Goal: Task Accomplishment & Management: Complete application form

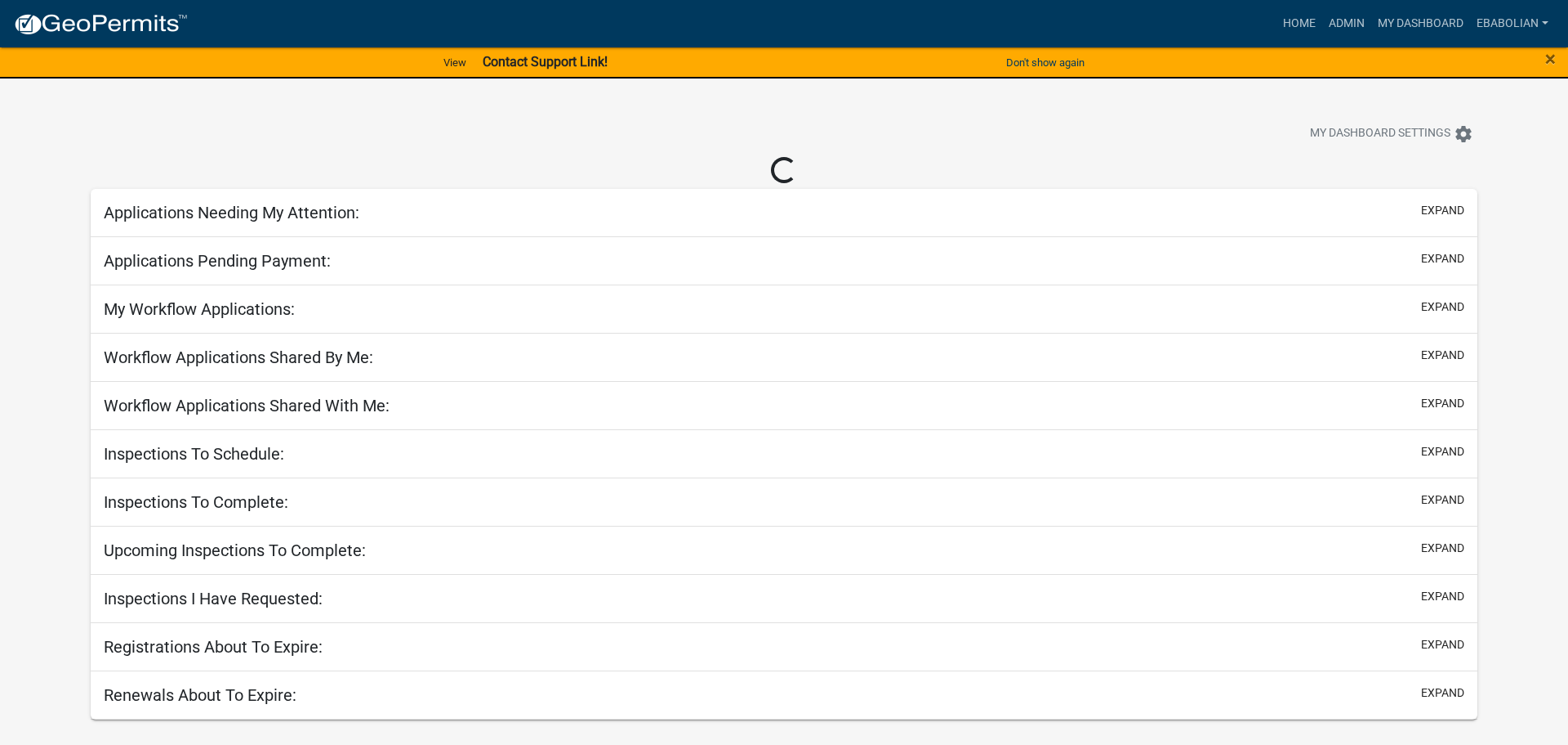
select select "3: 100"
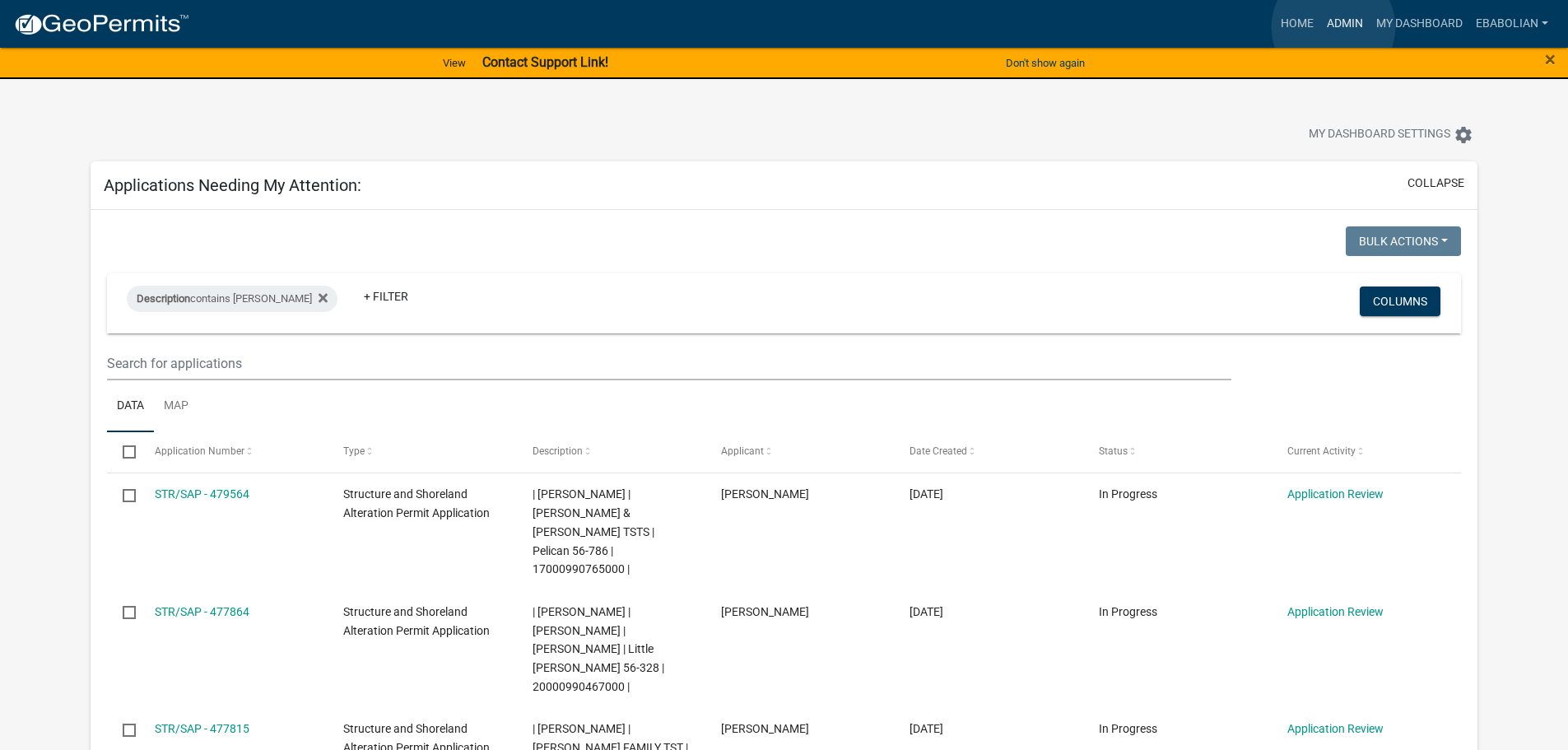
click at [1334, 27] on link "Admin" at bounding box center [1345, 23] width 49 height 31
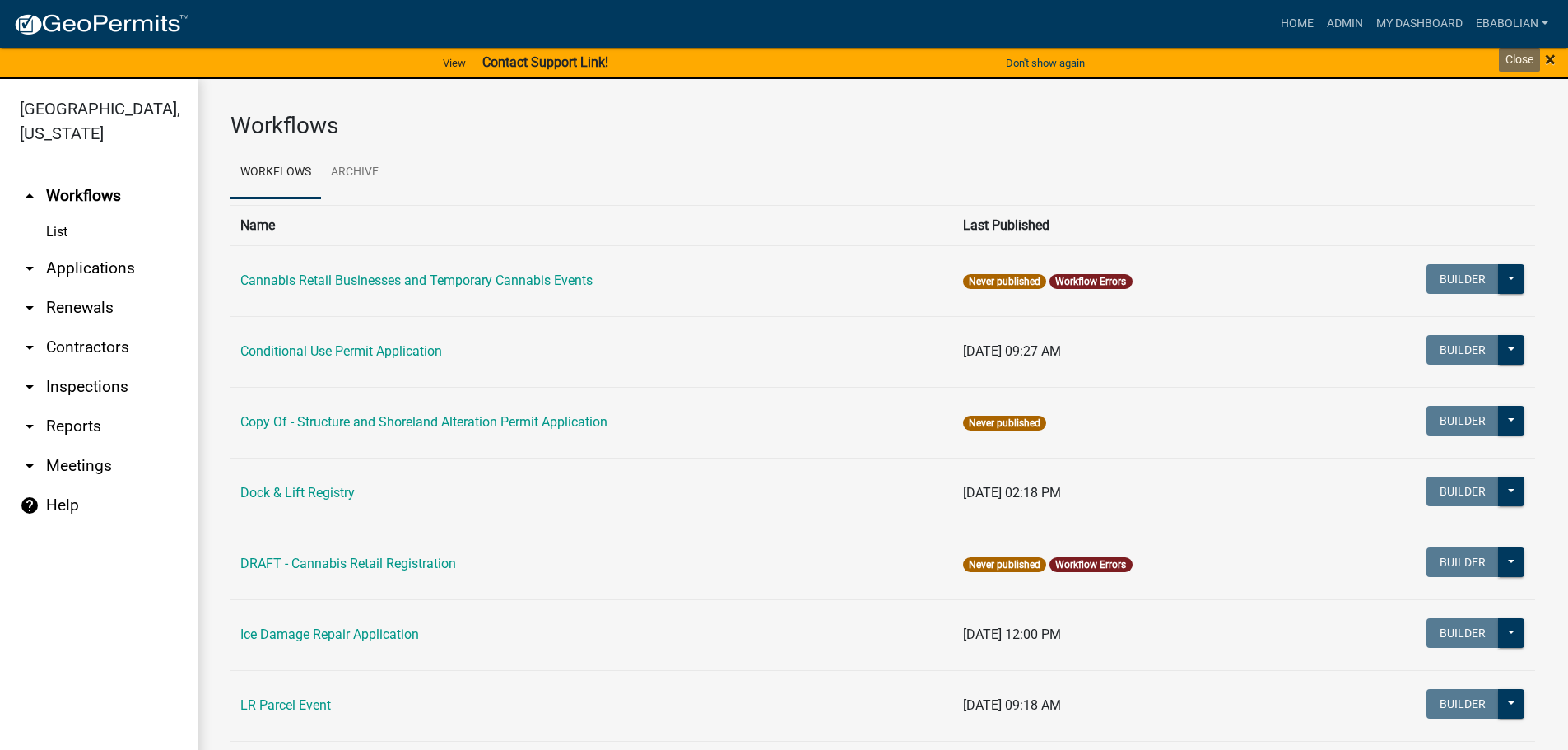
click at [1549, 60] on span "×" at bounding box center [1550, 59] width 11 height 23
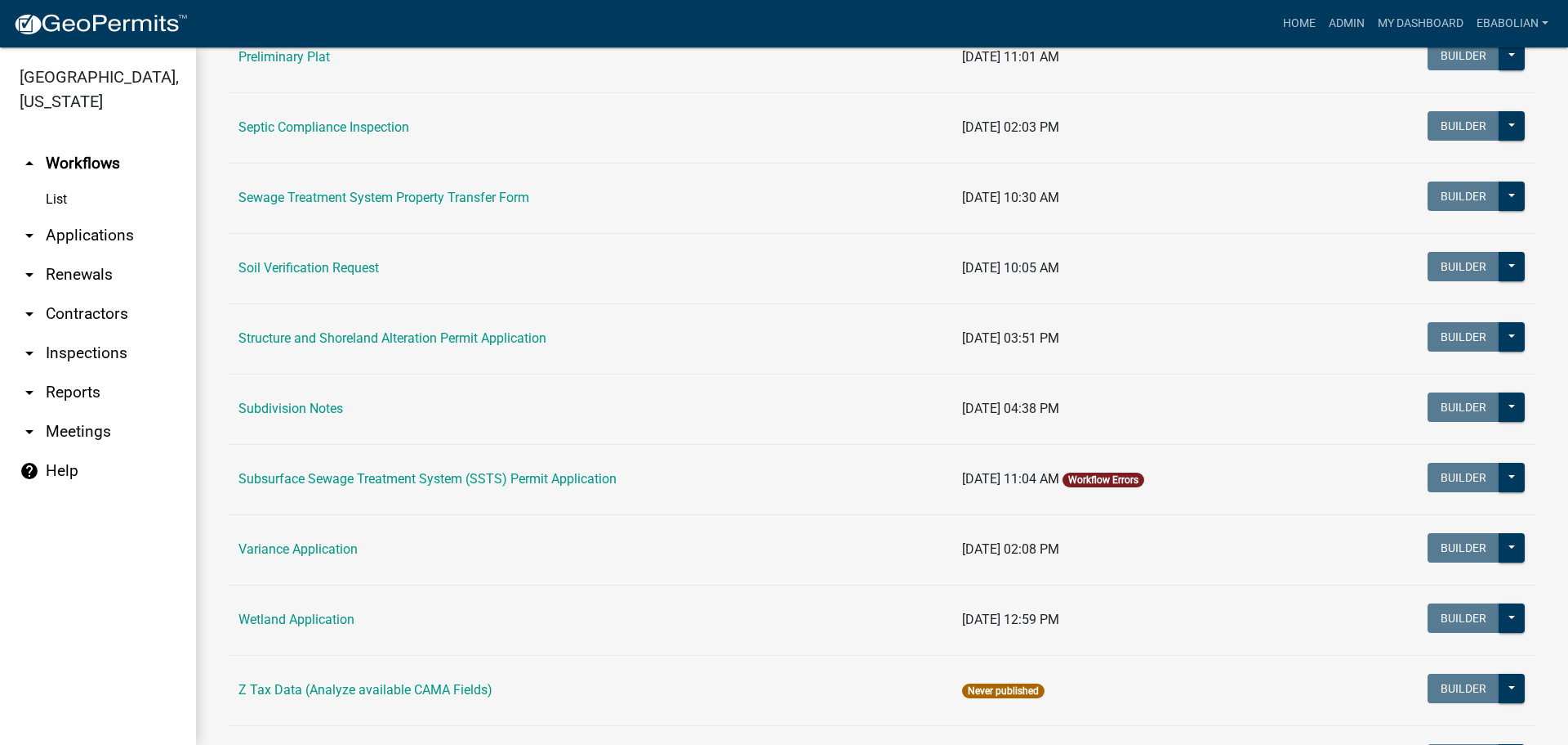
scroll to position [899, 0]
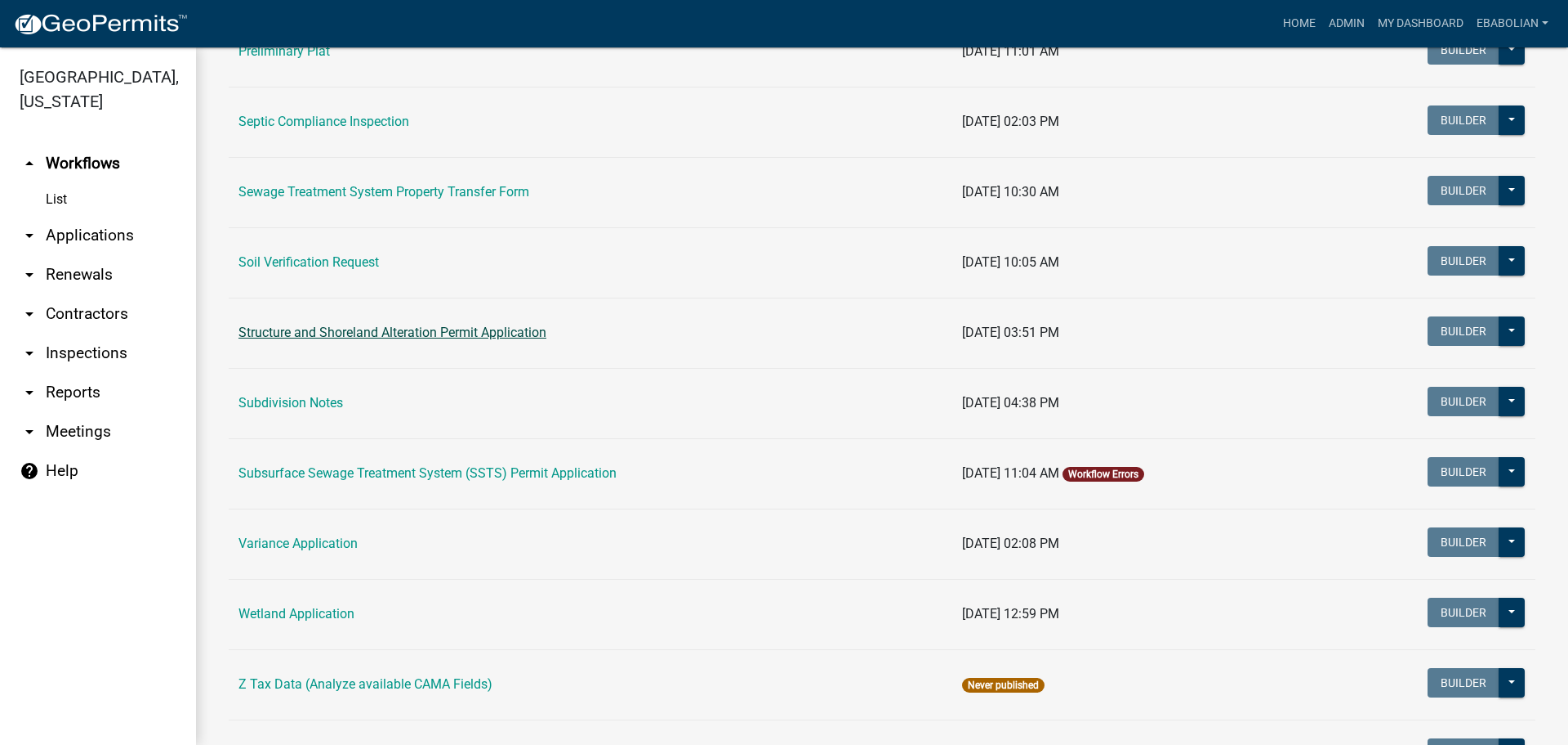
click at [381, 326] on link "Structure and Shoreland Alteration Permit Application" at bounding box center [392, 333] width 308 height 16
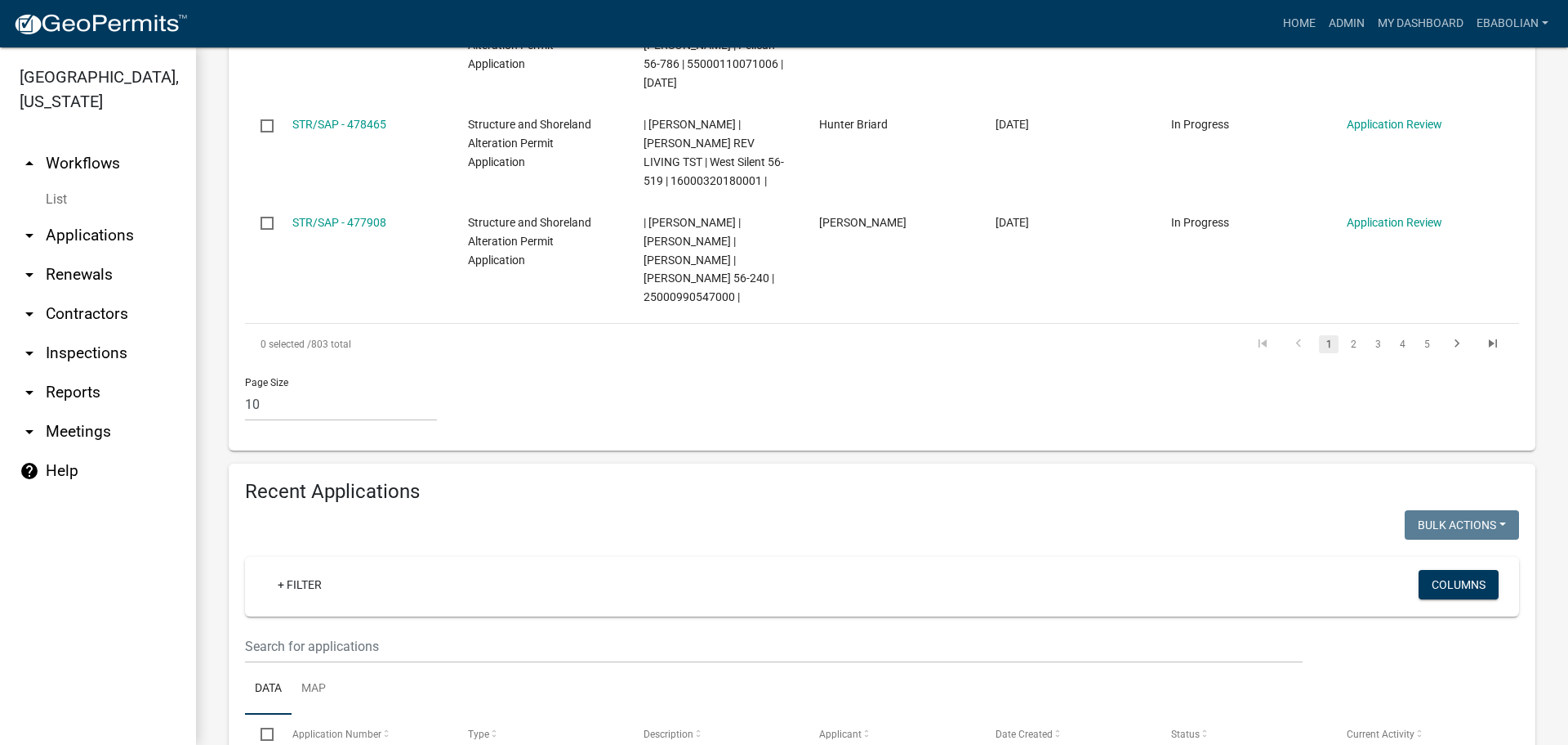
scroll to position [1390, 0]
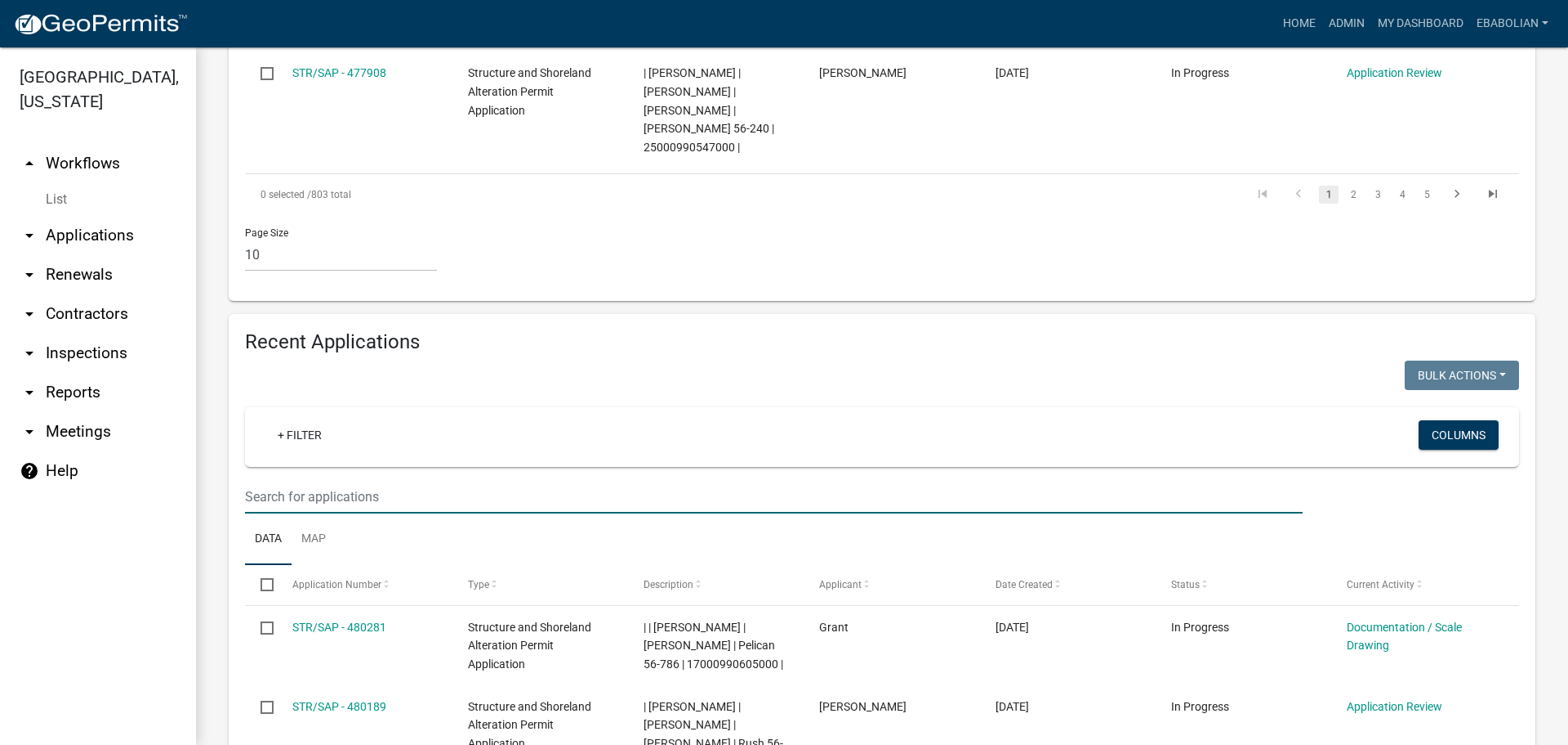
click at [388, 480] on input "text" at bounding box center [773, 497] width 1058 height 33
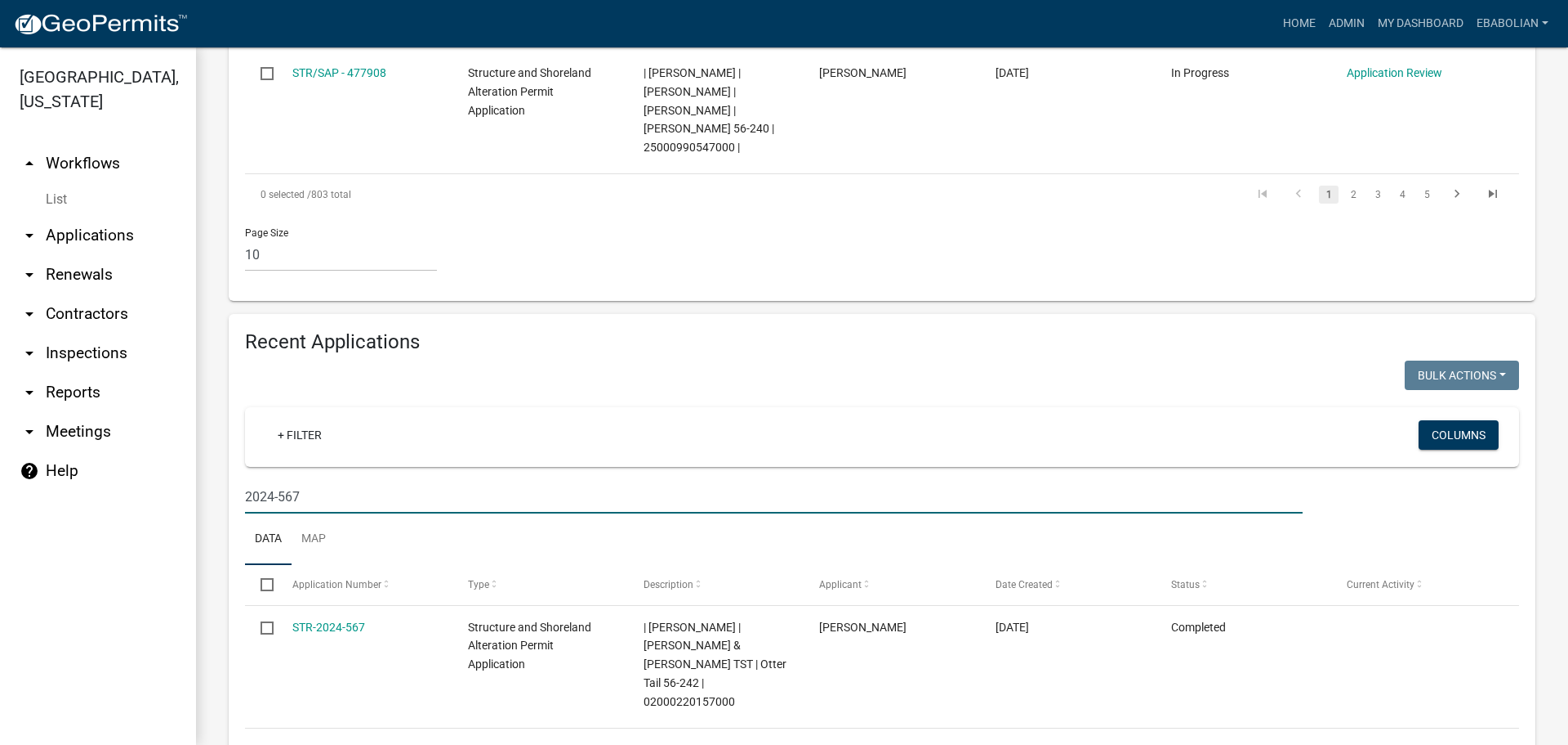
scroll to position [1388, 0]
click at [322, 482] on input "2024-567" at bounding box center [773, 498] width 1058 height 33
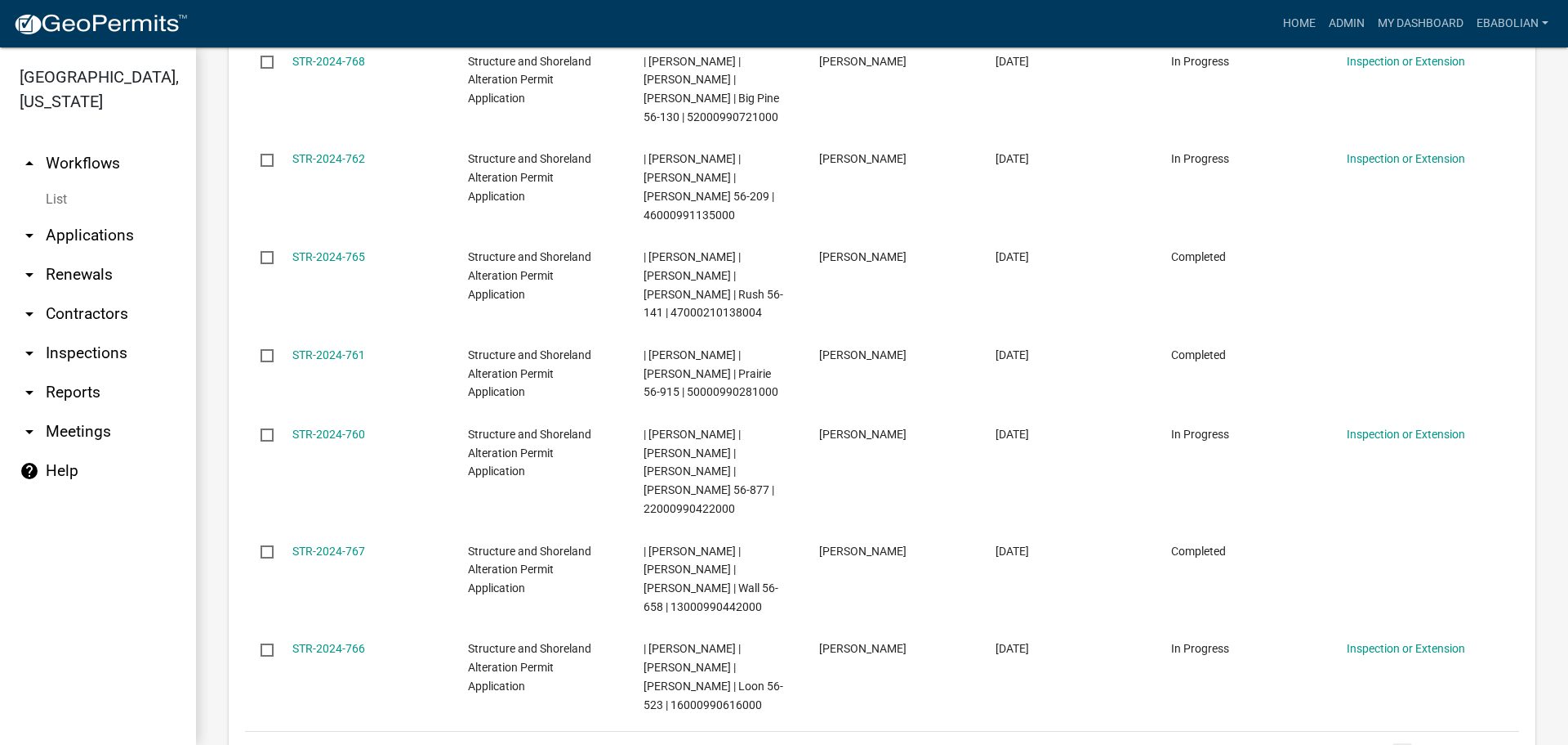
scroll to position [2283, 0]
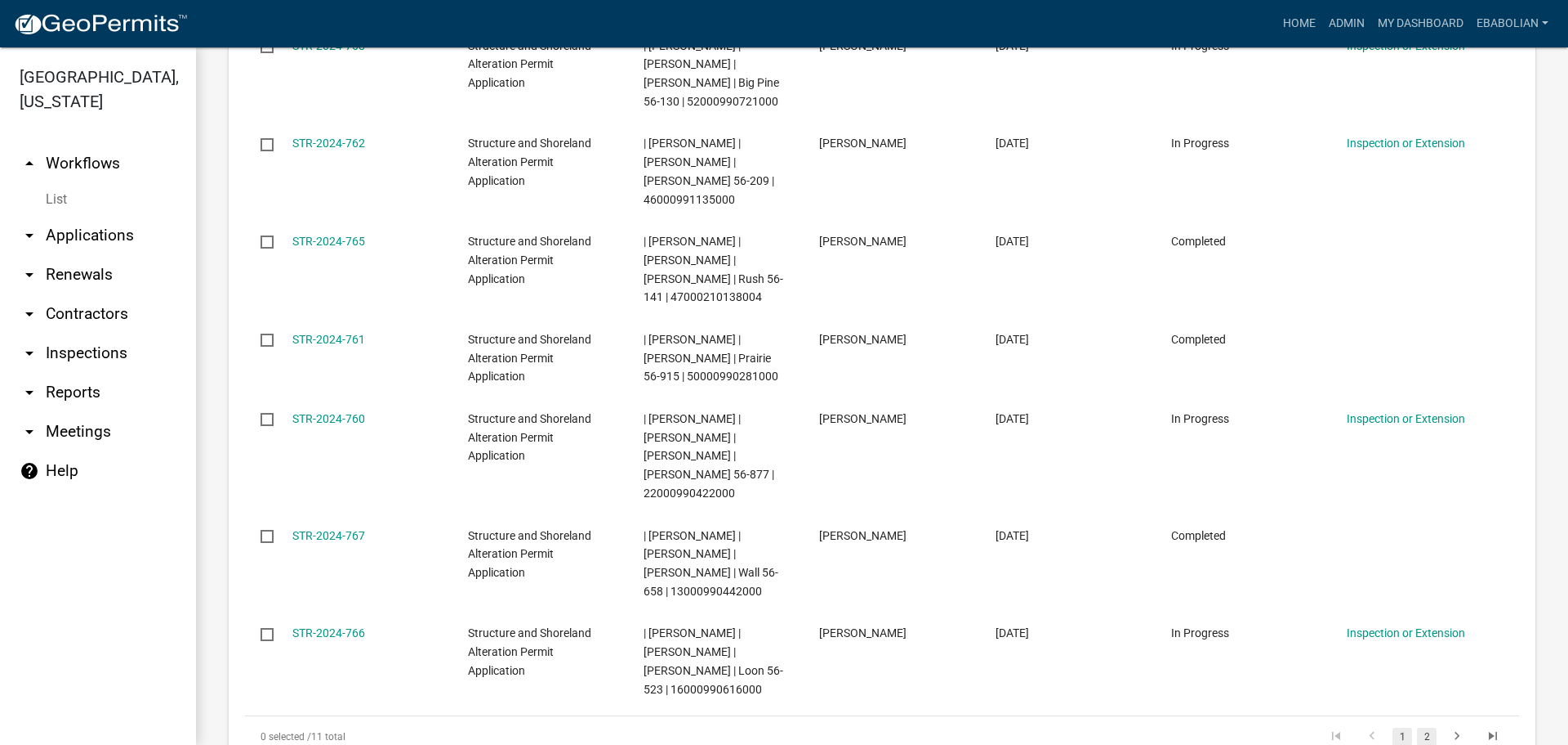
click at [1417, 727] on link "2" at bounding box center [1427, 736] width 19 height 18
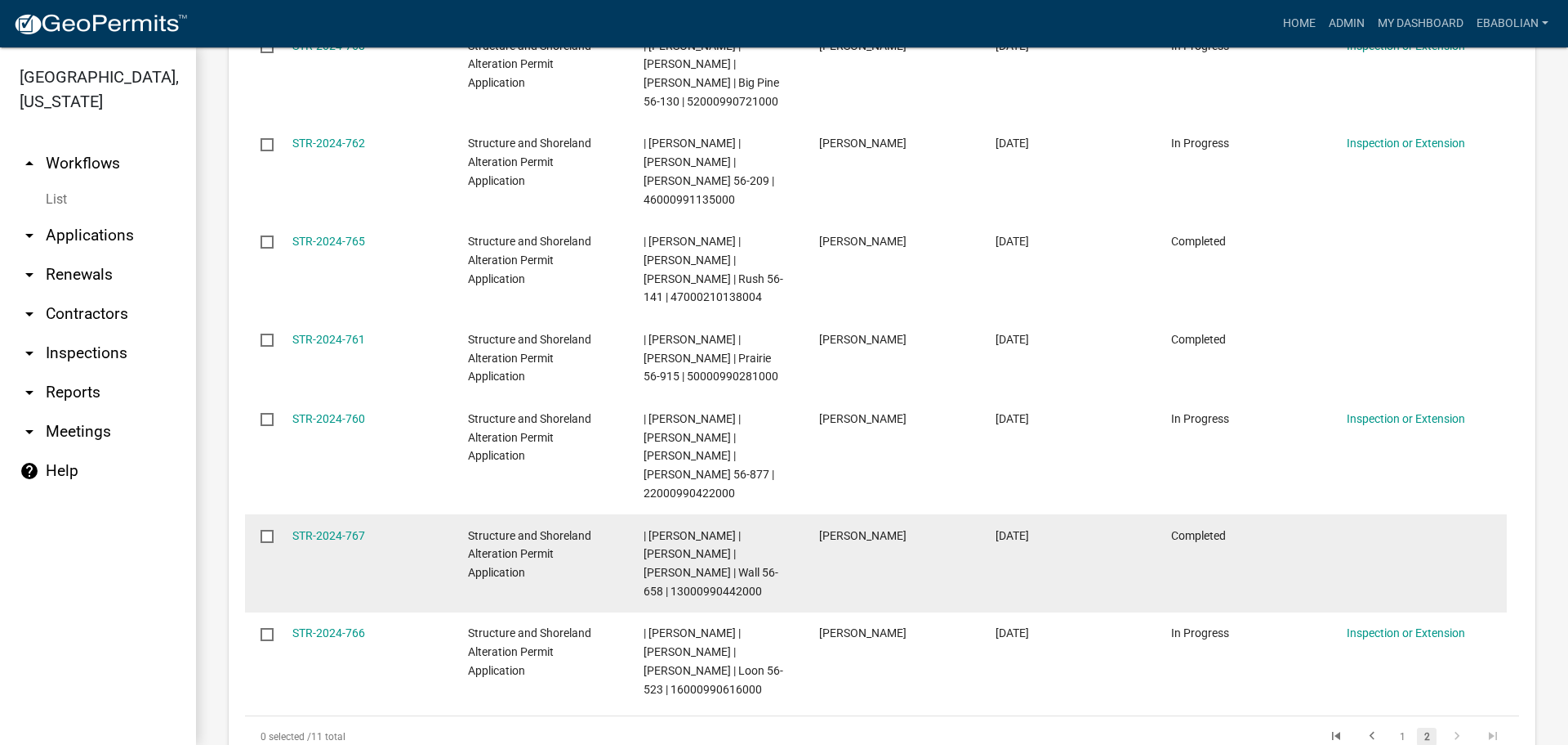
scroll to position [1458, 0]
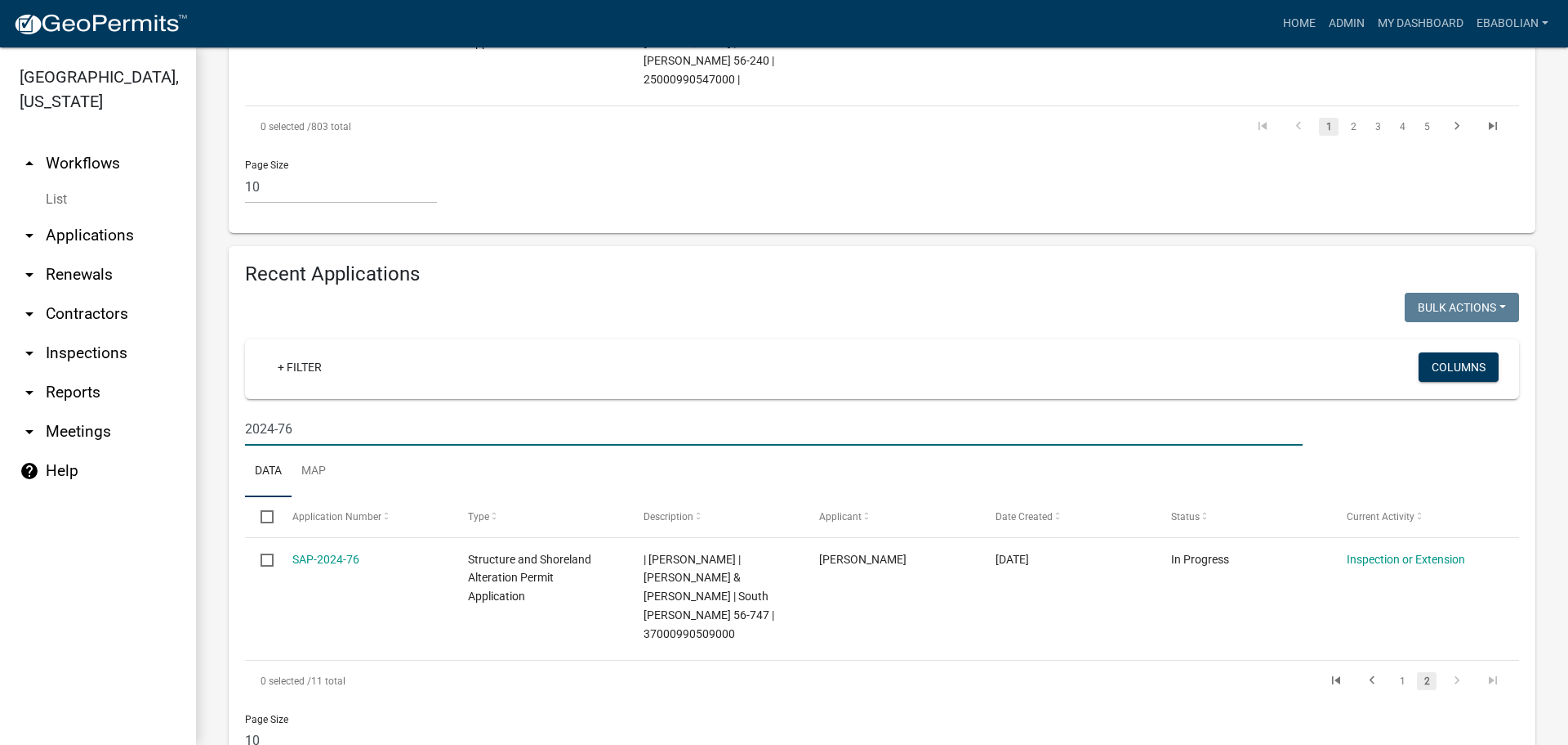
click at [336, 412] on input "2024-76" at bounding box center [773, 428] width 1058 height 33
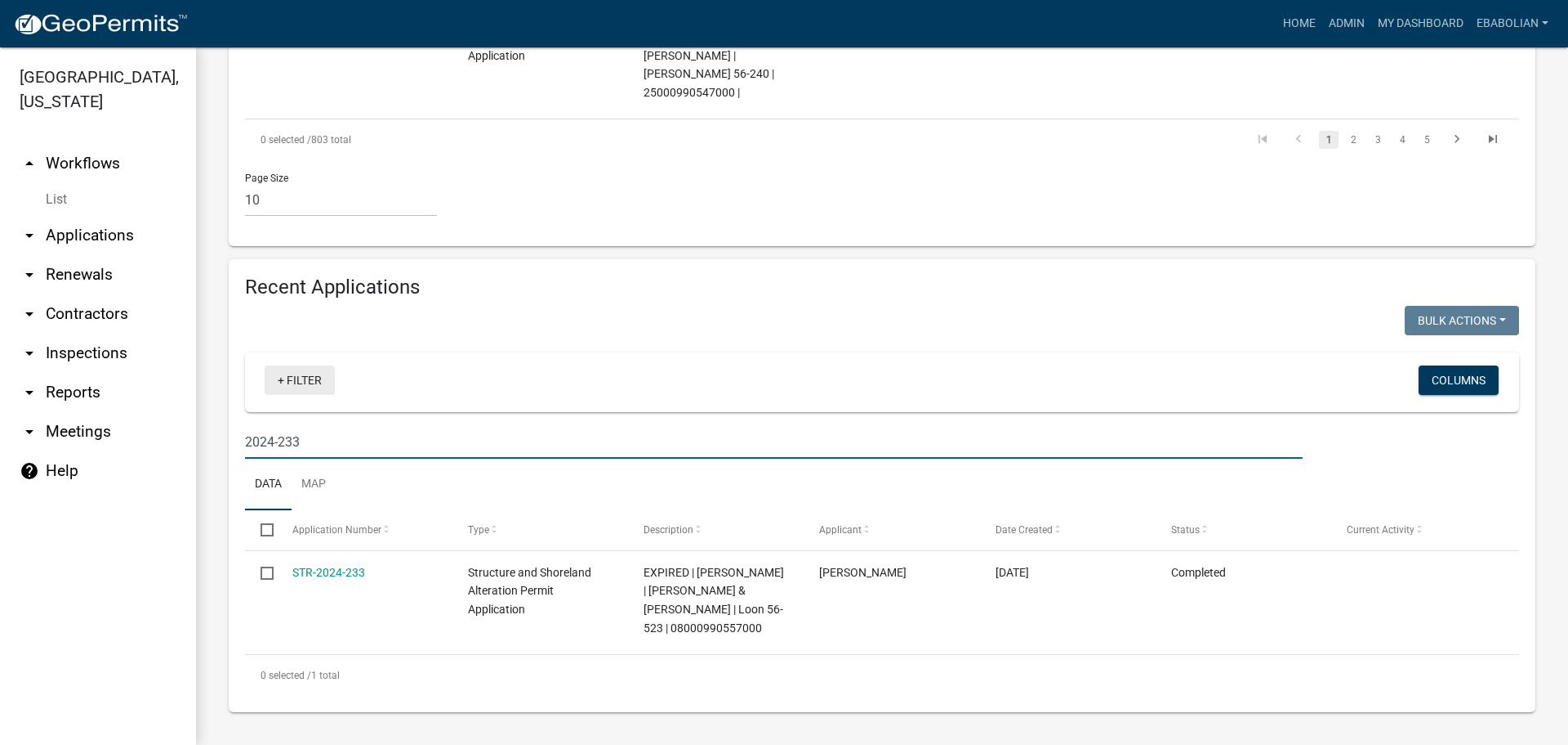
scroll to position [1388, 0]
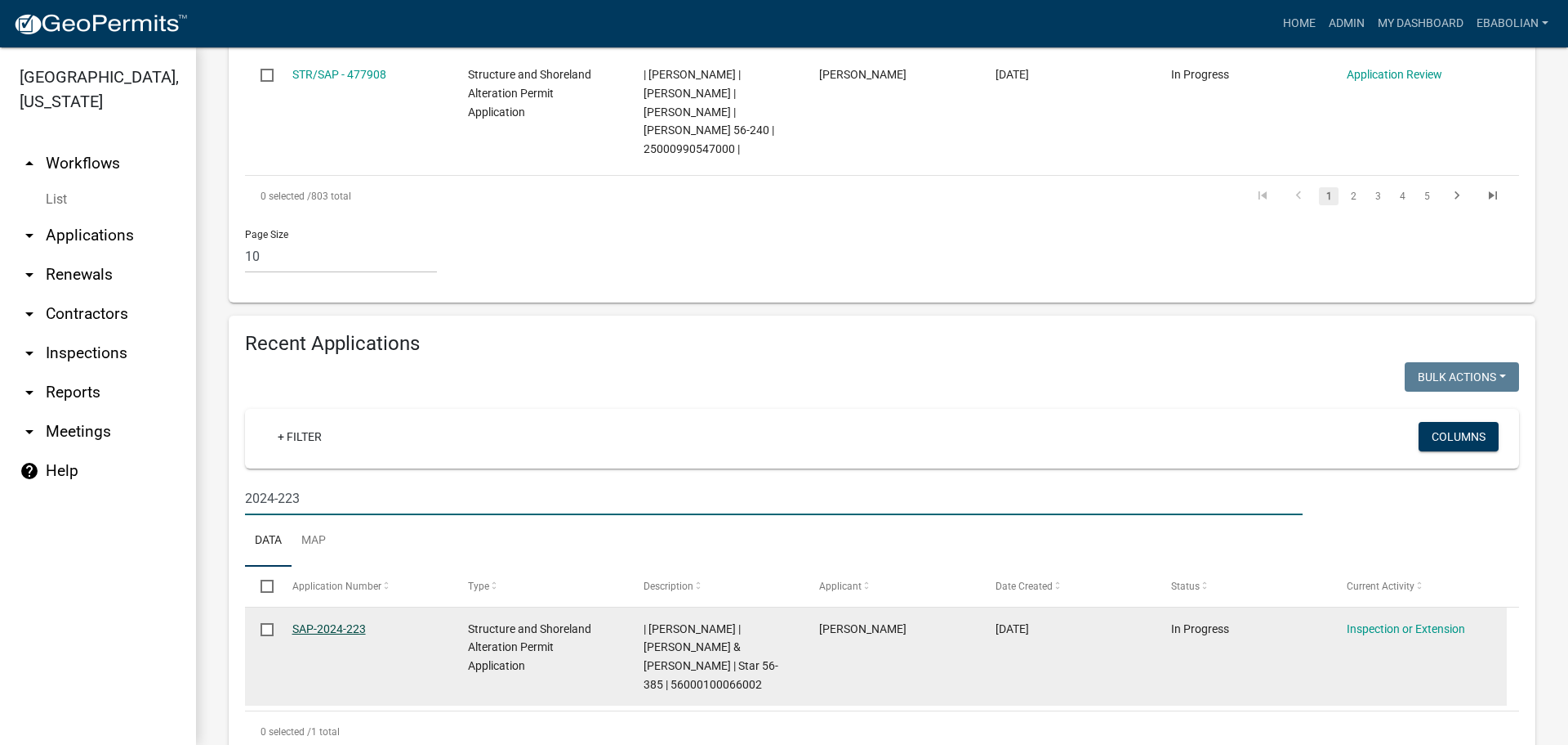
type input "2024-223"
click at [331, 622] on link "SAP-2024-223" at bounding box center [329, 628] width 74 height 13
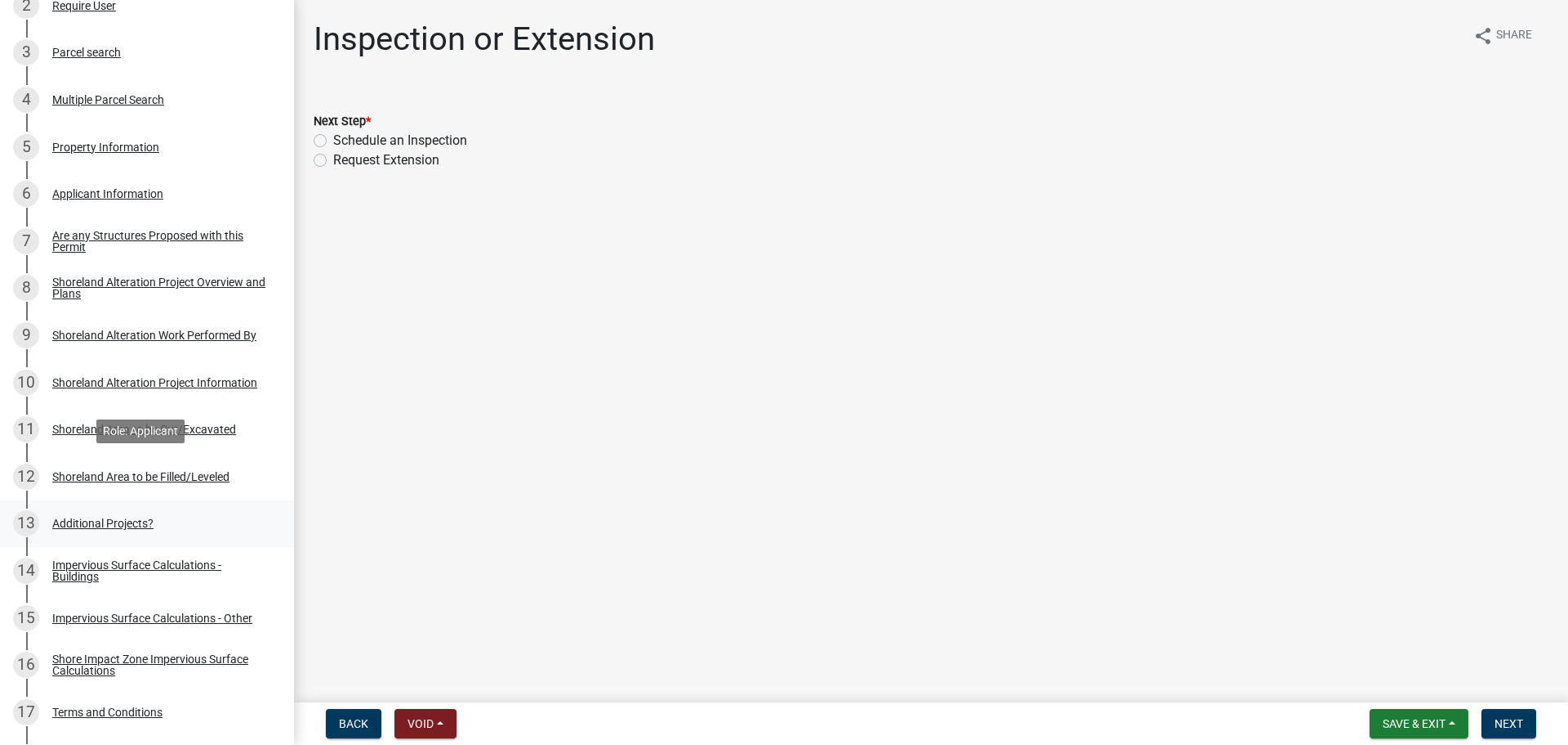
scroll to position [409, 0]
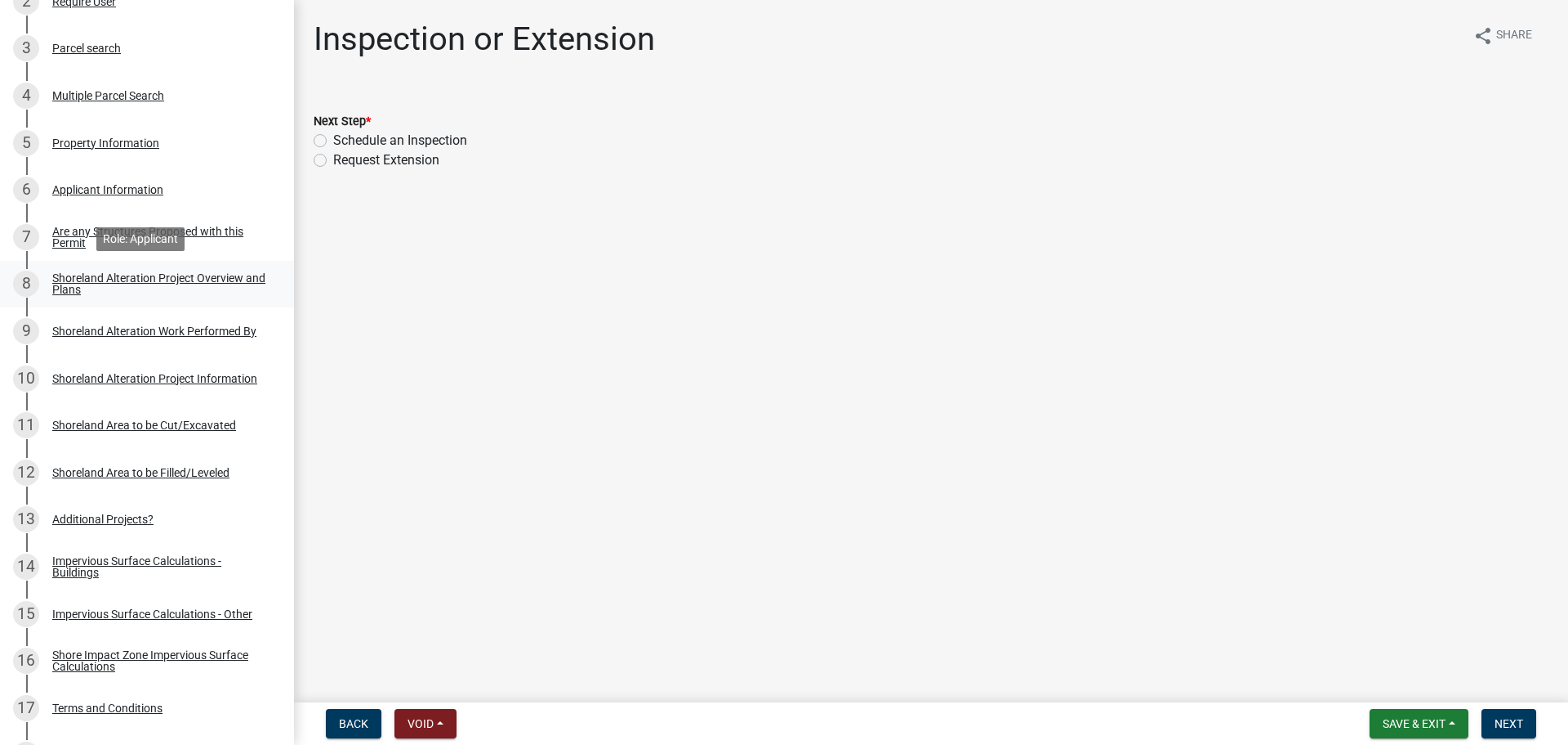
click at [83, 286] on div "Shoreland Alteration Project Overview and Plans" at bounding box center [160, 283] width 216 height 23
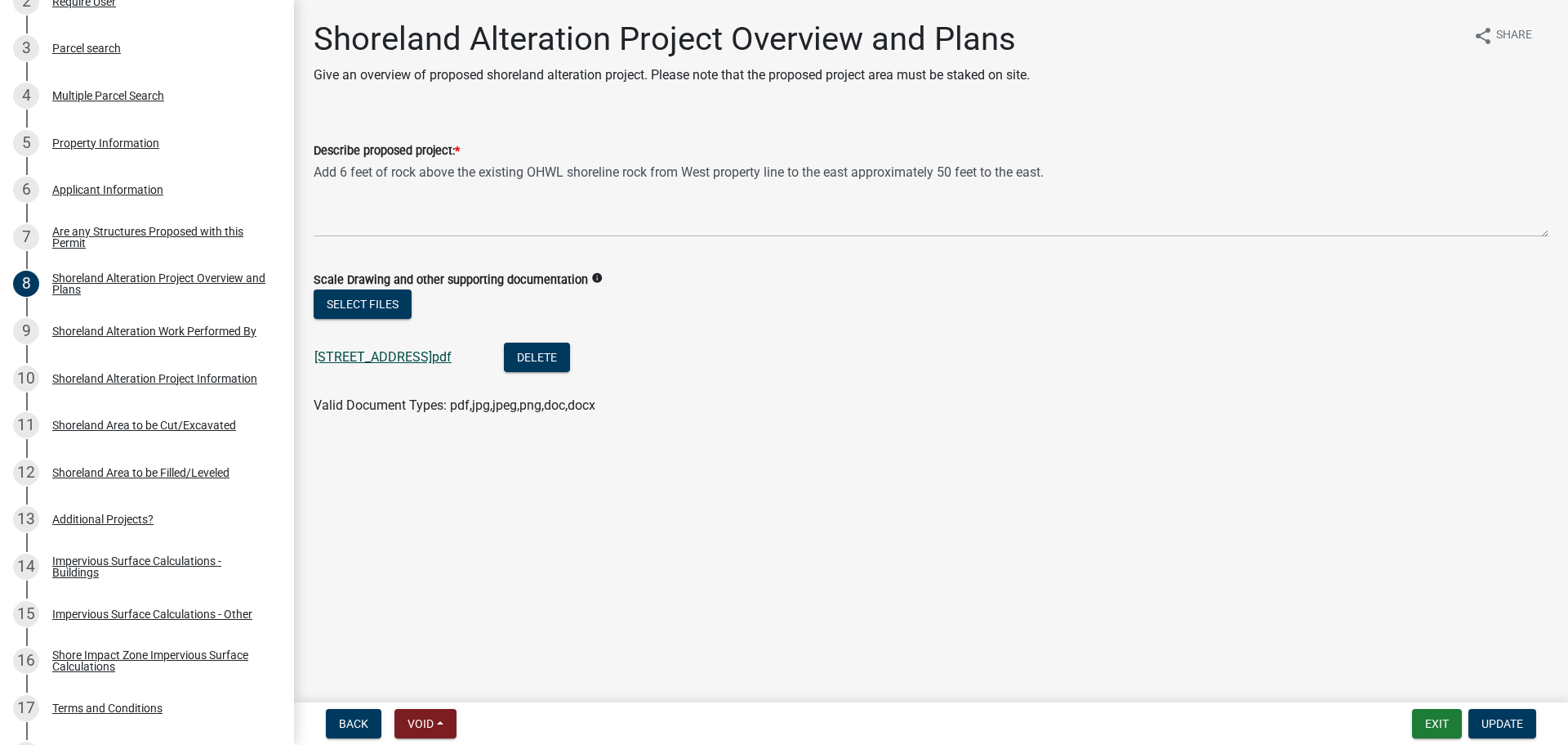
click at [429, 357] on link "31101 West Bank Road.pdf" at bounding box center [383, 357] width 137 height 16
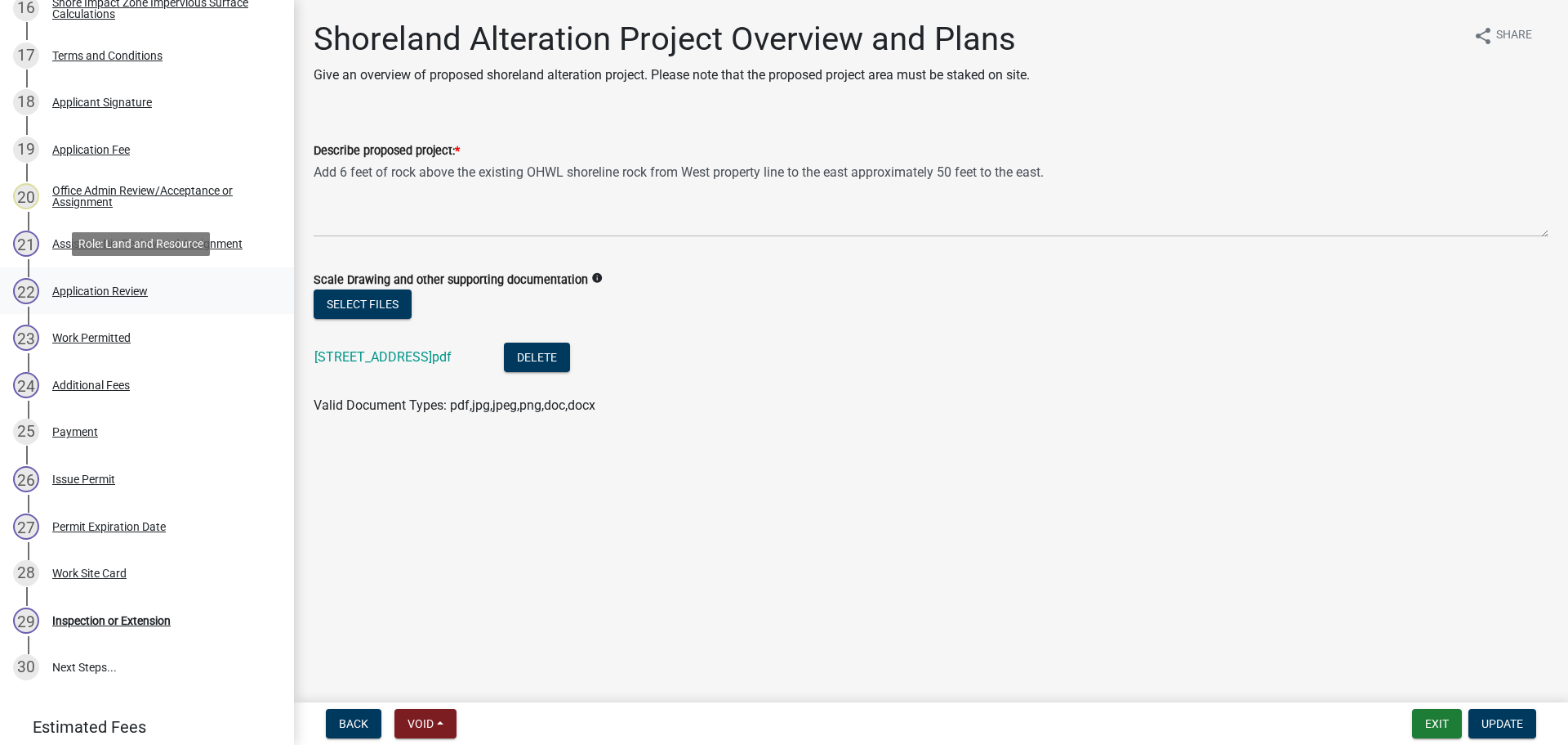
scroll to position [1063, 0]
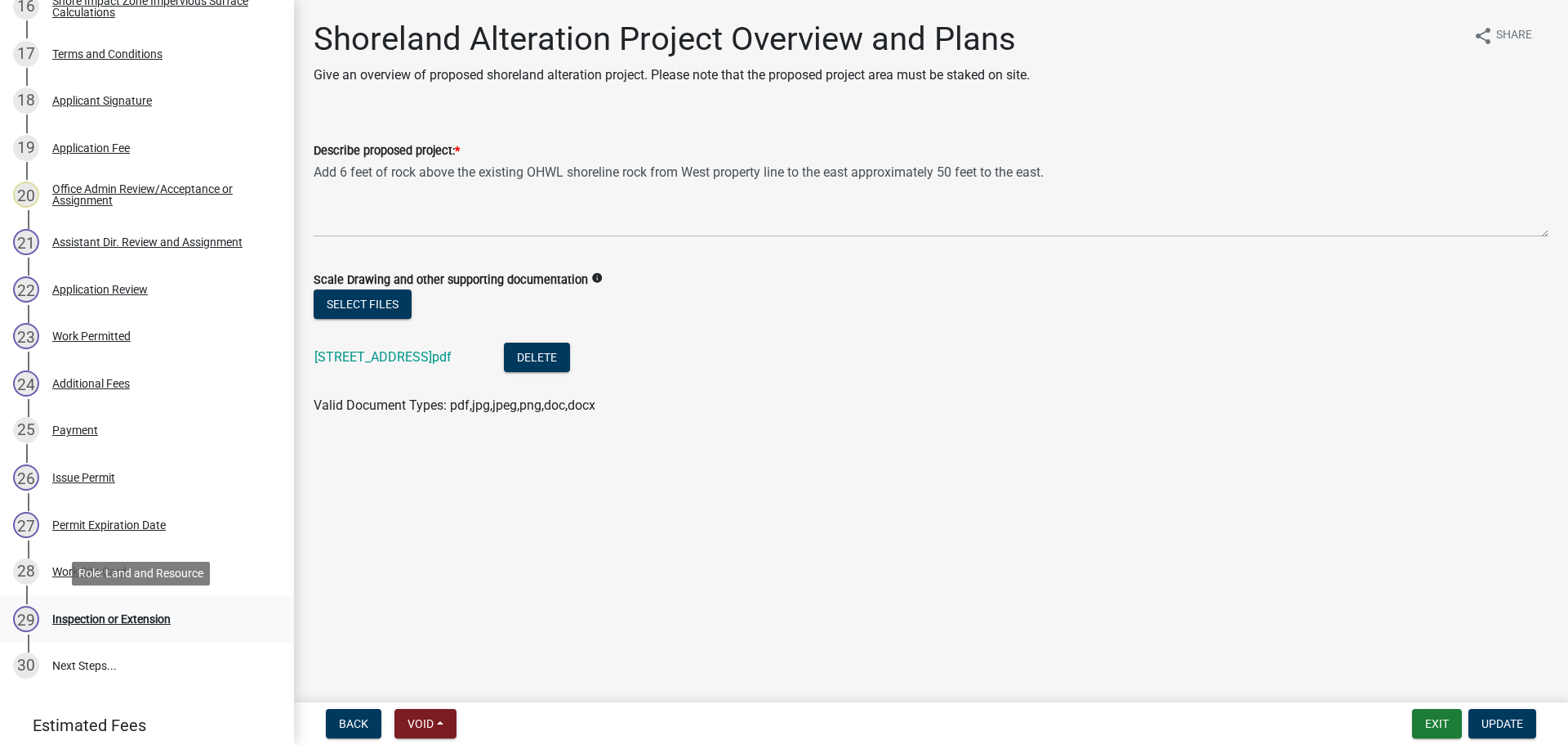
click at [146, 619] on div "Inspection or Extension" at bounding box center [111, 619] width 118 height 11
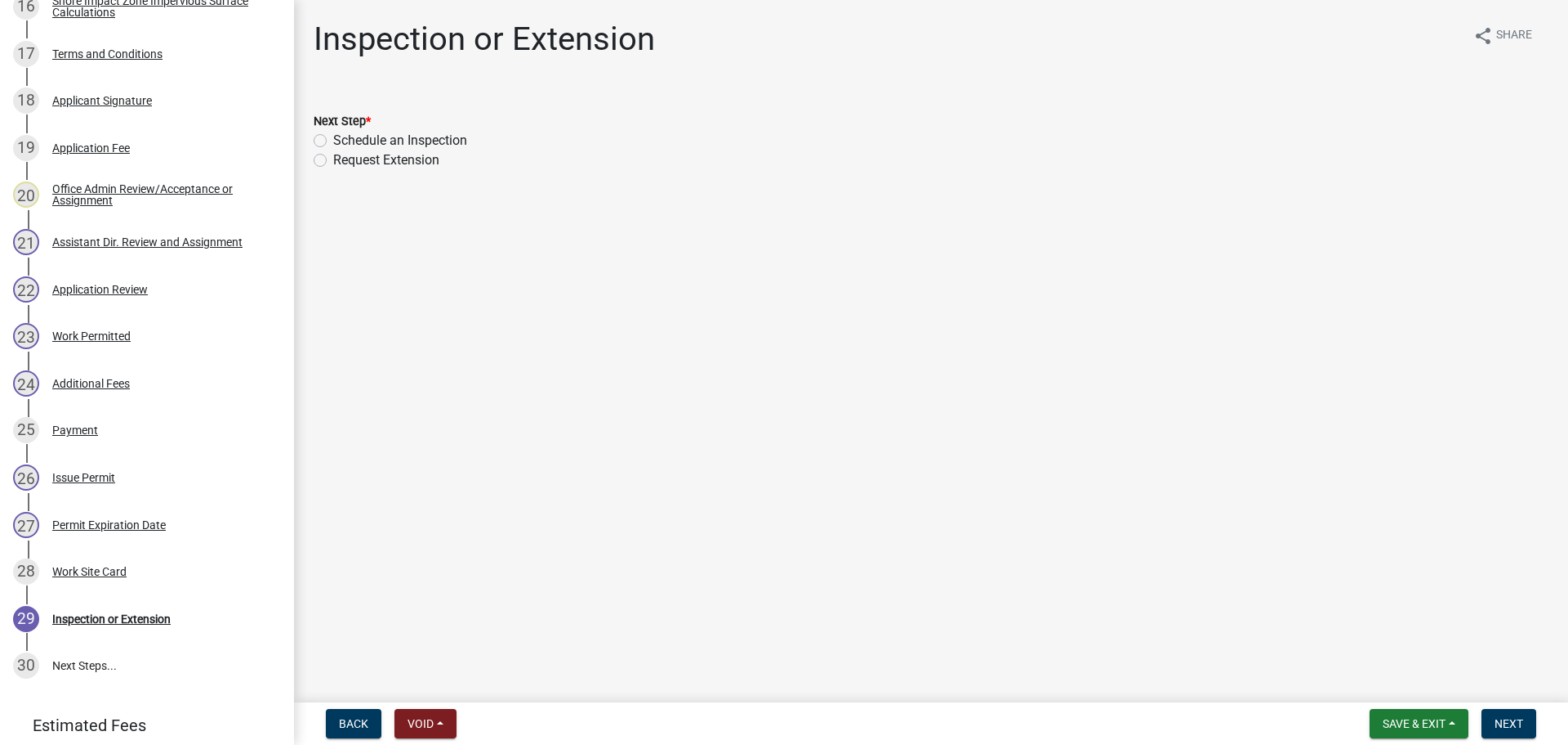
click at [313, 139] on div "Next Step * Schedule an Inspection Request Extension" at bounding box center [931, 130] width 1259 height 78
click at [333, 143] on label "Schedule an Inspection" at bounding box center [400, 140] width 134 height 19
click at [333, 141] on input "Schedule an Inspection" at bounding box center [339, 136] width 11 height 11
radio input "true"
click at [1502, 722] on span "Next" at bounding box center [1509, 723] width 29 height 13
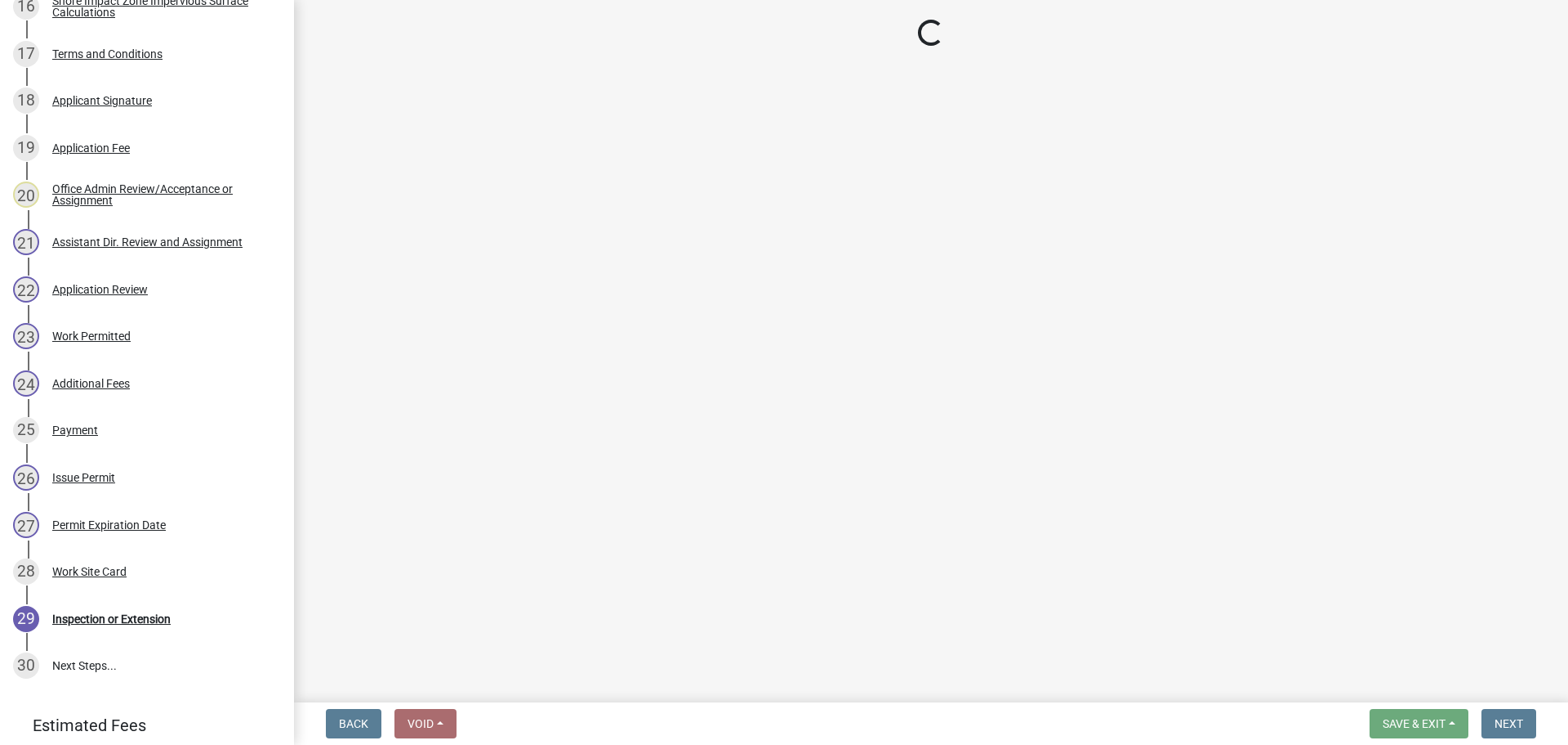
scroll to position [1157, 0]
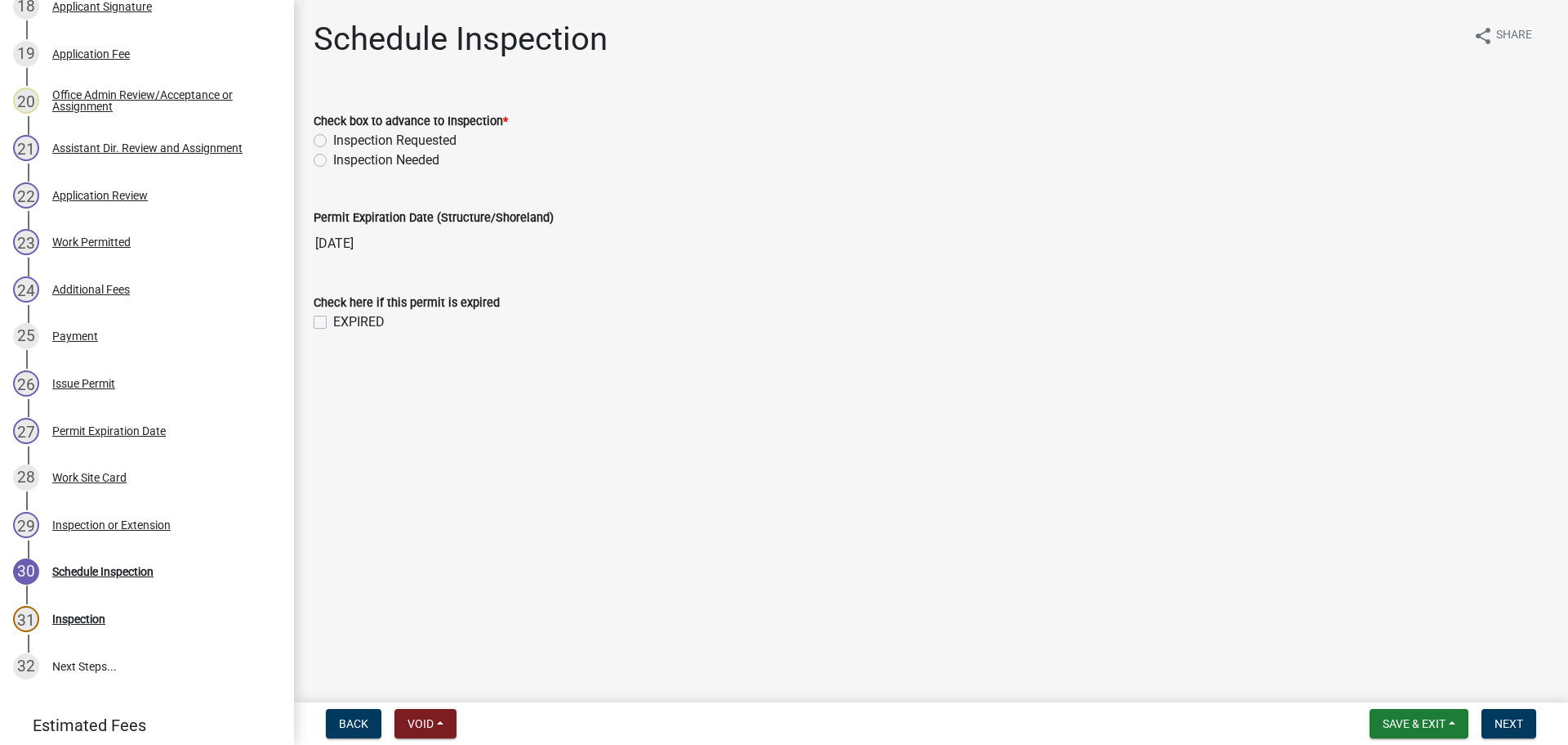
click at [333, 158] on label "Inspection Needed" at bounding box center [386, 160] width 106 height 19
click at [333, 158] on input "Inspection Needed" at bounding box center [339, 155] width 11 height 11
radio input "true"
click at [333, 320] on label "EXPIRED" at bounding box center [359, 322] width 52 height 19
click at [333, 320] on input "EXPIRED" at bounding box center [339, 318] width 11 height 11
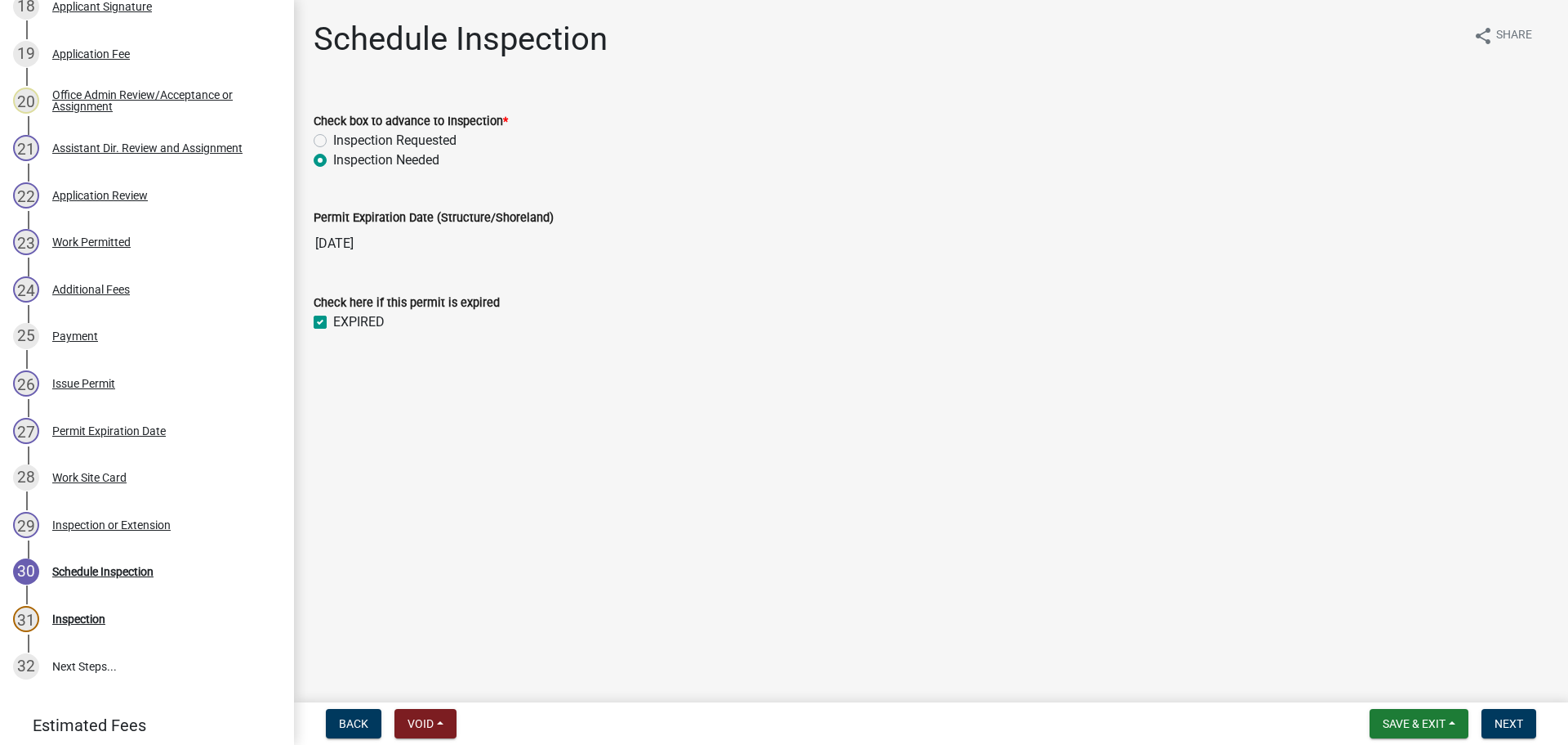
checkbox input "true"
click at [1493, 718] on button "Next" at bounding box center [1509, 724] width 54 height 30
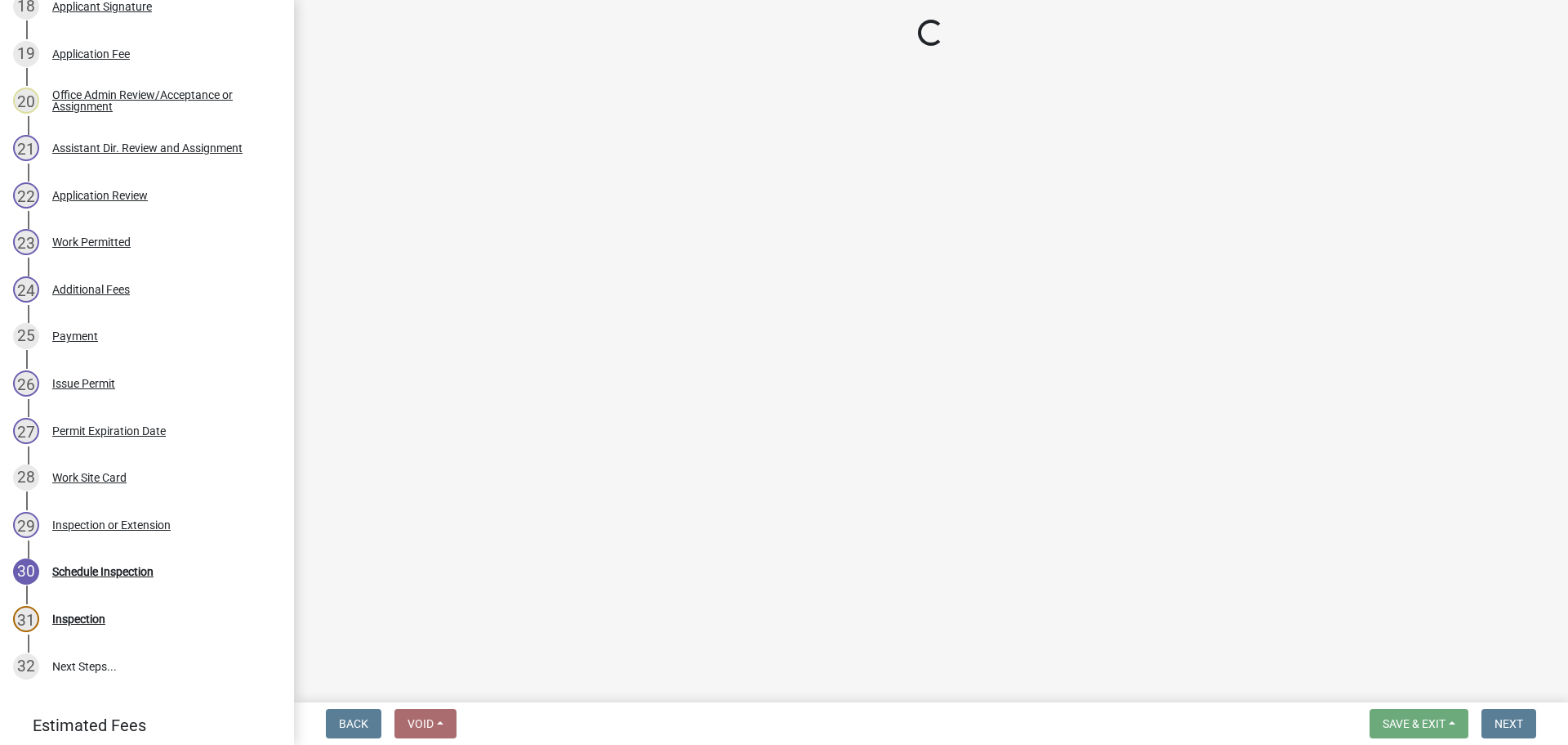
select select "710d5f49-2663-4e73-9718-d0c4e189f5ed"
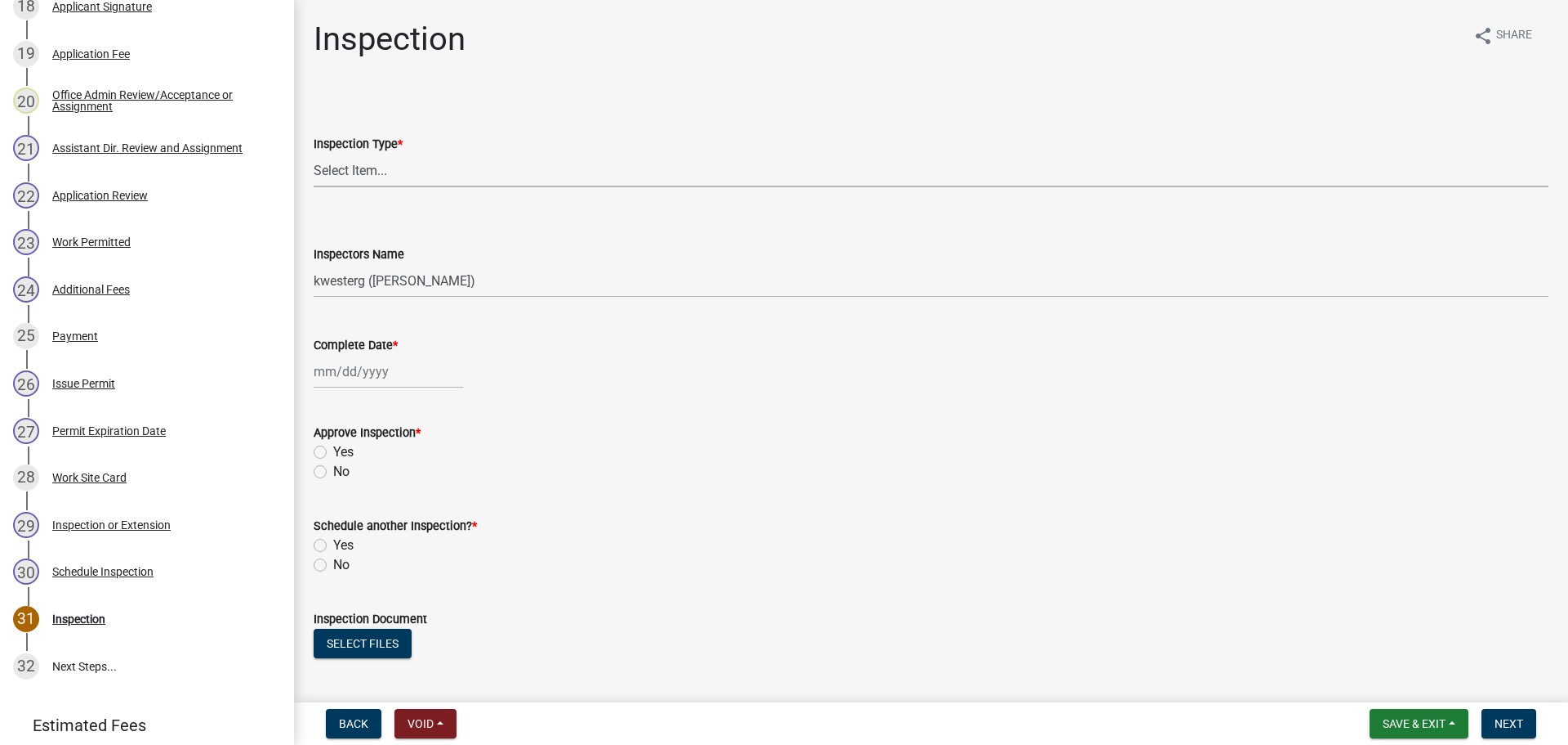
click at [340, 176] on select "Select Item... Footing / Structure Inspection Shoreland Alteration Not Built" at bounding box center [931, 170] width 1235 height 33
click at [314, 154] on select "Select Item... Footing / Structure Inspection Shoreland Alteration Not Built" at bounding box center [931, 170] width 1235 height 33
select select "47ea1fb7-c502-4f3a-a094-06b583cbebcf"
click at [355, 277] on select "Select Item... btollefson (Brittany Tollefson) alexisnewark (Alexis Newark) epl…" at bounding box center [931, 281] width 1235 height 33
select select "cd31a072-cd4e-4306-9b8c-c26eab70e9de"
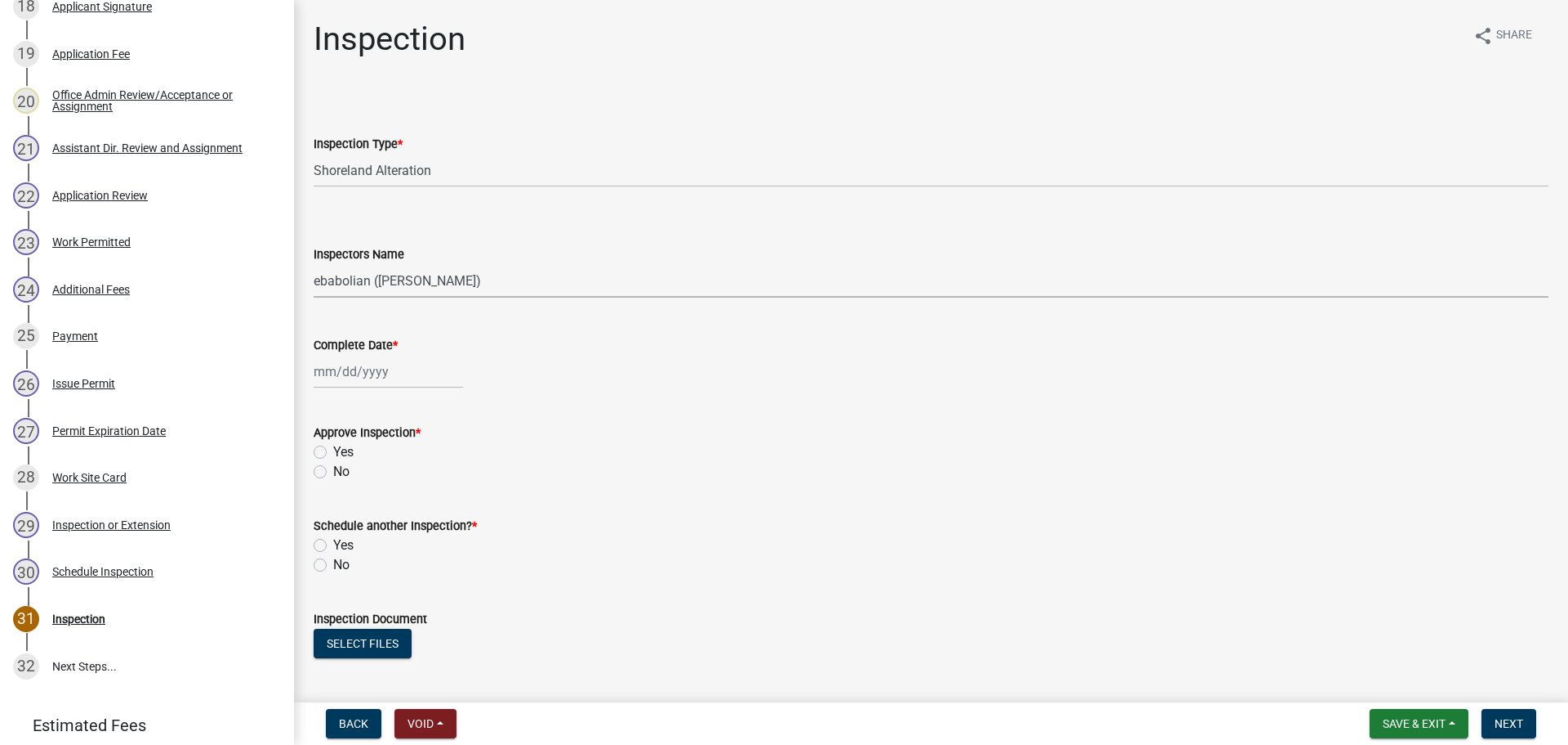
click at [314, 264] on select "Select Item... btollefson (Brittany Tollefson) alexisnewark (Alexis Newark) epl…" at bounding box center [931, 281] width 1235 height 33
click at [339, 372] on div at bounding box center [388, 371] width 149 height 33
select select "9"
select select "2025"
click at [331, 404] on span "Previous month" at bounding box center [331, 405] width 12 height 12
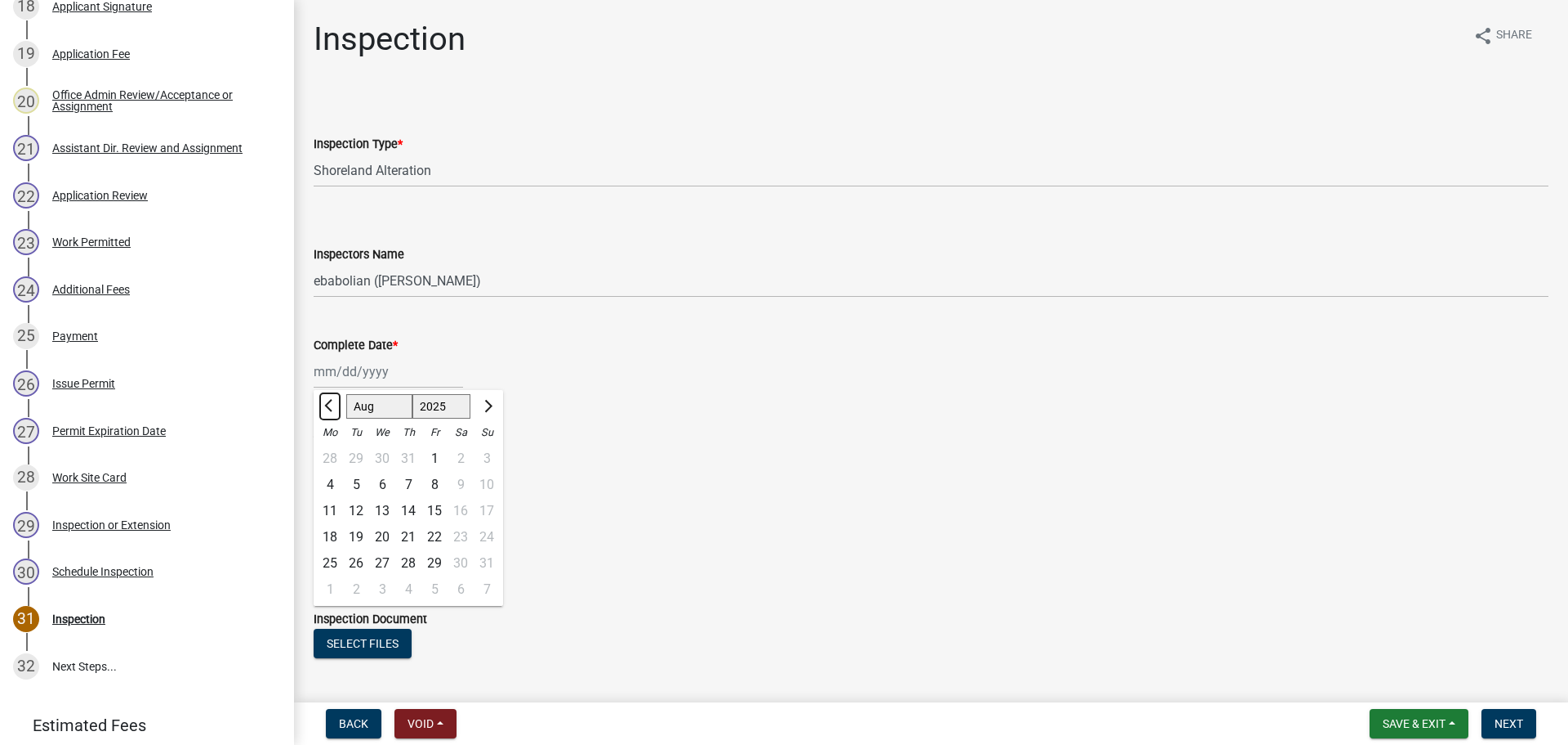
click at [331, 404] on span "Previous month" at bounding box center [331, 405] width 12 height 12
select select "5"
click at [359, 556] on div "27" at bounding box center [356, 563] width 26 height 26
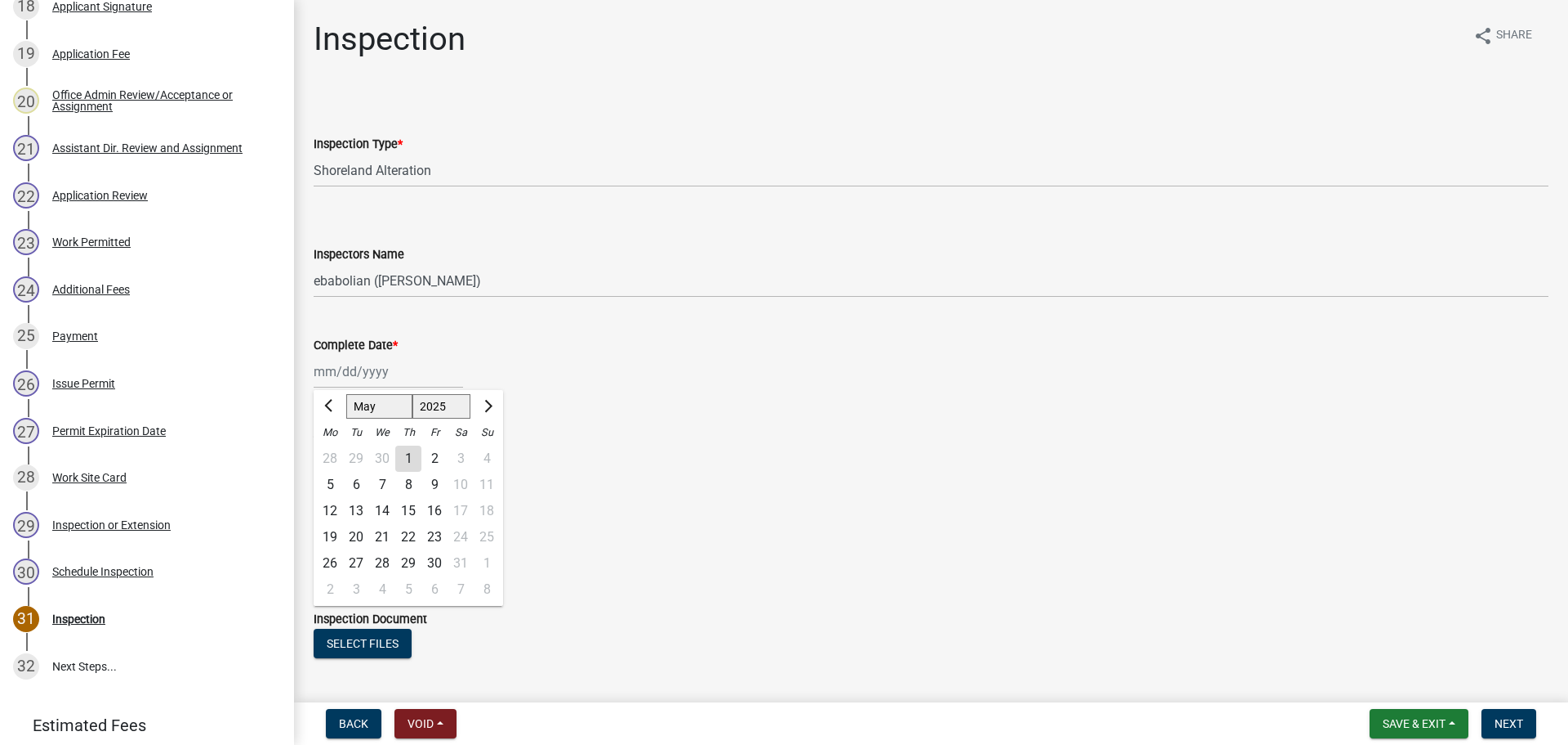
type input "[DATE]"
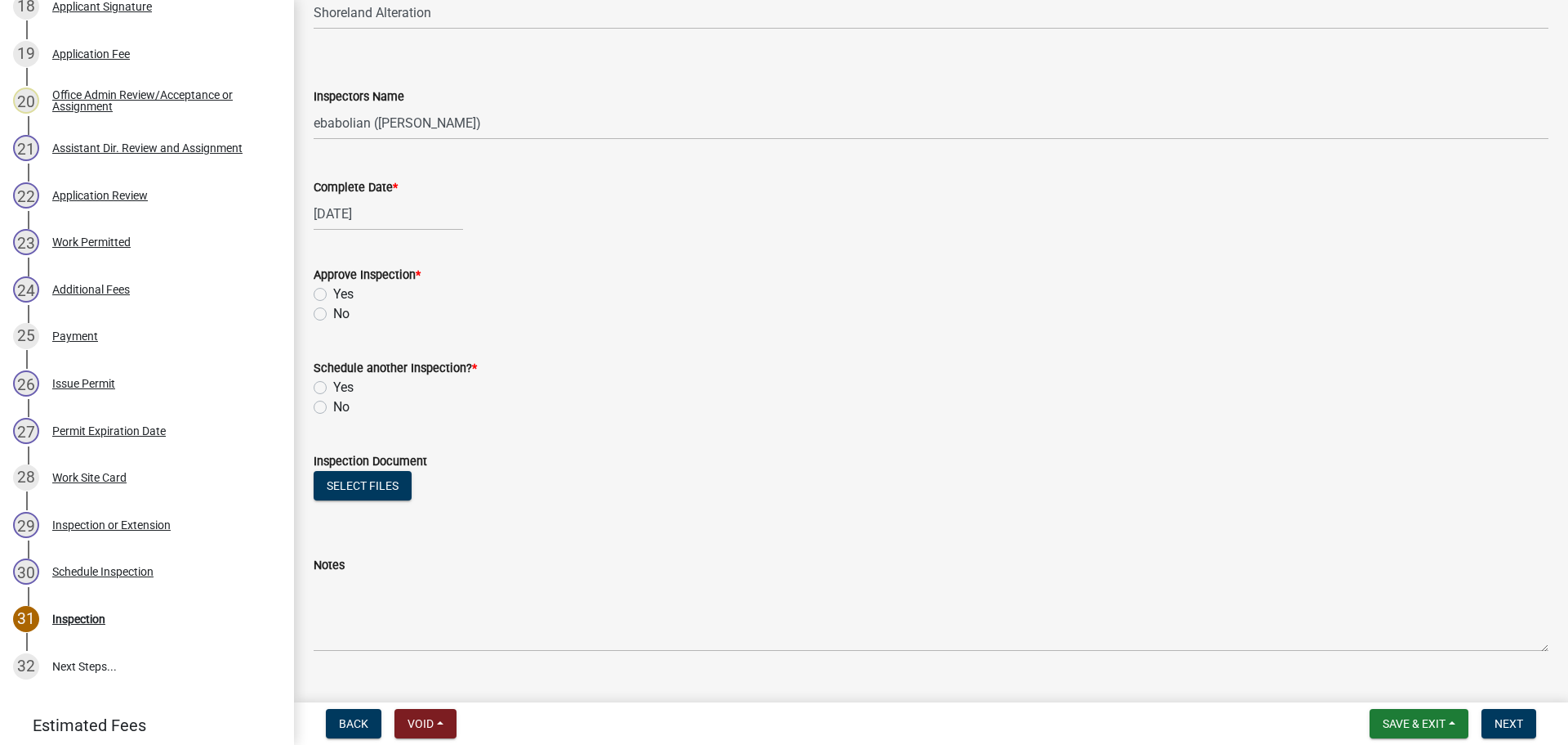
scroll to position [190, 0]
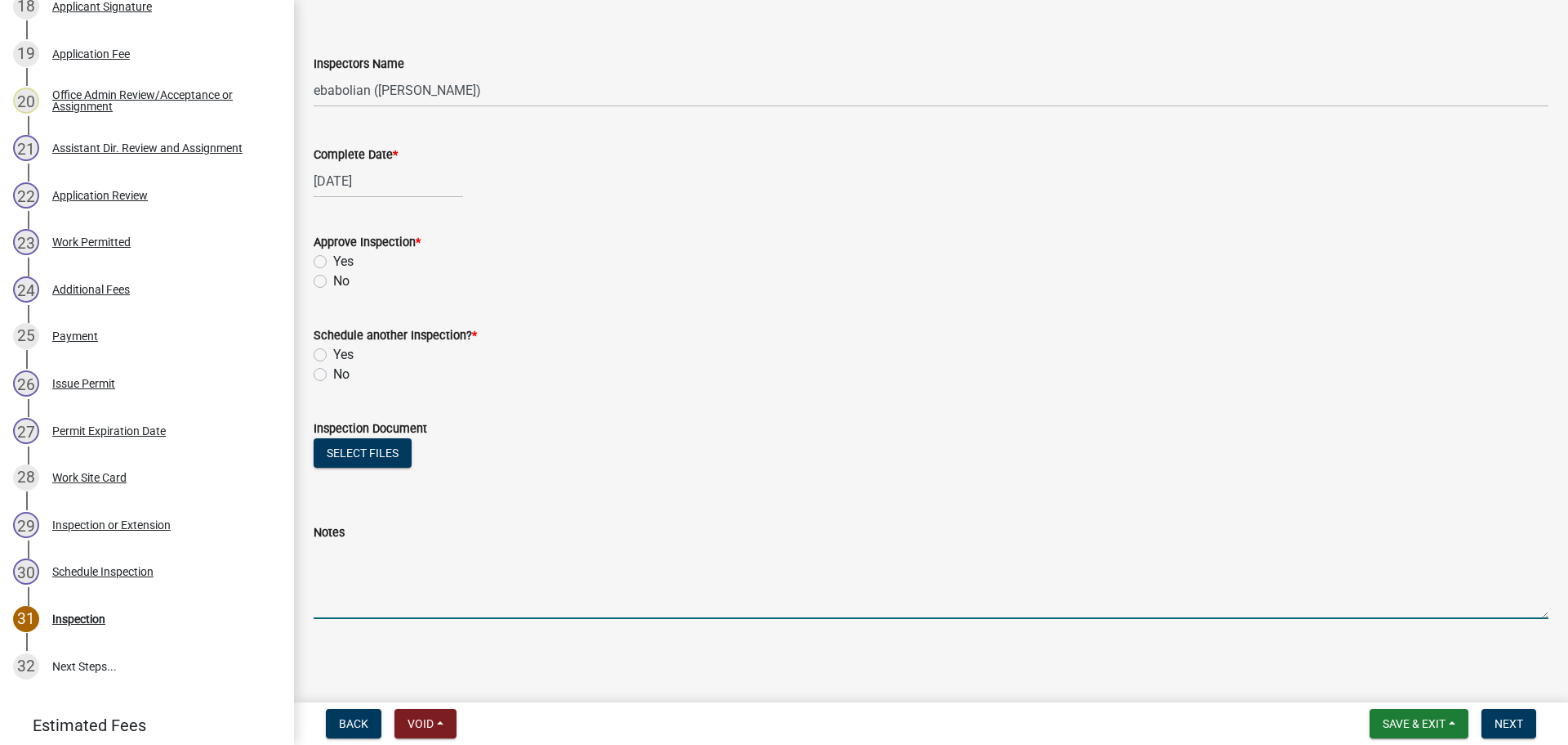
click at [360, 584] on textarea "Notes" at bounding box center [931, 581] width 1235 height 77
type textarea "Expired permit project not started."
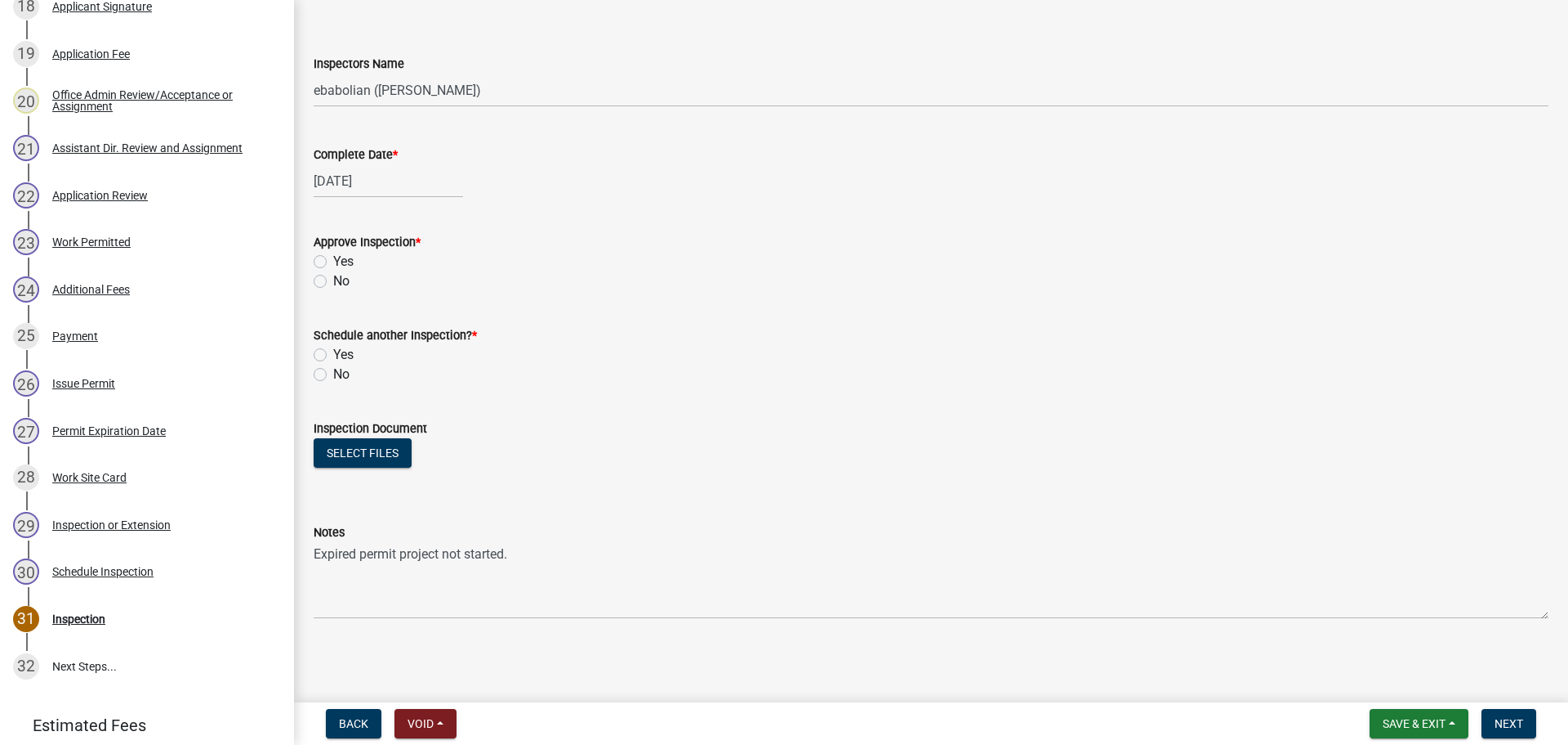
click at [333, 376] on label "No" at bounding box center [341, 374] width 17 height 19
click at [333, 376] on input "No" at bounding box center [339, 369] width 11 height 11
radio input "true"
click at [333, 261] on label "Yes" at bounding box center [343, 261] width 20 height 19
click at [333, 261] on input "Yes" at bounding box center [339, 257] width 11 height 11
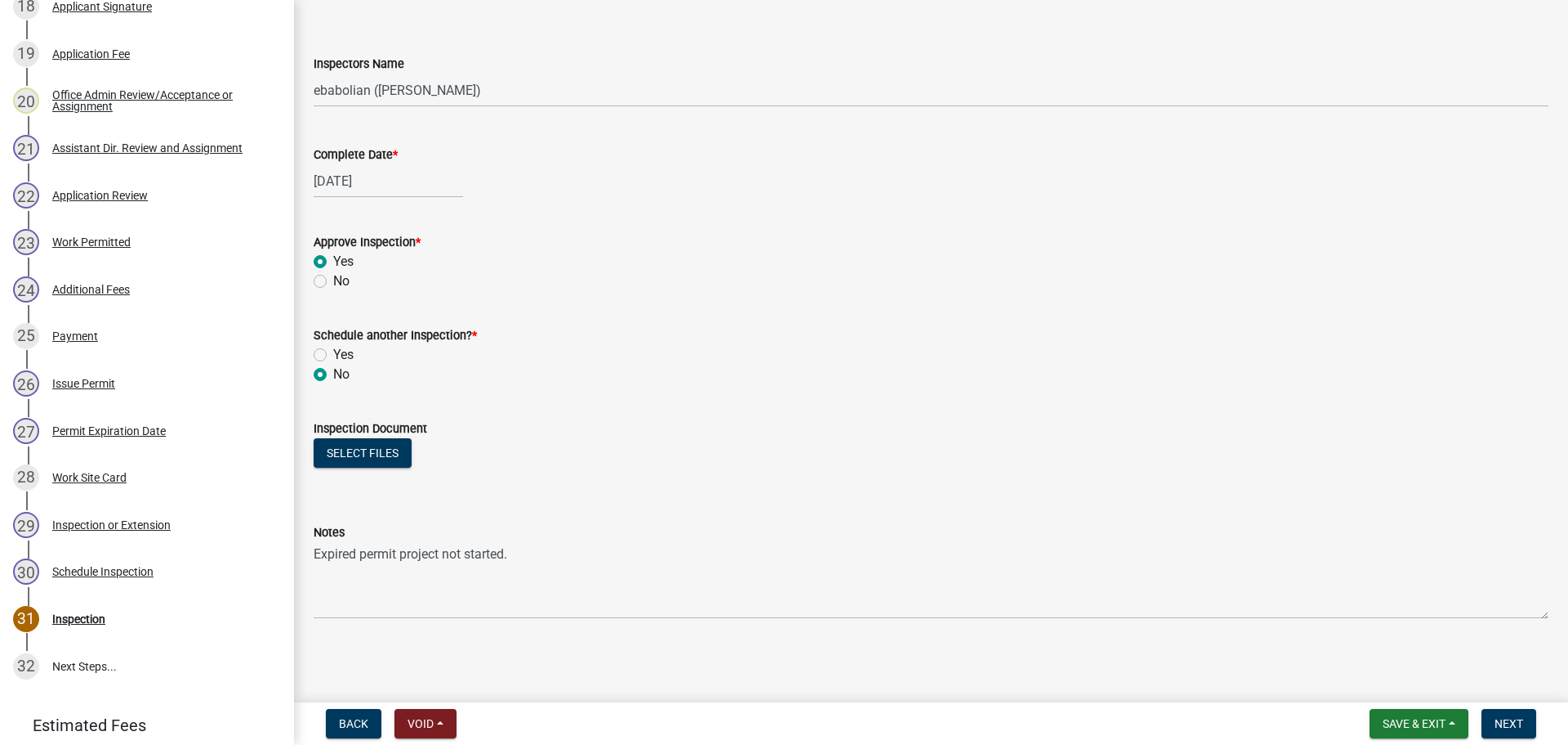
radio input "true"
click at [1510, 721] on span "Next" at bounding box center [1509, 723] width 29 height 13
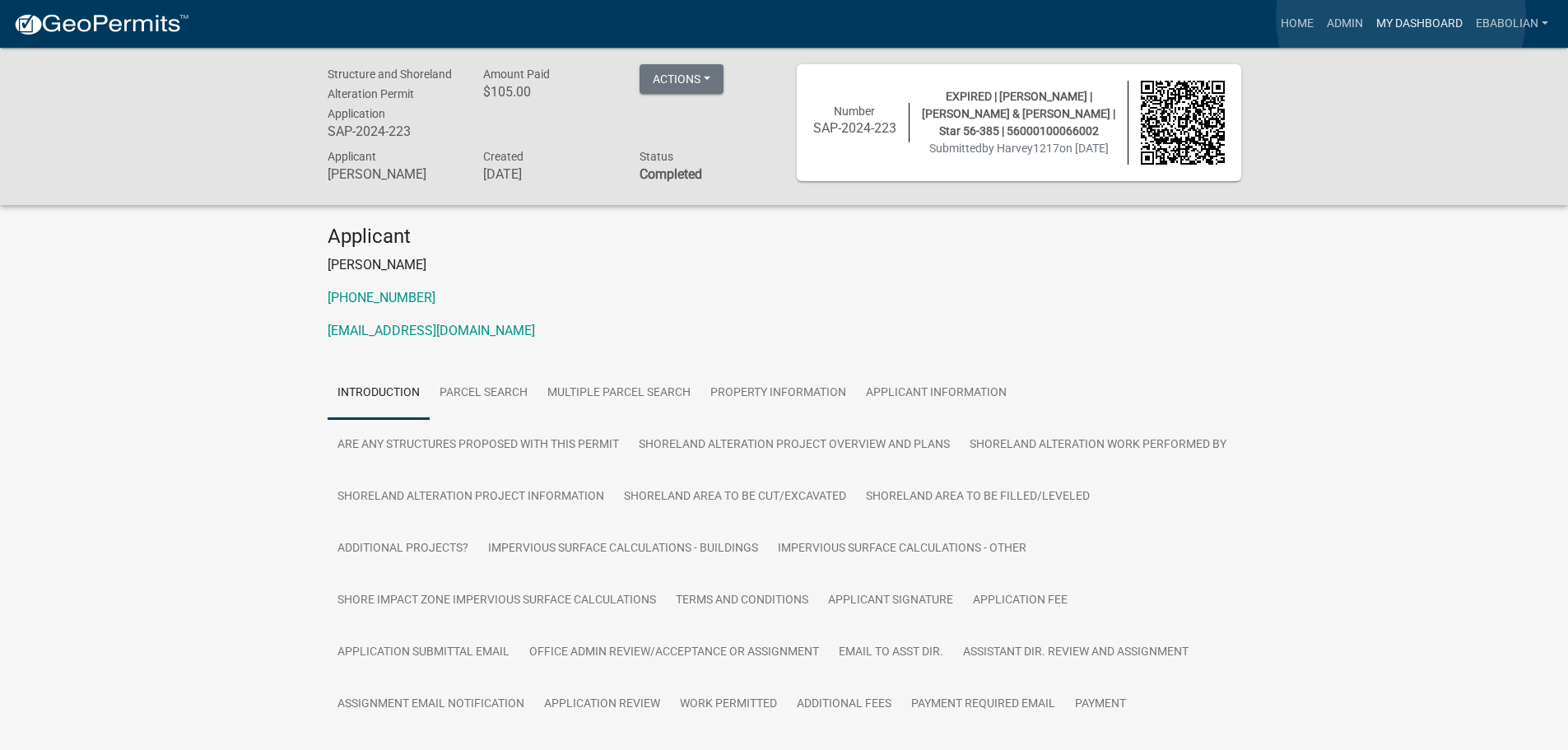
click at [1401, 17] on link "My Dashboard" at bounding box center [1420, 23] width 100 height 31
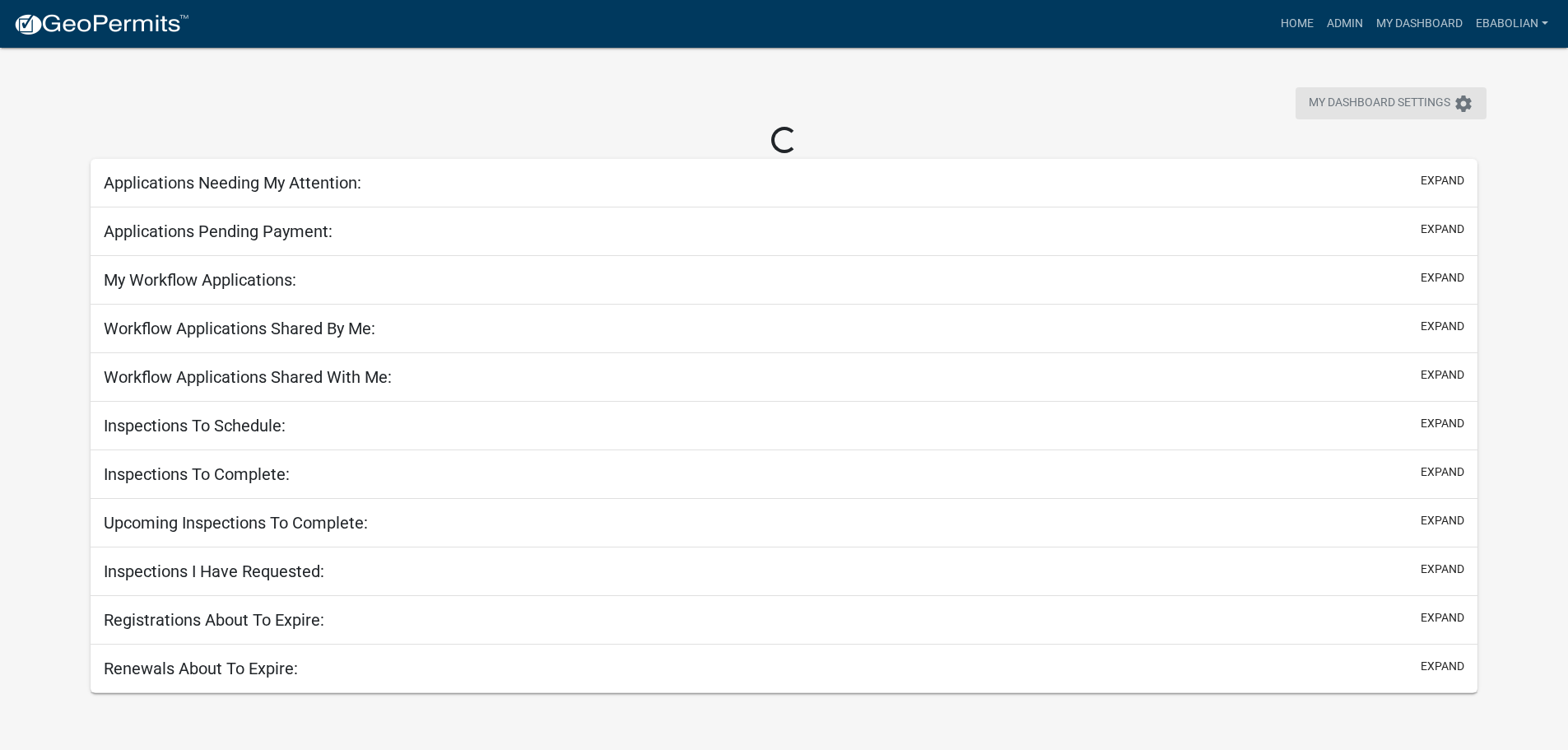
select select "3: 100"
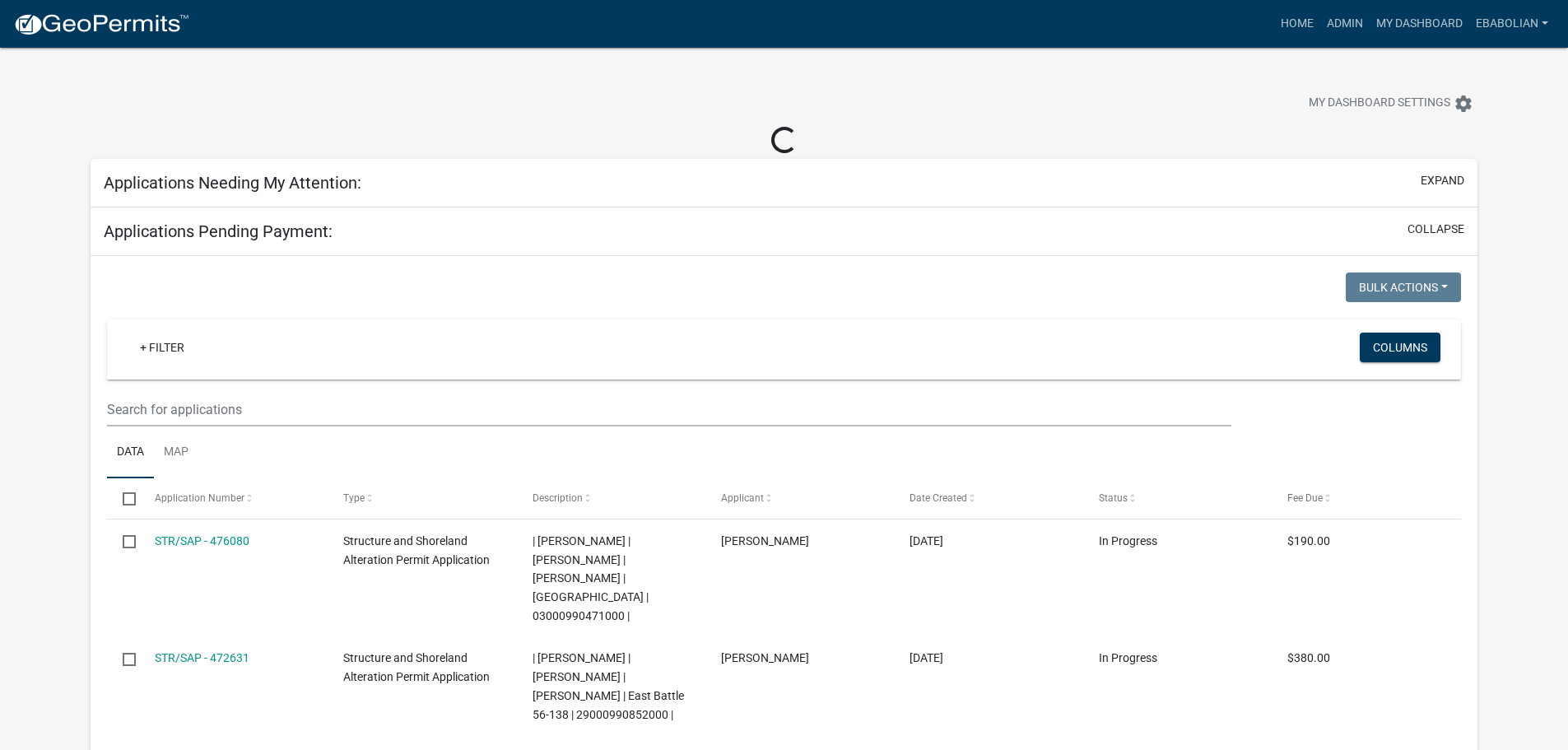
select select "3: 100"
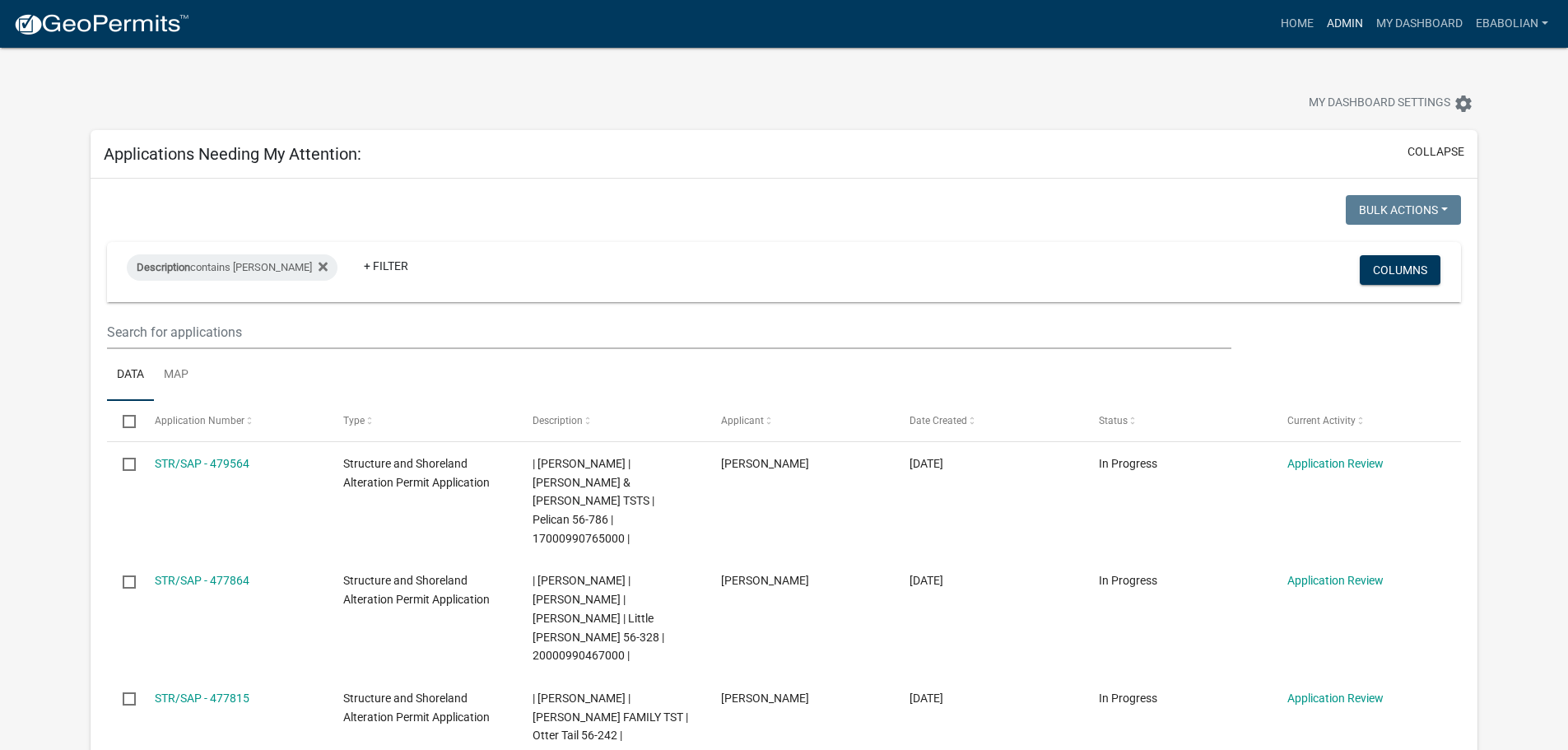
click at [1349, 29] on link "Admin" at bounding box center [1345, 23] width 49 height 31
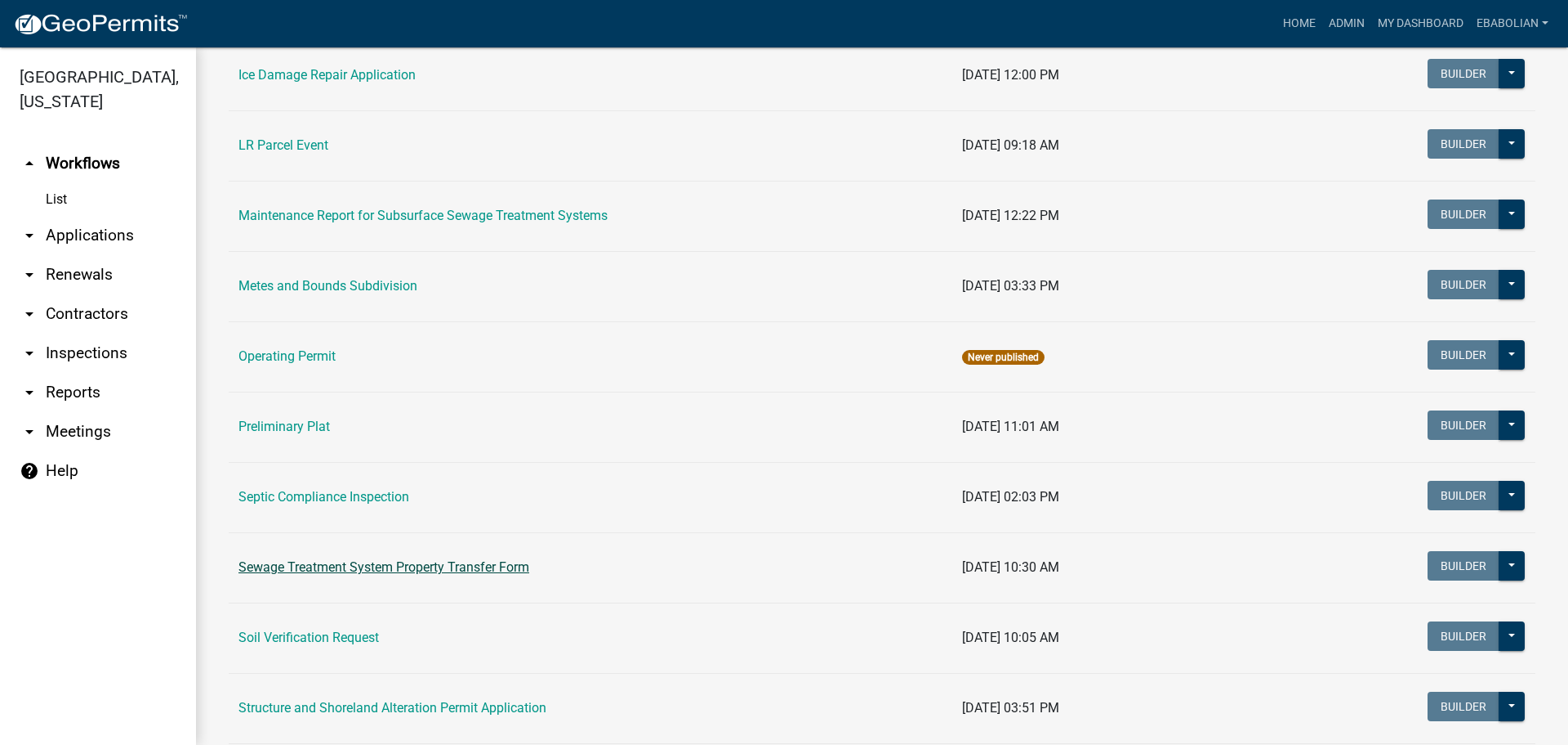
scroll to position [654, 0]
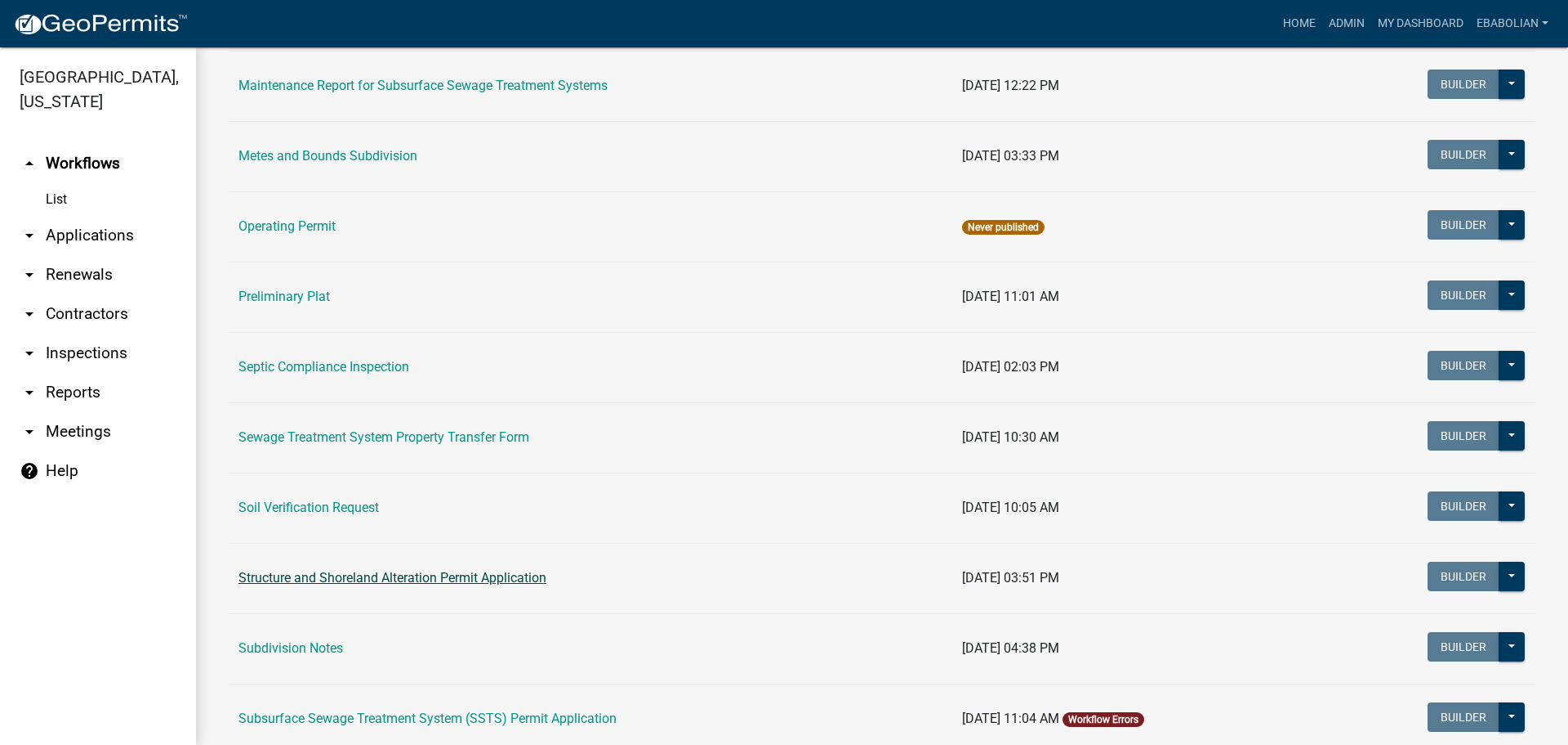
click at [378, 577] on link "Structure and Shoreland Alteration Permit Application" at bounding box center [392, 577] width 308 height 16
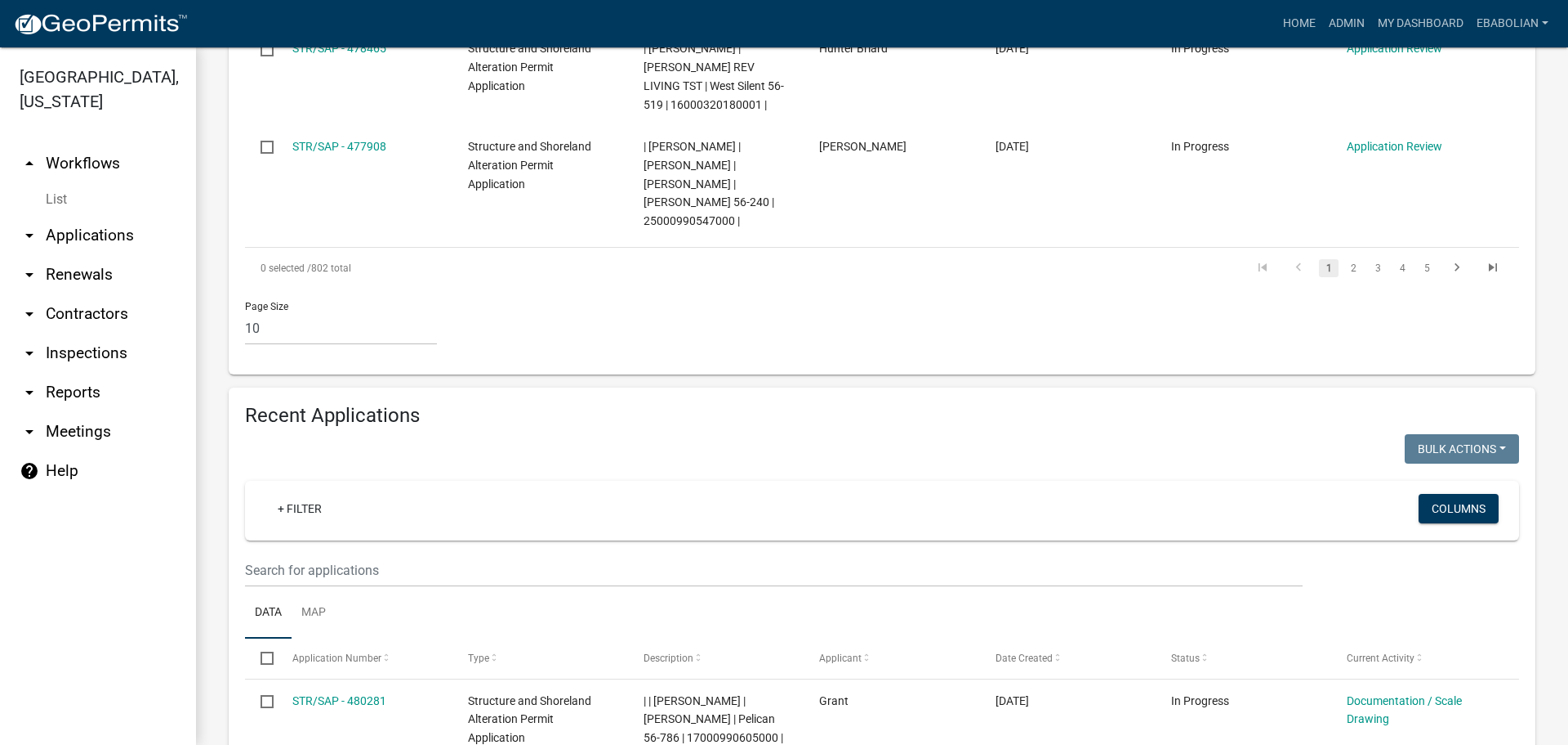
scroll to position [1472, 0]
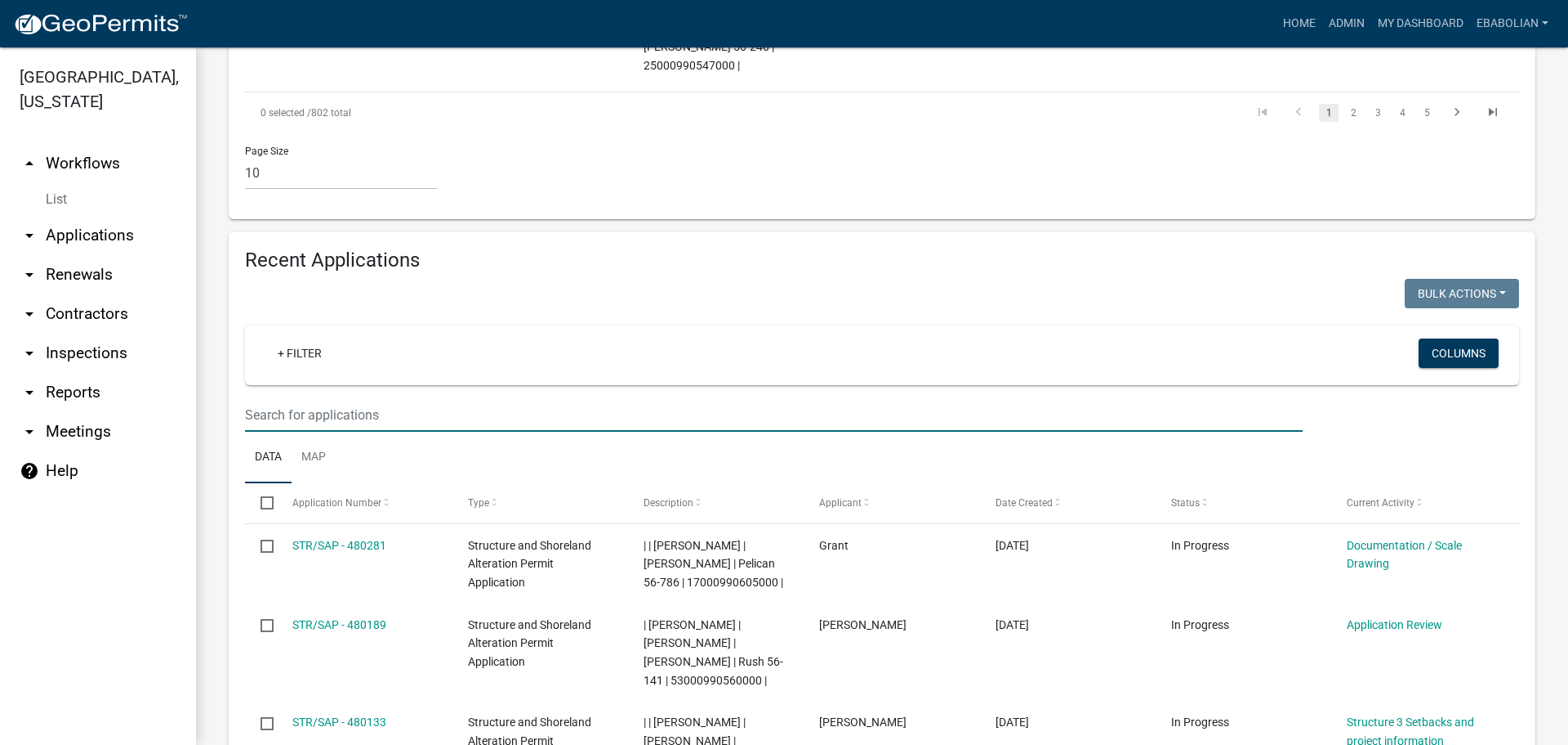
click at [379, 398] on input "text" at bounding box center [773, 415] width 1058 height 33
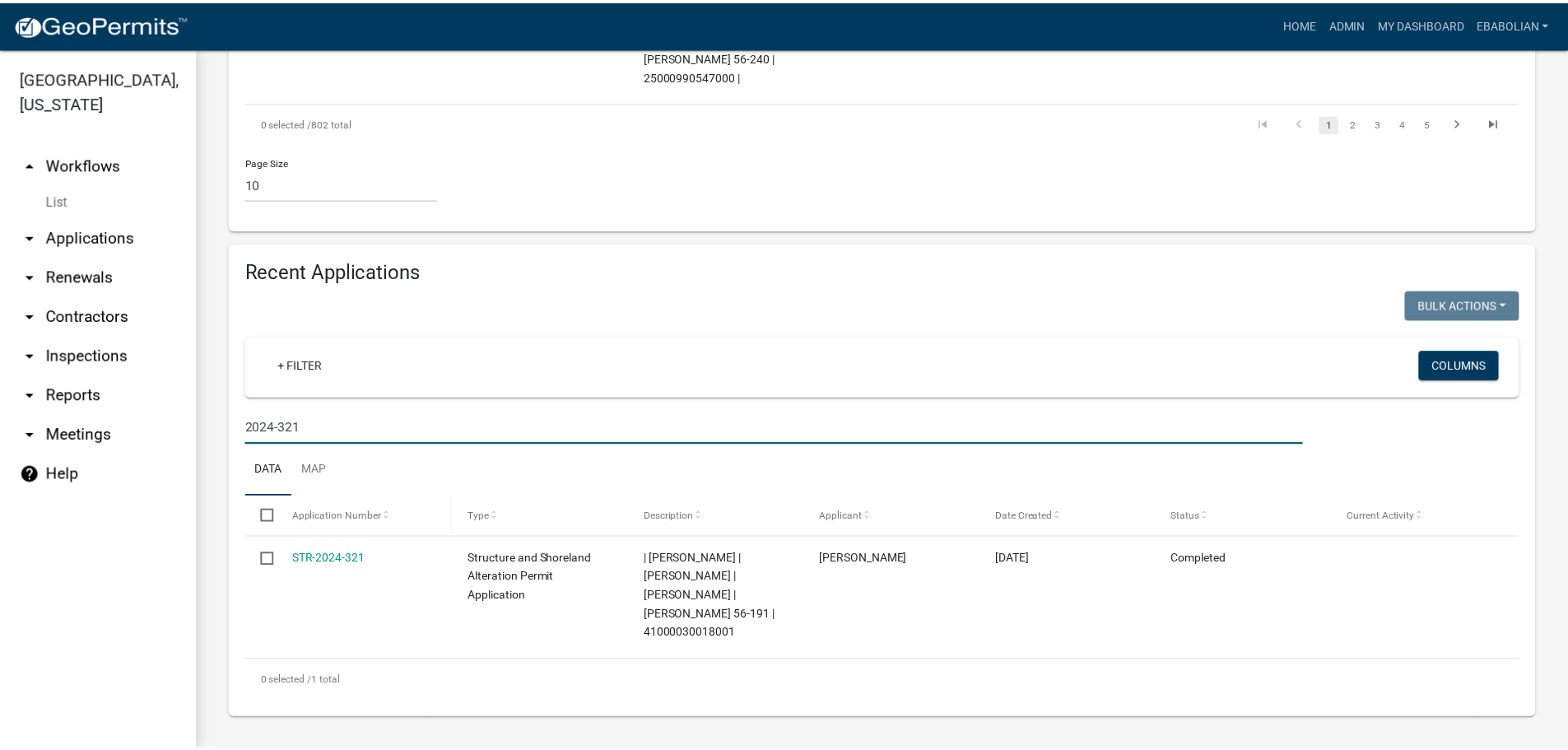
scroll to position [1398, 0]
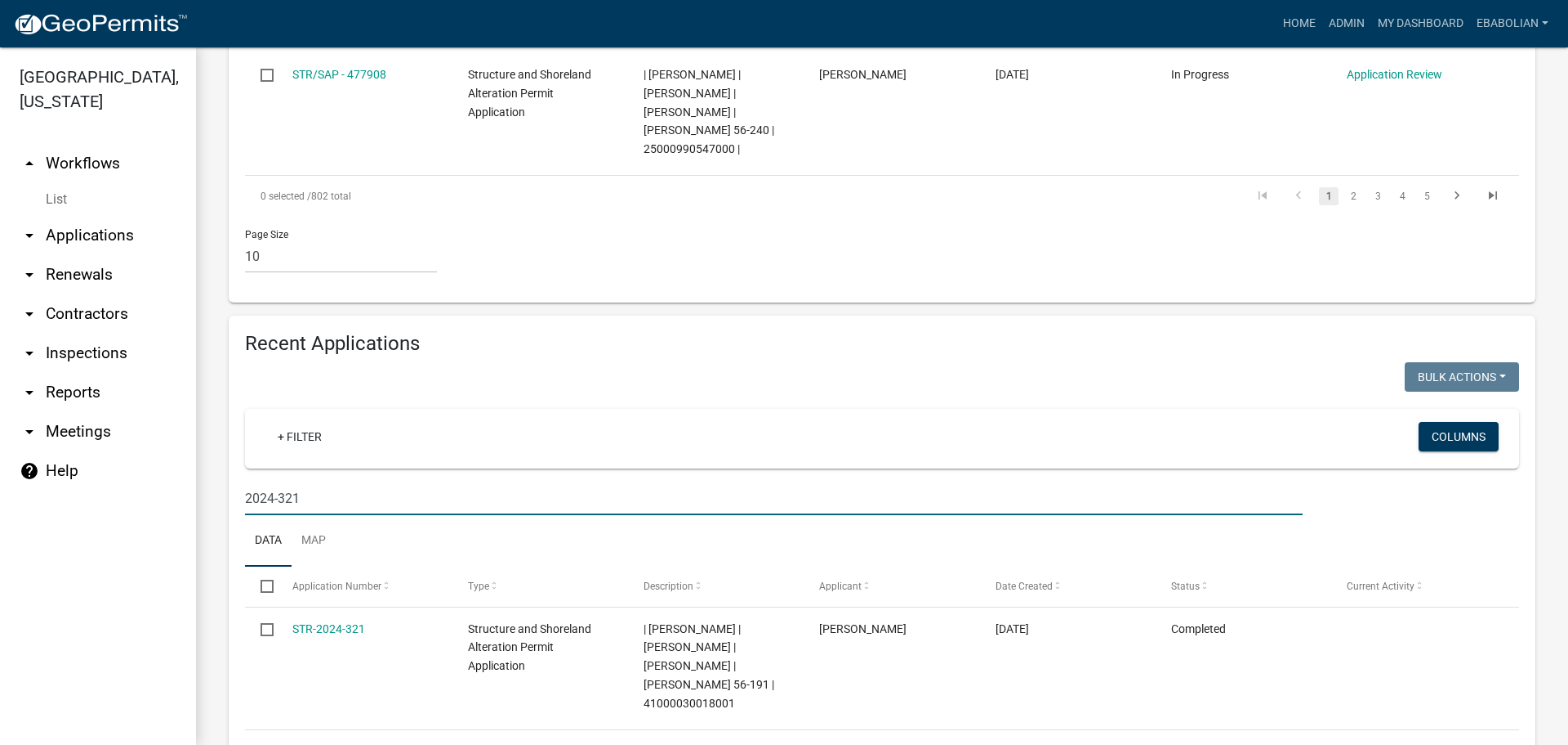
type input "2024-321"
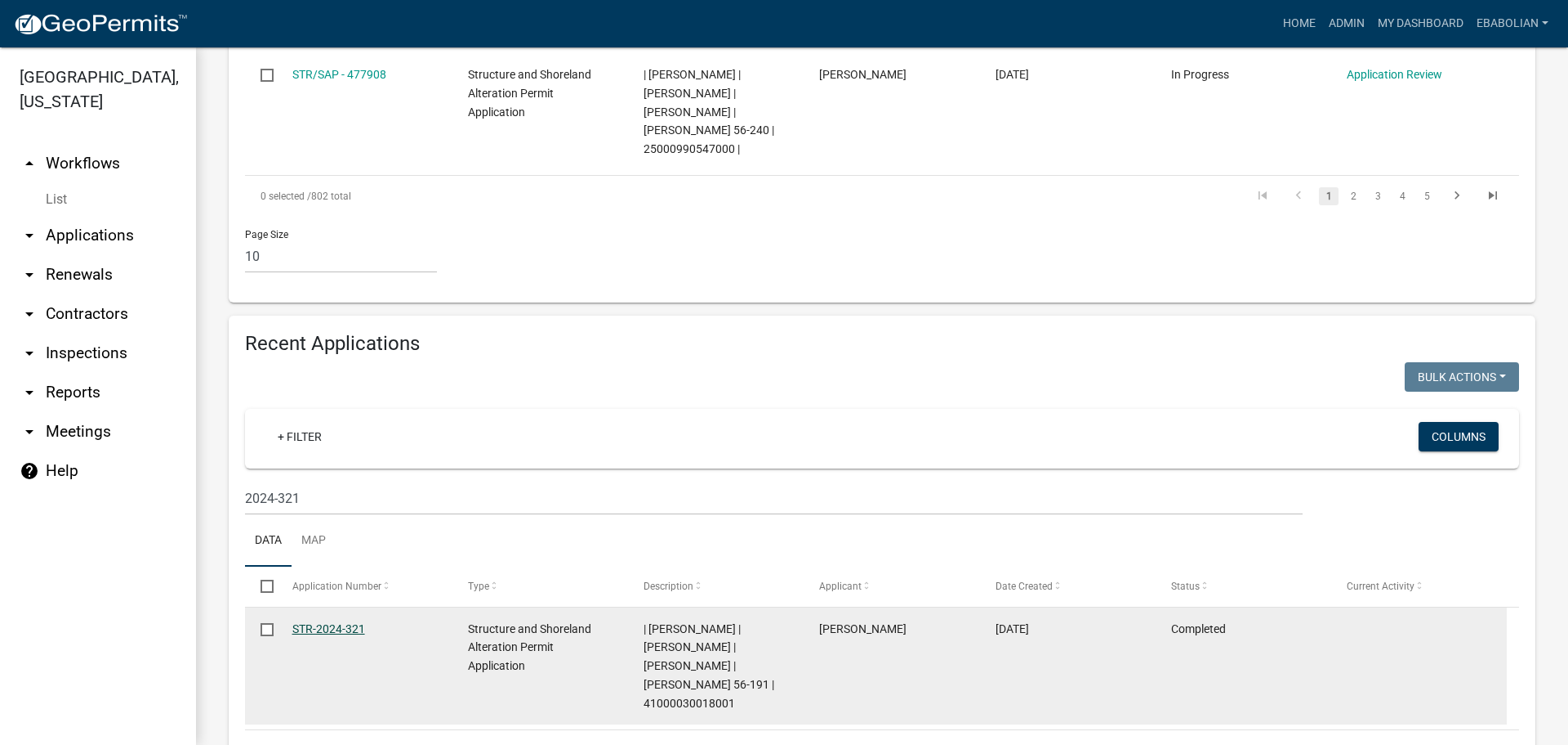
click at [347, 622] on link "STR-2024-321" at bounding box center [328, 628] width 73 height 13
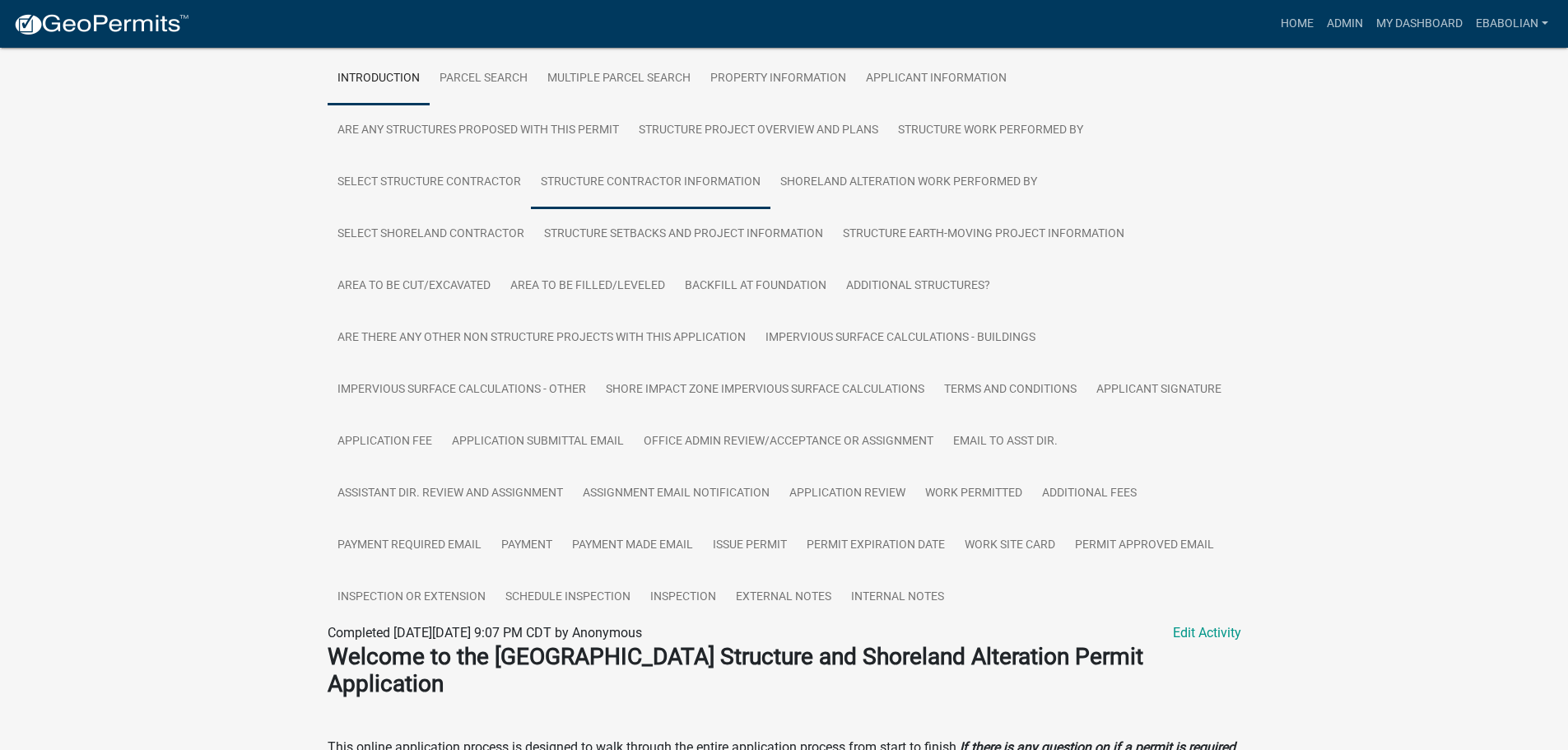
scroll to position [412, 0]
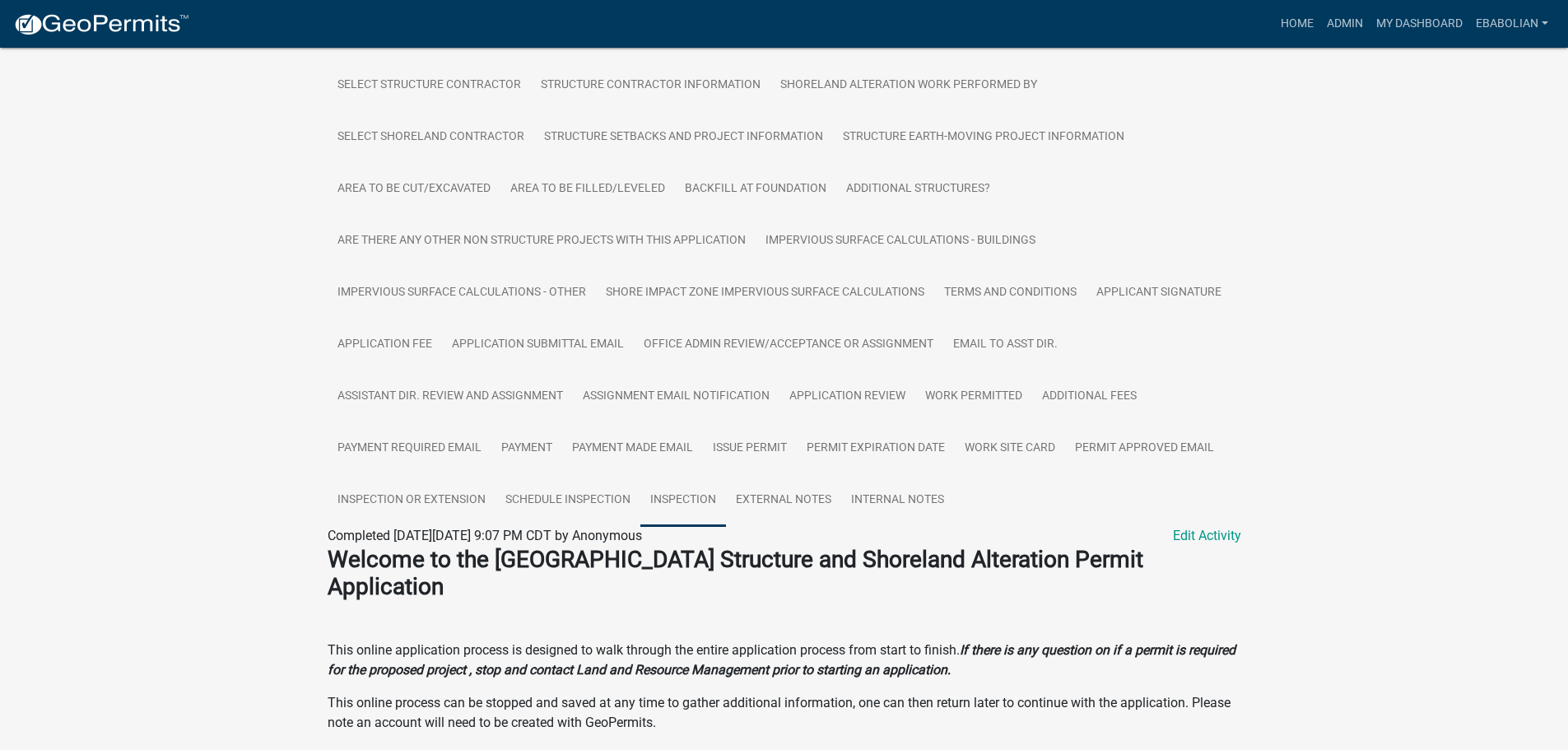
click at [699, 503] on link "Inspection" at bounding box center [683, 501] width 86 height 53
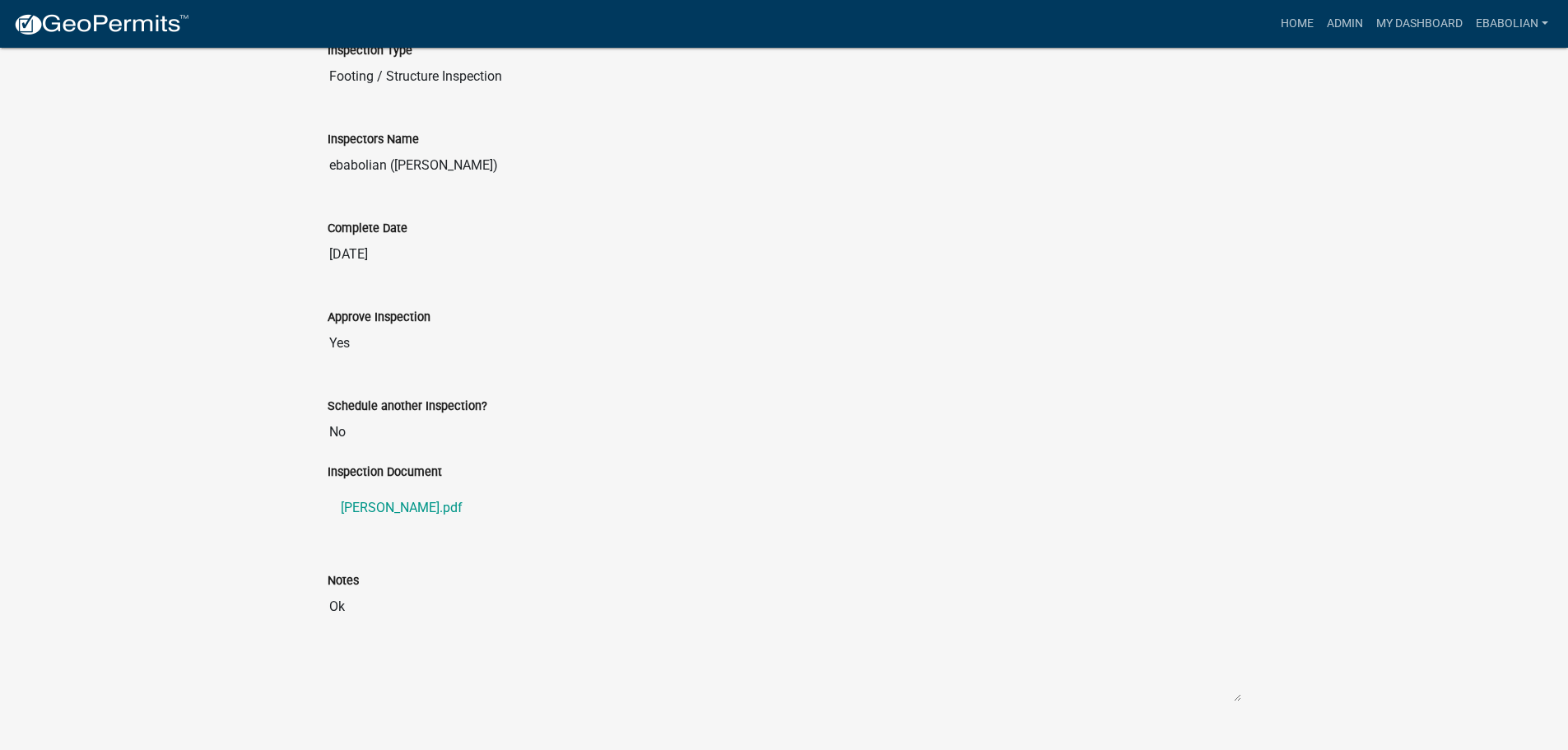
scroll to position [974, 0]
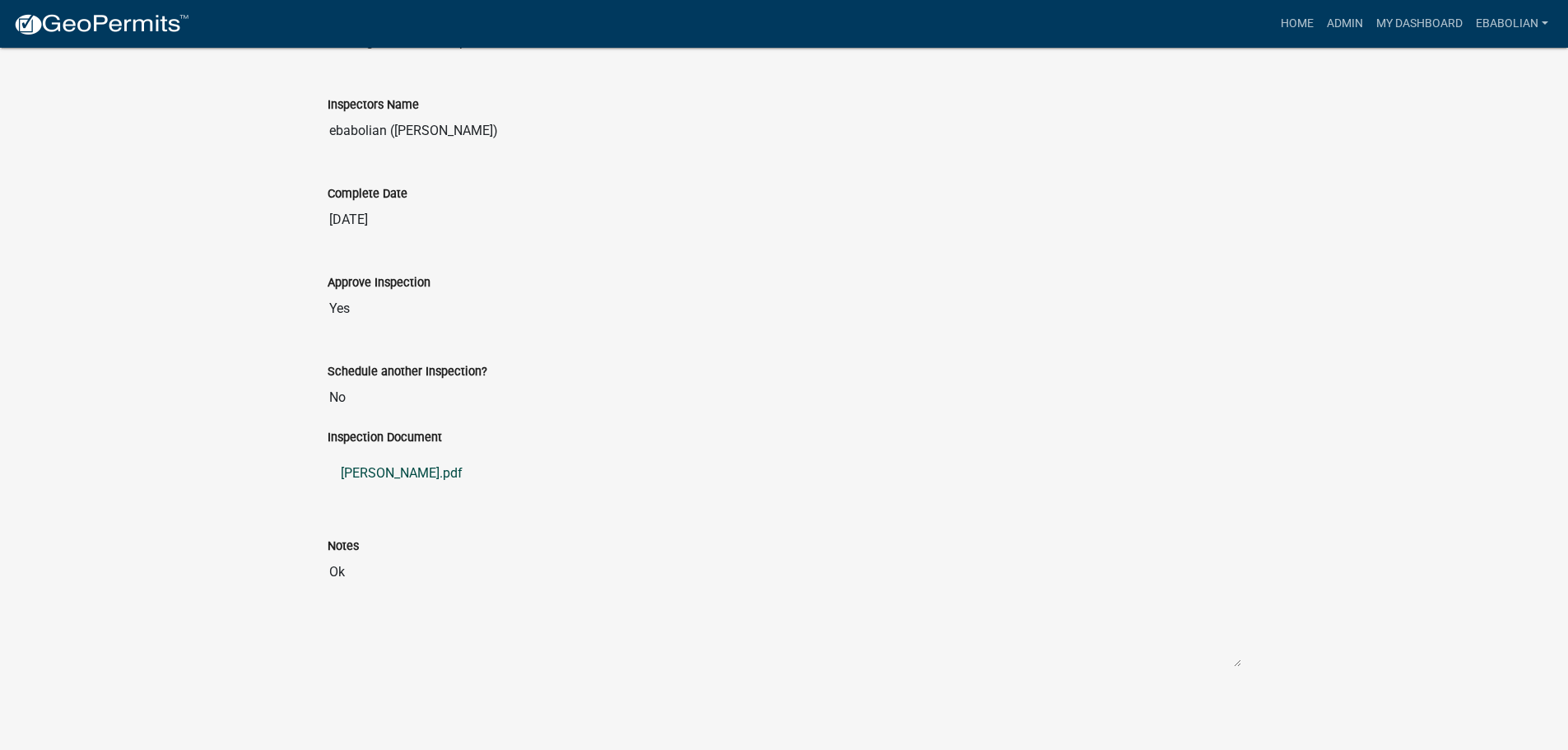
click at [422, 474] on link "Todd McChesney.pdf" at bounding box center [785, 473] width 914 height 40
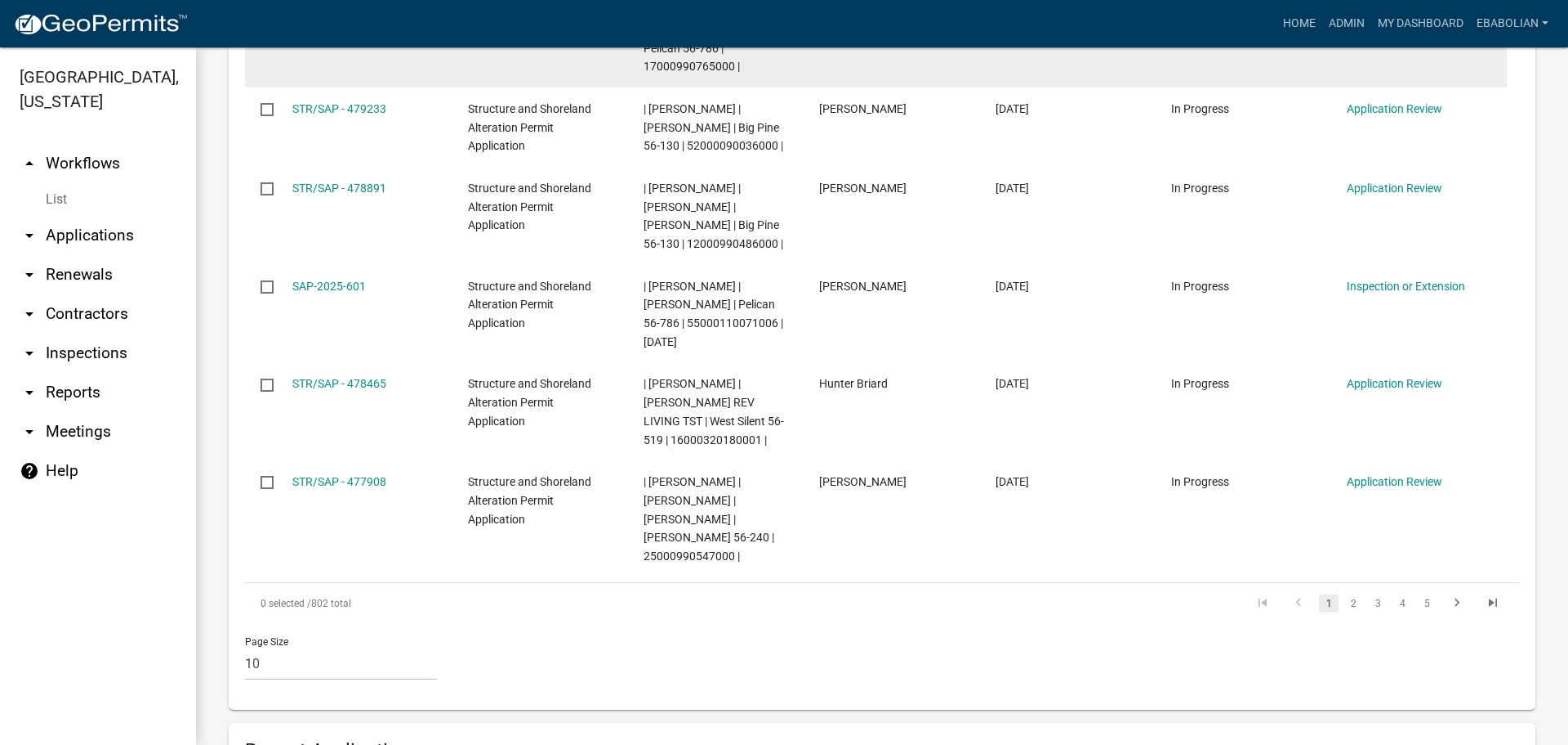
scroll to position [1553, 0]
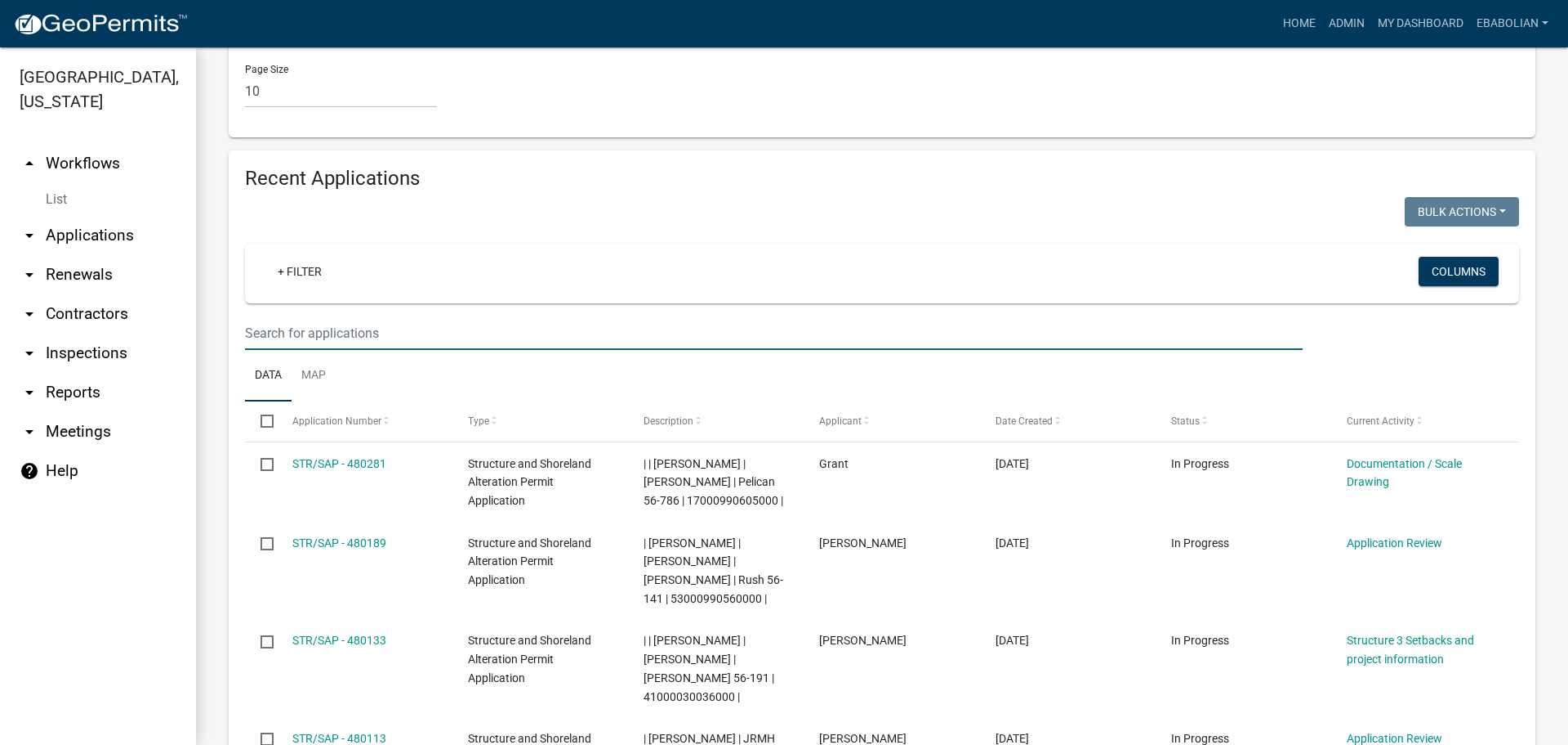
click at [362, 316] on input "text" at bounding box center [773, 333] width 1058 height 33
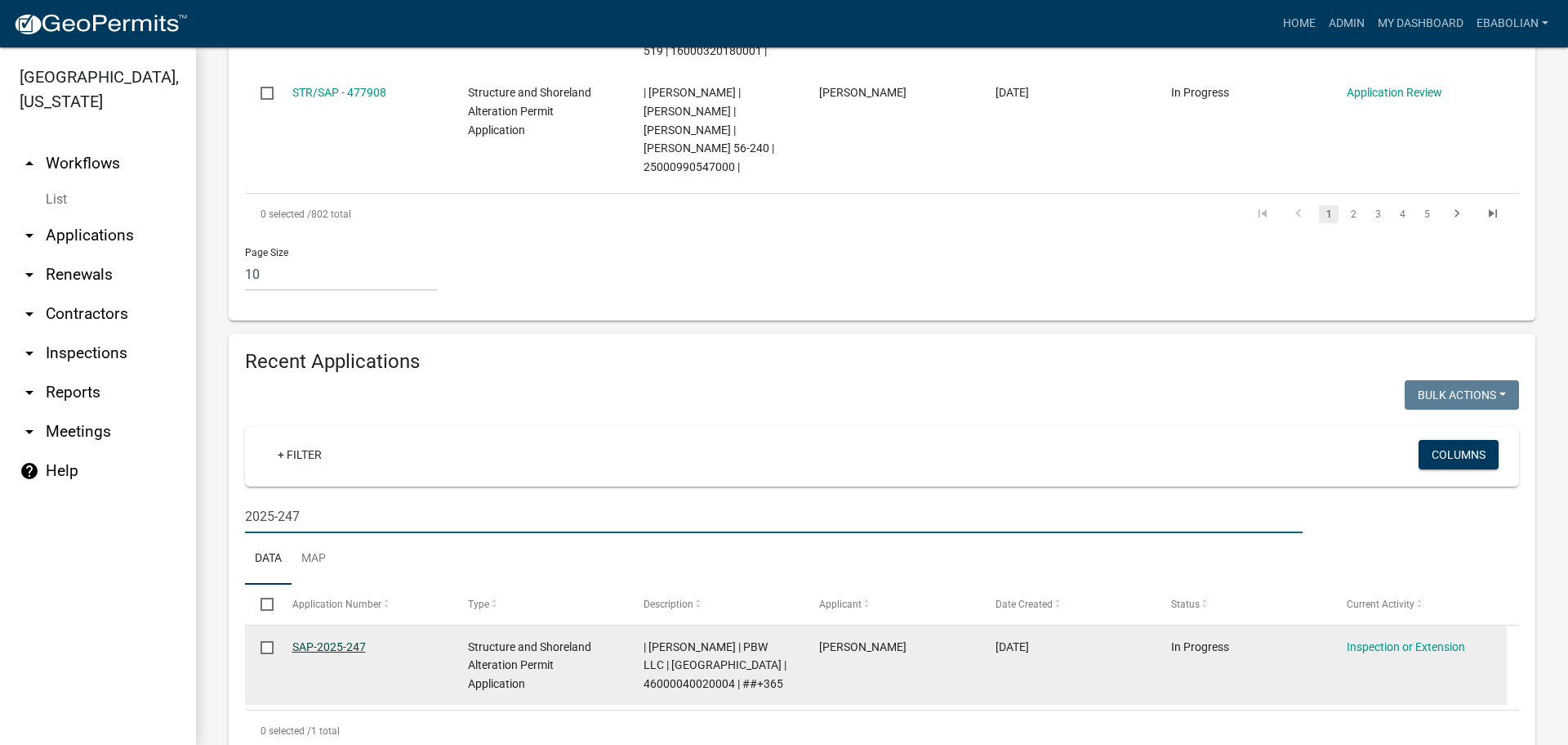
type input "2025-247"
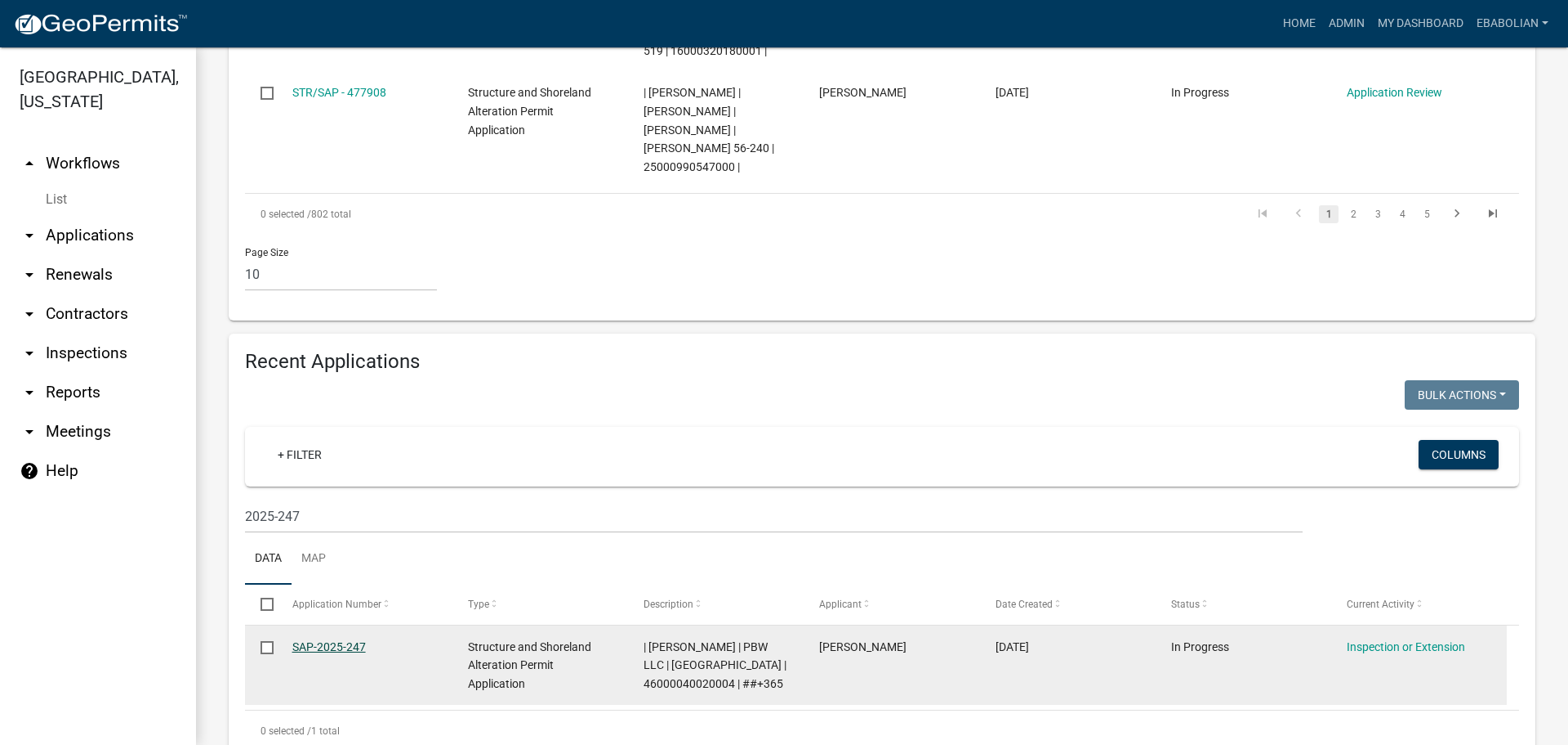
click at [336, 640] on link "SAP-2025-247" at bounding box center [329, 646] width 74 height 13
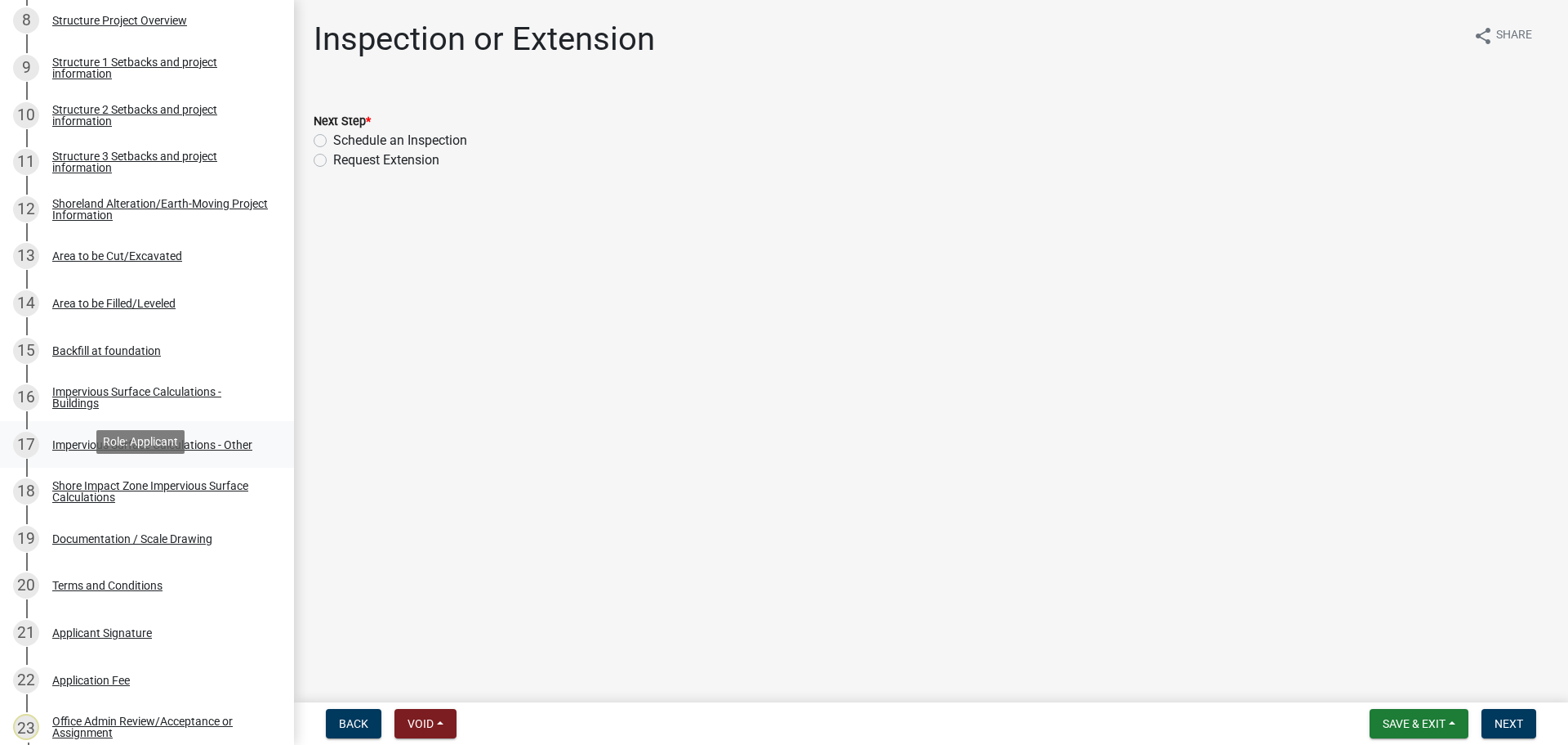
scroll to position [735, 0]
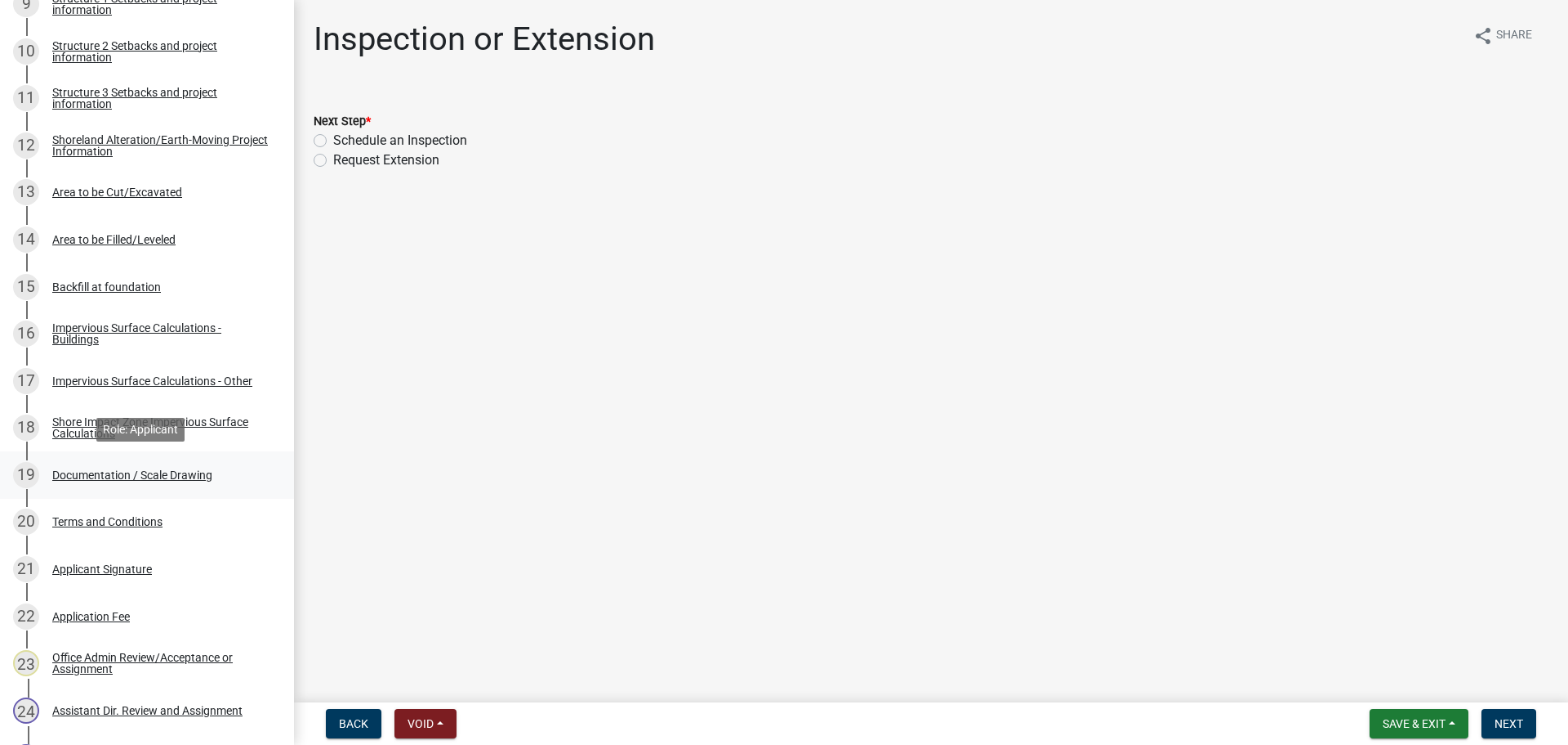
drag, startPoint x: 183, startPoint y: 471, endPoint x: 194, endPoint y: 476, distance: 12.1
click at [184, 472] on div "Documentation / Scale Drawing" at bounding box center [132, 475] width 160 height 11
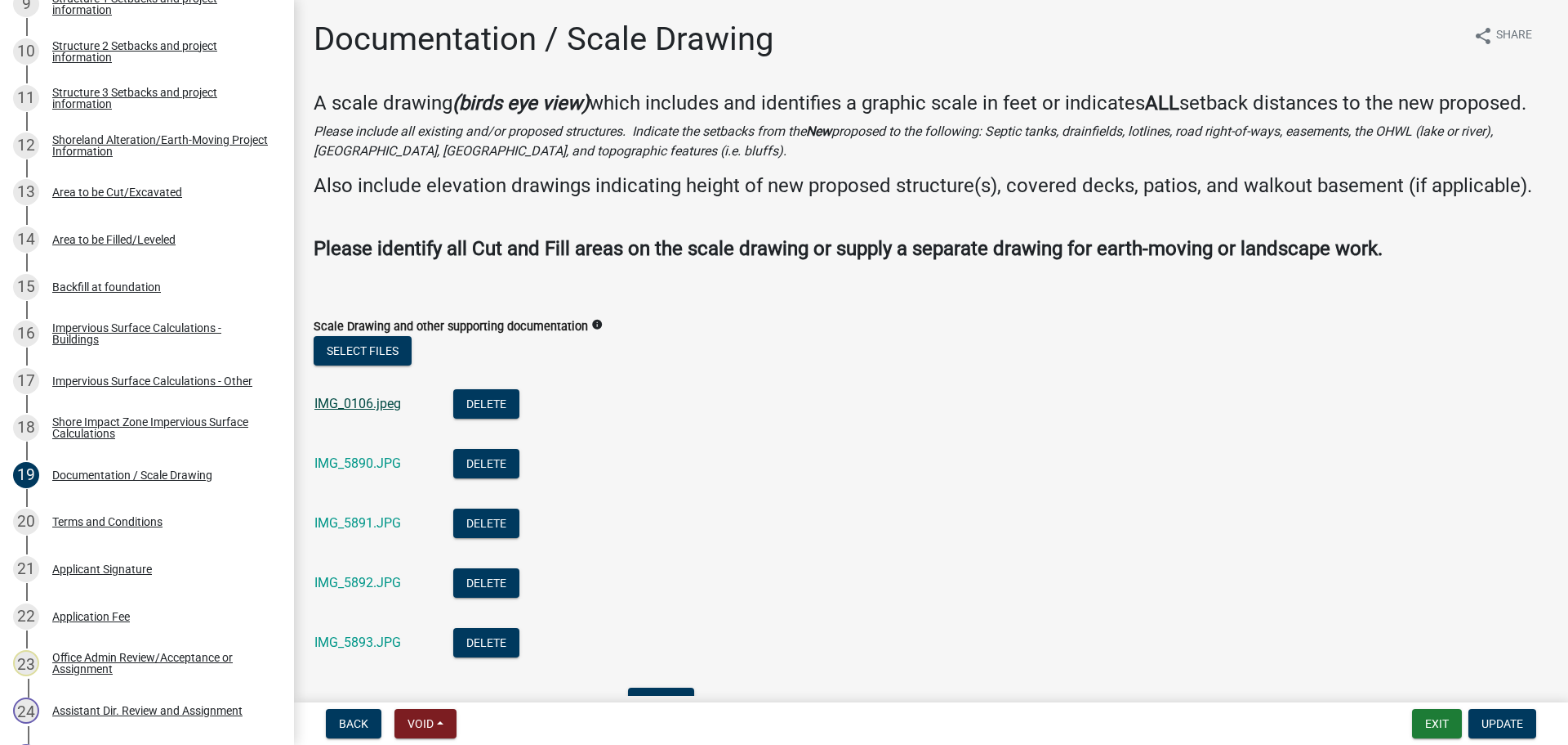
click at [364, 412] on link "IMG_0106.jpeg" at bounding box center [358, 404] width 87 height 16
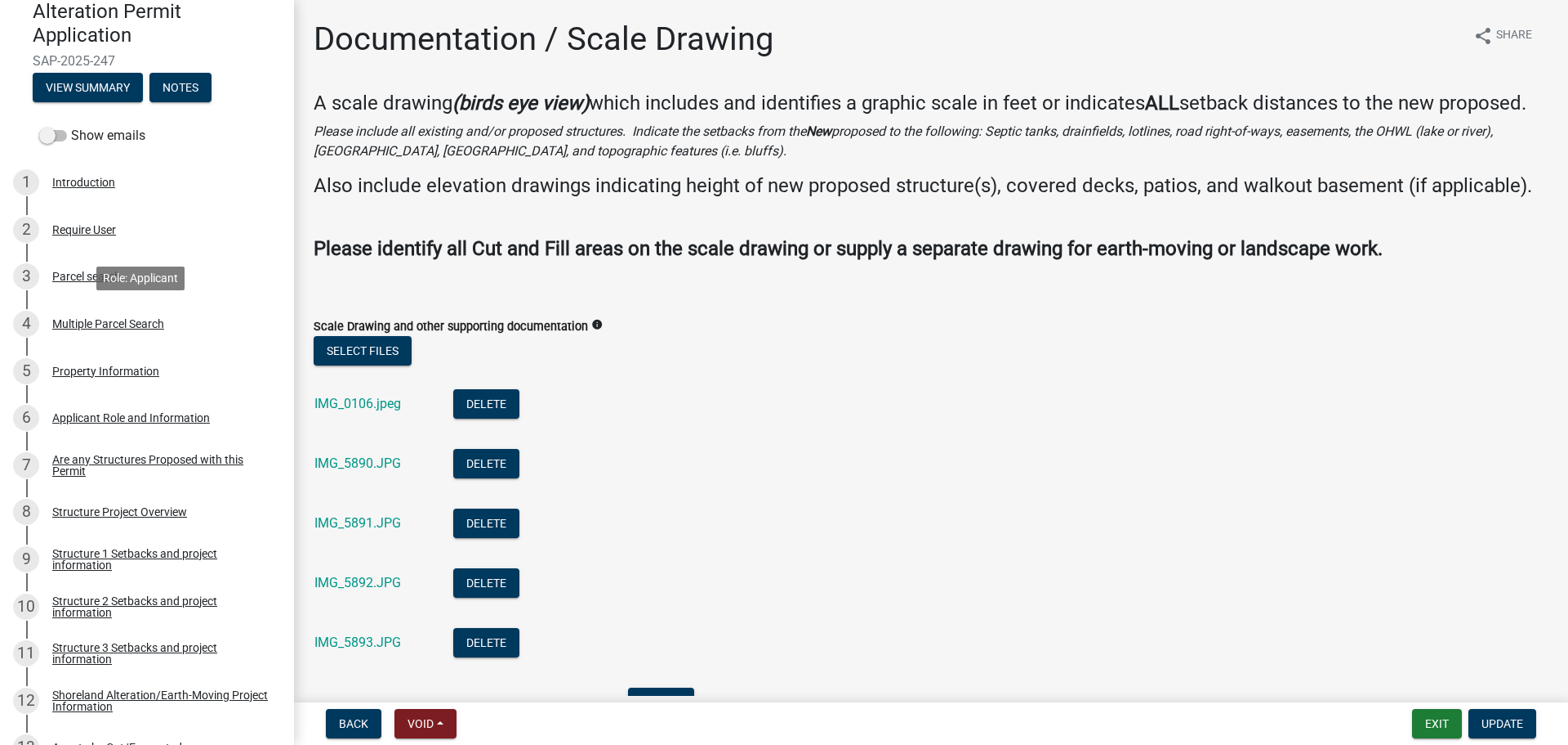
scroll to position [163, 0]
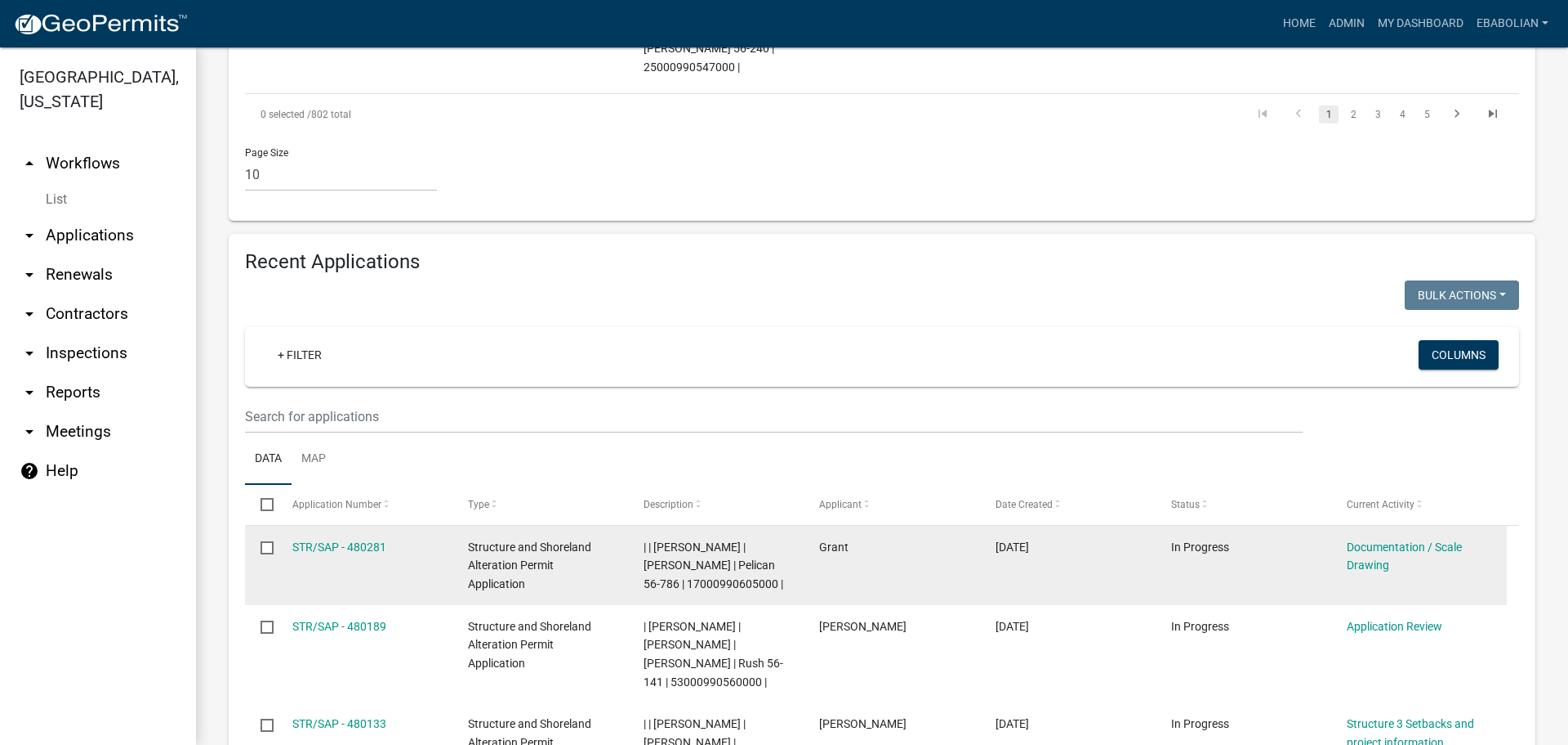
scroll to position [1472, 0]
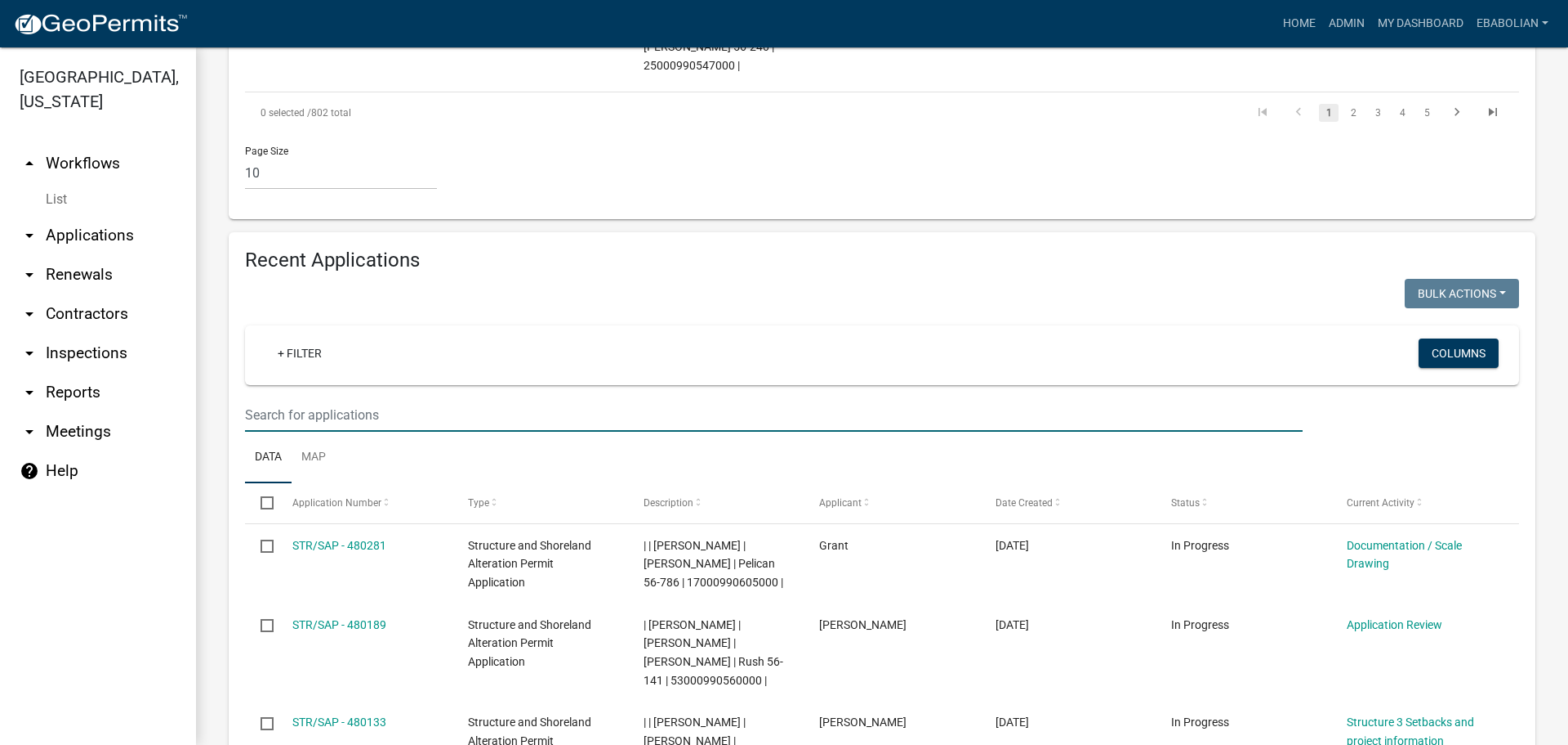
click at [311, 398] on input "text" at bounding box center [773, 415] width 1058 height 33
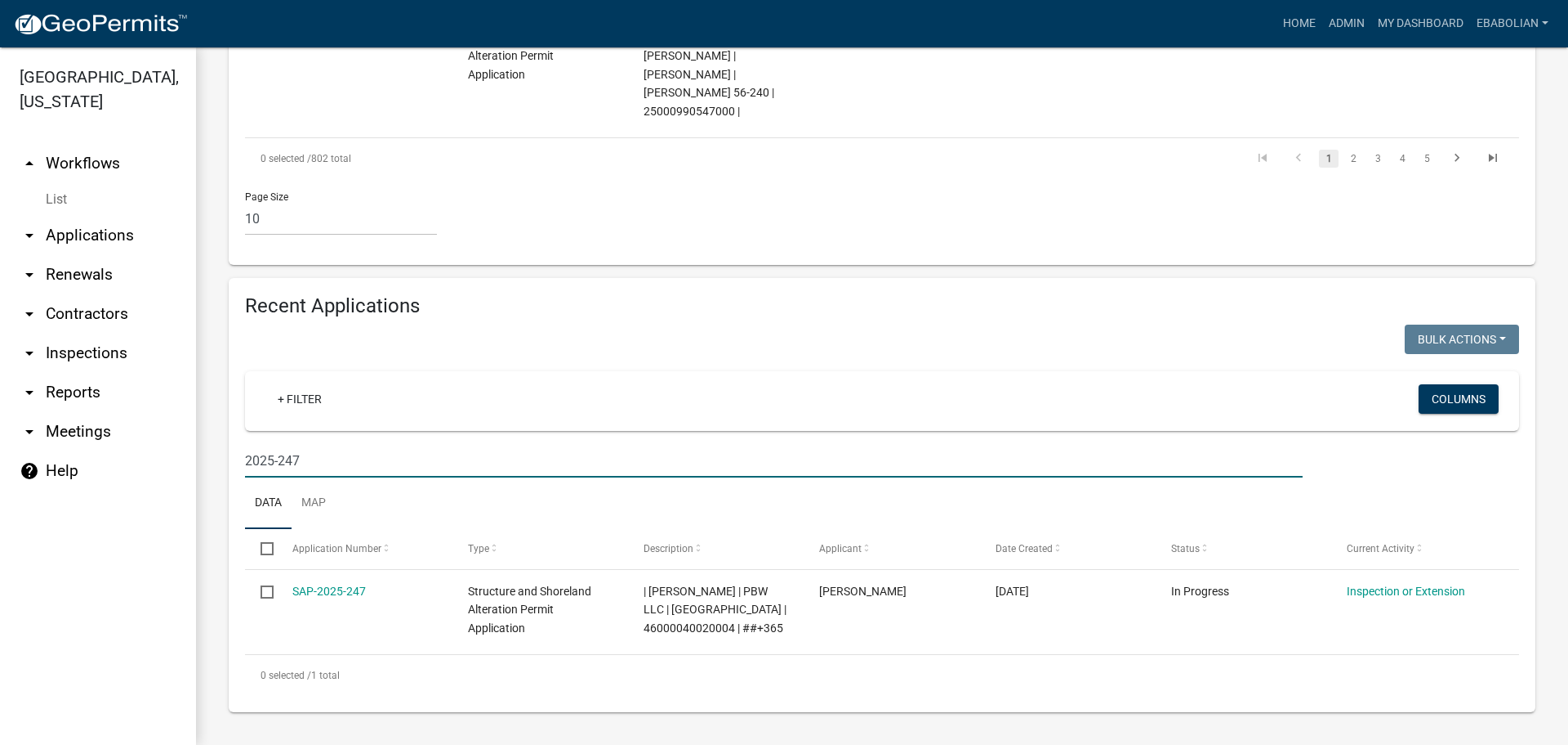
scroll to position [1370, 0]
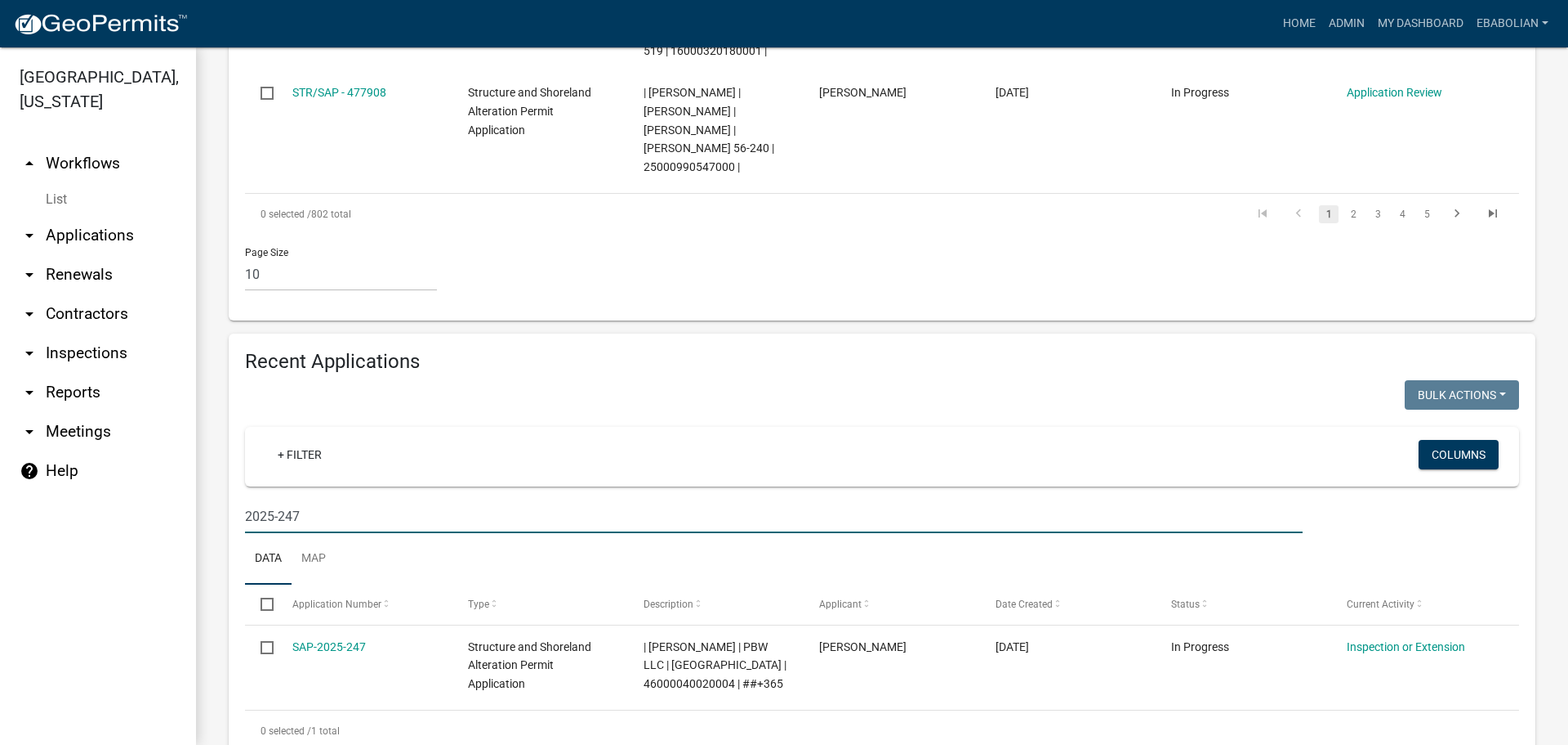
click at [362, 499] on input "2025-247" at bounding box center [773, 516] width 1058 height 33
click at [353, 499] on input "2025-340" at bounding box center [773, 516] width 1058 height 33
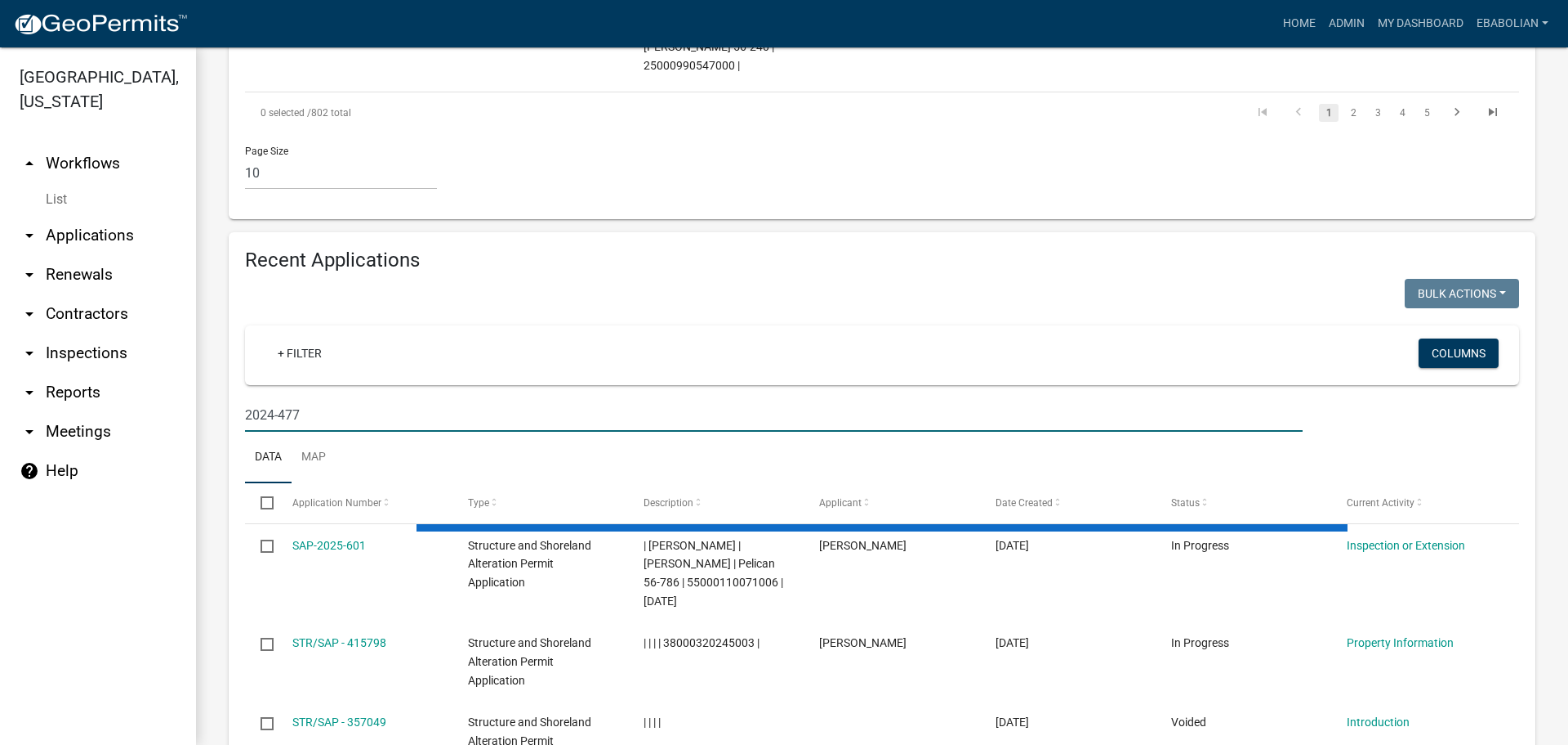
scroll to position [1388, 0]
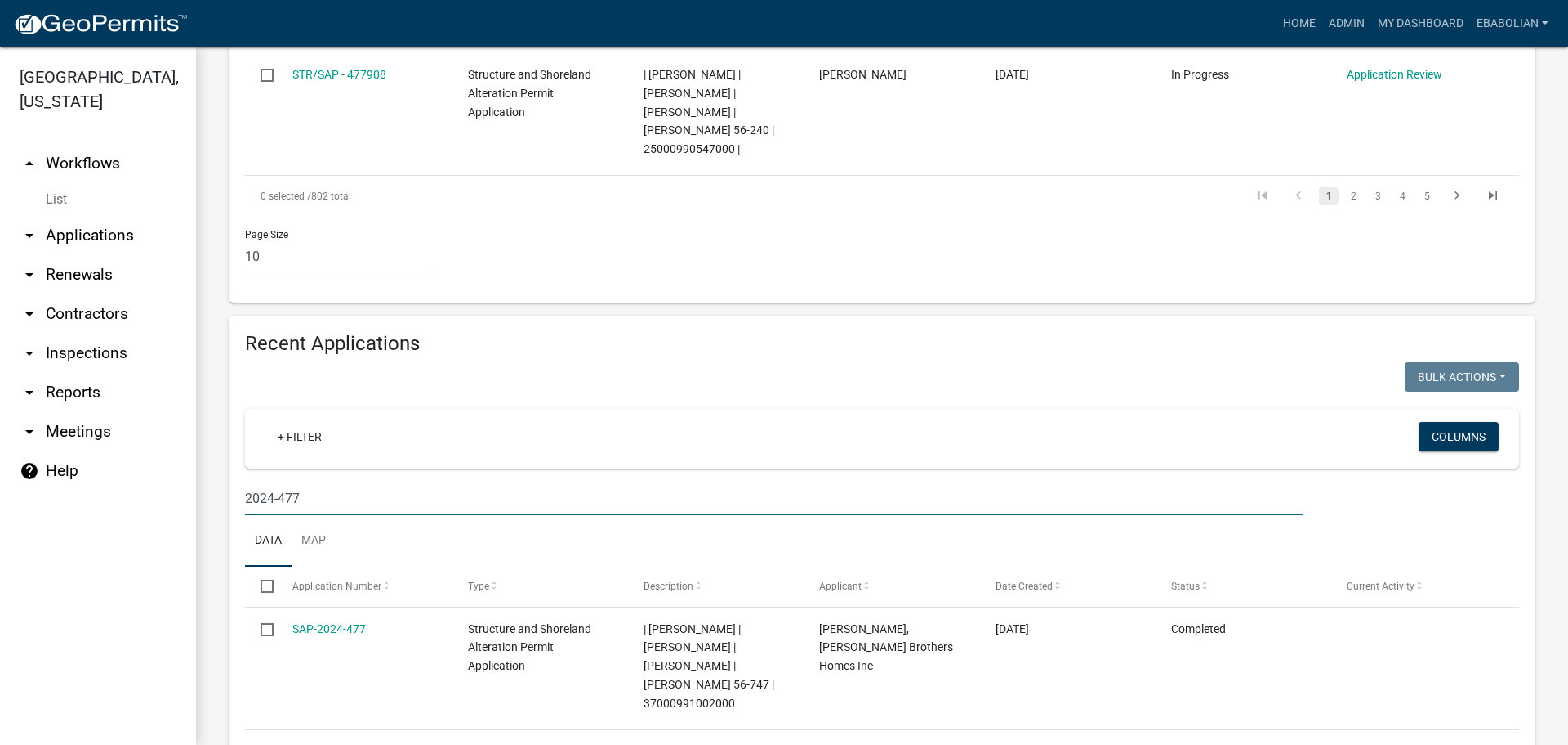
click at [317, 482] on input "2024-477" at bounding box center [773, 498] width 1058 height 33
click at [355, 482] on input "2024-354" at bounding box center [773, 498] width 1058 height 33
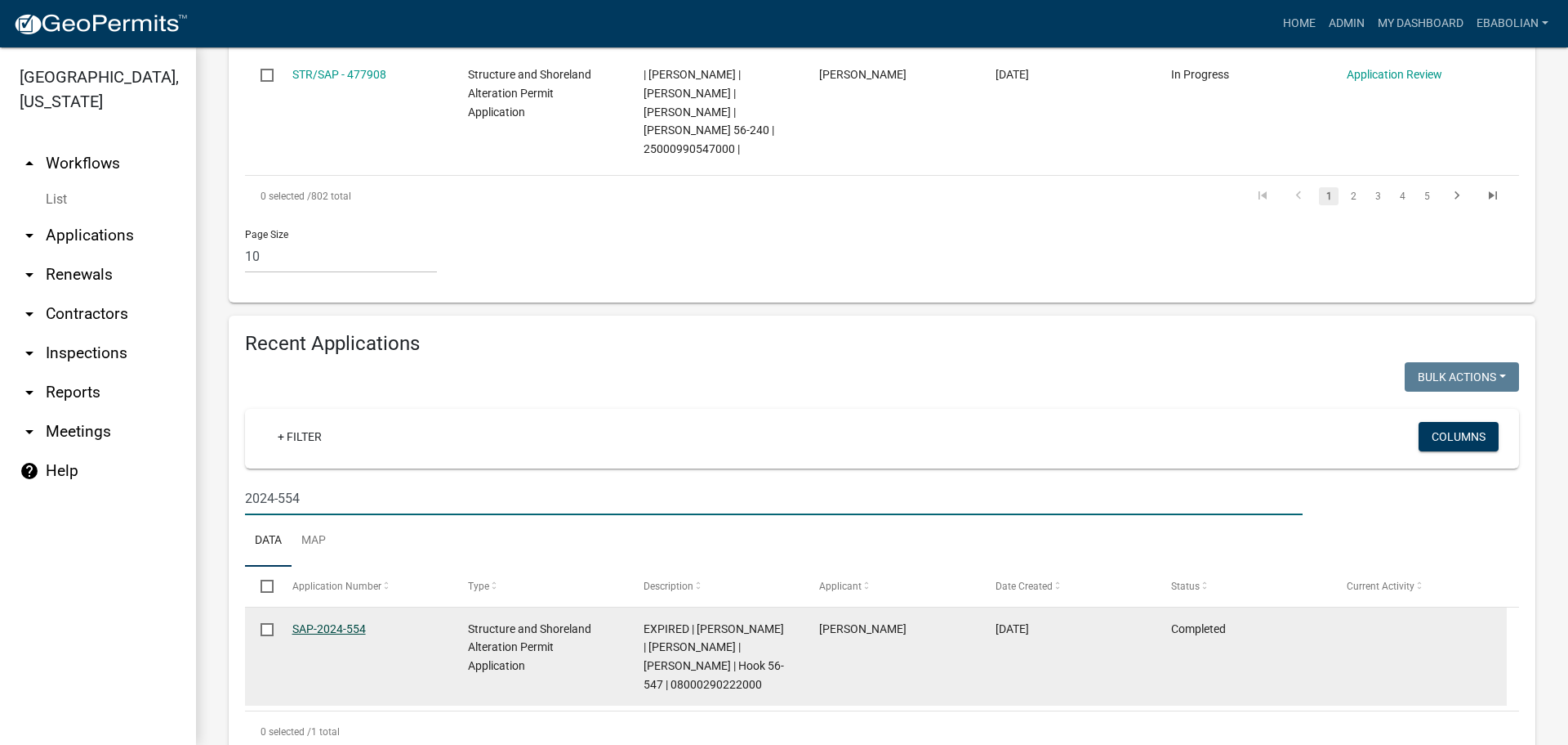
type input "2024-554"
click at [321, 622] on link "SAP-2024-554" at bounding box center [329, 628] width 74 height 13
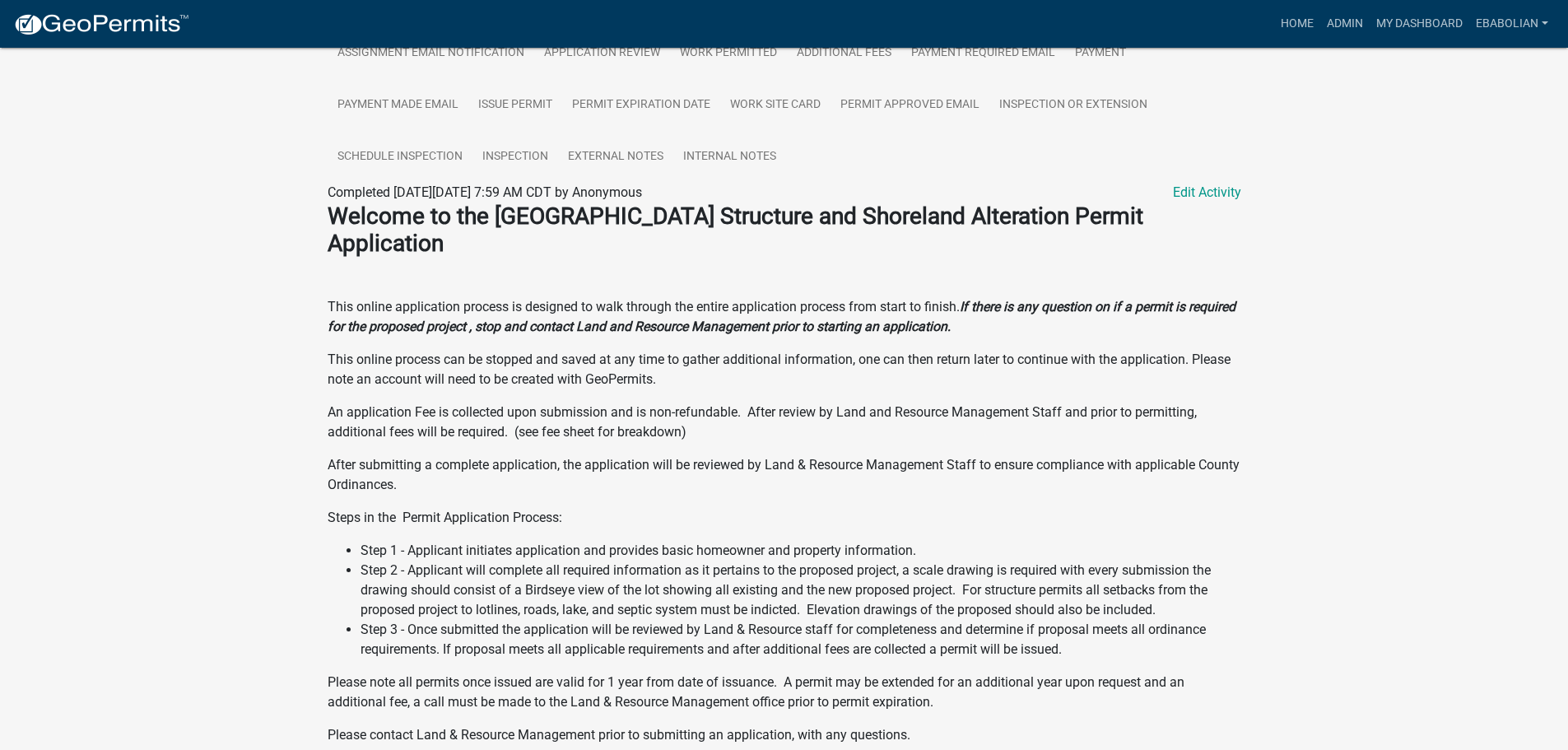
scroll to position [494, 0]
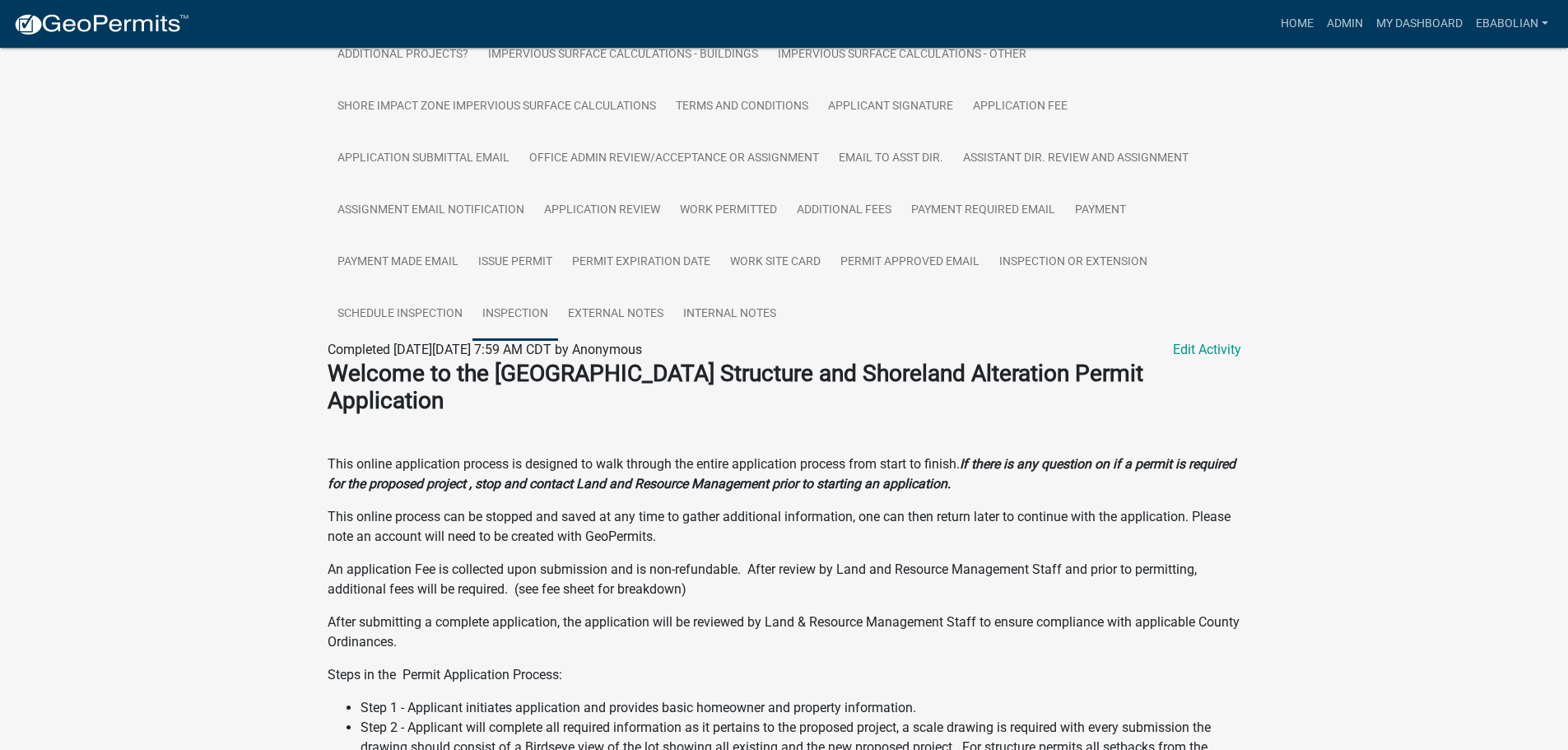
click at [525, 309] on link "Inspection" at bounding box center [515, 314] width 86 height 53
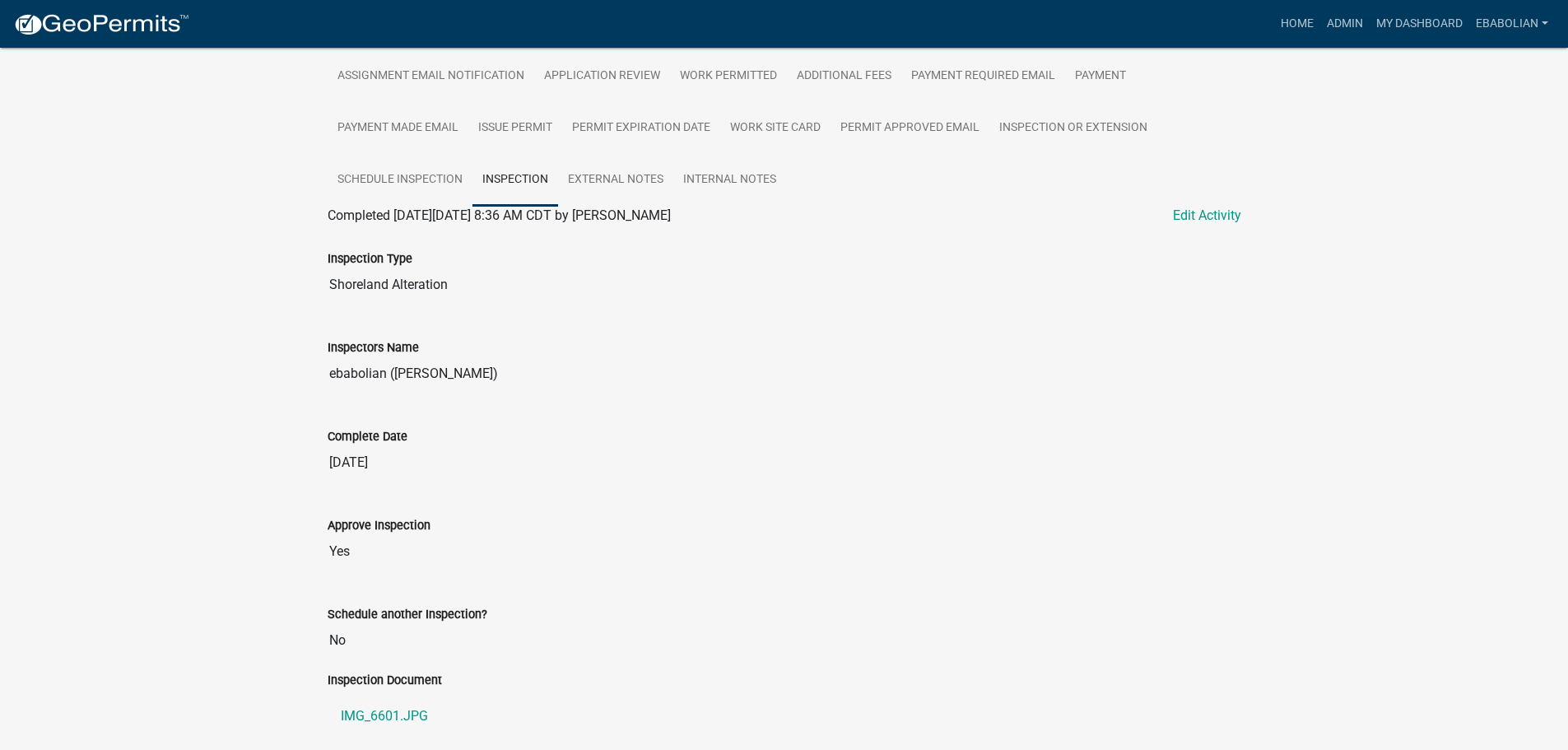
scroll to position [624, 0]
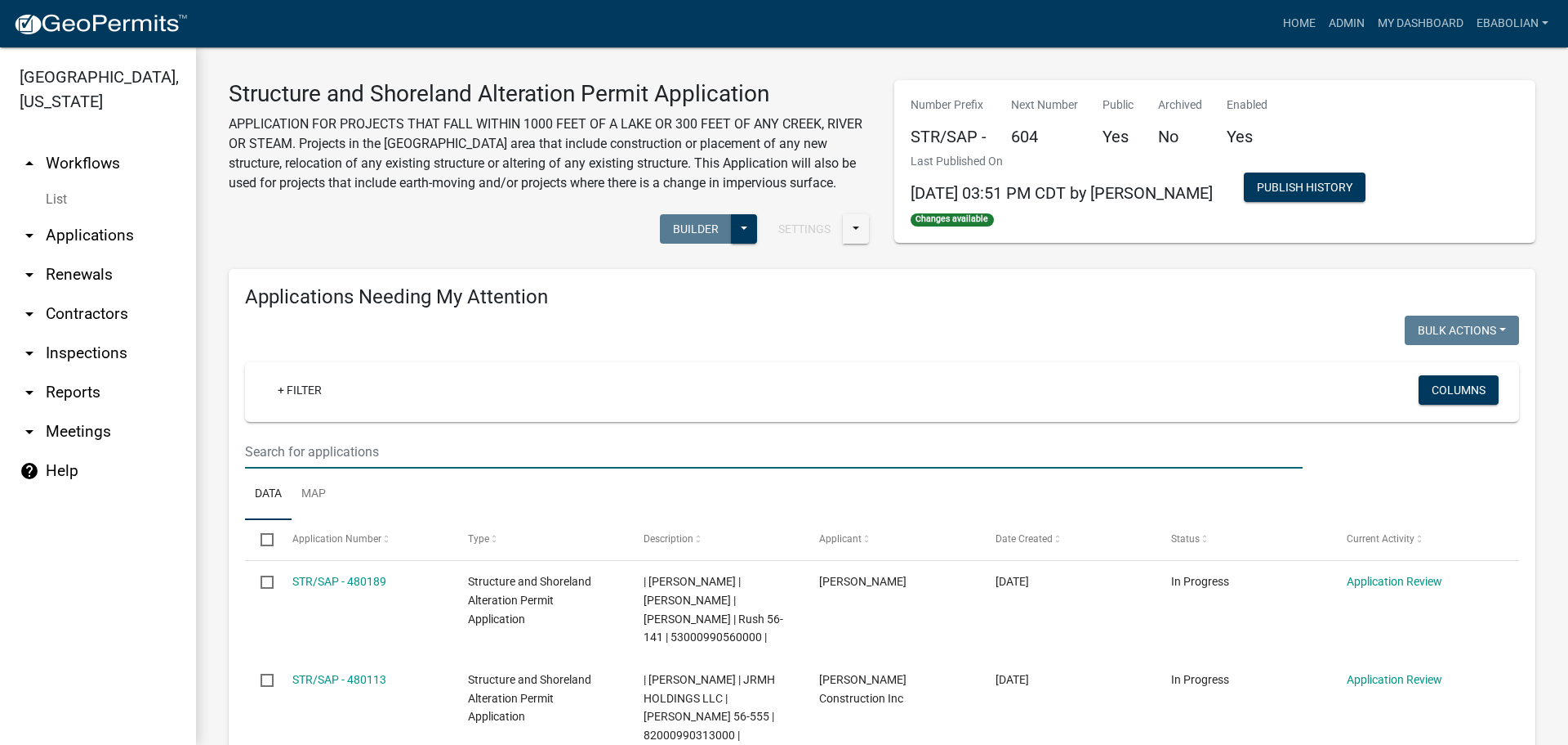
click at [294, 455] on input "text" at bounding box center [773, 452] width 1058 height 33
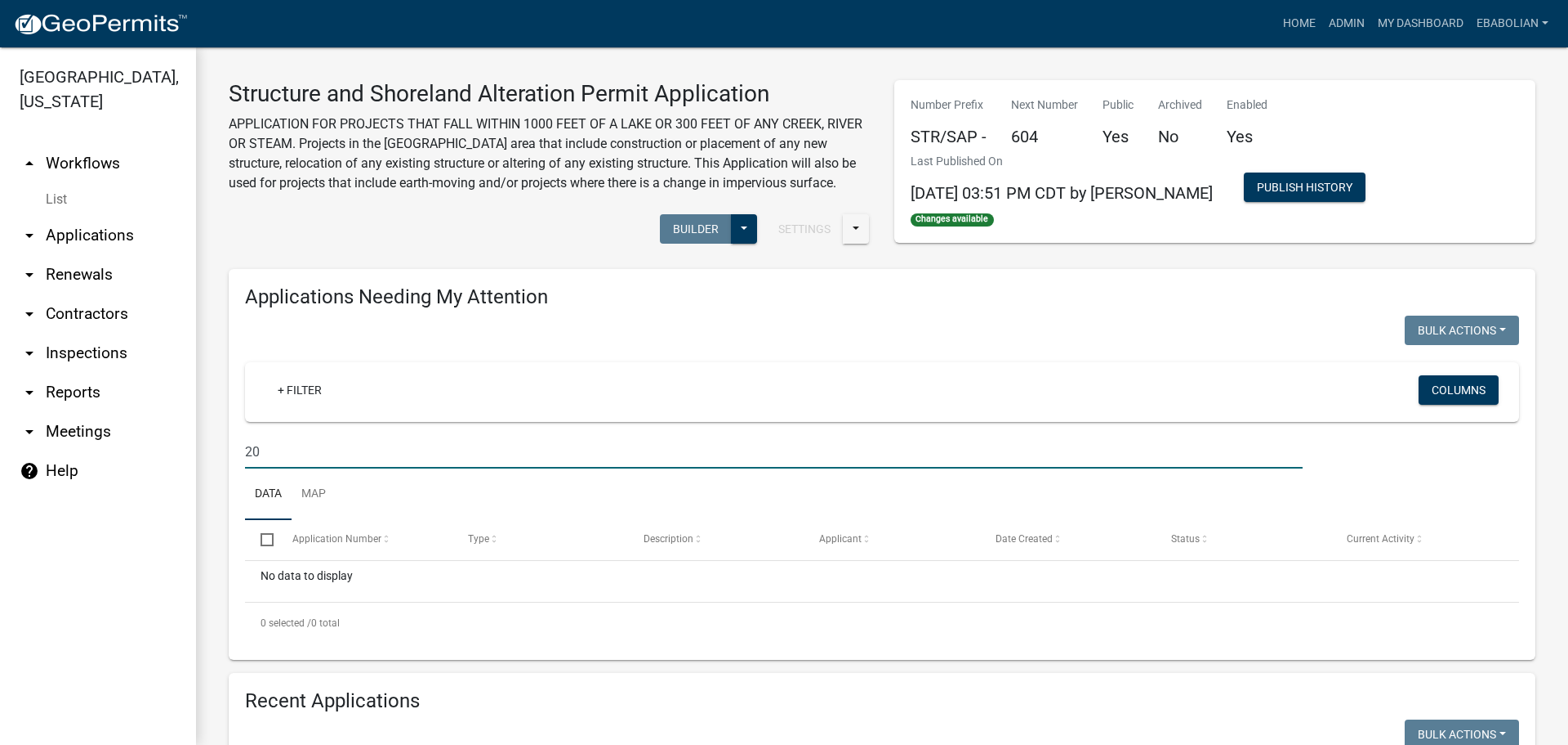
type input "2"
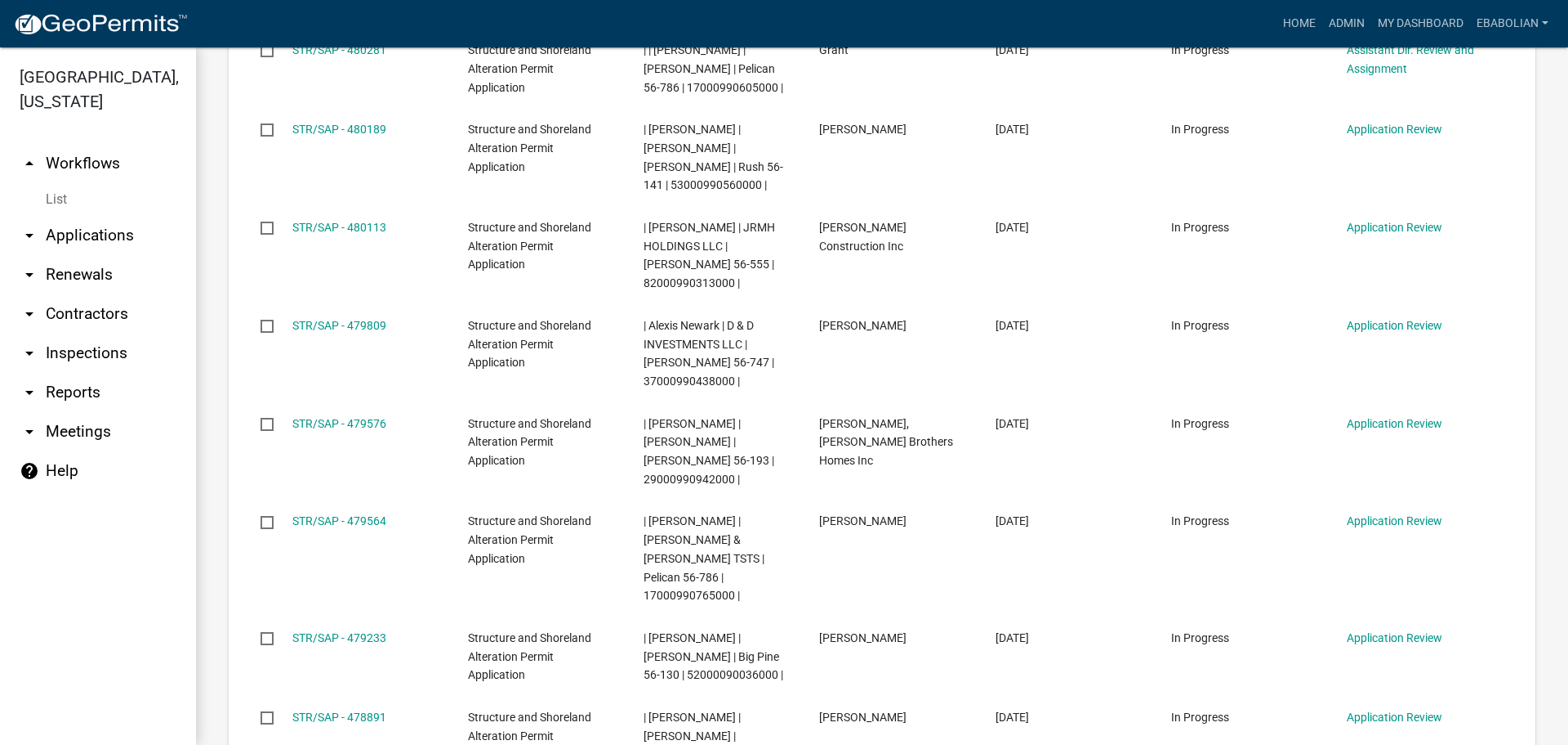
scroll to position [1460, 0]
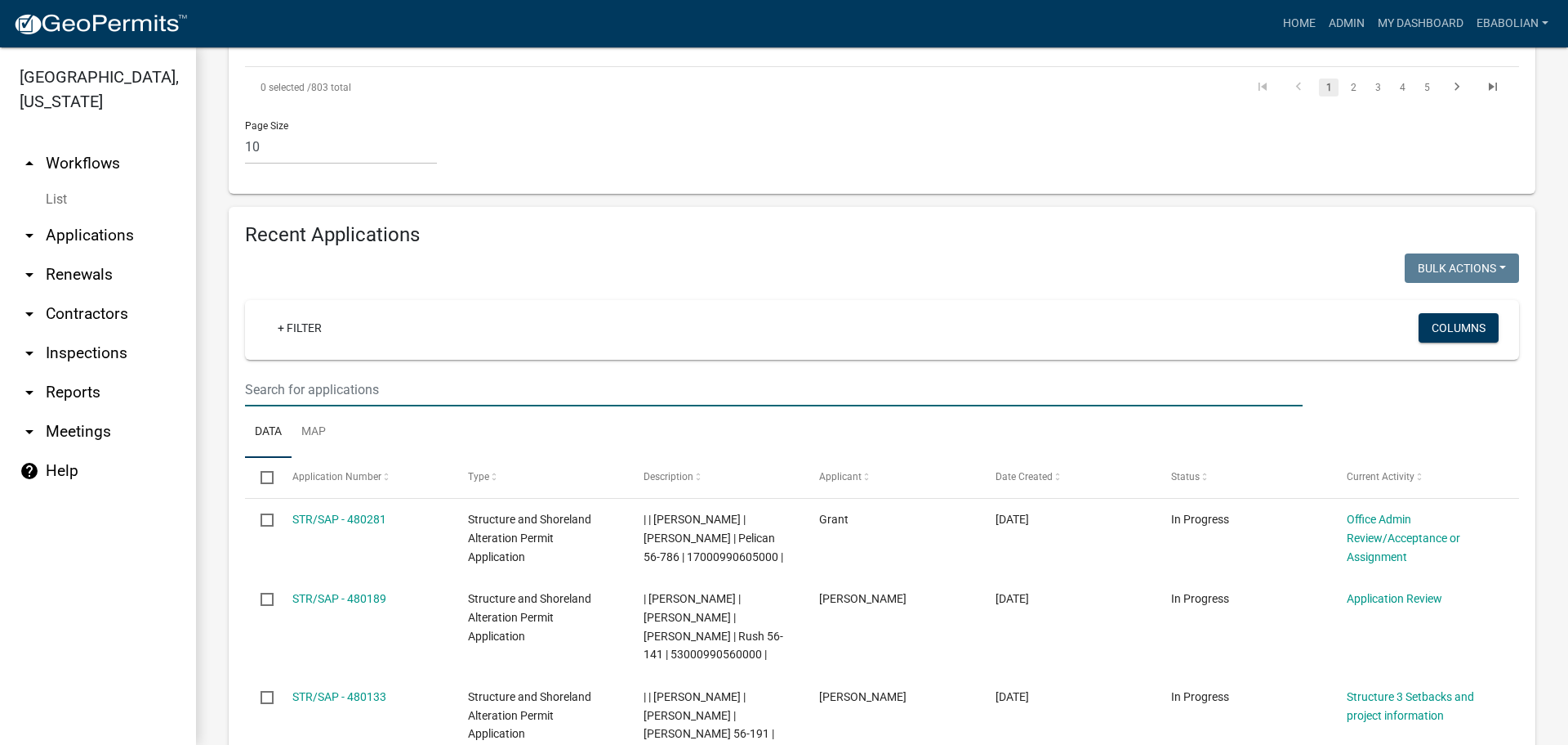
click at [331, 373] on input "text" at bounding box center [773, 390] width 1058 height 33
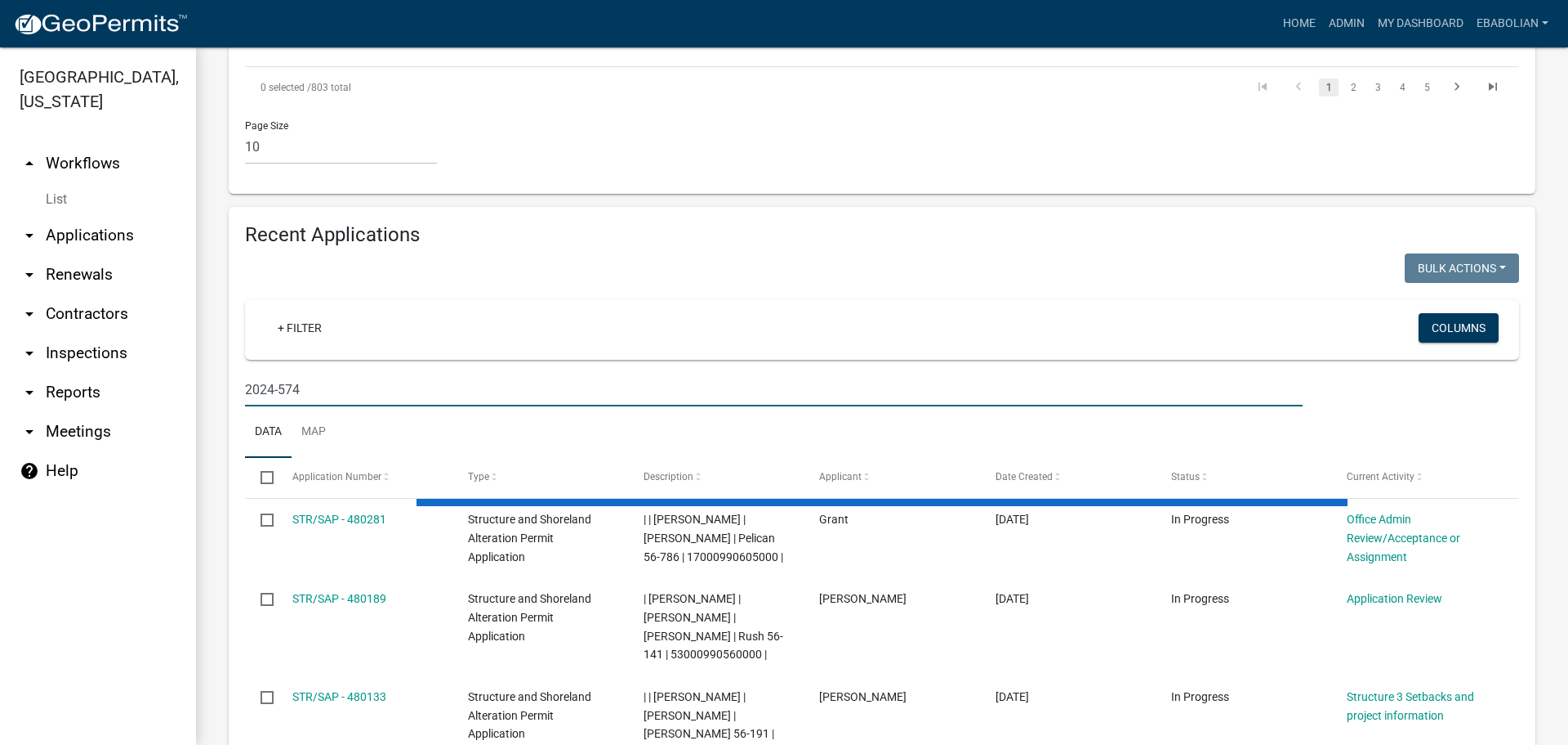
scroll to position [1370, 0]
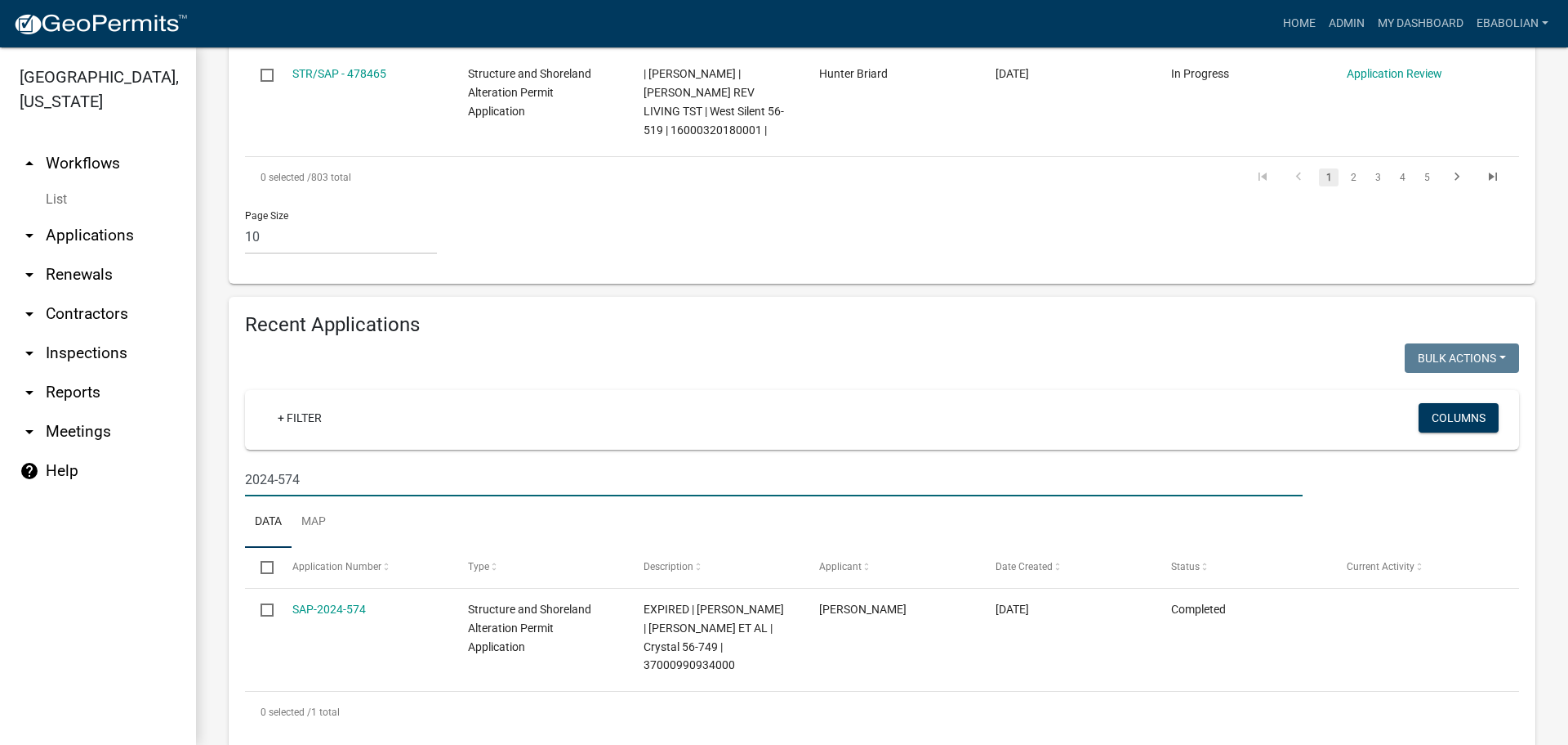
click at [314, 462] on input "2024-574" at bounding box center [773, 479] width 1058 height 33
click at [342, 462] on input "2024-556" at bounding box center [773, 479] width 1058 height 33
type input "2"
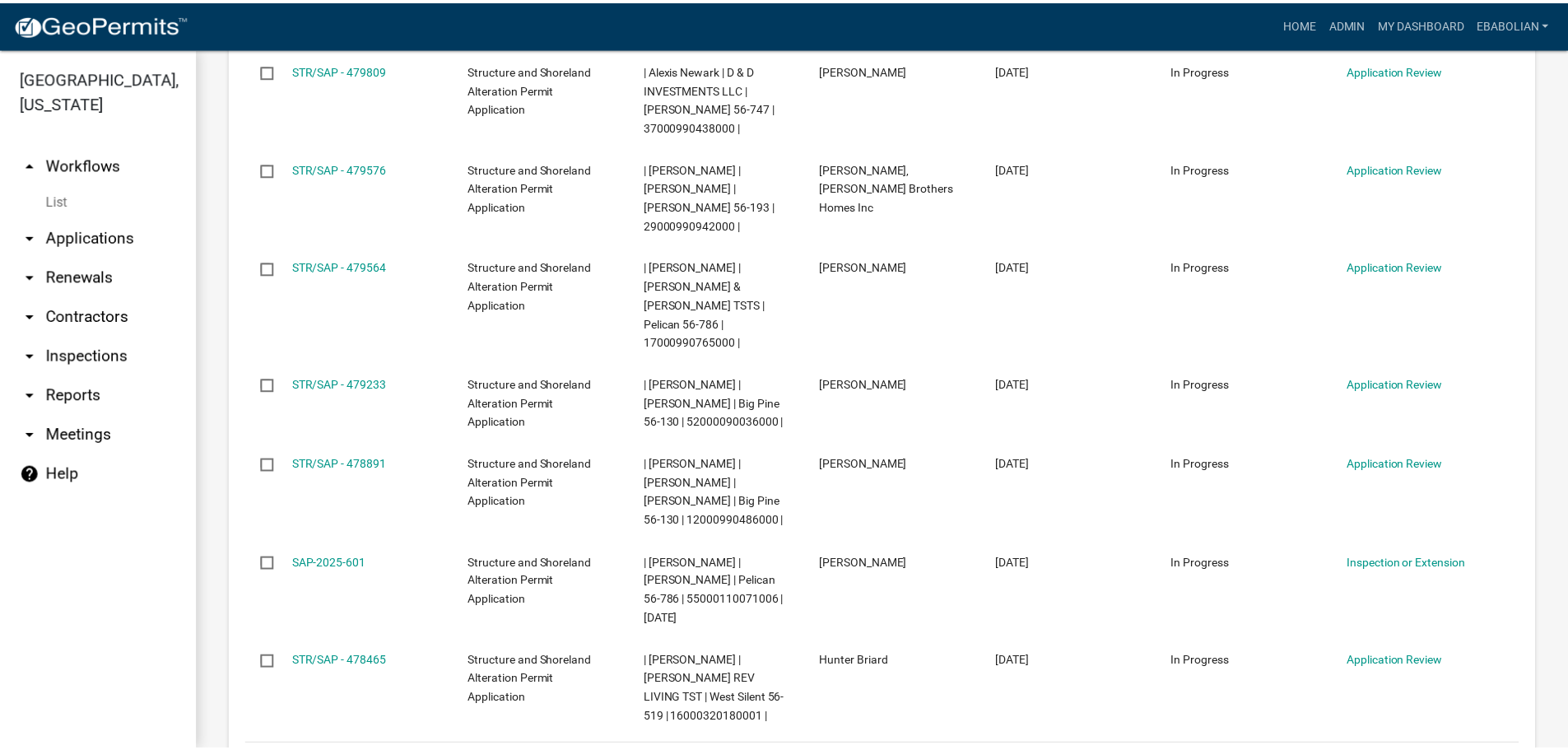
scroll to position [619, 0]
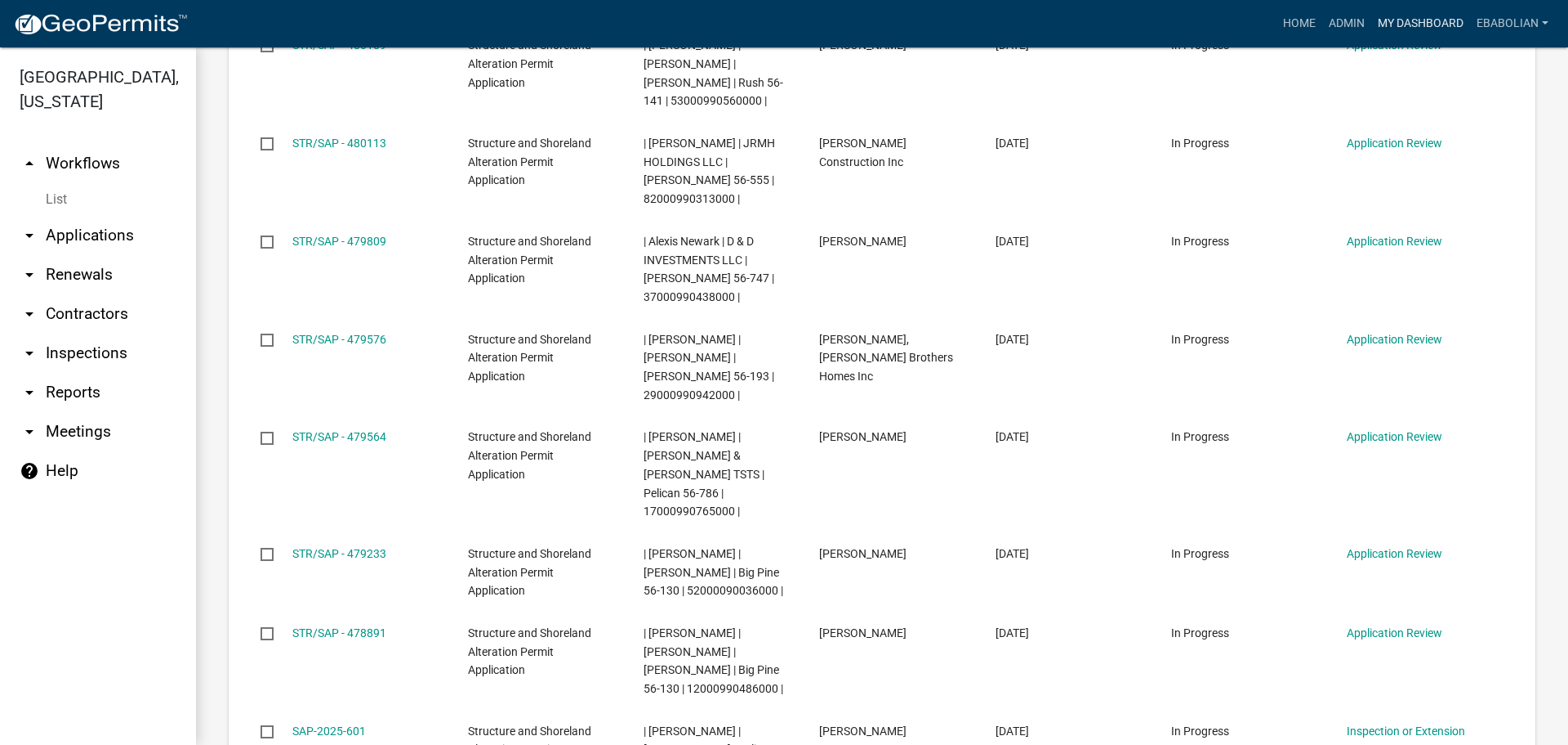
type input "2025-375"
click at [1419, 15] on link "My Dashboard" at bounding box center [1421, 23] width 99 height 31
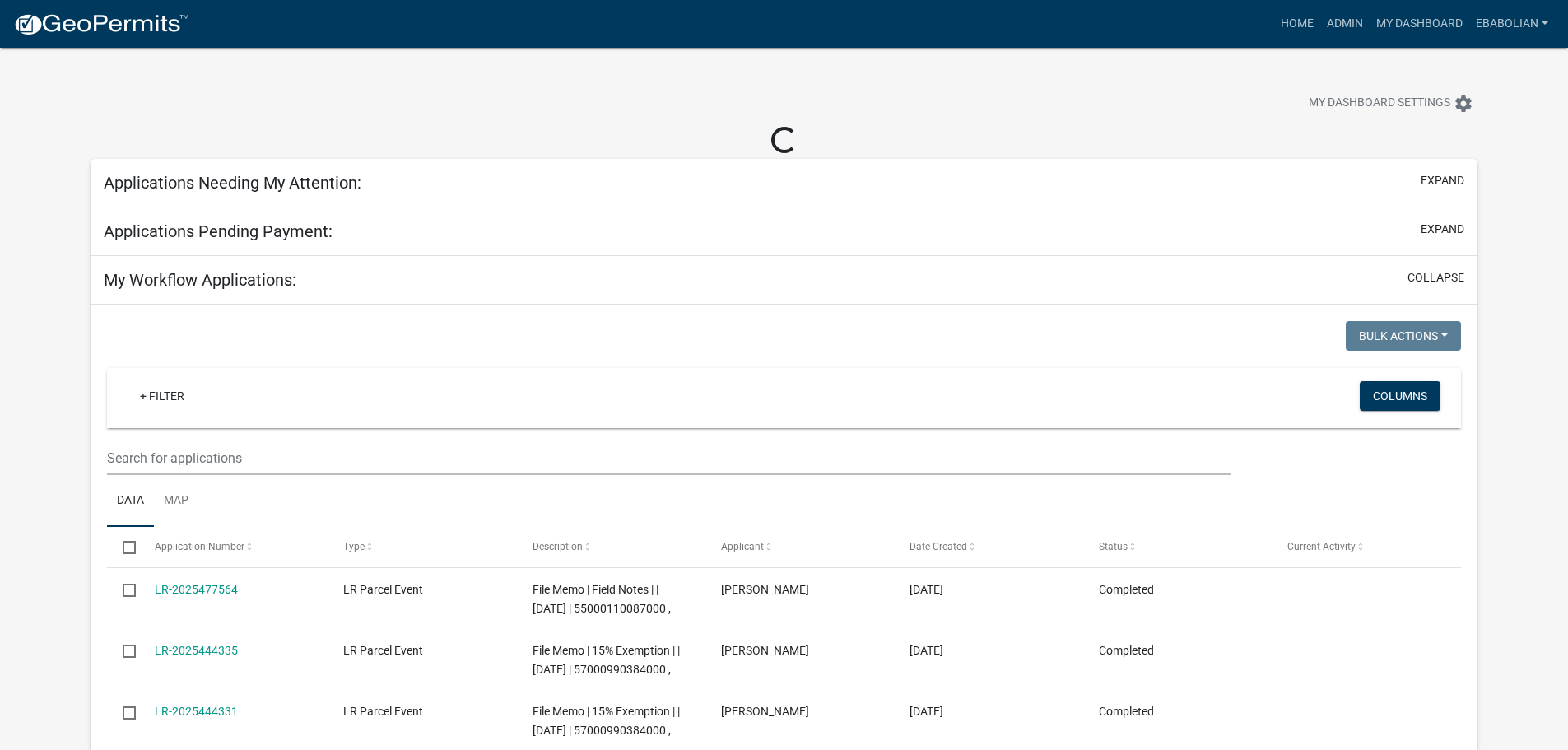
select select "3: 100"
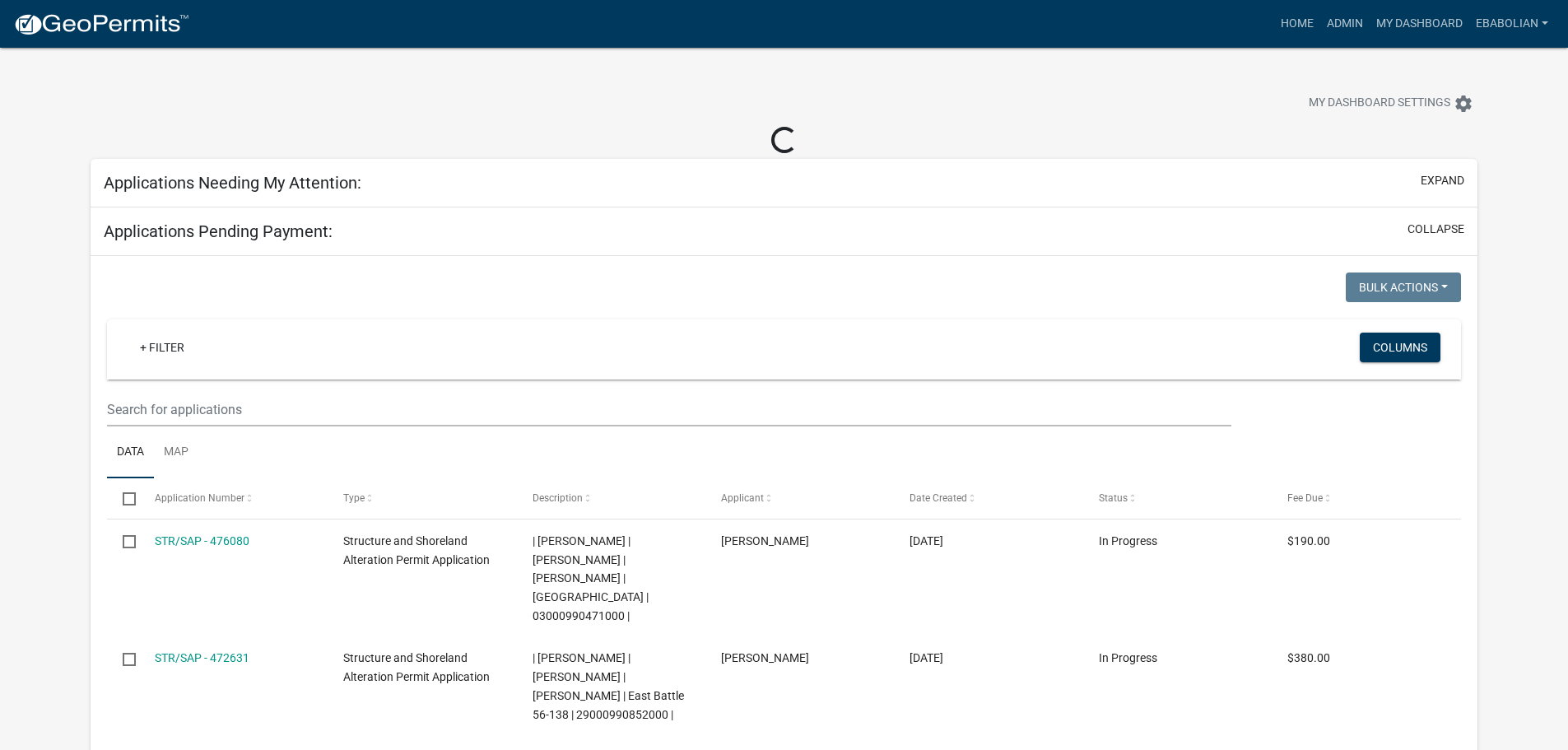
select select "3: 100"
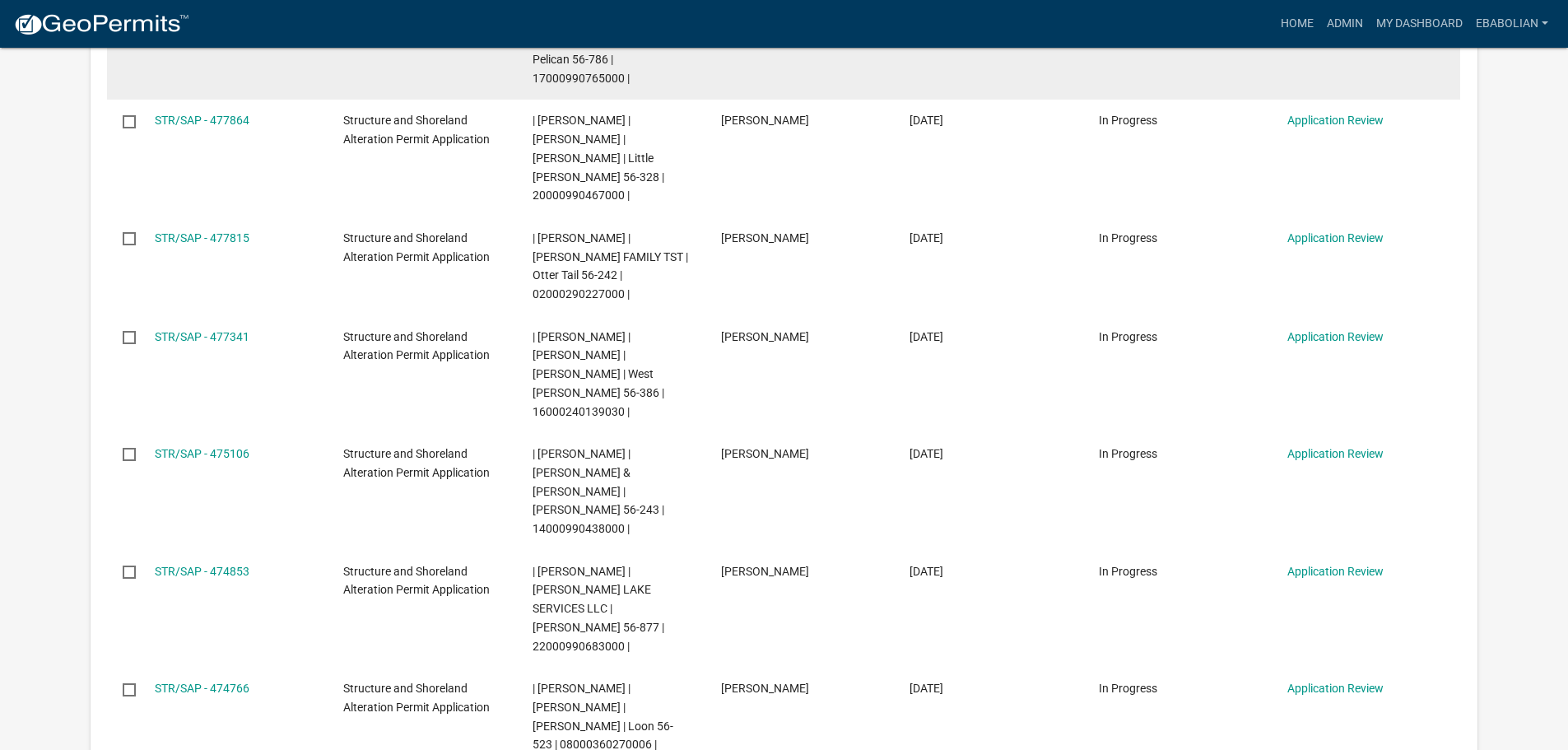
scroll to position [494, 0]
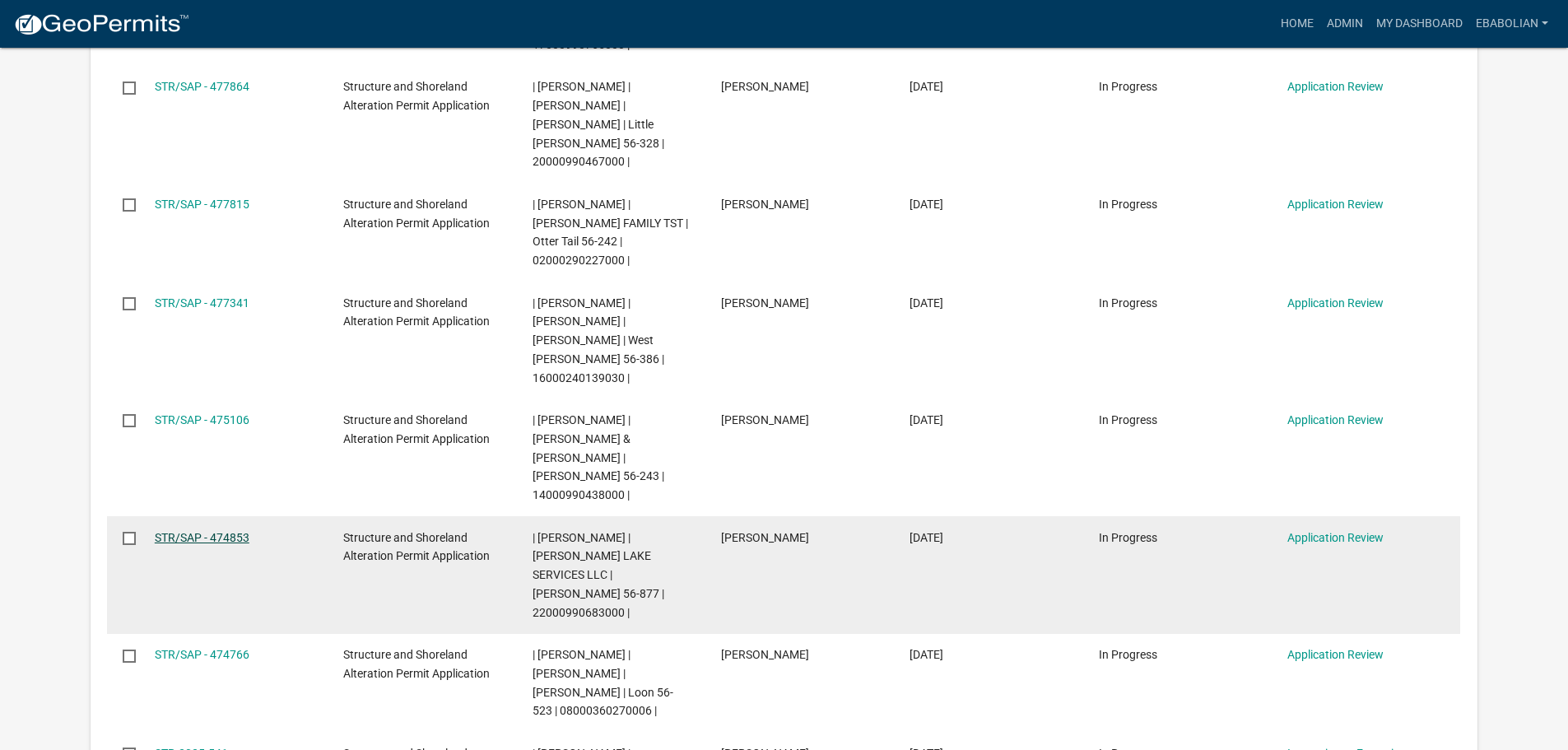
click at [225, 531] on link "STR/SAP - 474853" at bounding box center [202, 537] width 95 height 13
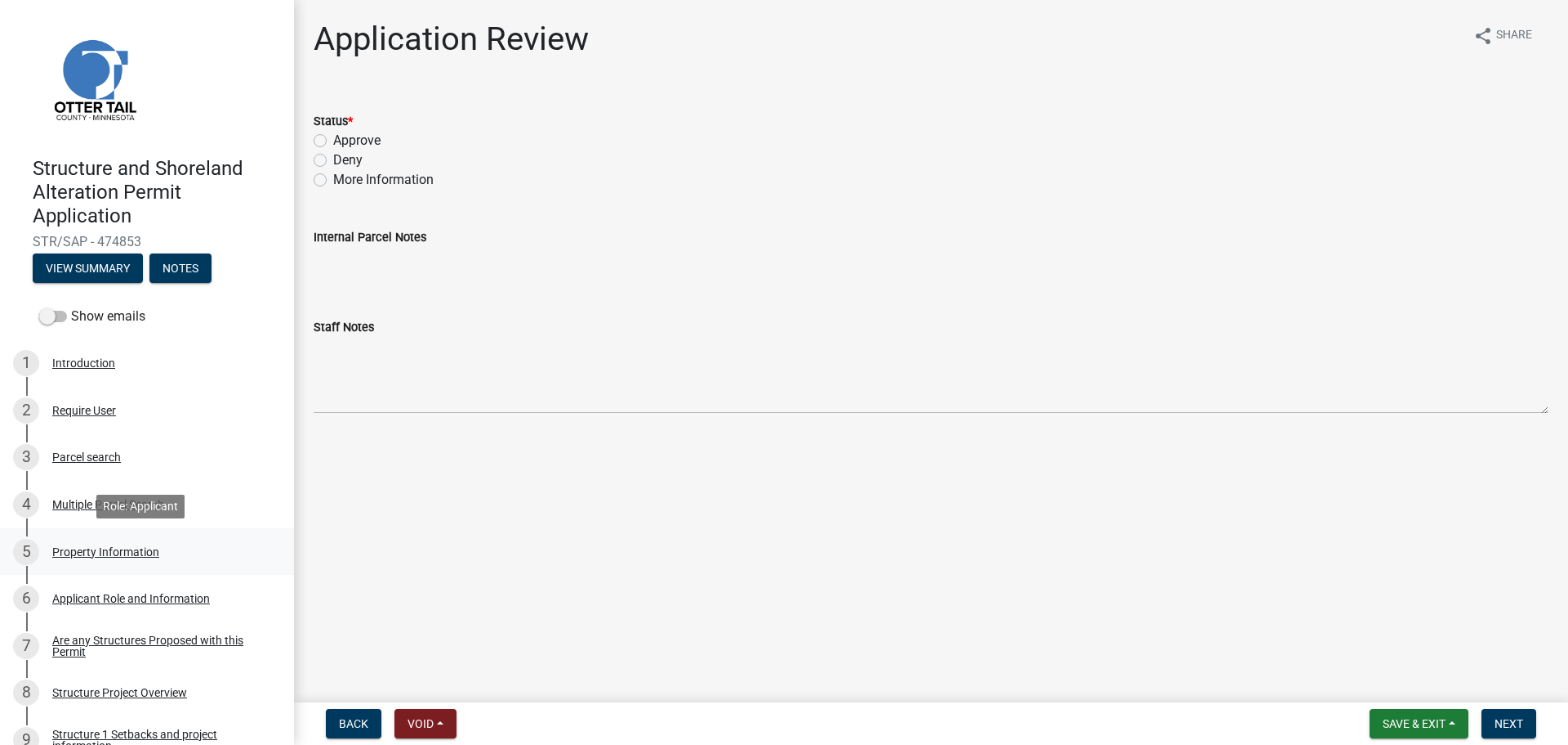
click at [95, 550] on div "Property Information" at bounding box center [106, 551] width 107 height 11
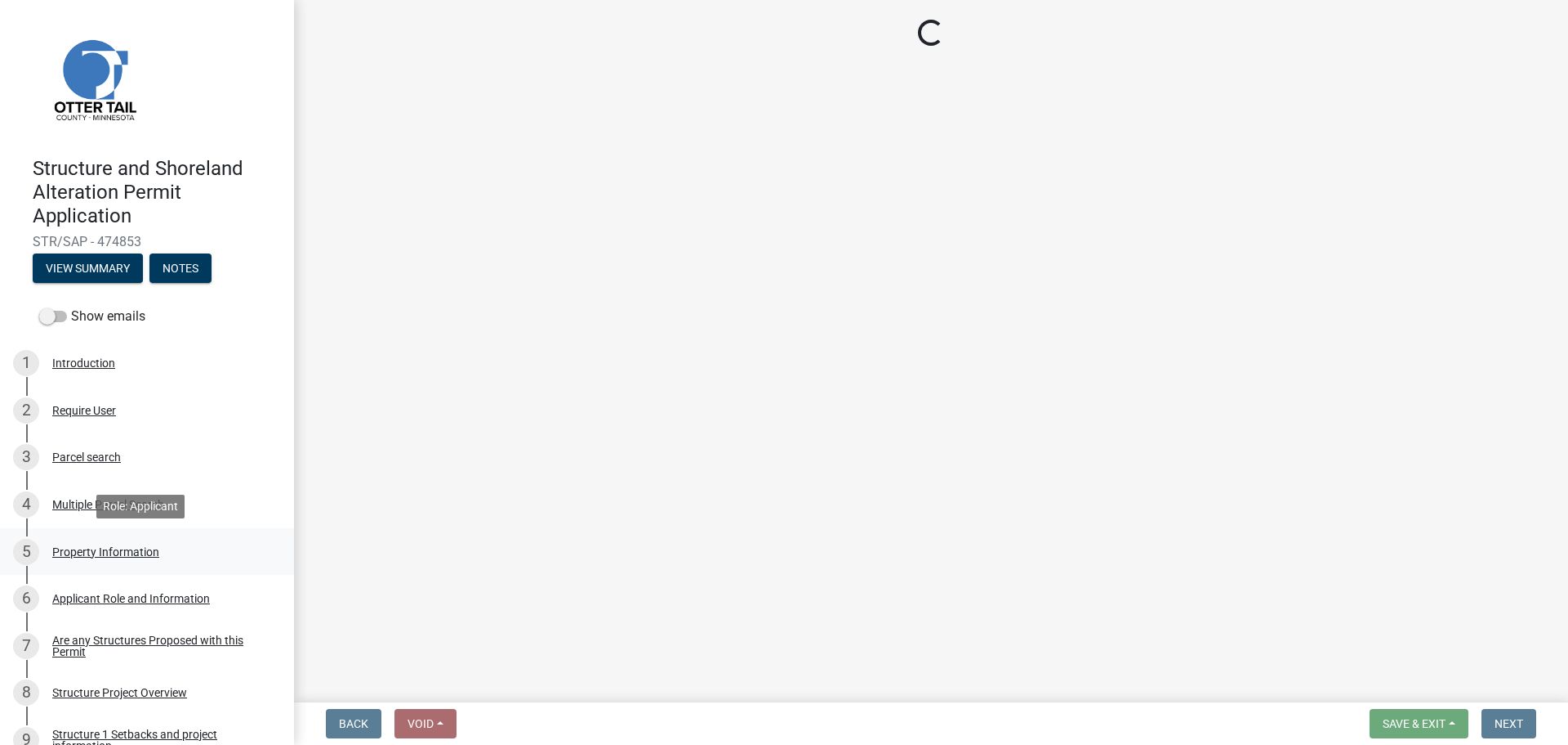
select select "25eae269-250f-4108-84f8-371eea18a758"
select select "9233bc03-43b7-4bc3-a622-0f4482adc204"
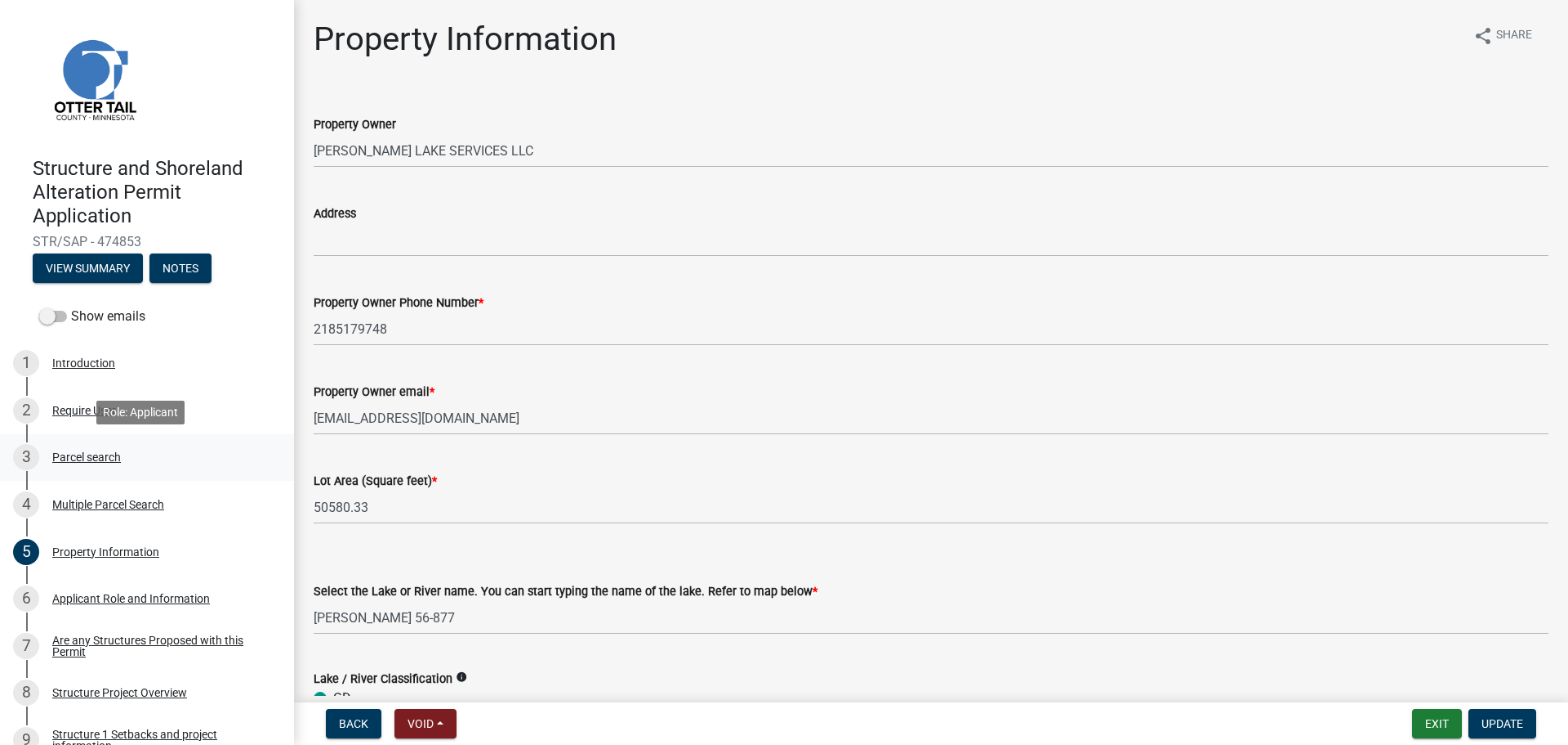
click at [89, 456] on div "Parcel search" at bounding box center [87, 456] width 68 height 11
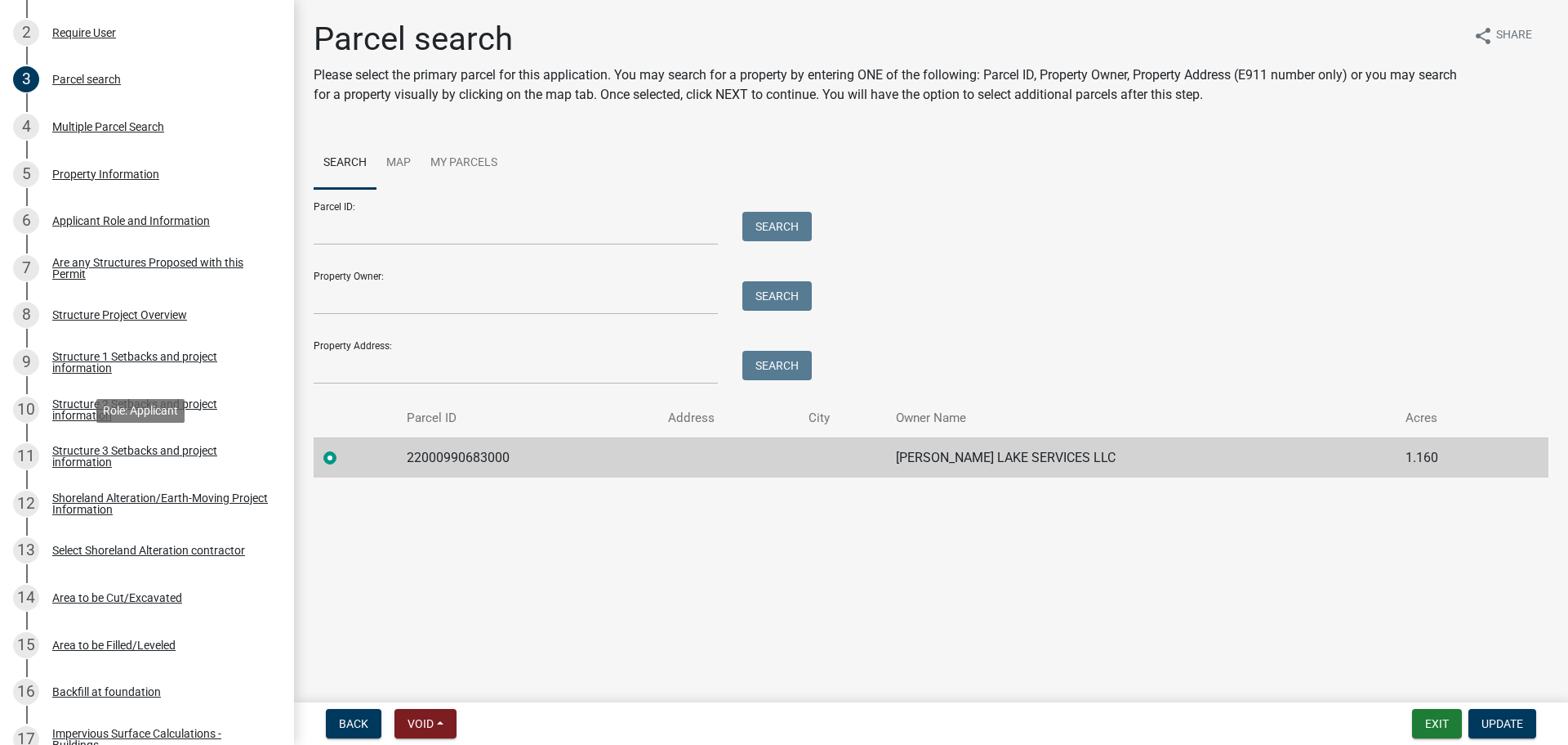
scroll to position [409, 0]
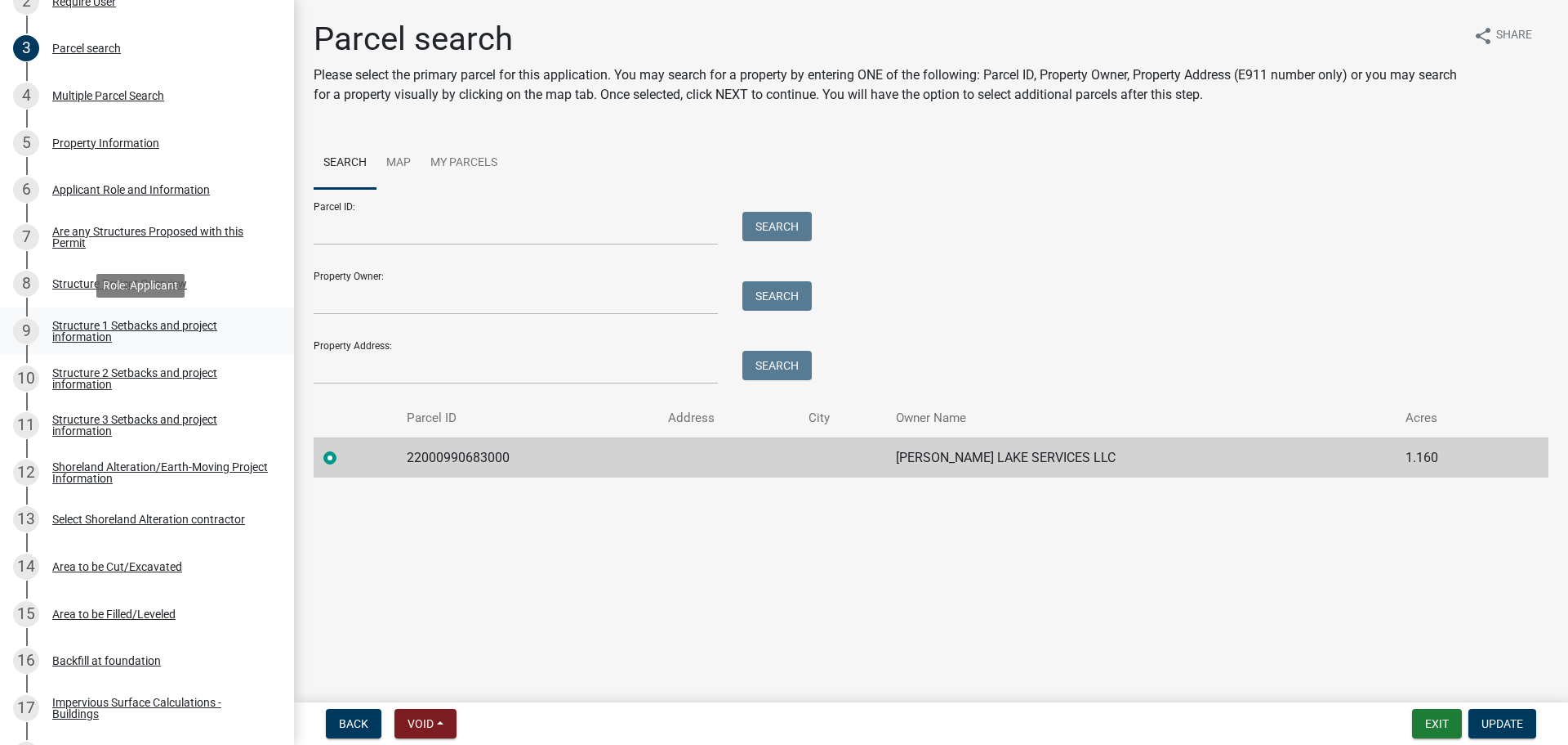
click at [79, 329] on div "Structure 1 Setbacks and project information" at bounding box center [160, 331] width 216 height 23
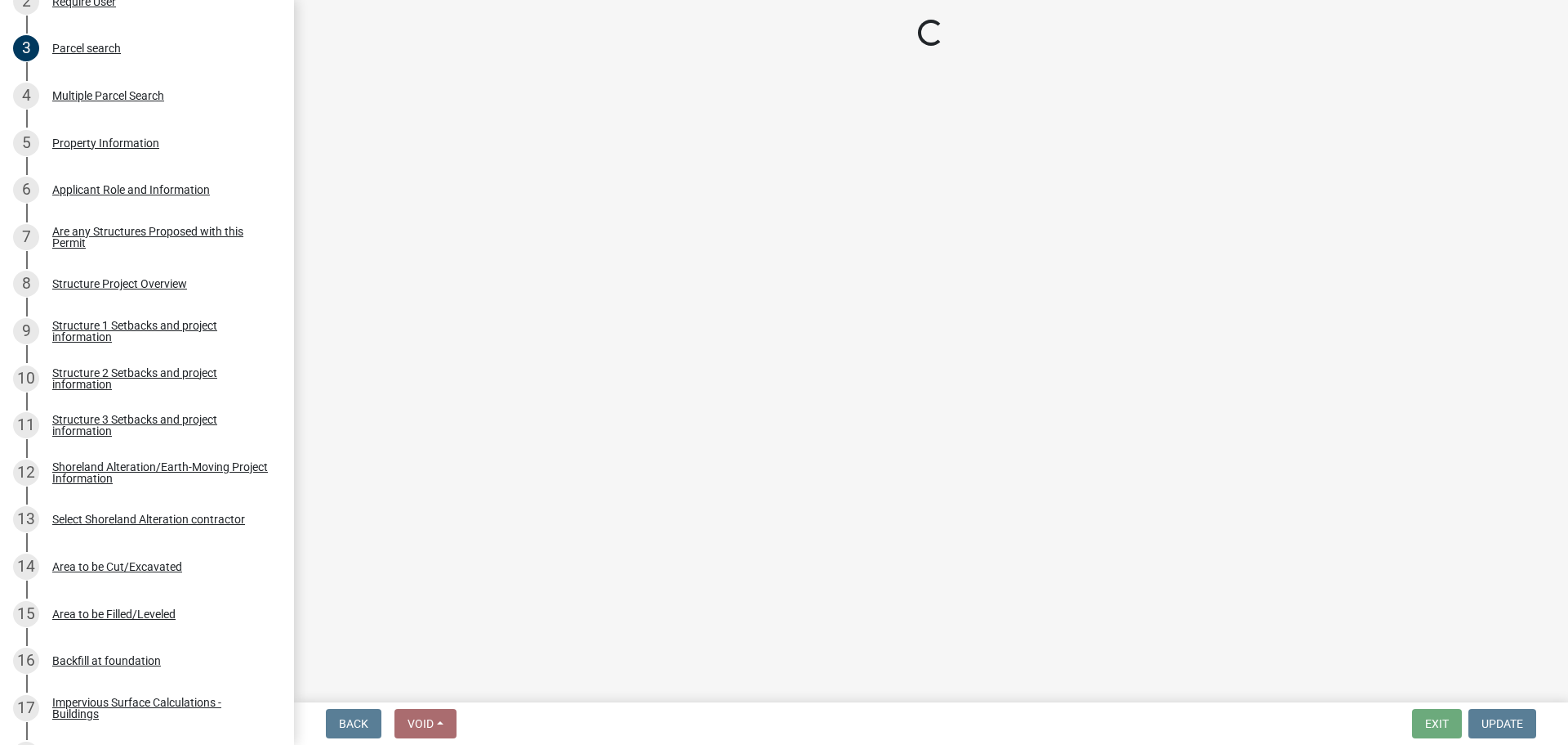
select select "c185e313-3403-4239-bd61-bb563c58a77a"
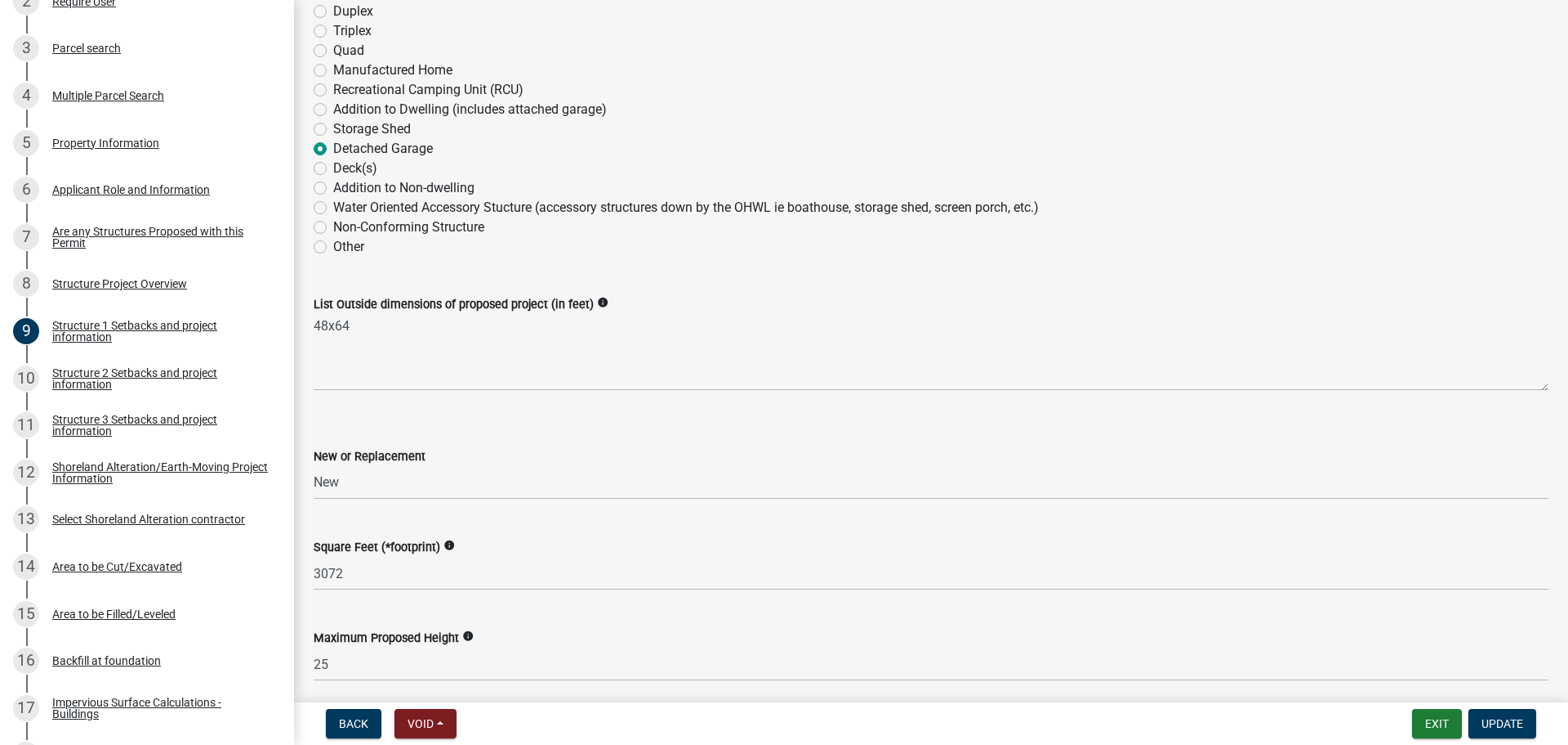
scroll to position [572, 0]
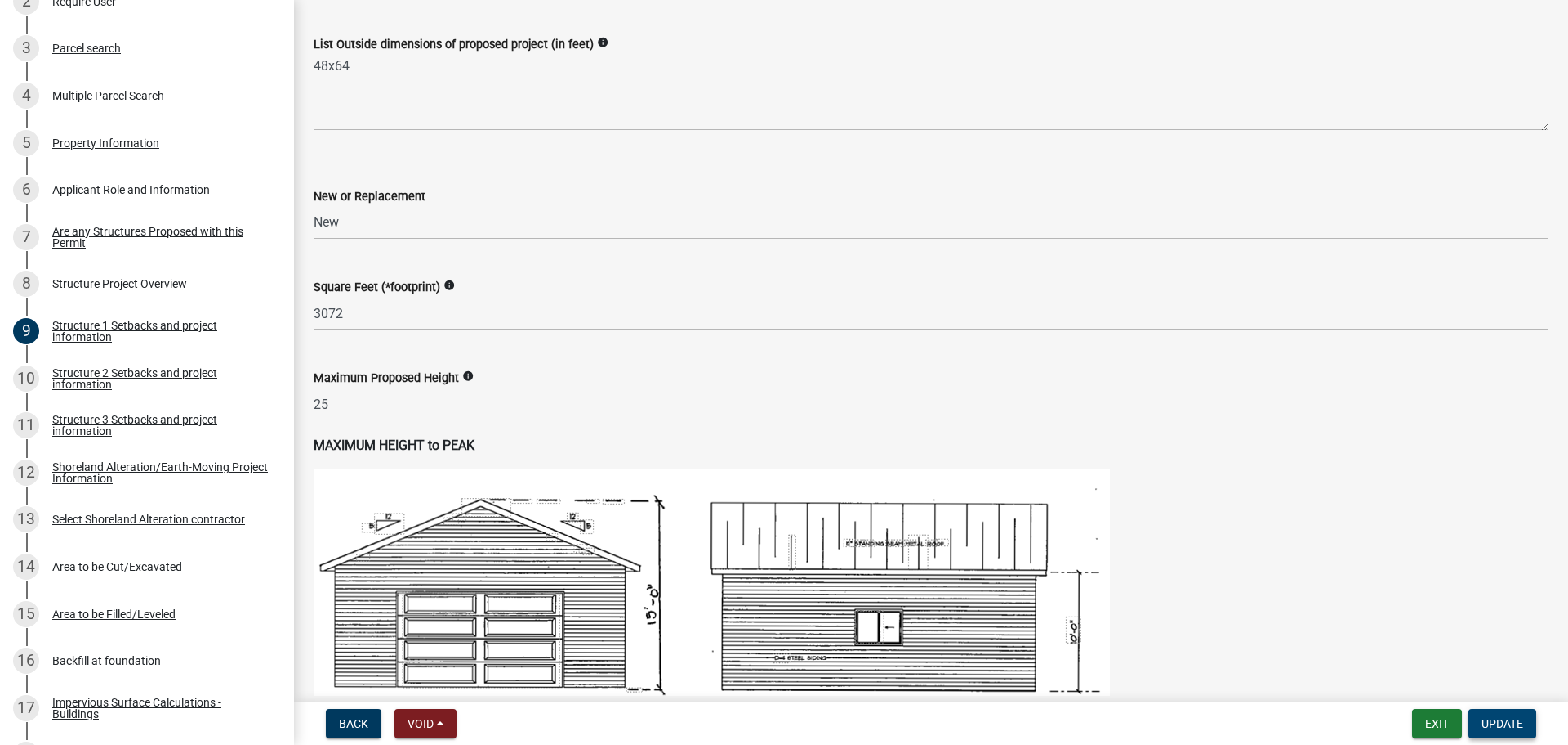
click at [1489, 721] on span "Update" at bounding box center [1503, 723] width 42 height 13
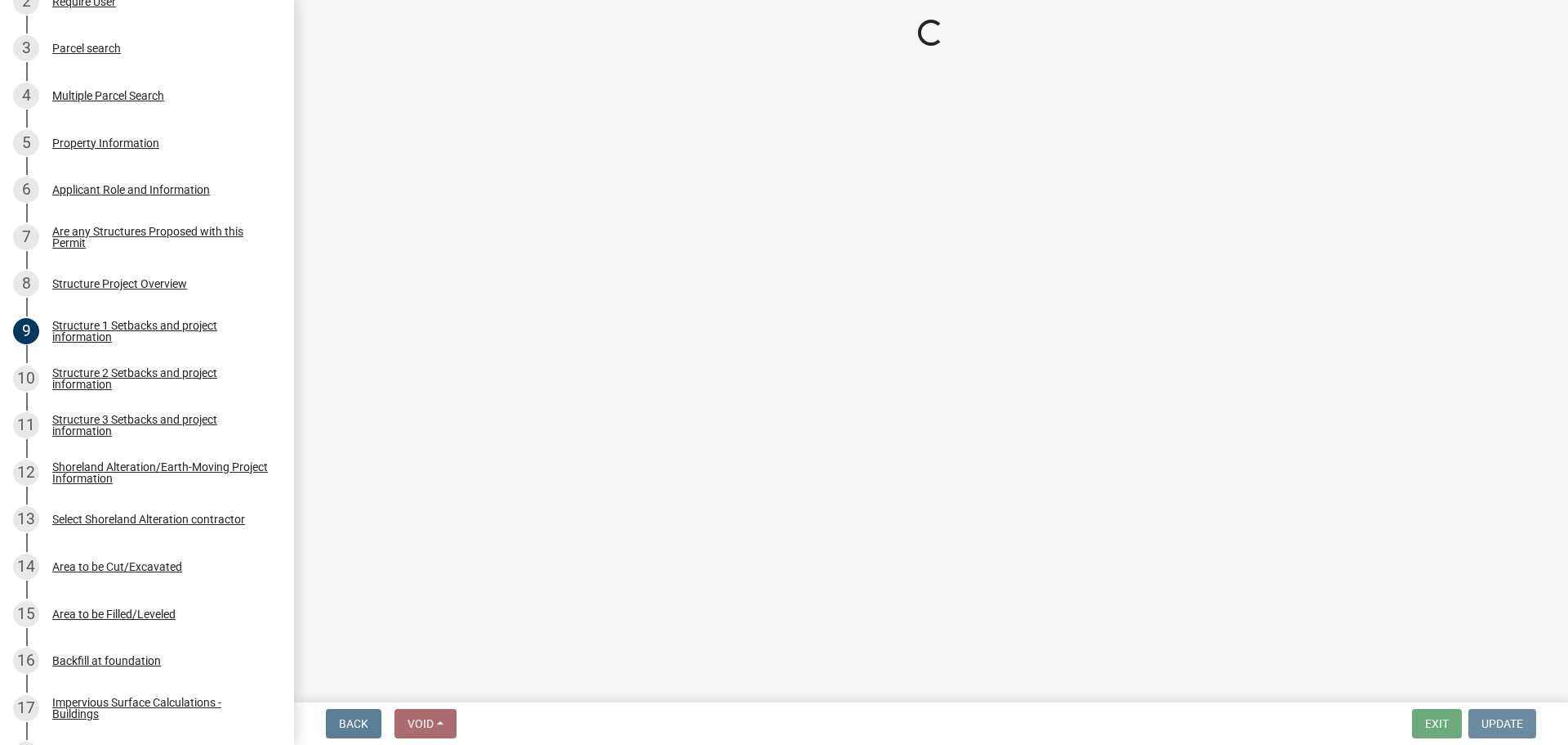
scroll to position [0, 0]
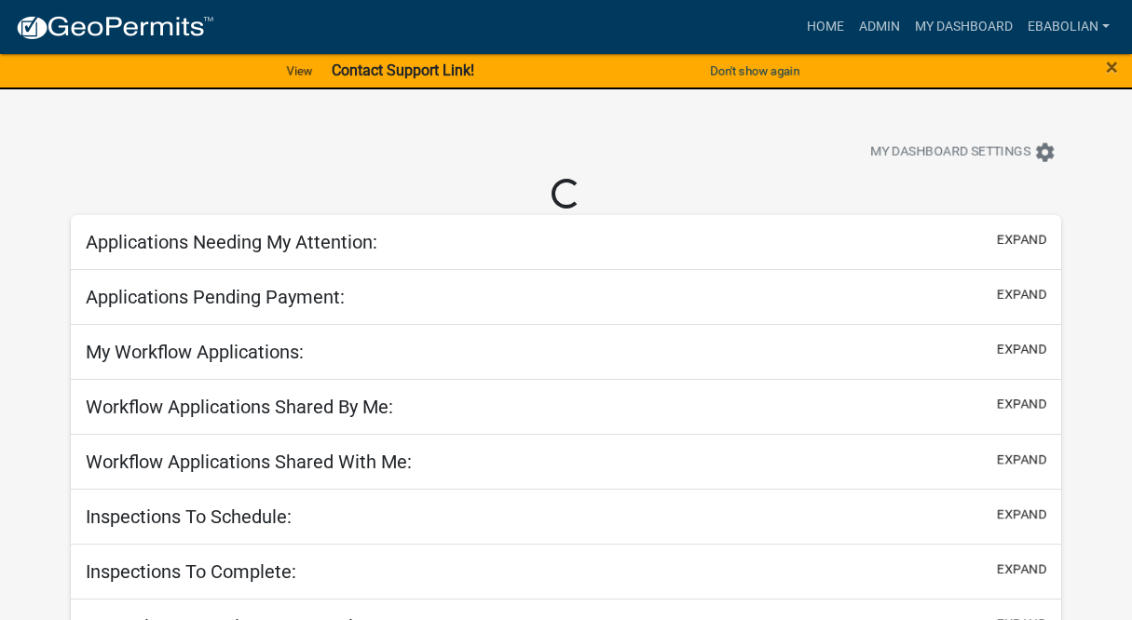
select select "3: 100"
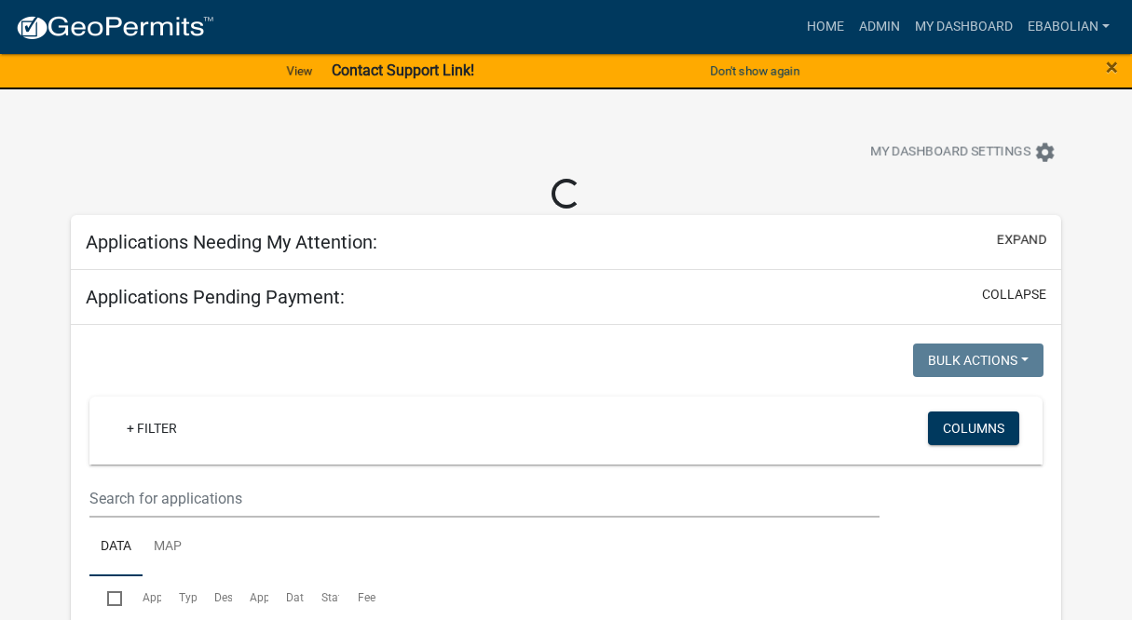
select select "3: 100"
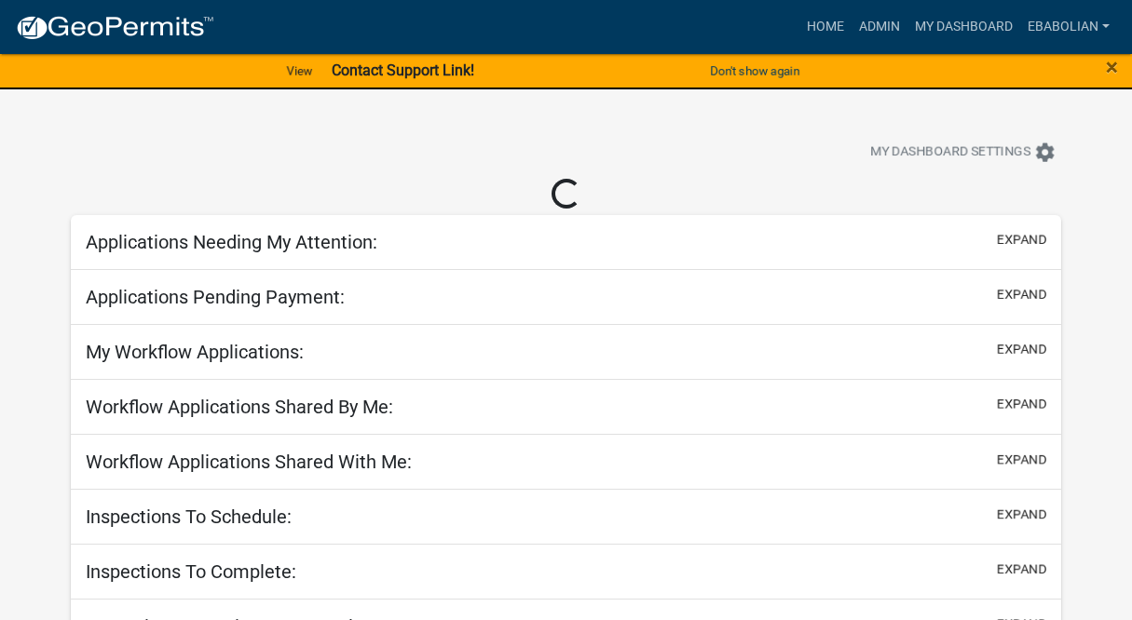
select select "3: 100"
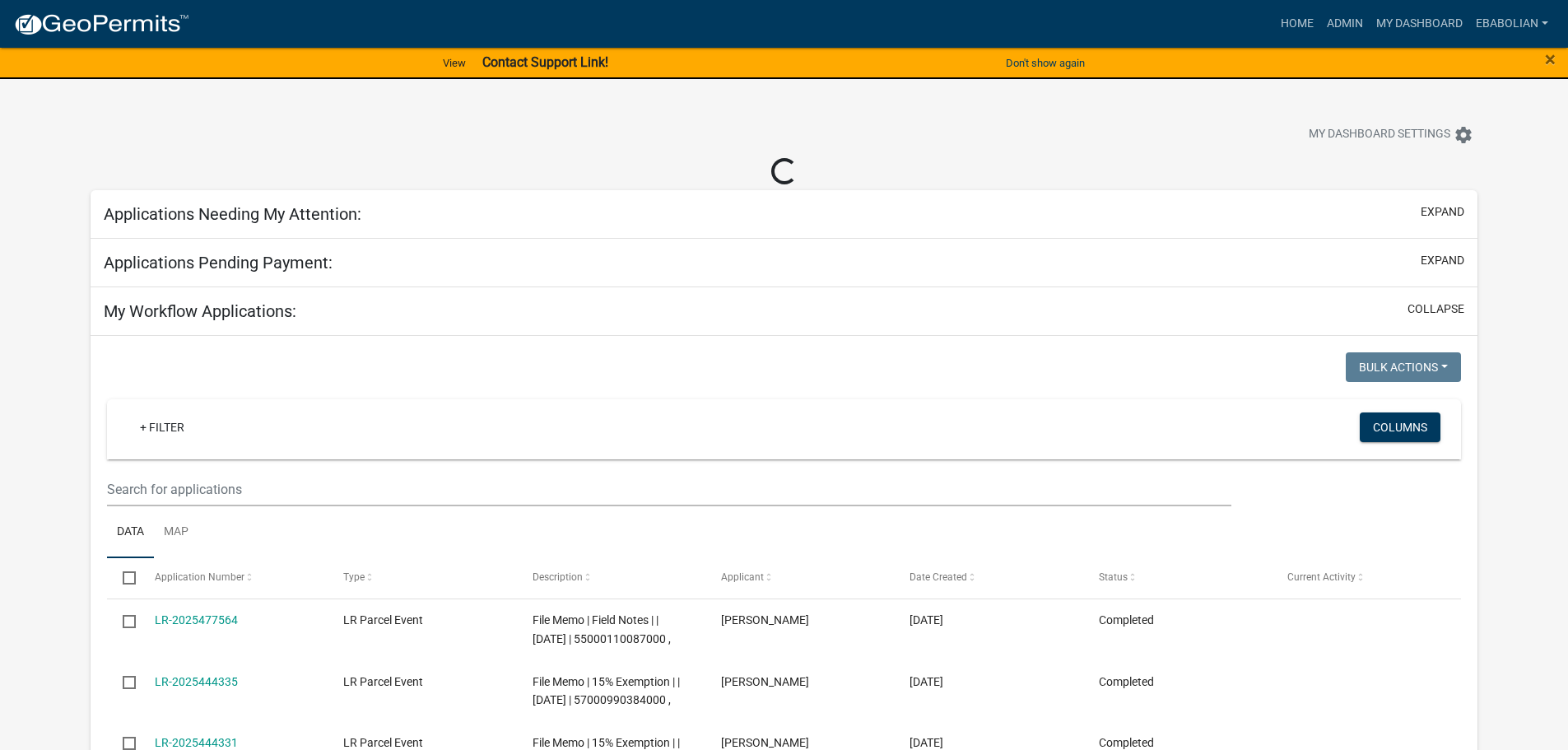
select select "3: 100"
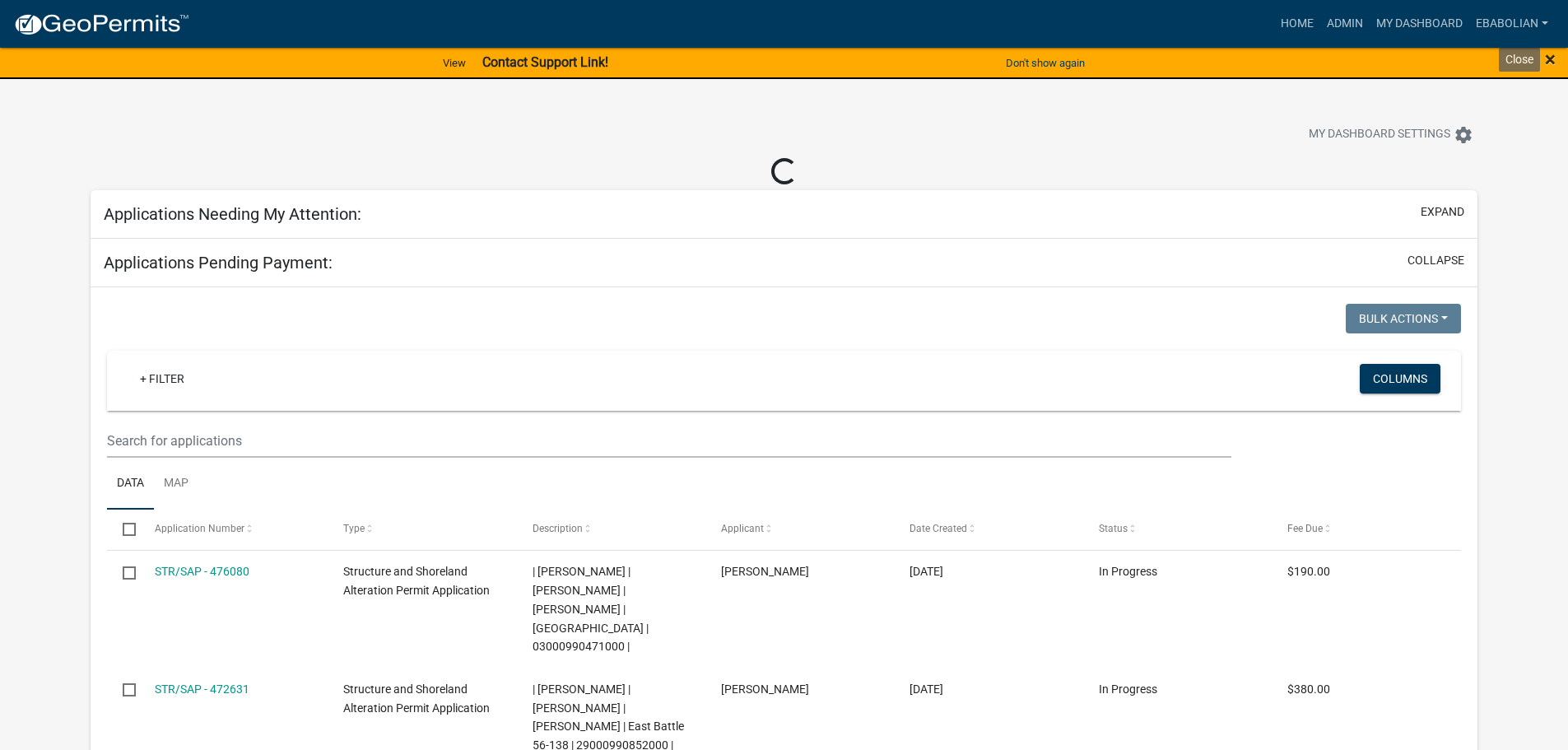
click at [1549, 62] on span "×" at bounding box center [1550, 59] width 11 height 23
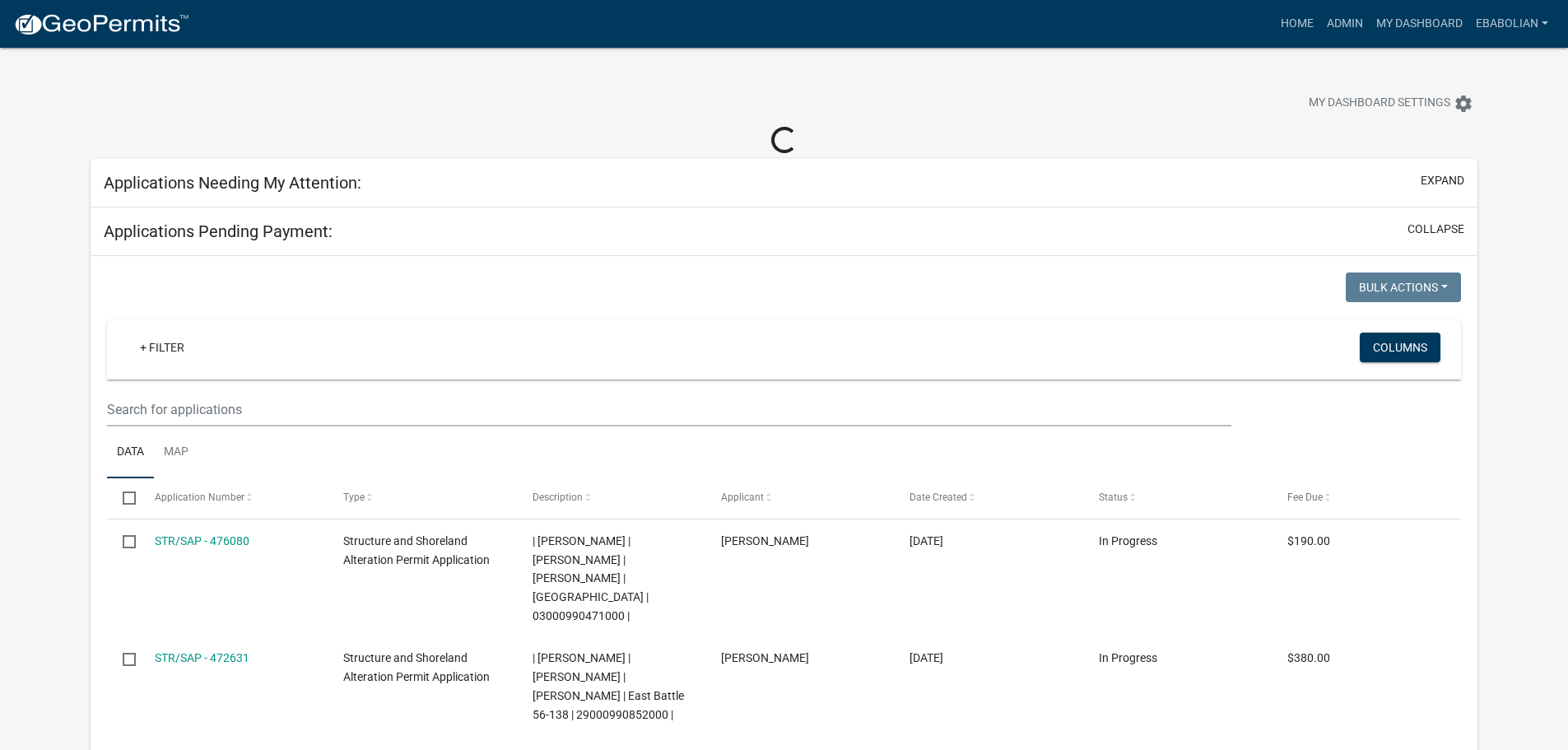
select select "3: 100"
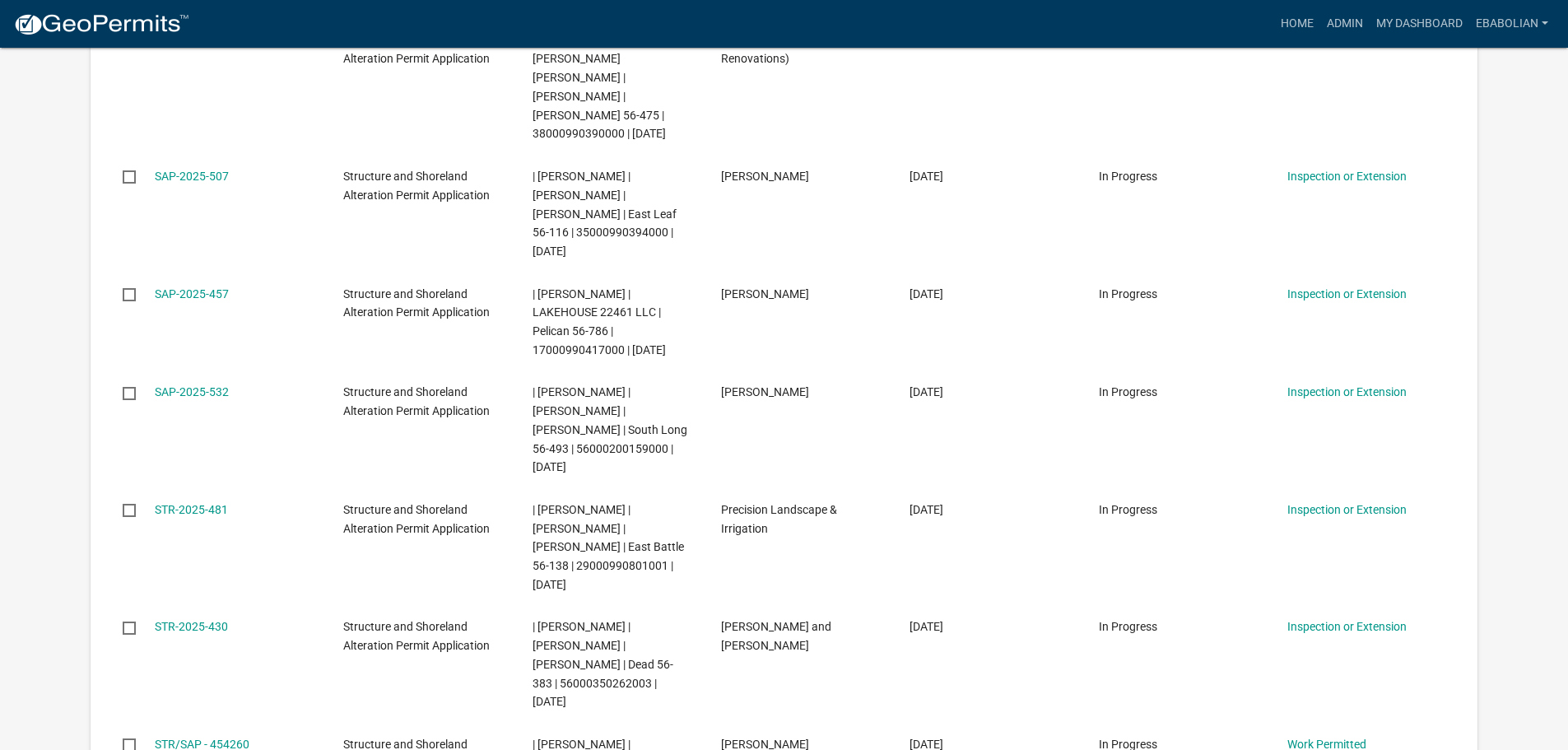
scroll to position [4773, 0]
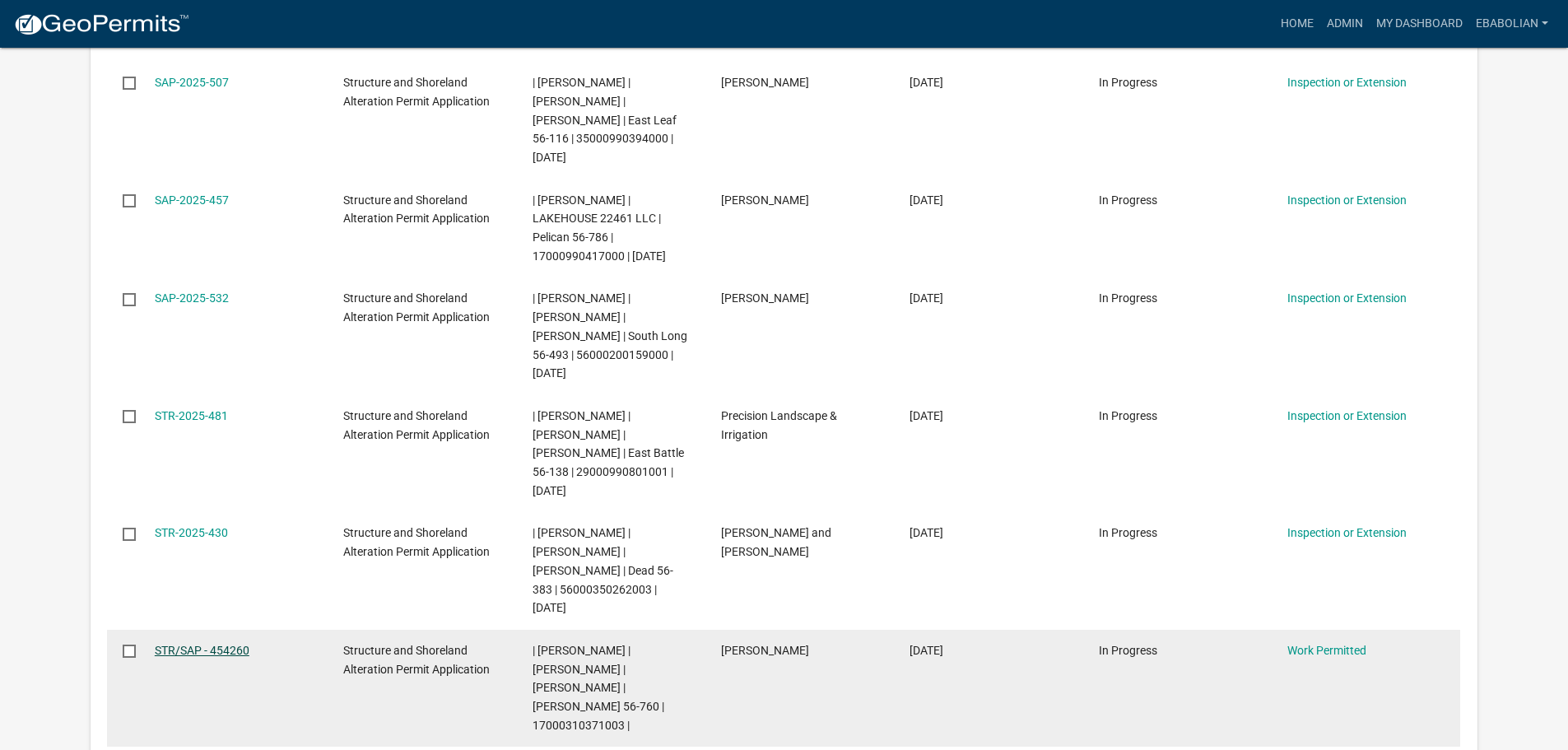
click at [222, 643] on link "STR/SAP - 454260" at bounding box center [202, 649] width 95 height 13
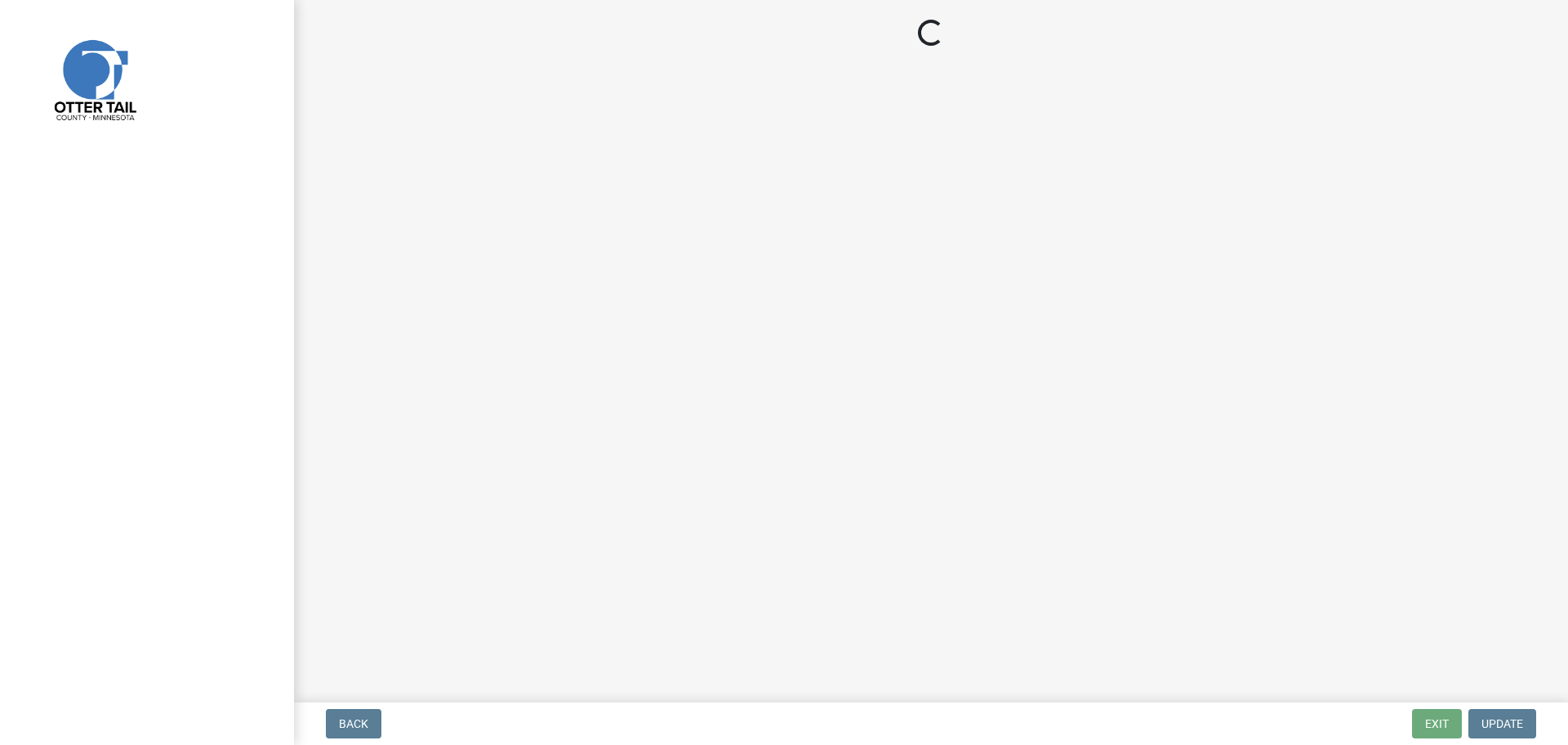
select select "f66be788-4dd6-459d-a9ec-6d83f4dfb709"
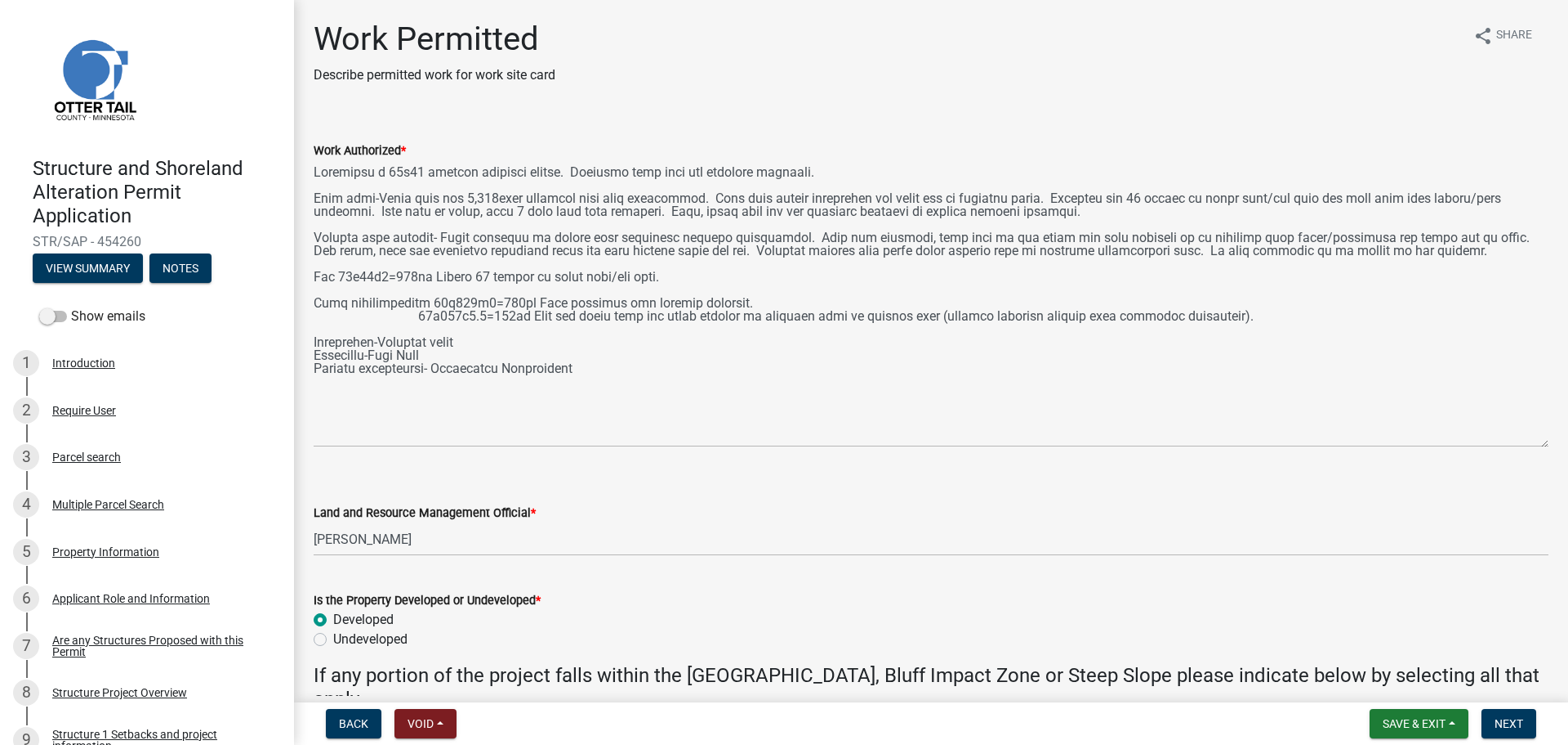
drag, startPoint x: 1543, startPoint y: 233, endPoint x: 1544, endPoint y: 442, distance: 209.0
click at [1544, 442] on div "Work Authorized *" at bounding box center [931, 282] width 1259 height 329
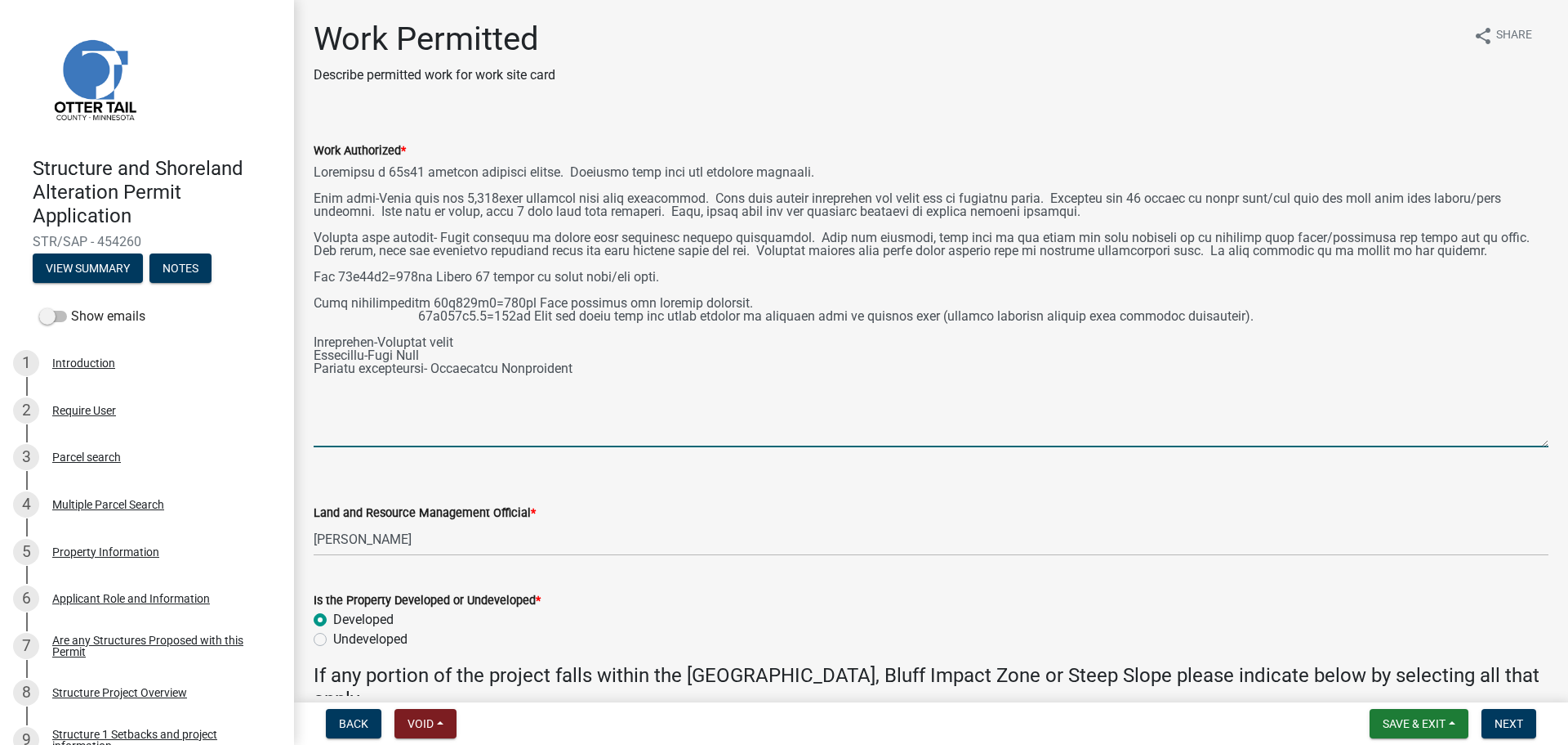
click at [917, 239] on textarea "Work Authorized *" at bounding box center [931, 304] width 1235 height 287
type textarea "Construct a 50x80 storage building onsite. Building must meet all required setb…"
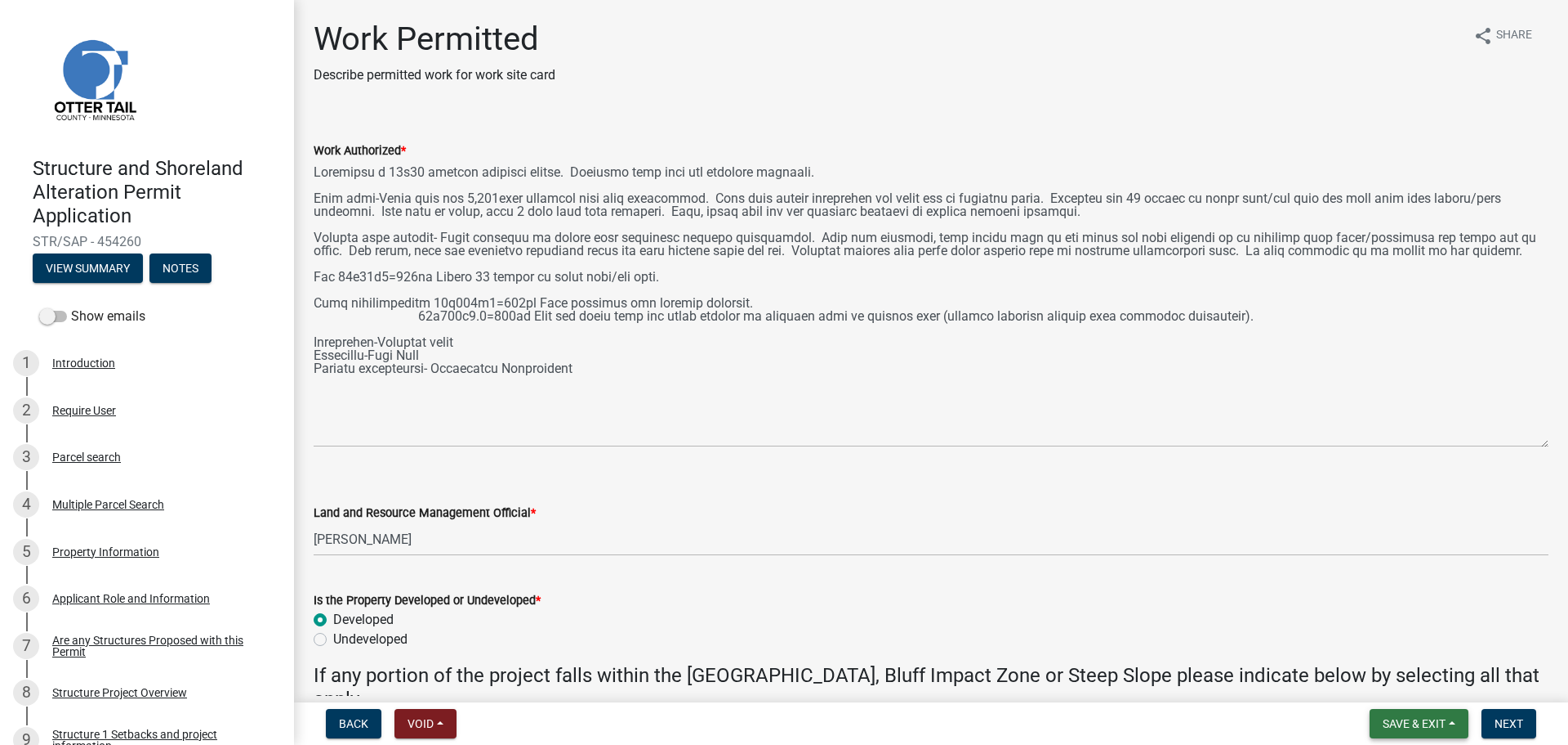
click at [1379, 722] on button "Save & Exit" at bounding box center [1419, 724] width 99 height 30
click at [1372, 638] on button "Save" at bounding box center [1403, 641] width 131 height 39
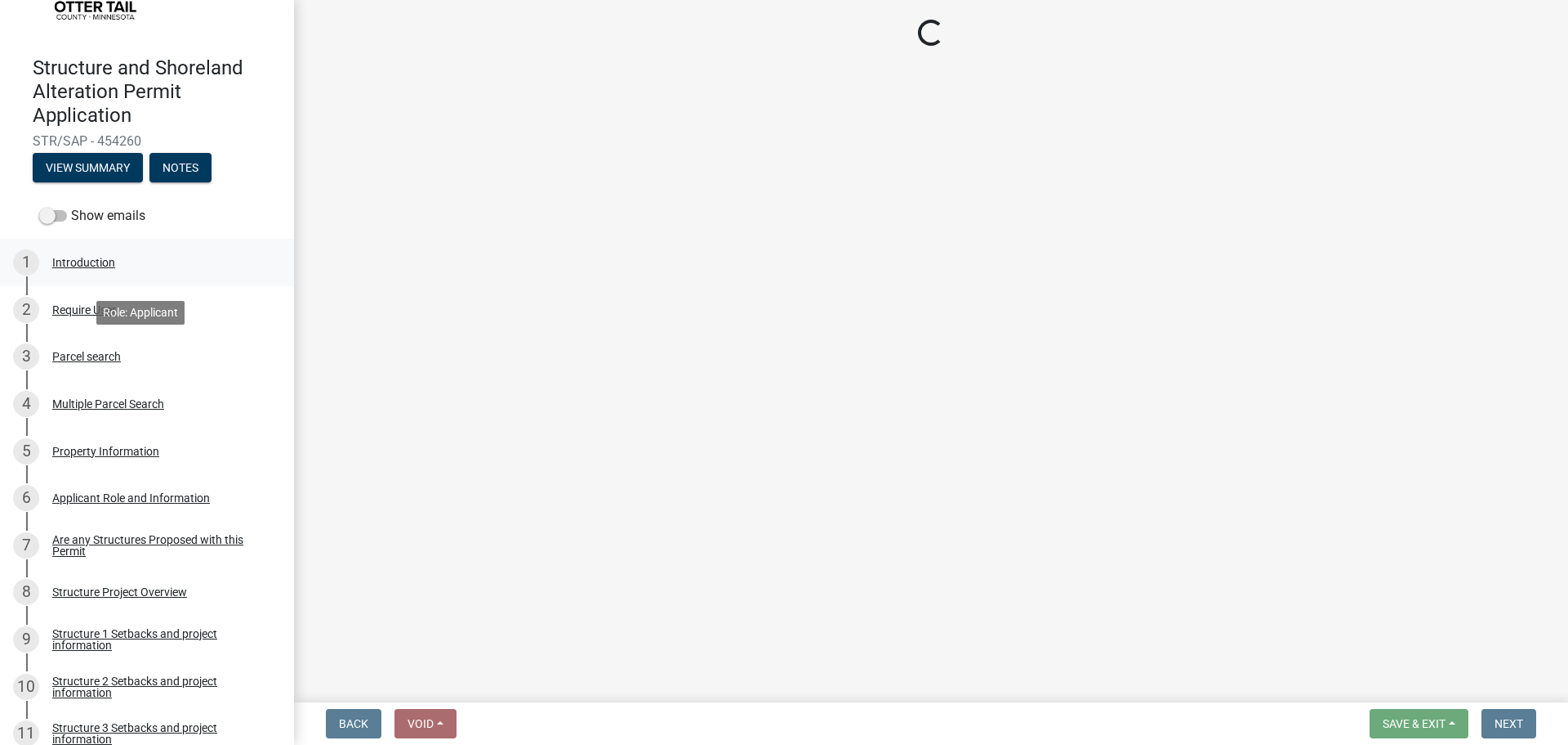
select select "f66be788-4dd6-459d-a9ec-6d83f4dfb709"
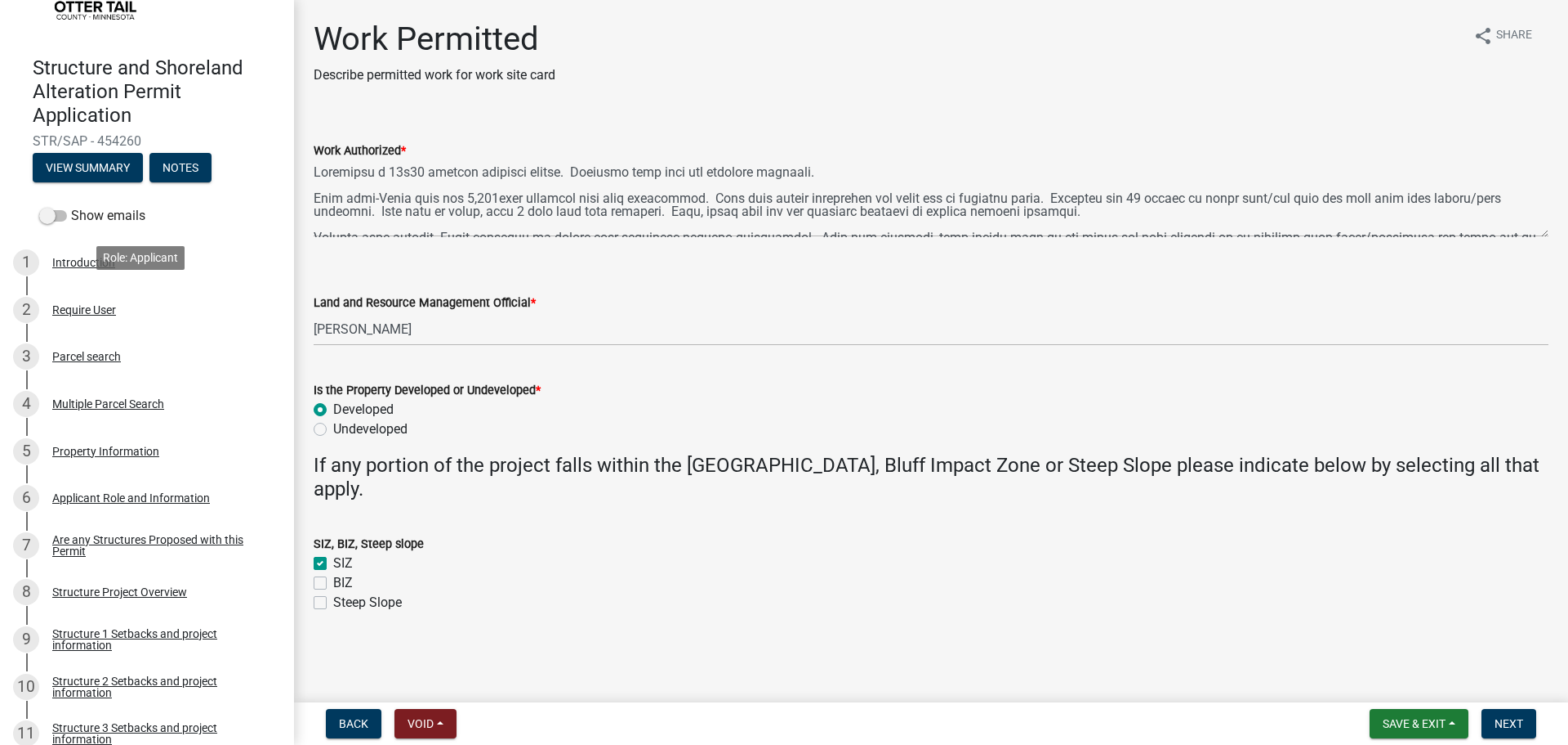
scroll to position [163, 0]
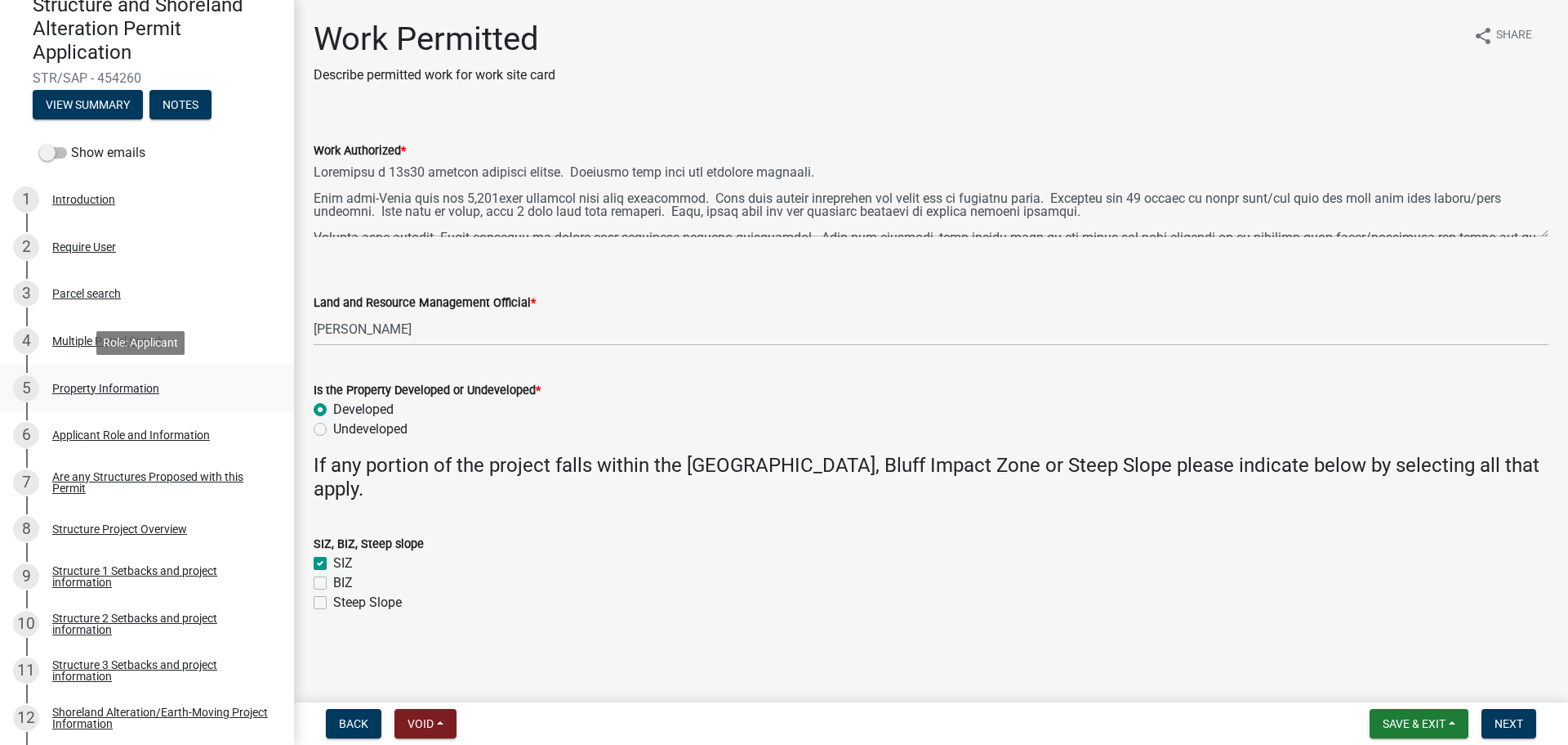
click at [132, 389] on div "Property Information" at bounding box center [106, 388] width 107 height 11
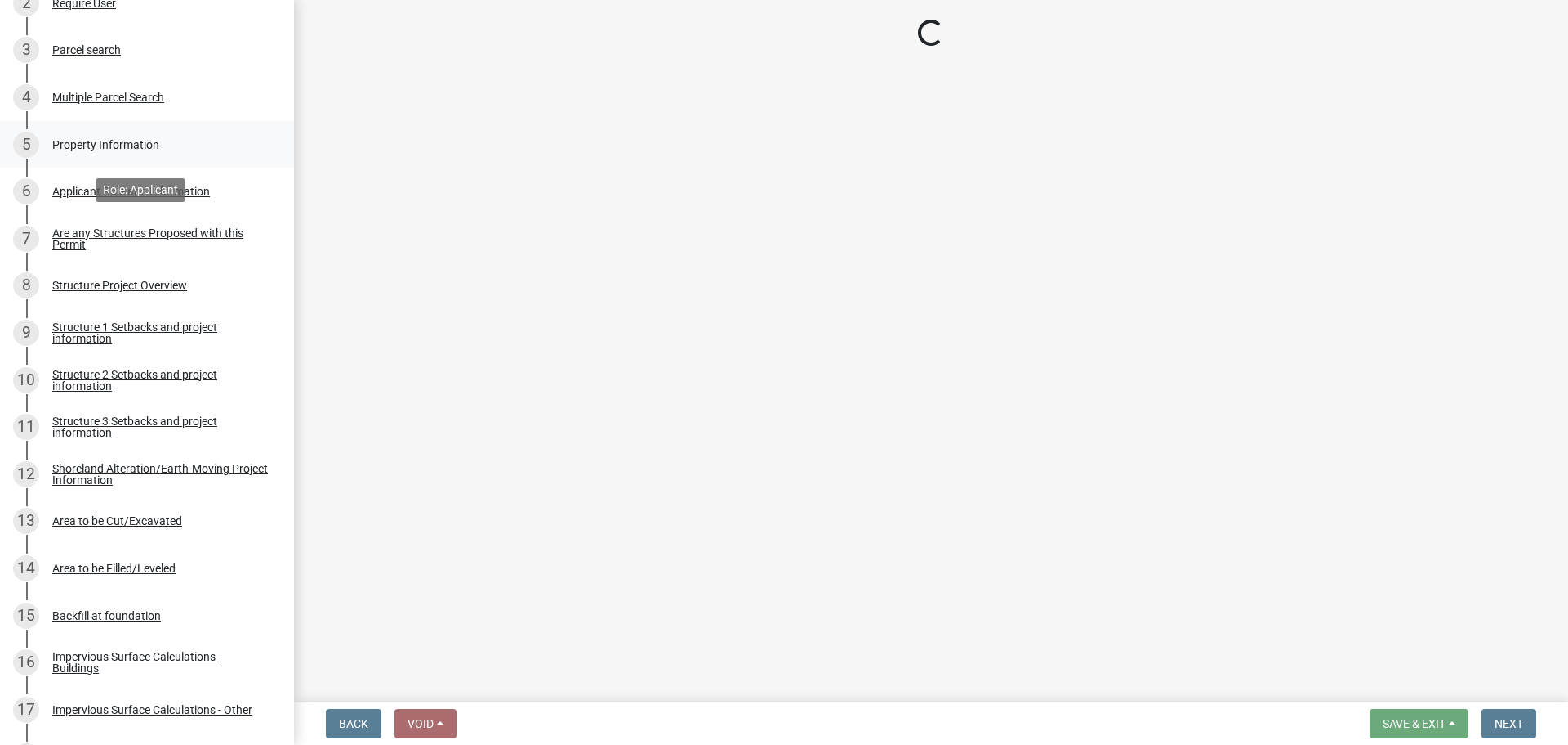
scroll to position [409, 0]
select select "21cdef33-1681-41da-b7a6-3f3c66787771"
select select "9233bc03-43b7-4bc3-a622-0f4482adc204"
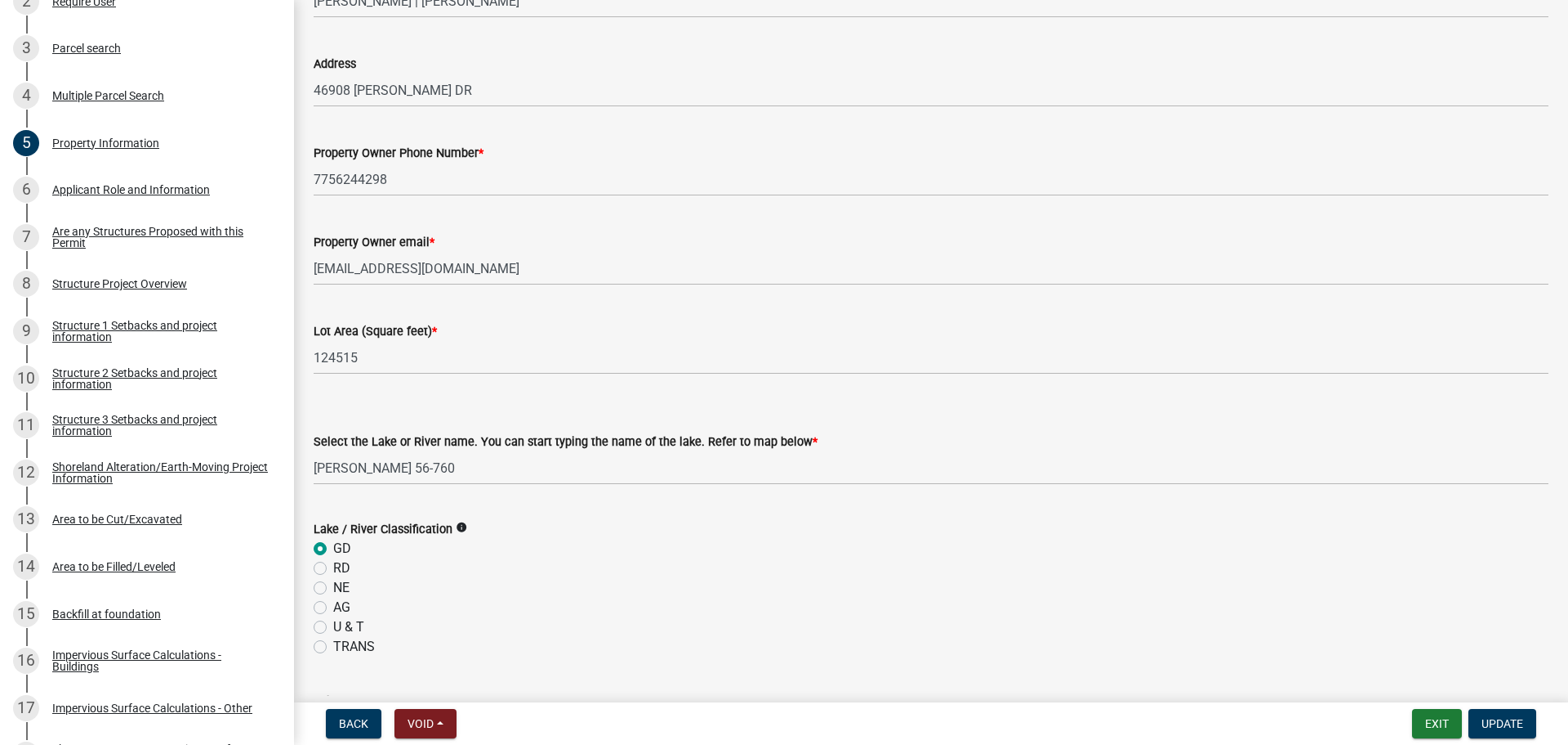
scroll to position [163, 0]
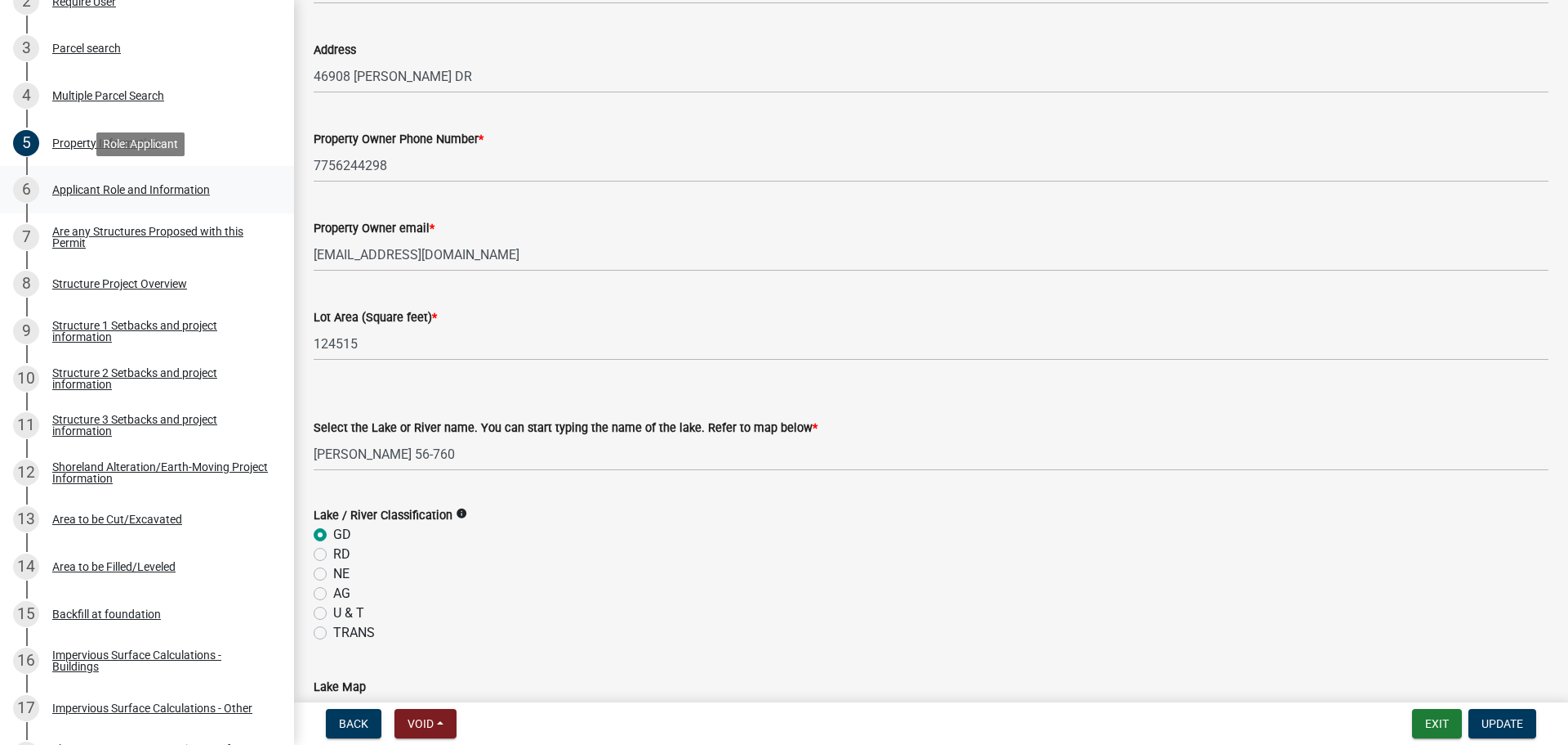
click at [89, 193] on div "Applicant Role and Information" at bounding box center [132, 190] width 158 height 11
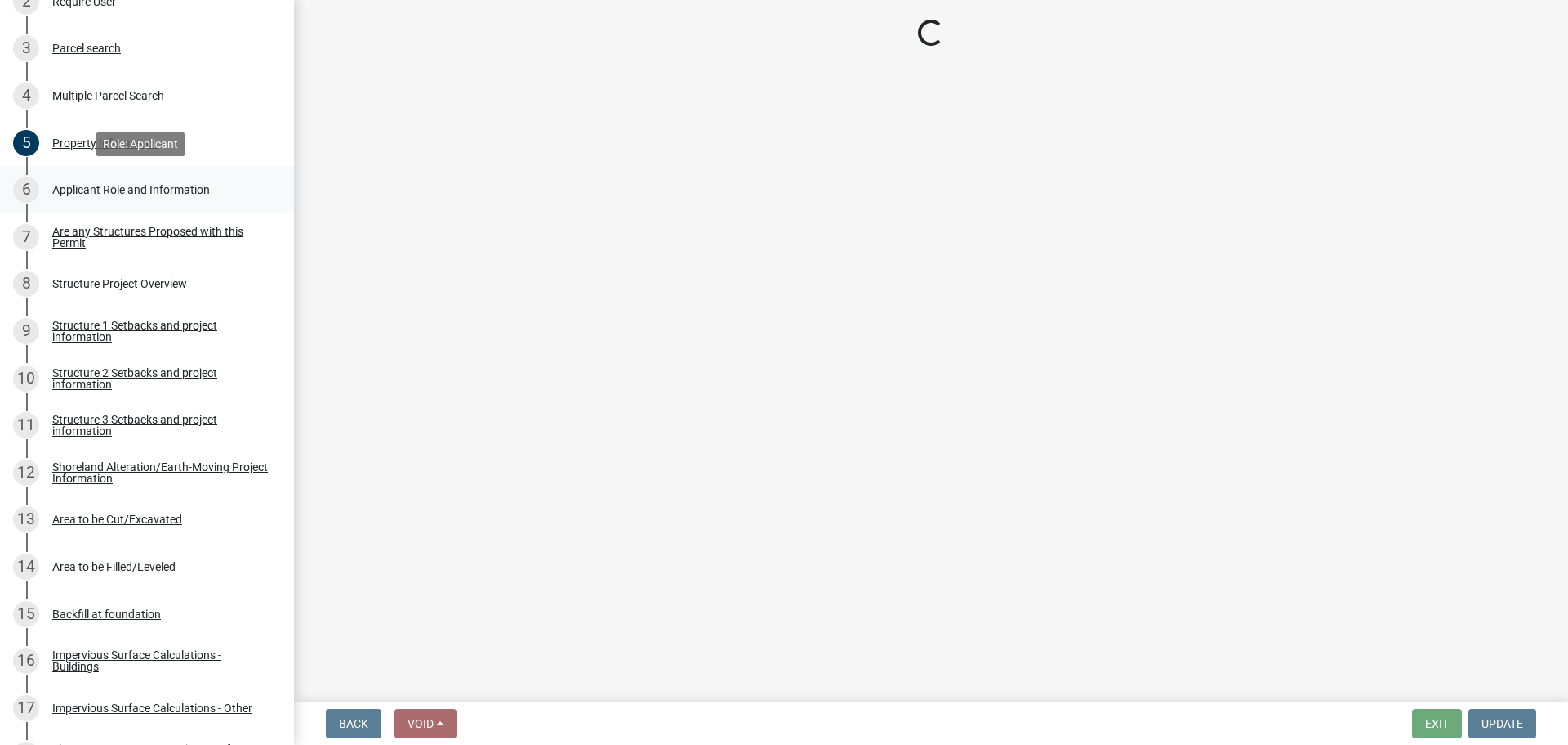
scroll to position [0, 0]
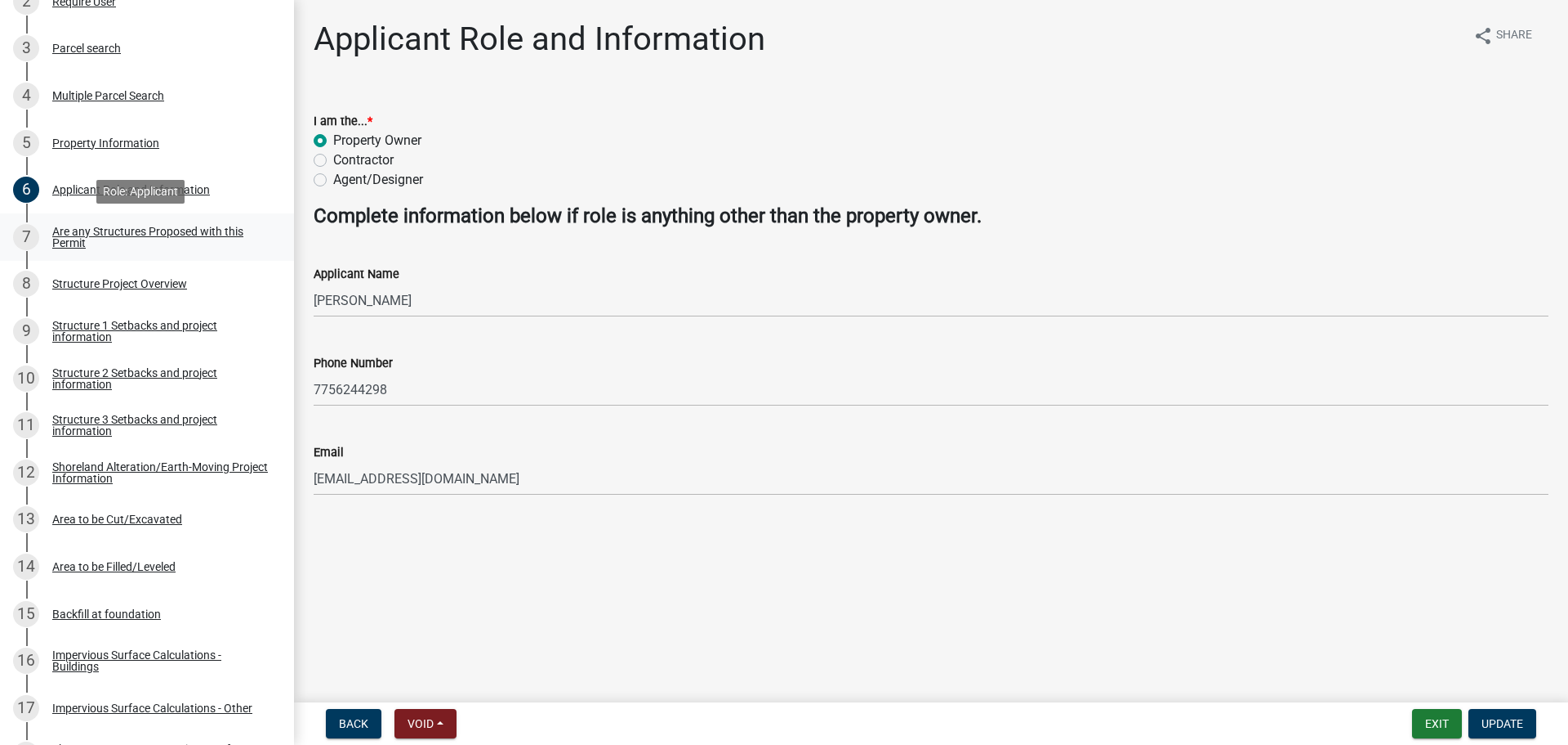
click at [103, 232] on div "Are any Structures Proposed with this Permit" at bounding box center [160, 237] width 216 height 23
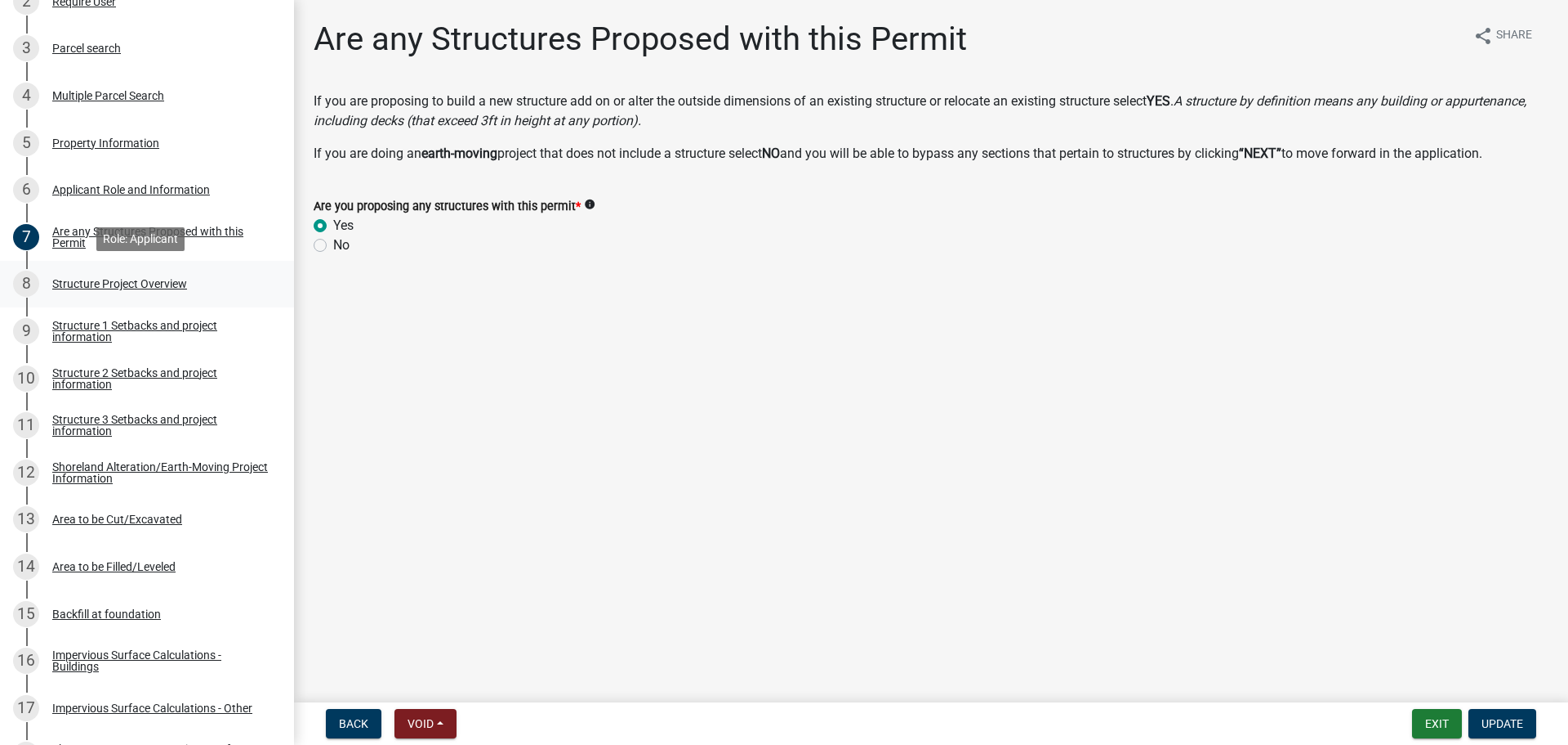
click at [105, 280] on div "Structure Project Overview" at bounding box center [120, 283] width 135 height 11
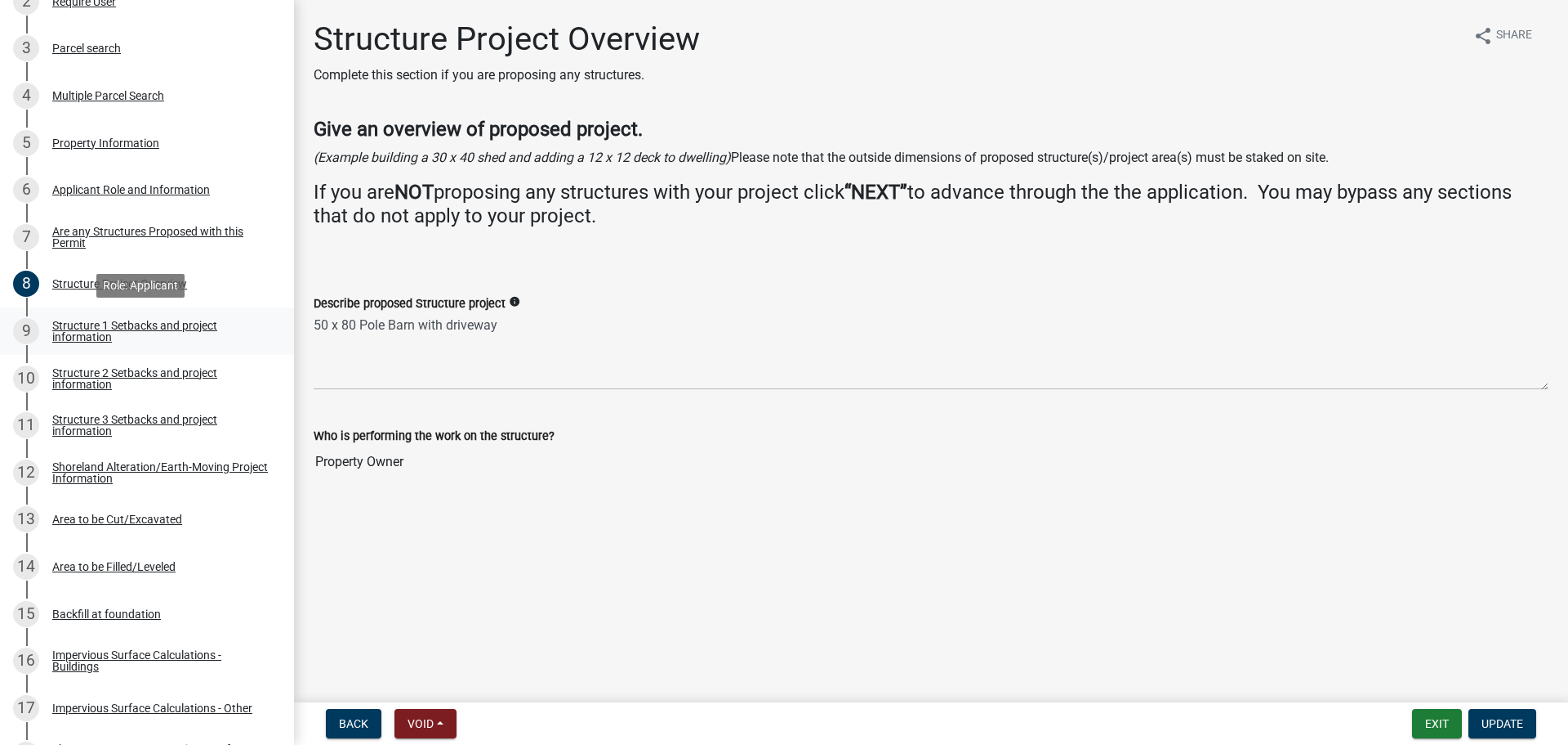
click at [113, 339] on div "Structure 1 Setbacks and project information" at bounding box center [160, 331] width 216 height 23
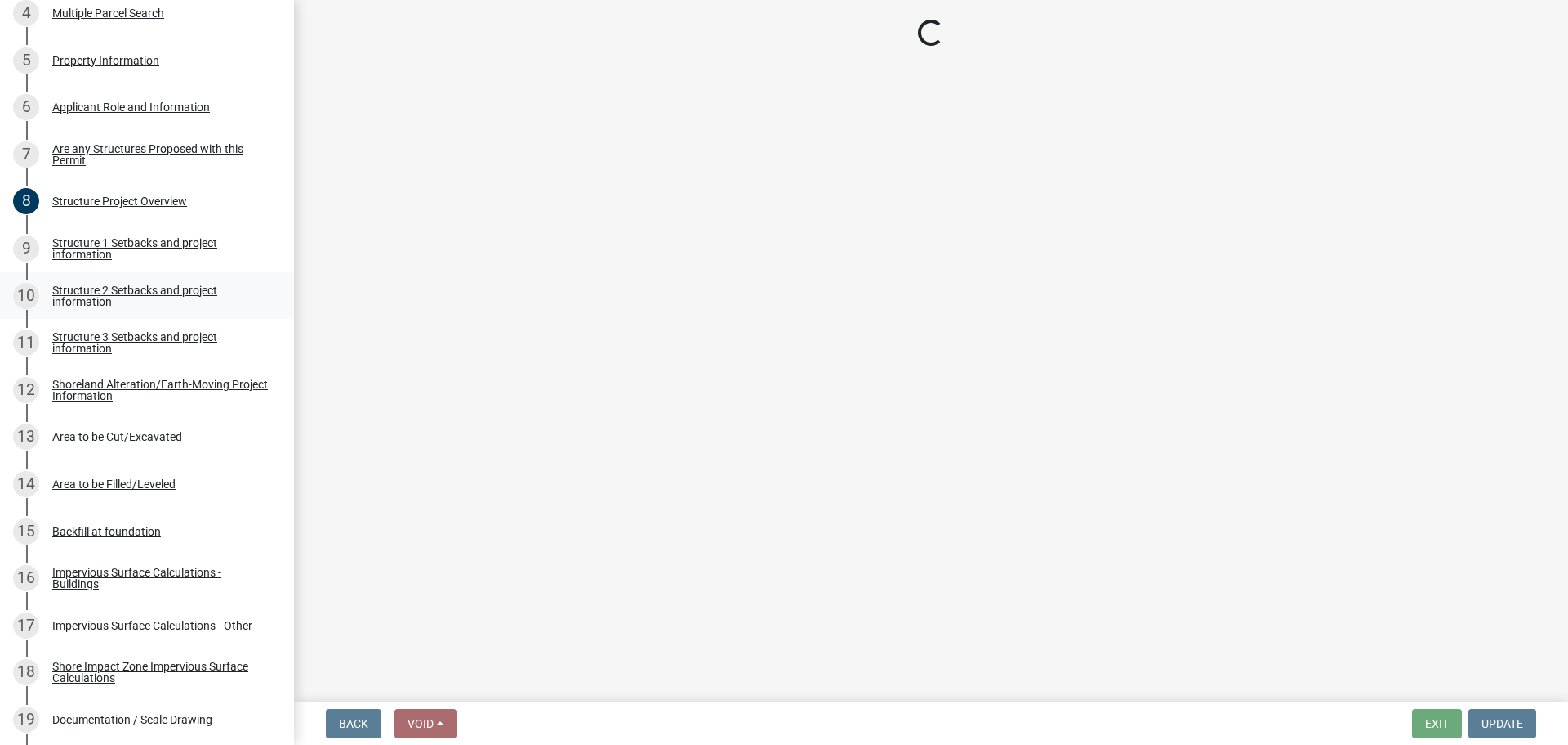
select select "c185e313-3403-4239-bd61-bb563c58a77a"
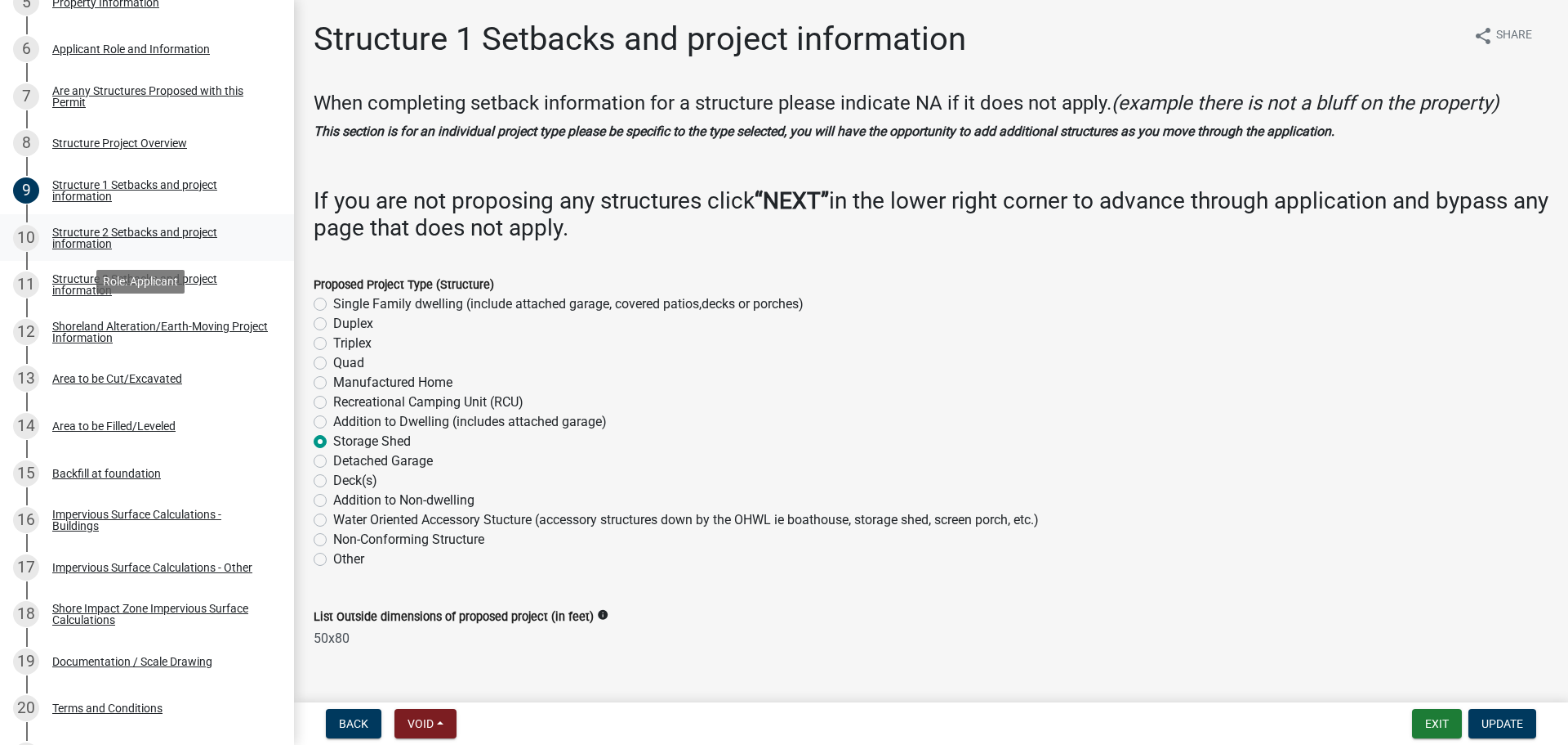
scroll to position [572, 0]
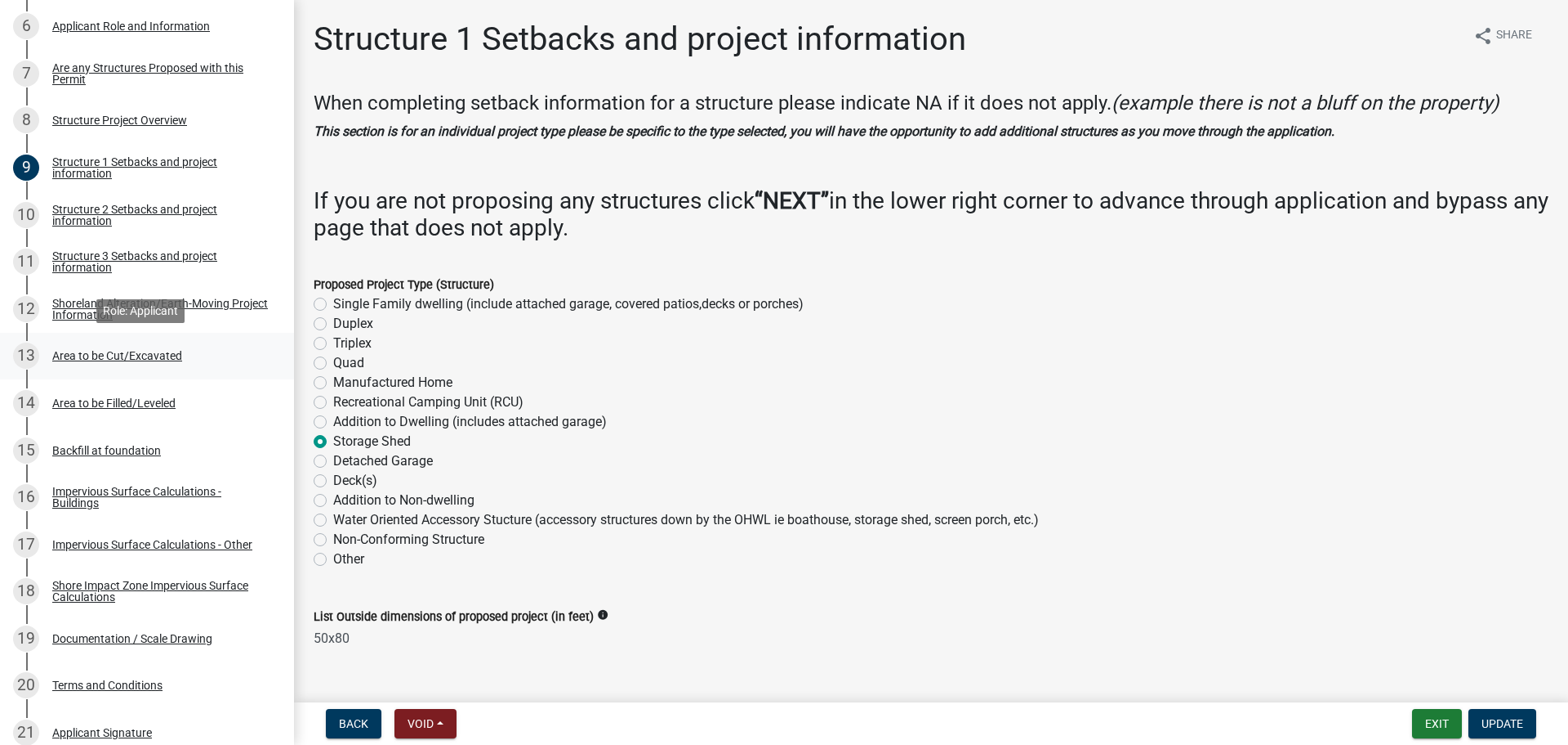
click at [122, 355] on div "Area to be Cut/Excavated" at bounding box center [118, 355] width 130 height 11
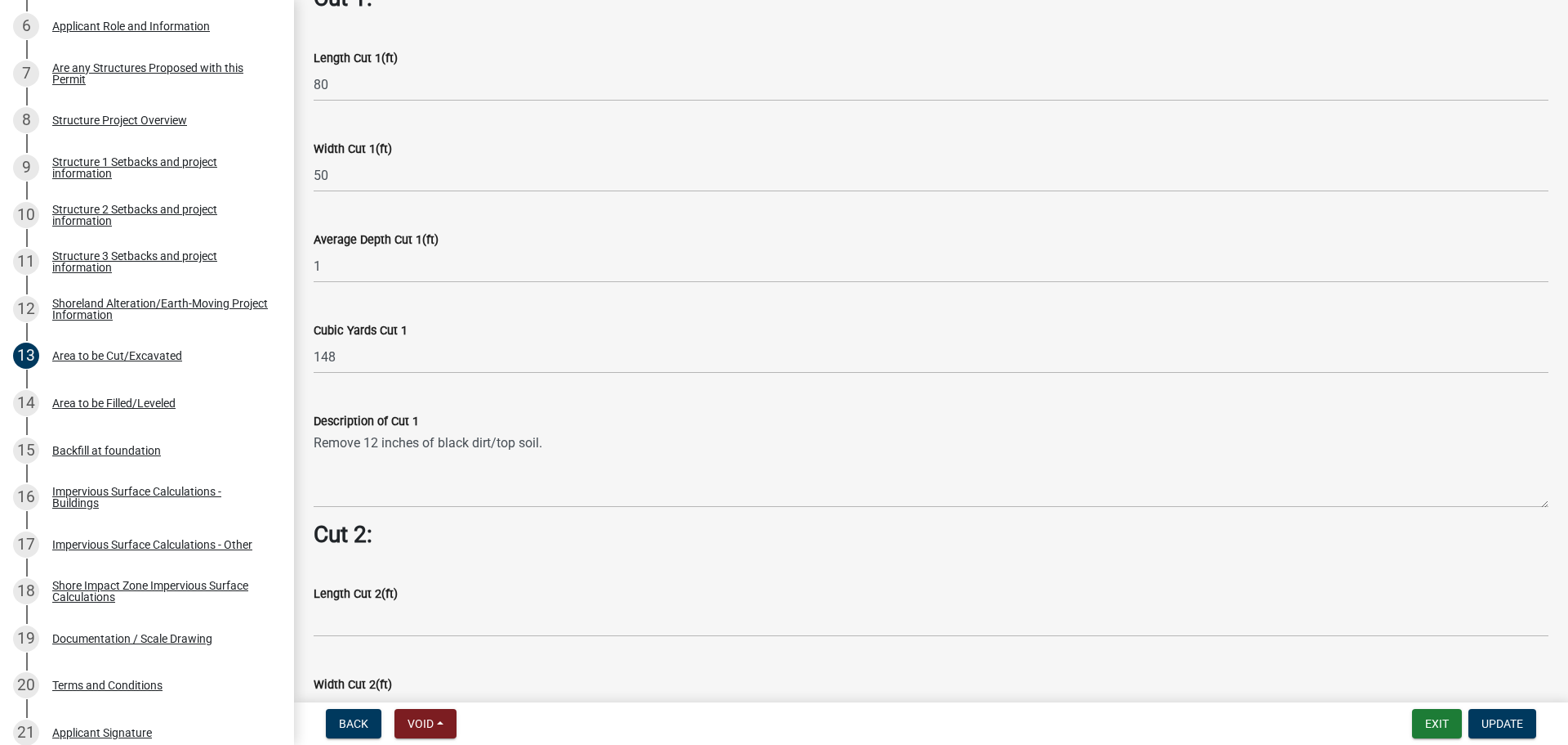
scroll to position [1063, 0]
click at [128, 398] on div "Area to be Filled/Leveled" at bounding box center [114, 403] width 124 height 11
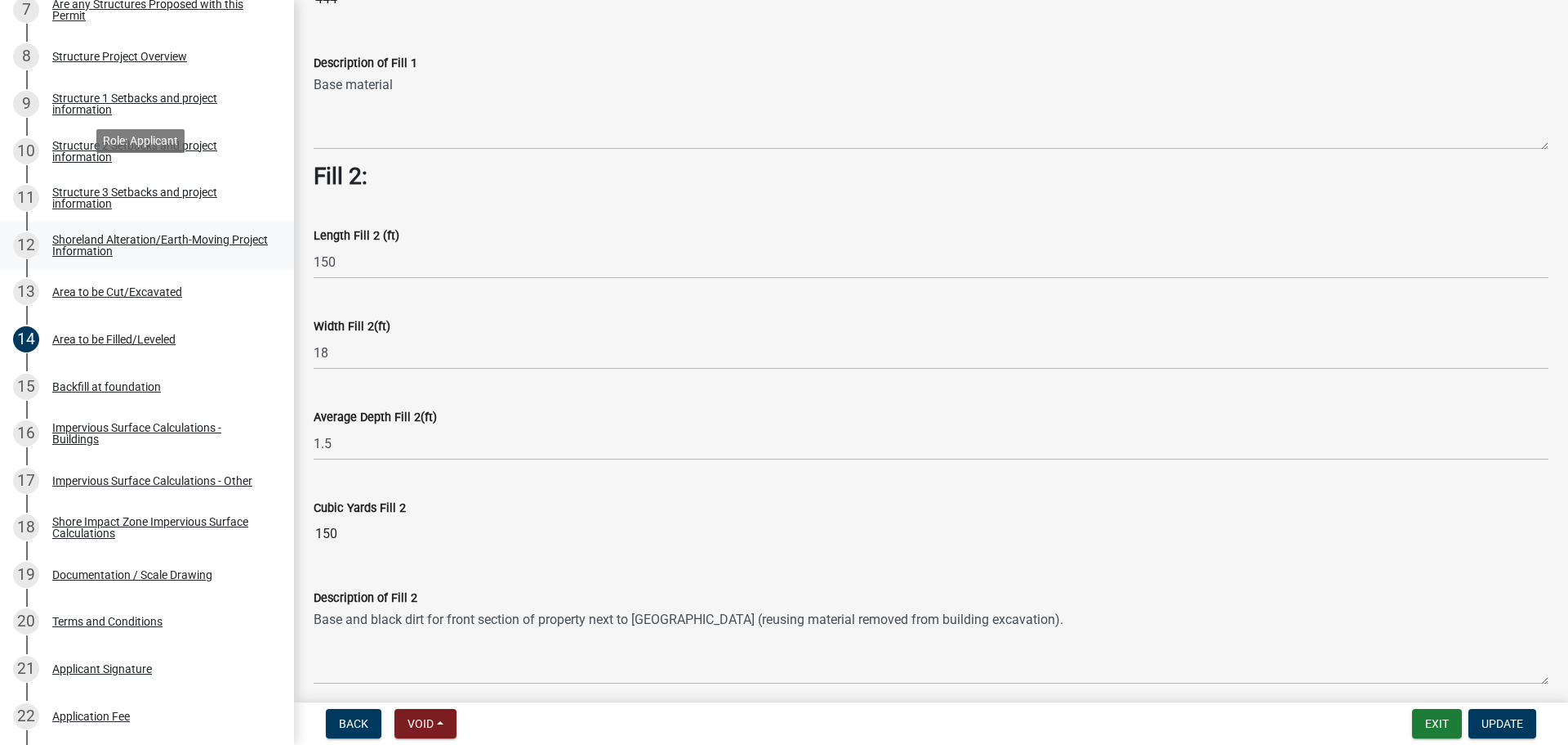
scroll to position [735, 0]
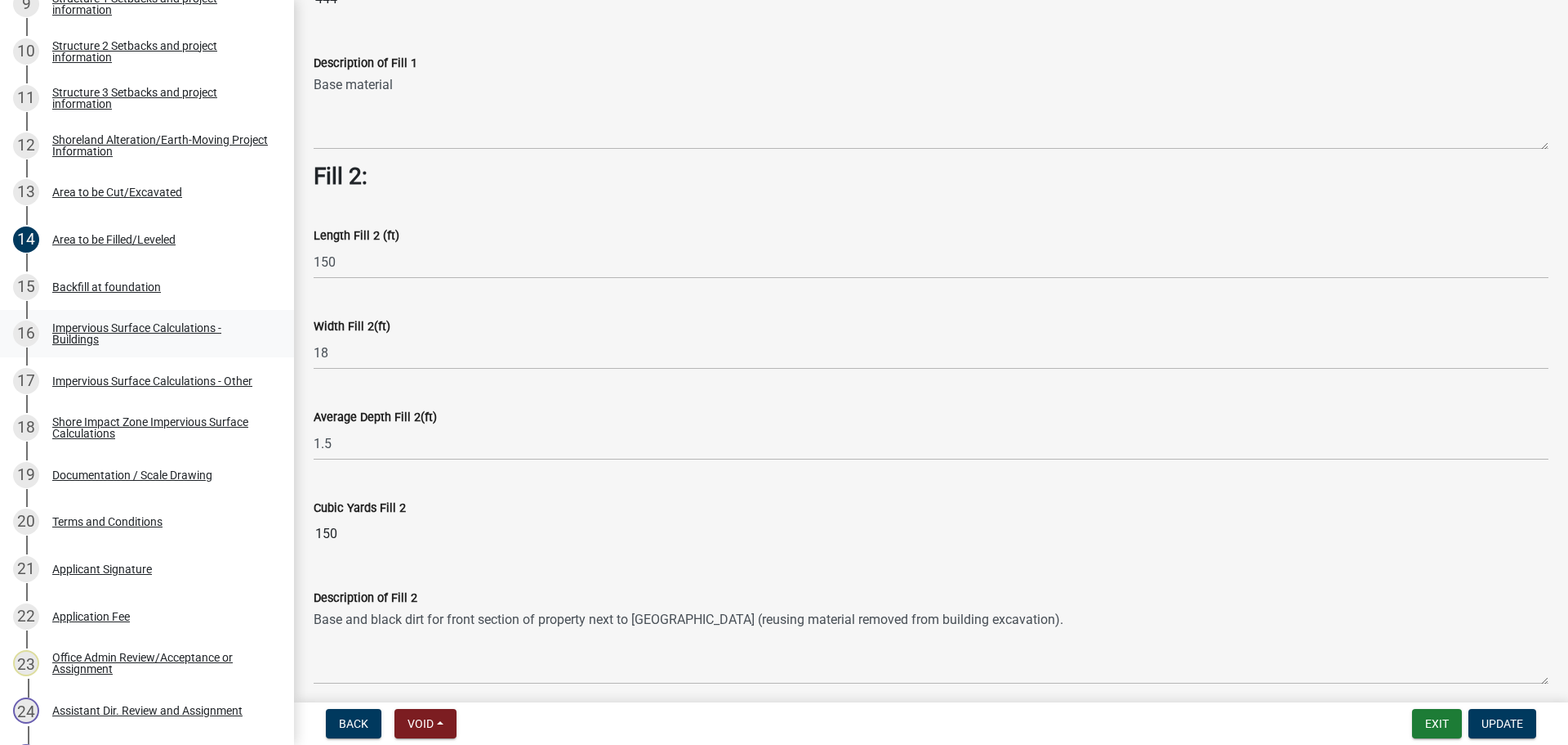
click at [110, 328] on div "Impervious Surface Calculations - Buildings" at bounding box center [160, 333] width 216 height 23
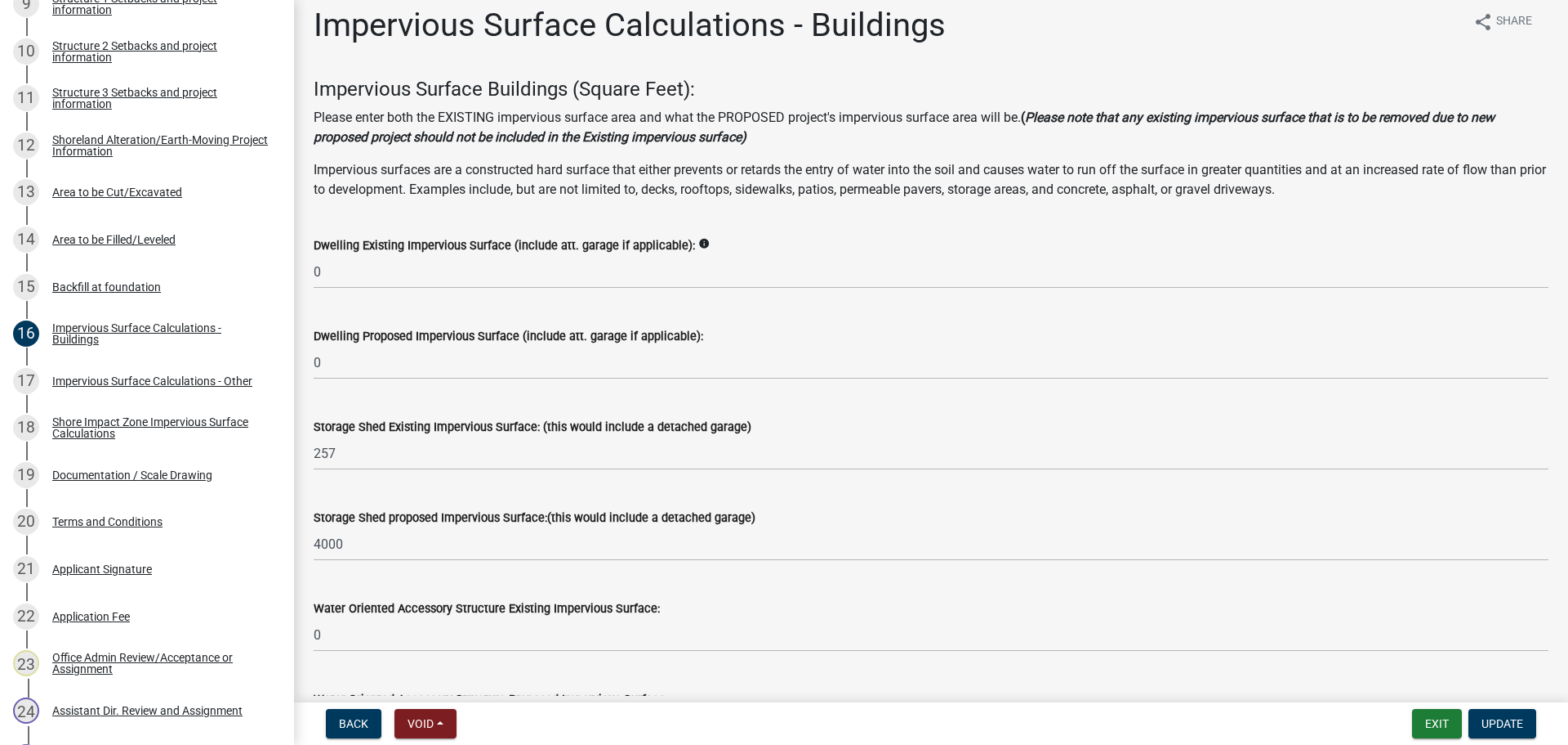
scroll to position [0, 0]
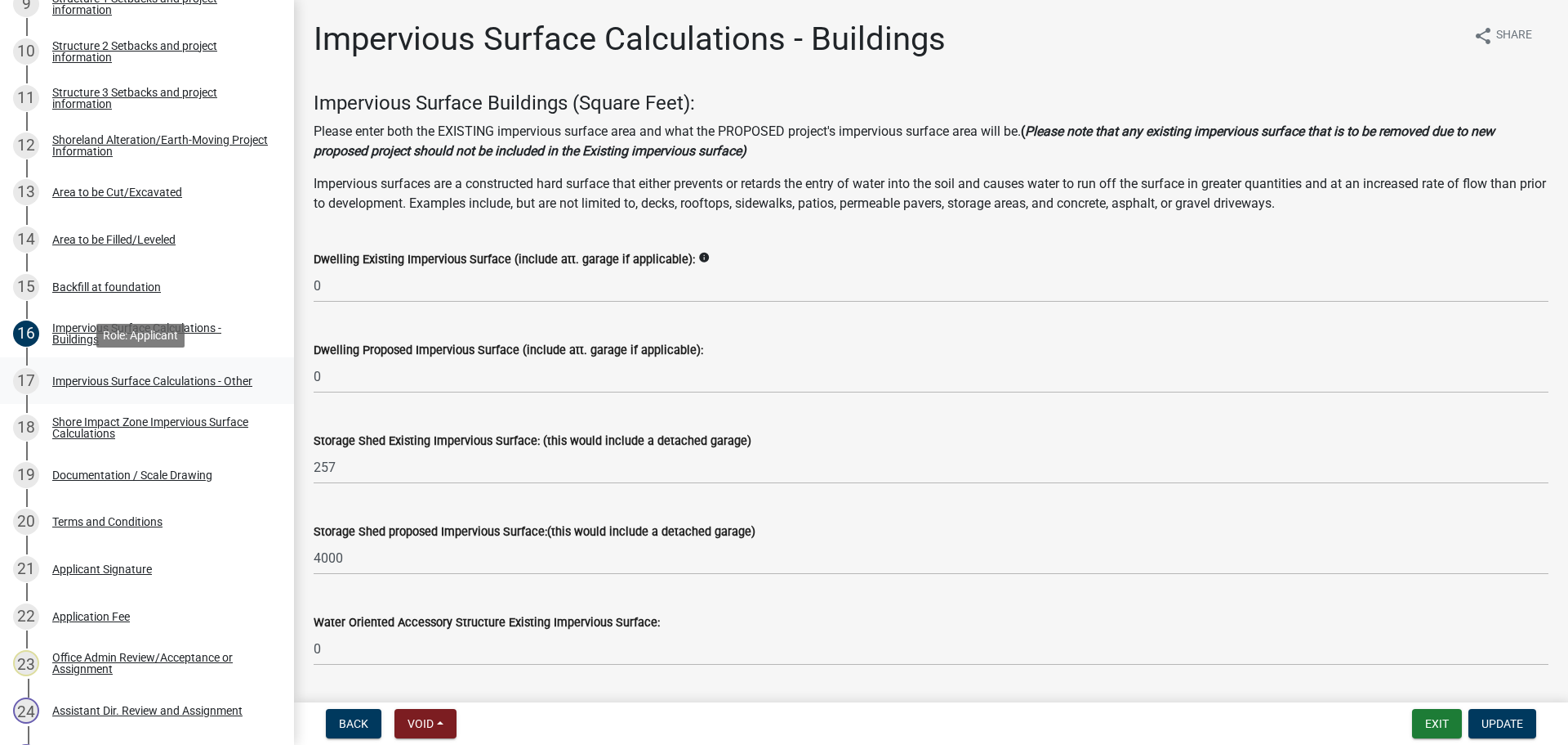
click at [105, 380] on div "Impervious Surface Calculations - Other" at bounding box center [153, 381] width 200 height 11
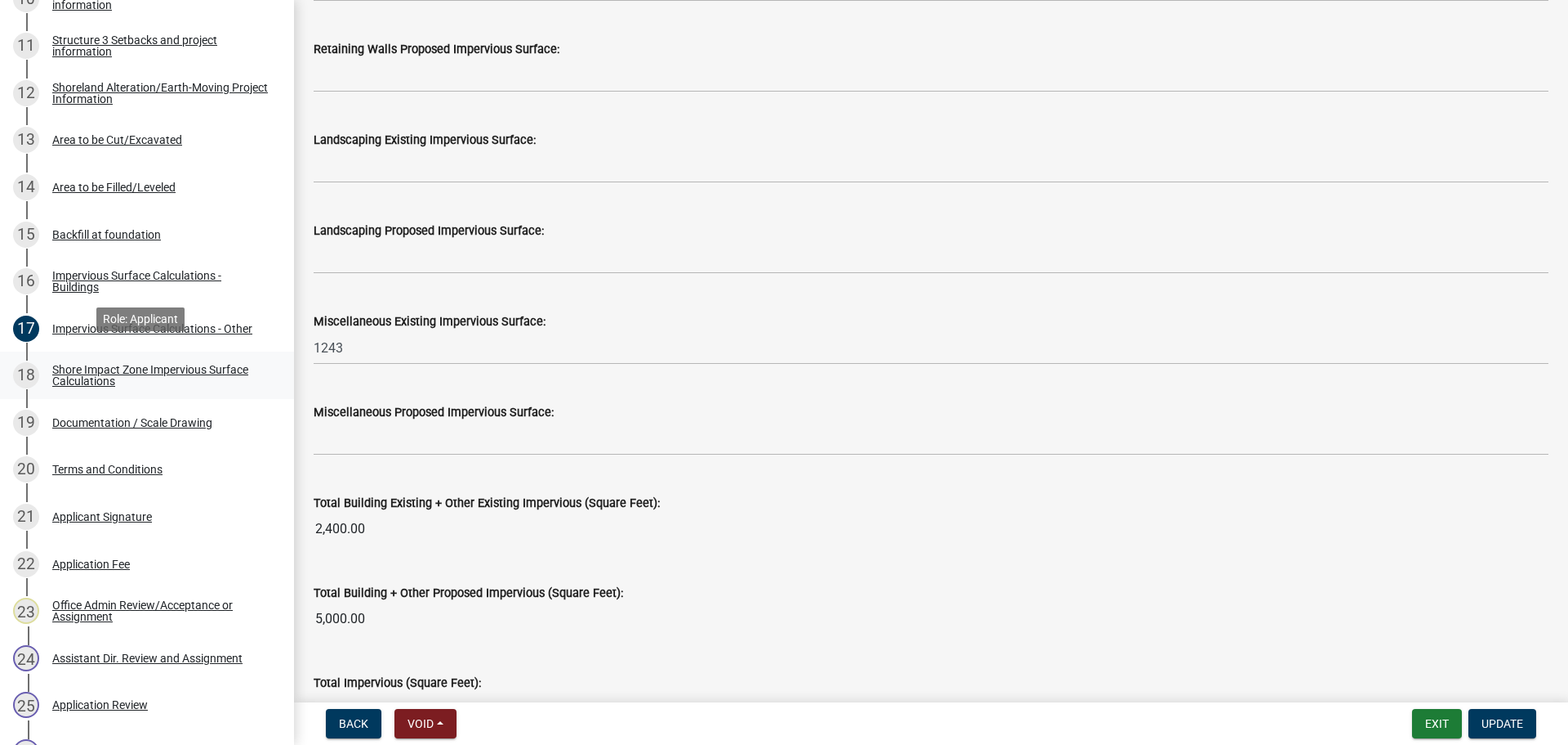
scroll to position [817, 0]
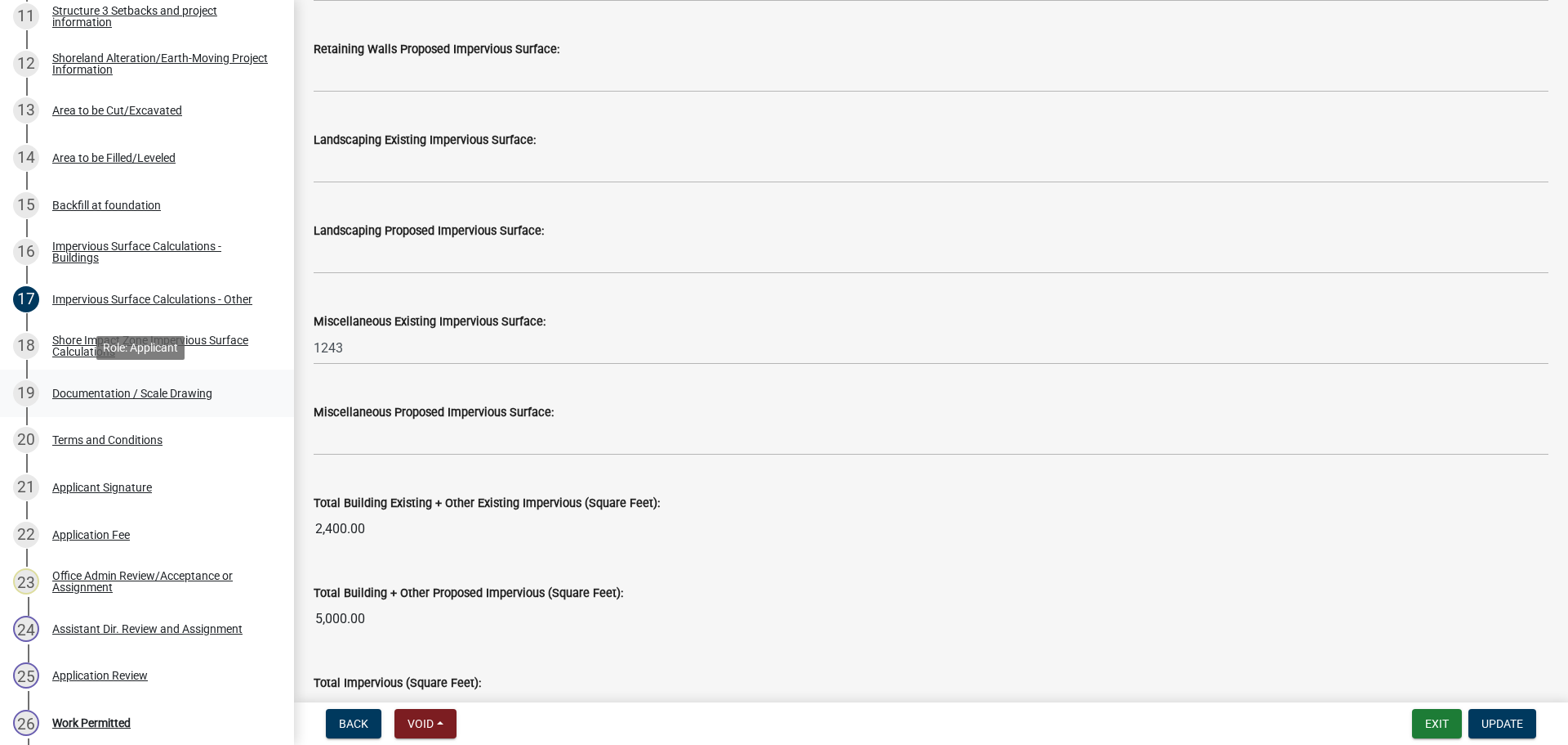
click at [169, 396] on div "Documentation / Scale Drawing" at bounding box center [132, 393] width 160 height 11
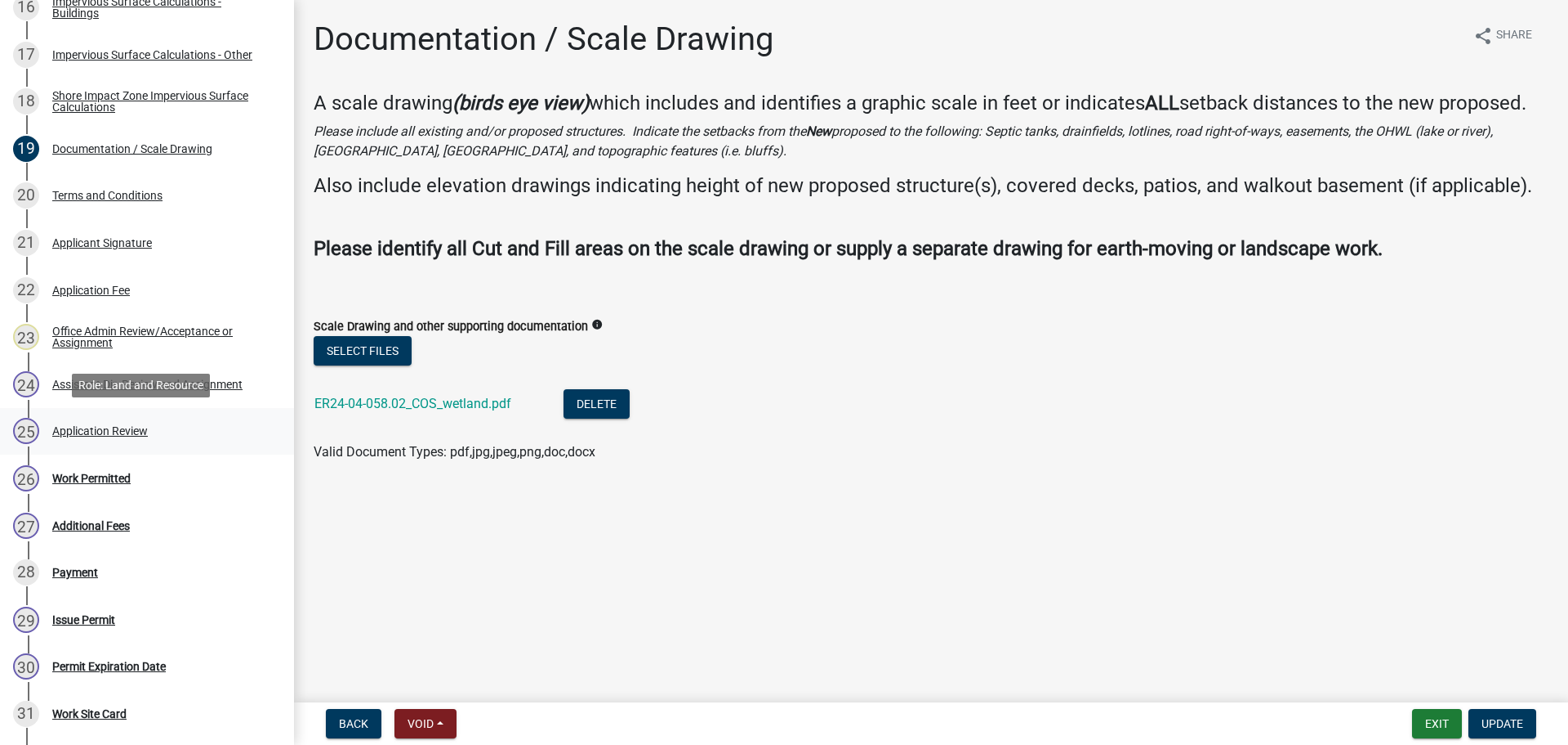
scroll to position [1063, 0]
click at [139, 424] on div "Application Review" at bounding box center [100, 429] width 96 height 11
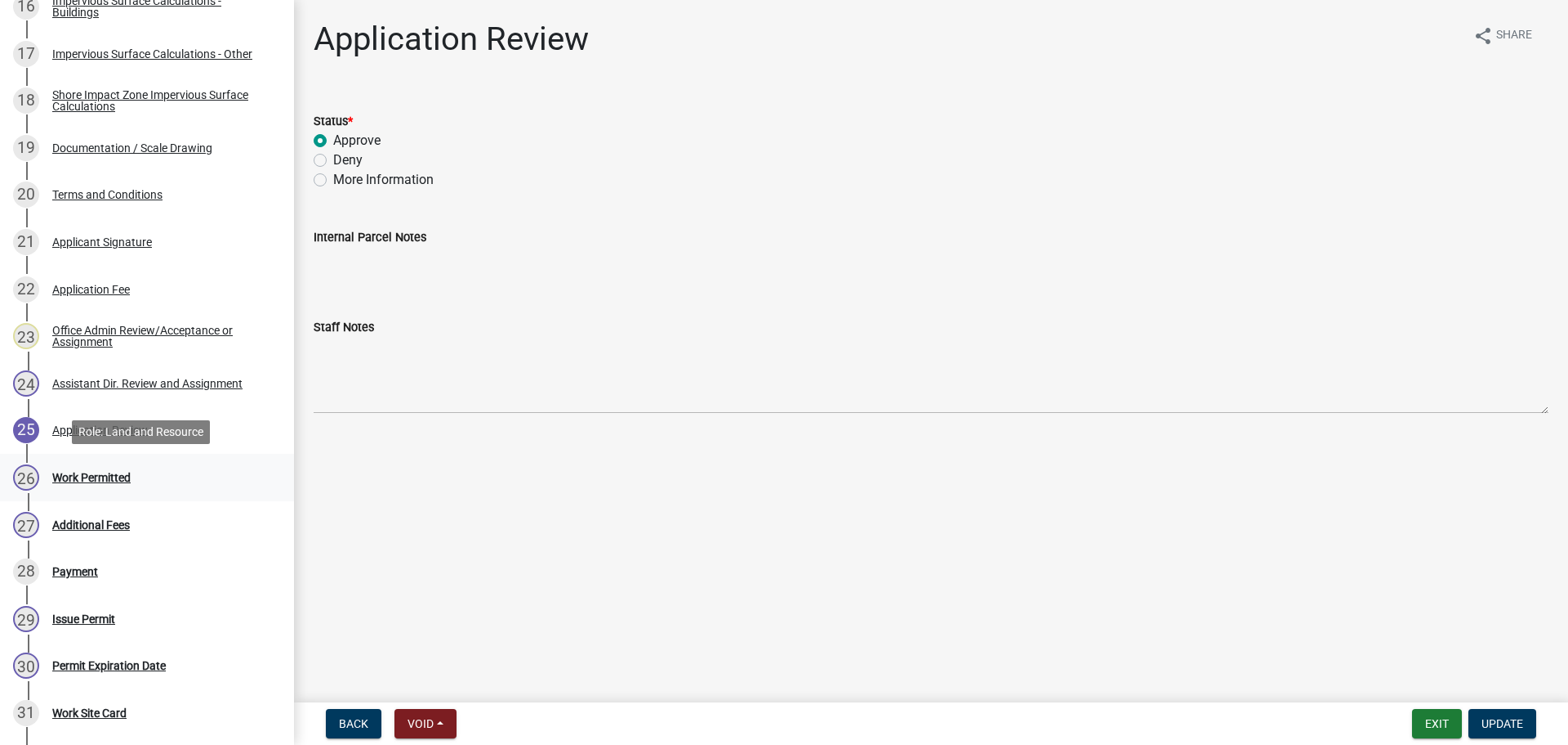
click at [117, 485] on div "26 Work Permitted" at bounding box center [140, 477] width 255 height 26
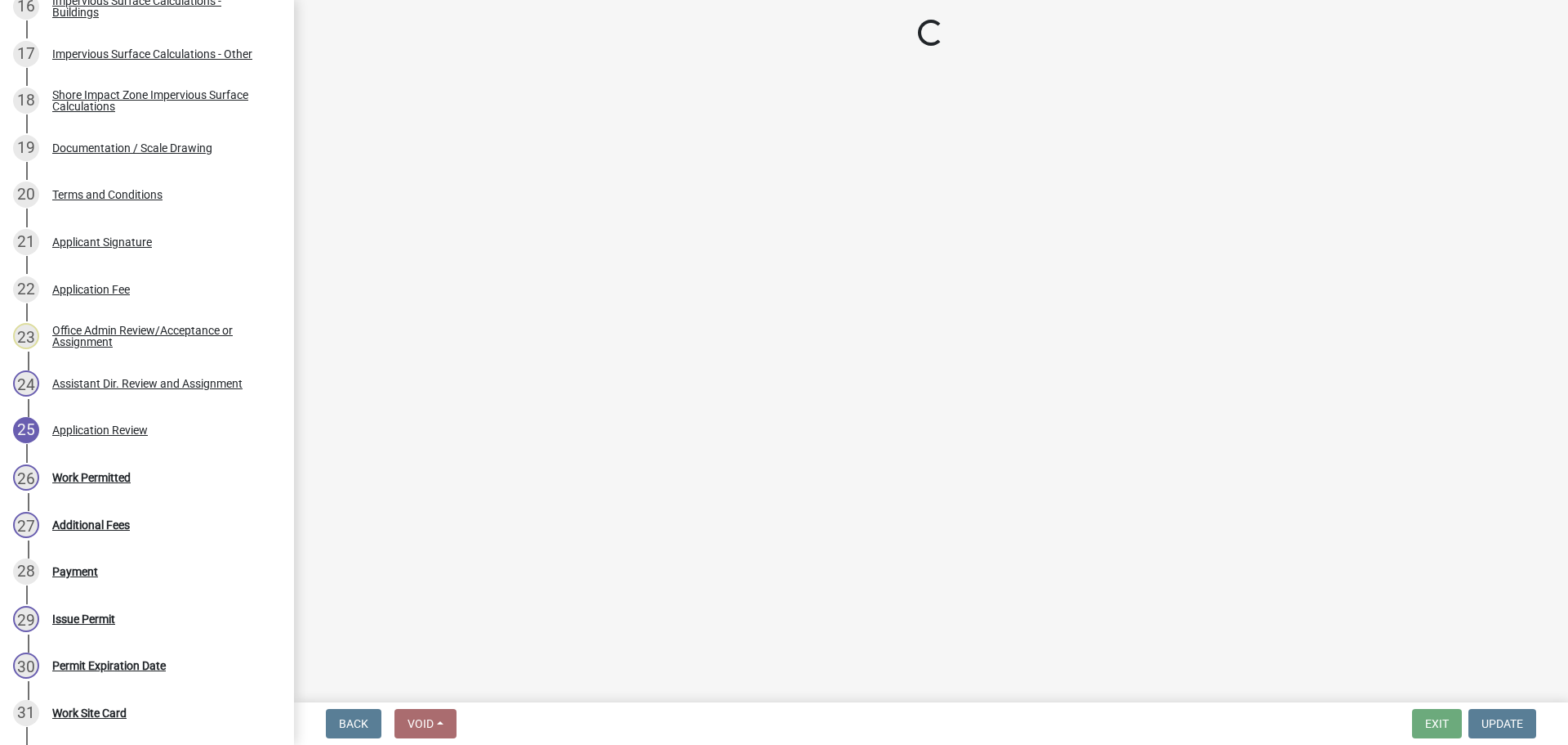
select select "f66be788-4dd6-459d-a9ec-6d83f4dfb709"
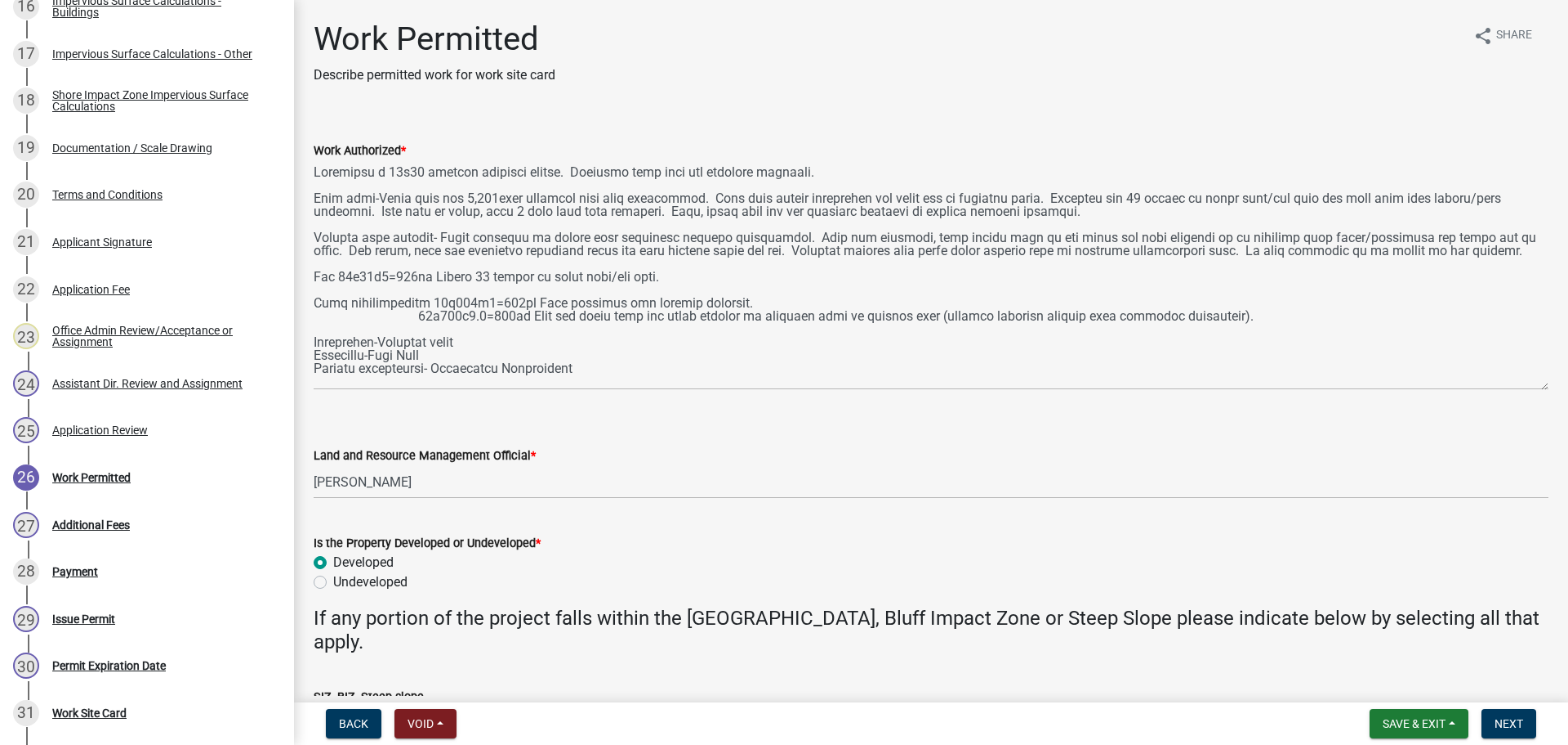
drag, startPoint x: 1543, startPoint y: 233, endPoint x: 1527, endPoint y: 386, distance: 153.8
click at [1527, 386] on textarea "Work Authorized *" at bounding box center [931, 276] width 1235 height 230
click at [1505, 725] on span "Next" at bounding box center [1509, 723] width 29 height 13
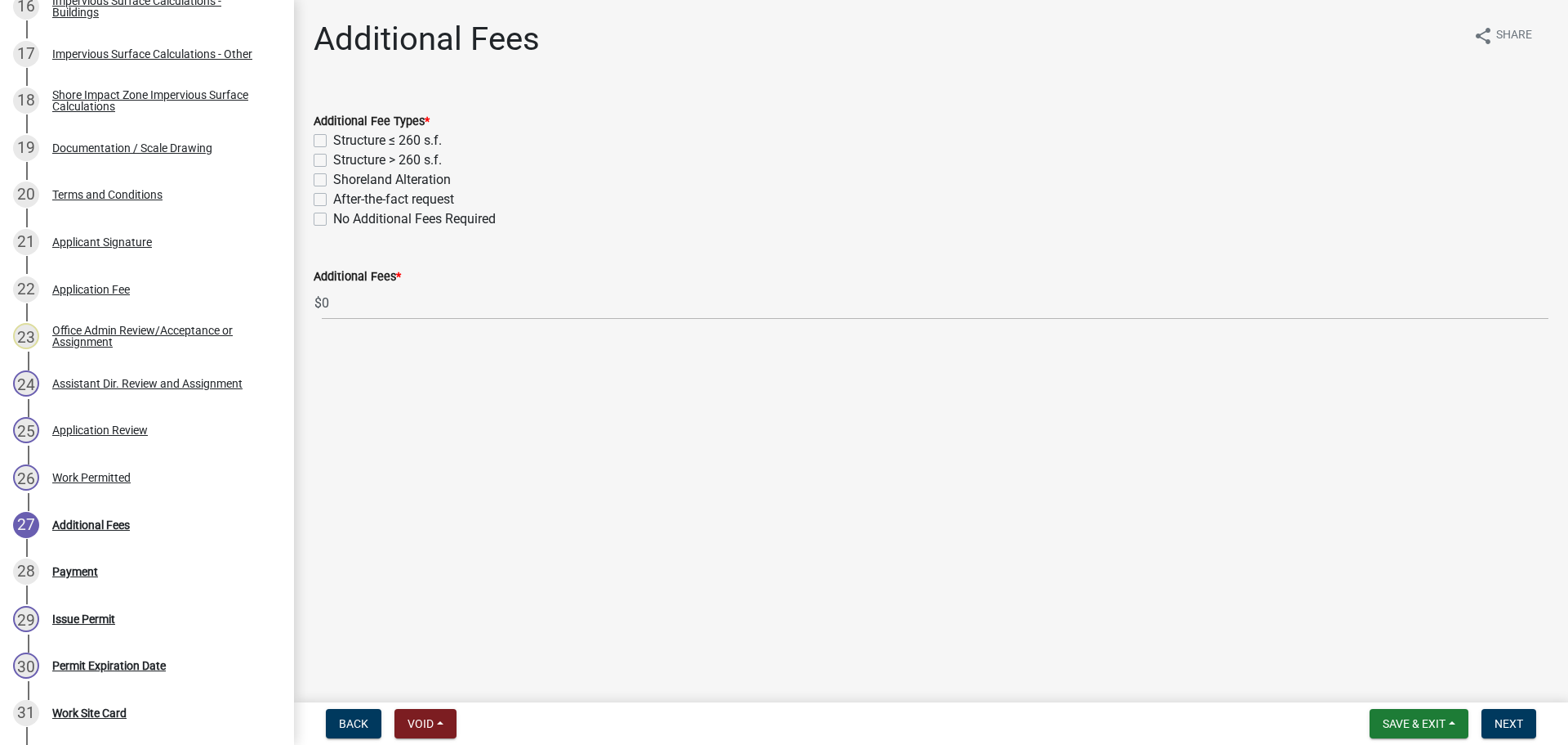
click at [333, 162] on label "Structure > 260 s.f." at bounding box center [388, 160] width 109 height 19
click at [333, 161] on input "Structure > 260 s.f." at bounding box center [339, 155] width 11 height 11
checkbox input "true"
checkbox input "false"
checkbox input "true"
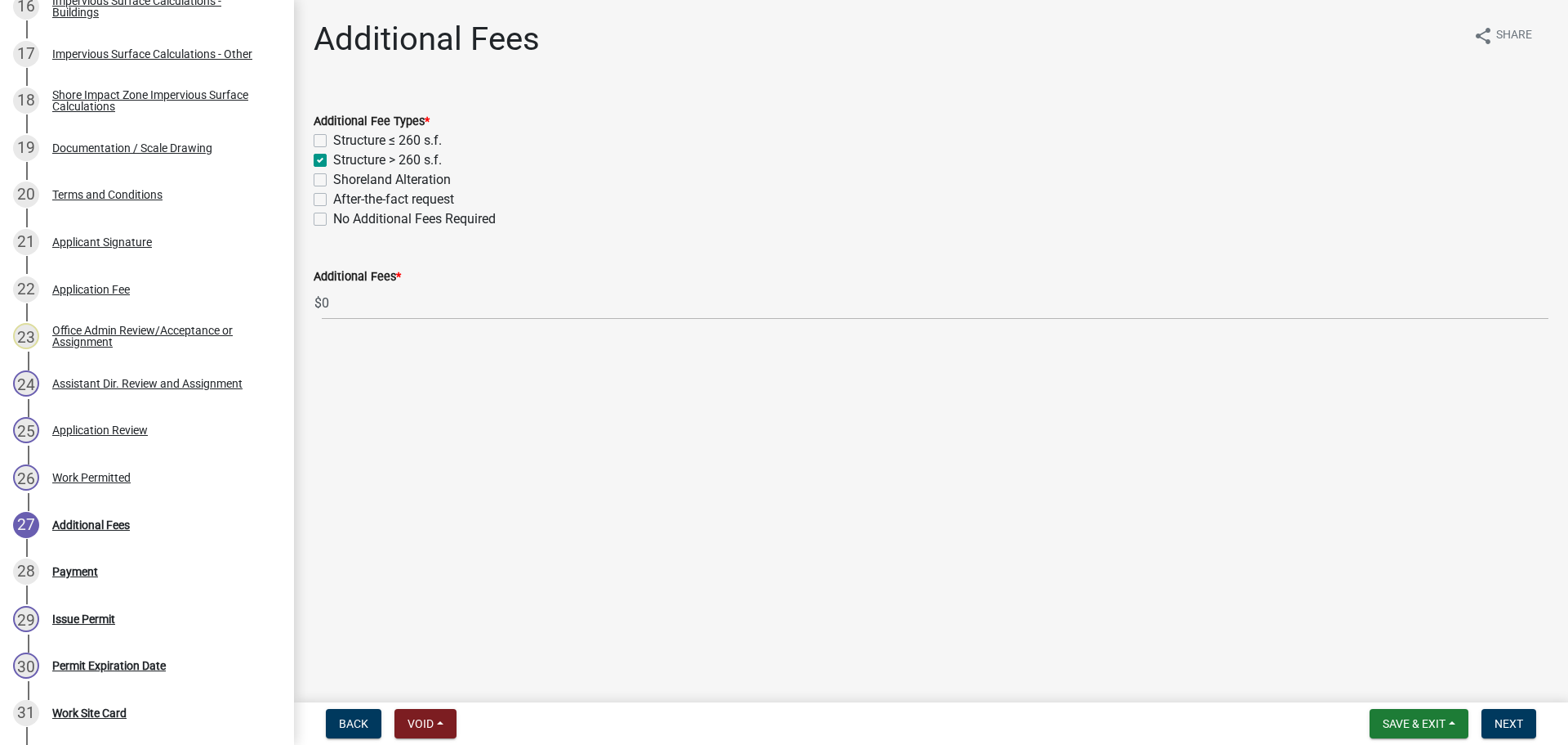
checkbox input "false"
click at [333, 182] on label "Shoreland Alteration" at bounding box center [392, 180] width 118 height 19
click at [333, 181] on input "Shoreland Alteration" at bounding box center [339, 176] width 11 height 11
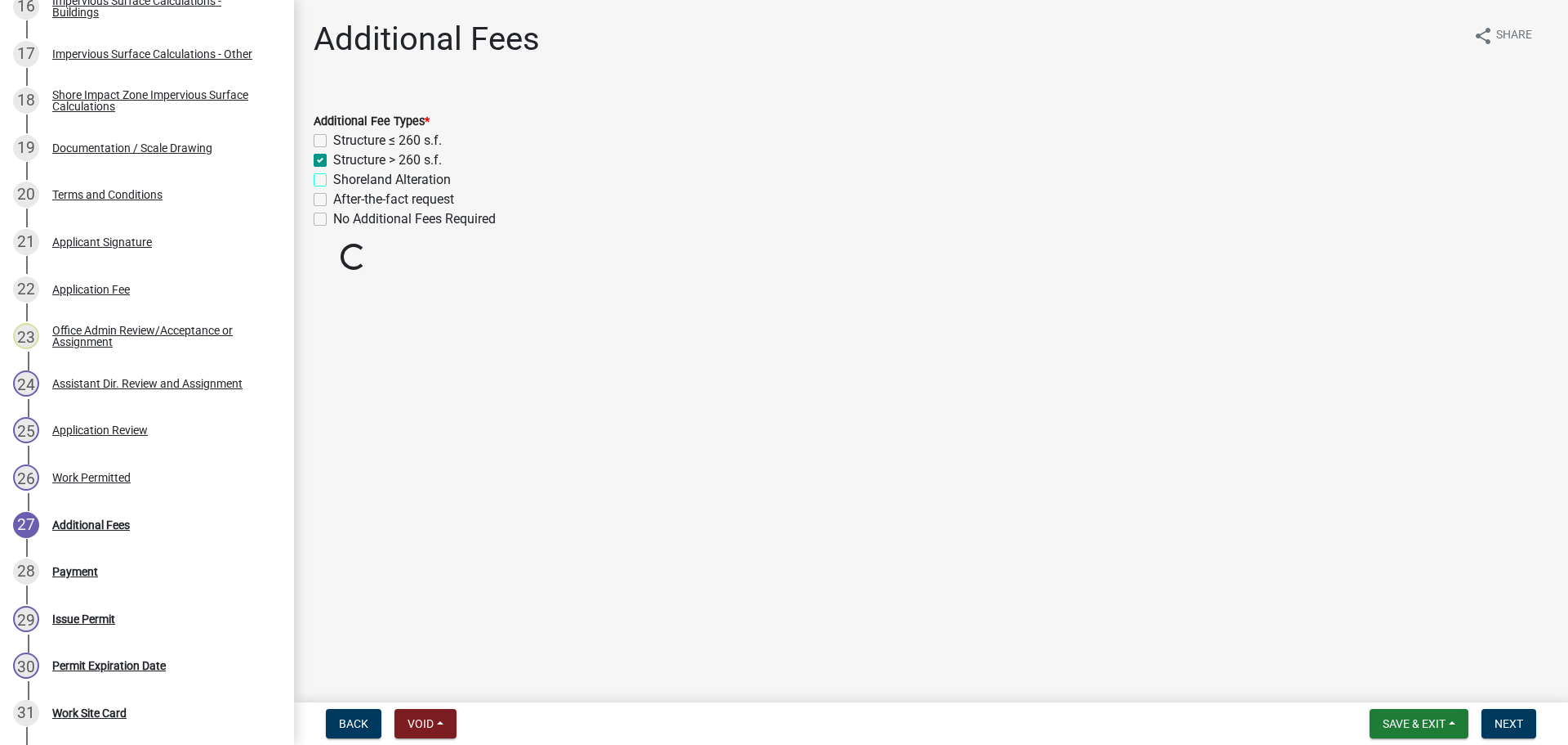
checkbox input "true"
checkbox input "false"
checkbox input "true"
checkbox input "false"
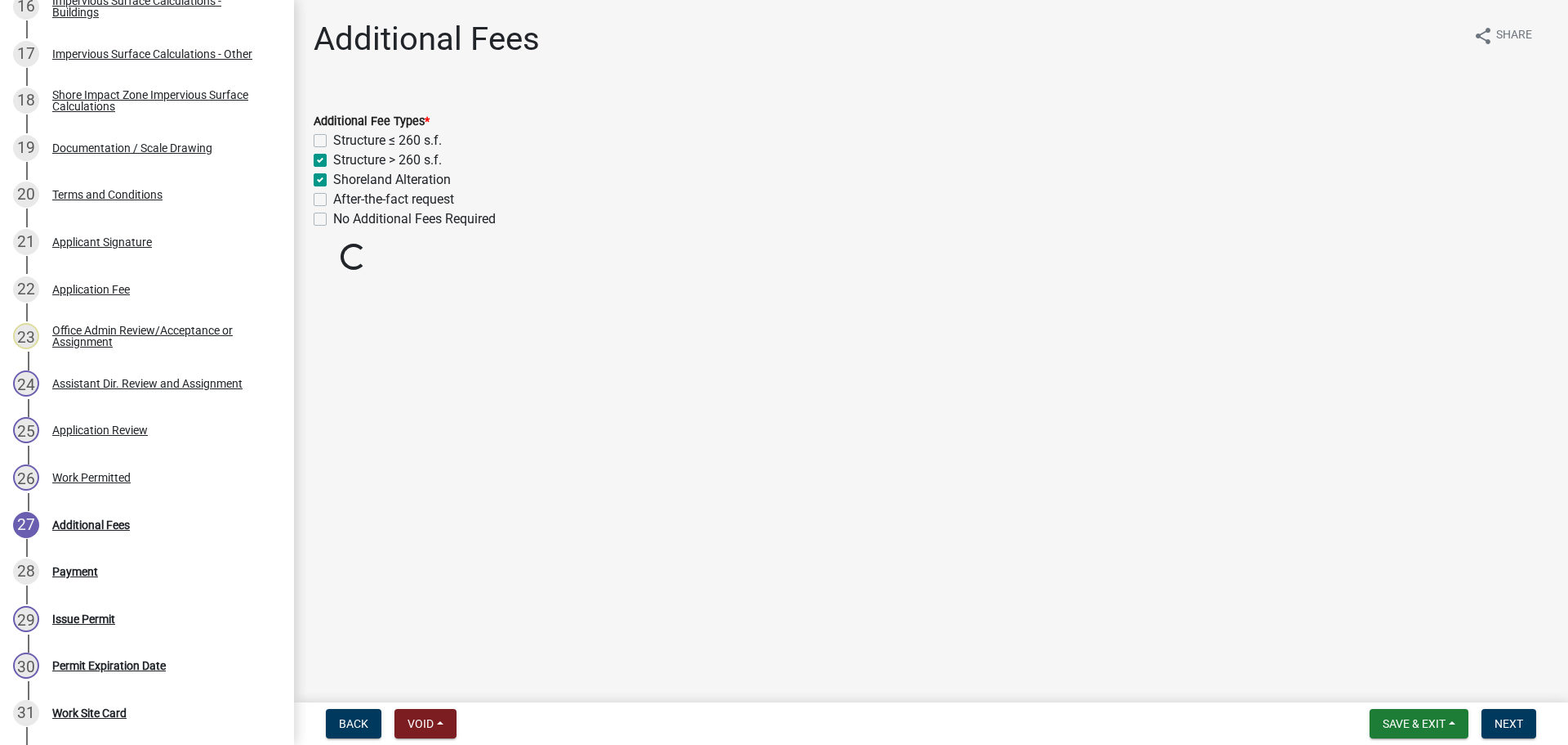
checkbox input "false"
click at [1507, 728] on span "Next" at bounding box center [1509, 723] width 29 height 13
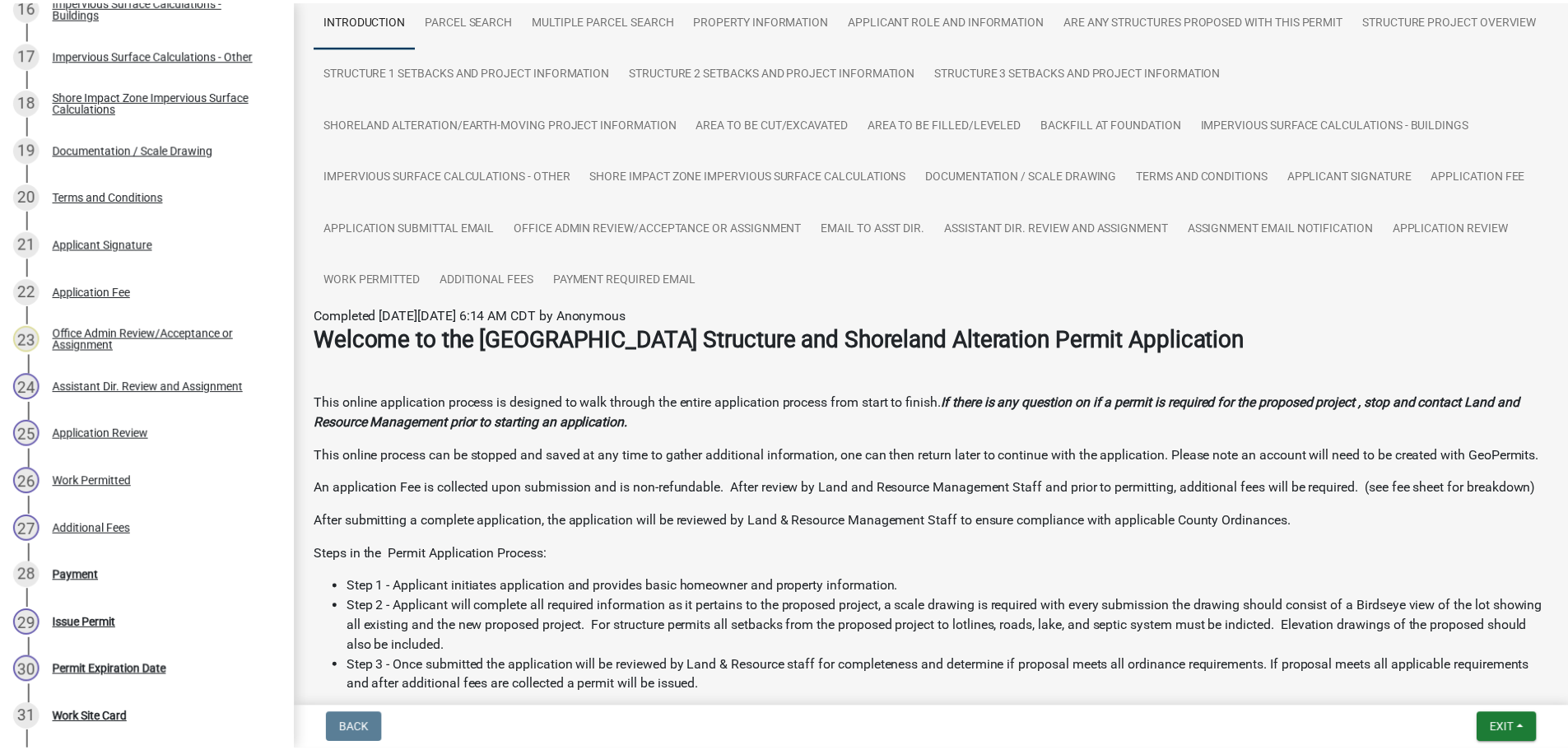
scroll to position [82, 0]
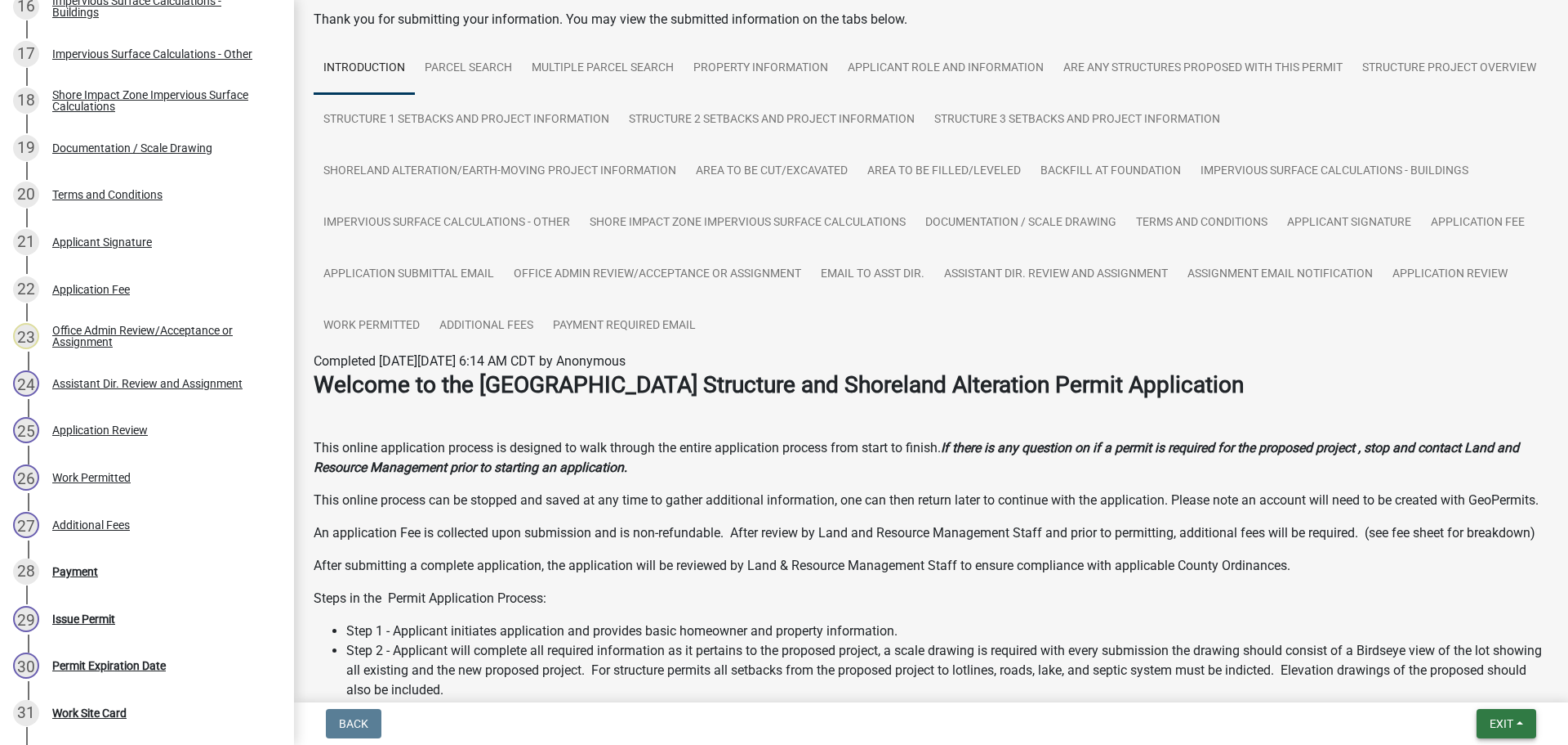
click at [1500, 715] on button "Exit" at bounding box center [1507, 724] width 60 height 30
click at [1436, 685] on button "Save & Exit" at bounding box center [1471, 681] width 131 height 39
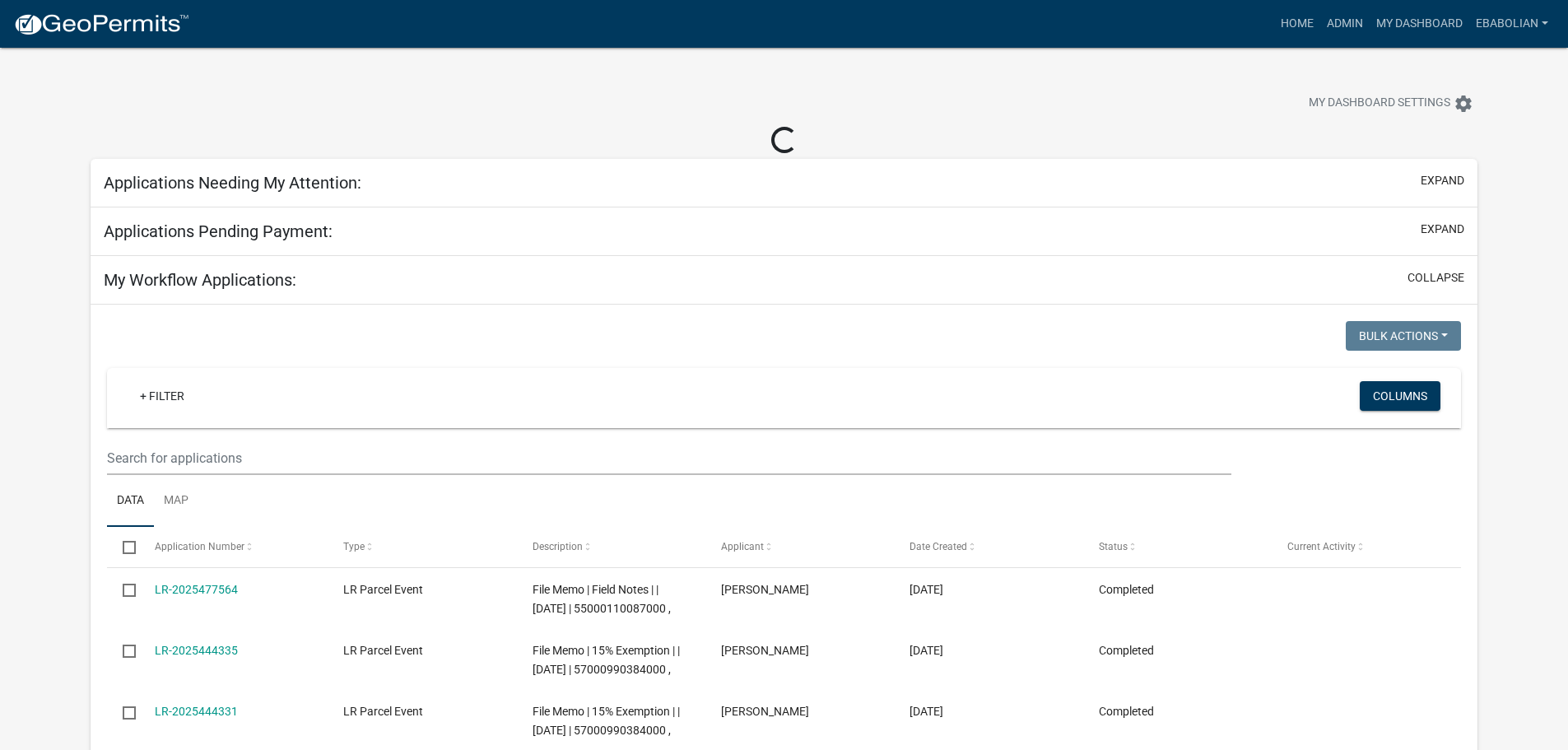
select select "3: 100"
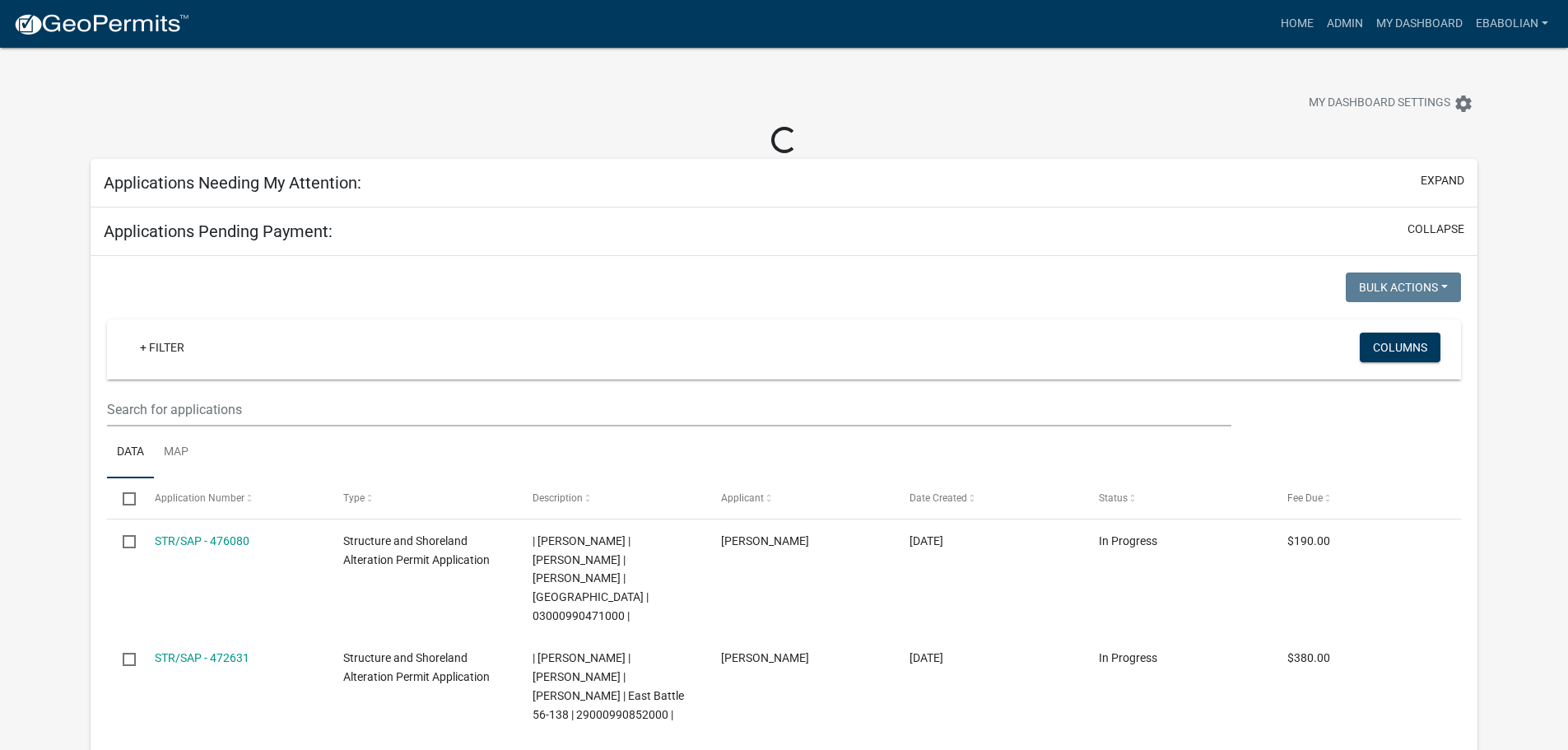
select select "3: 100"
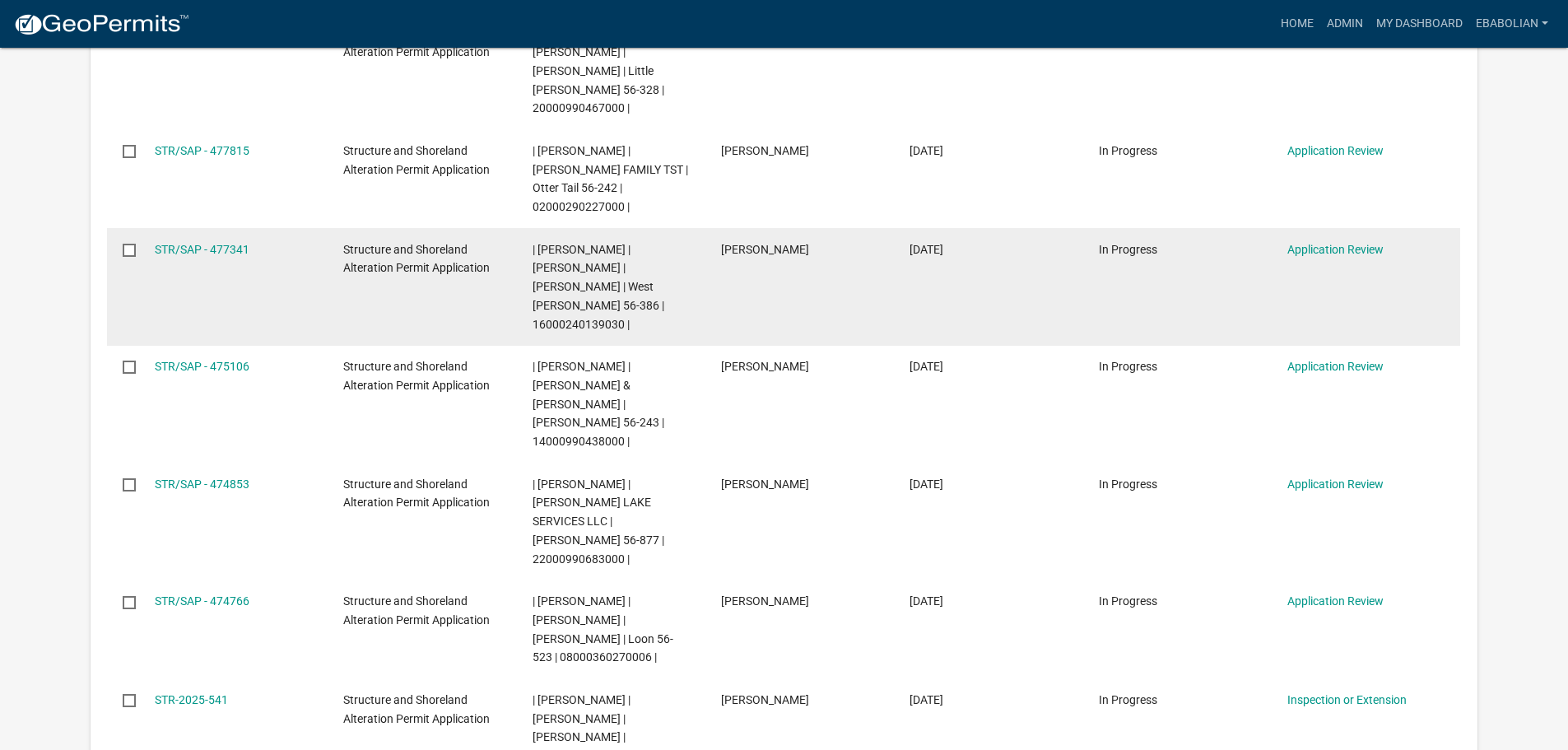
scroll to position [576, 0]
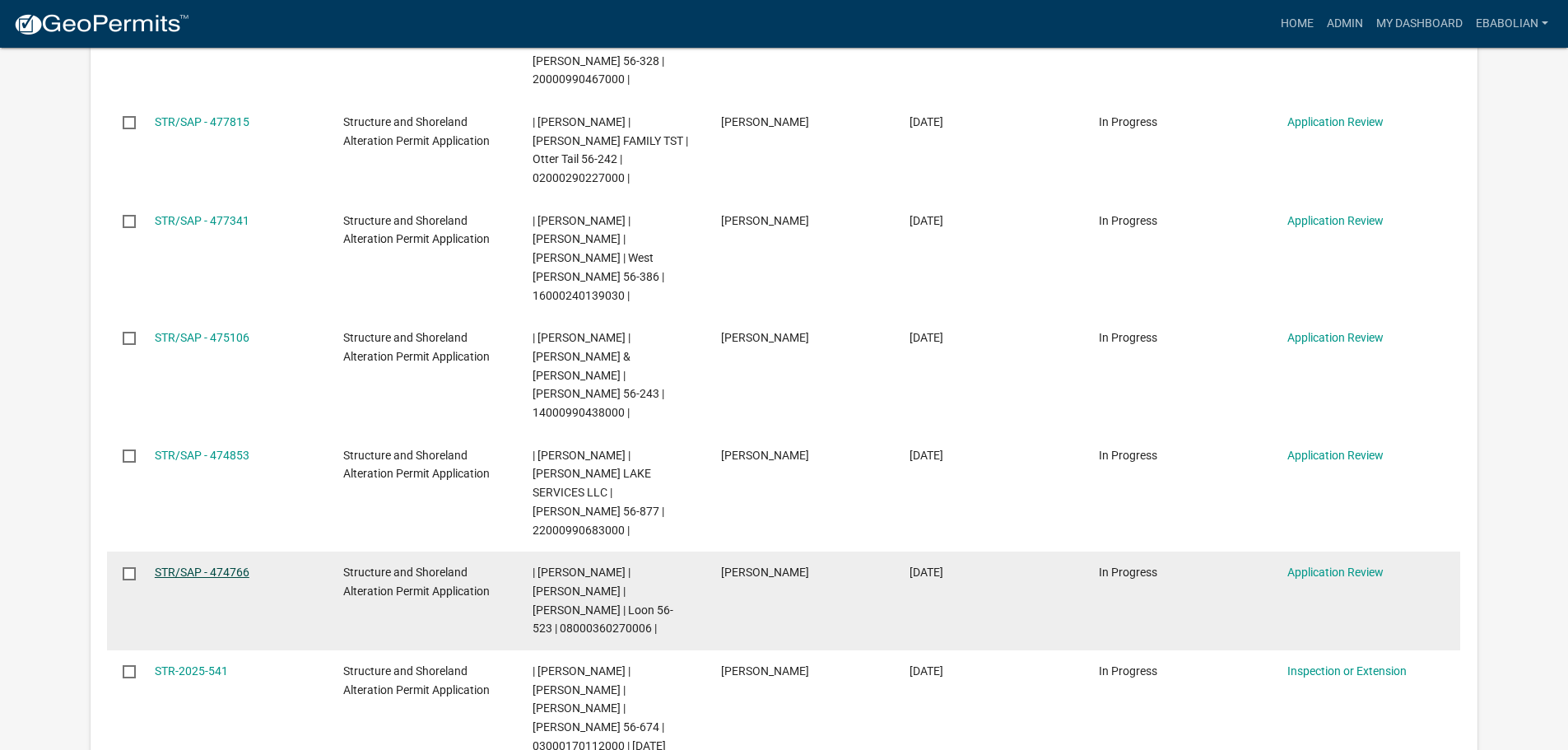
click at [241, 565] on link "STR/SAP - 474766" at bounding box center [202, 572] width 95 height 13
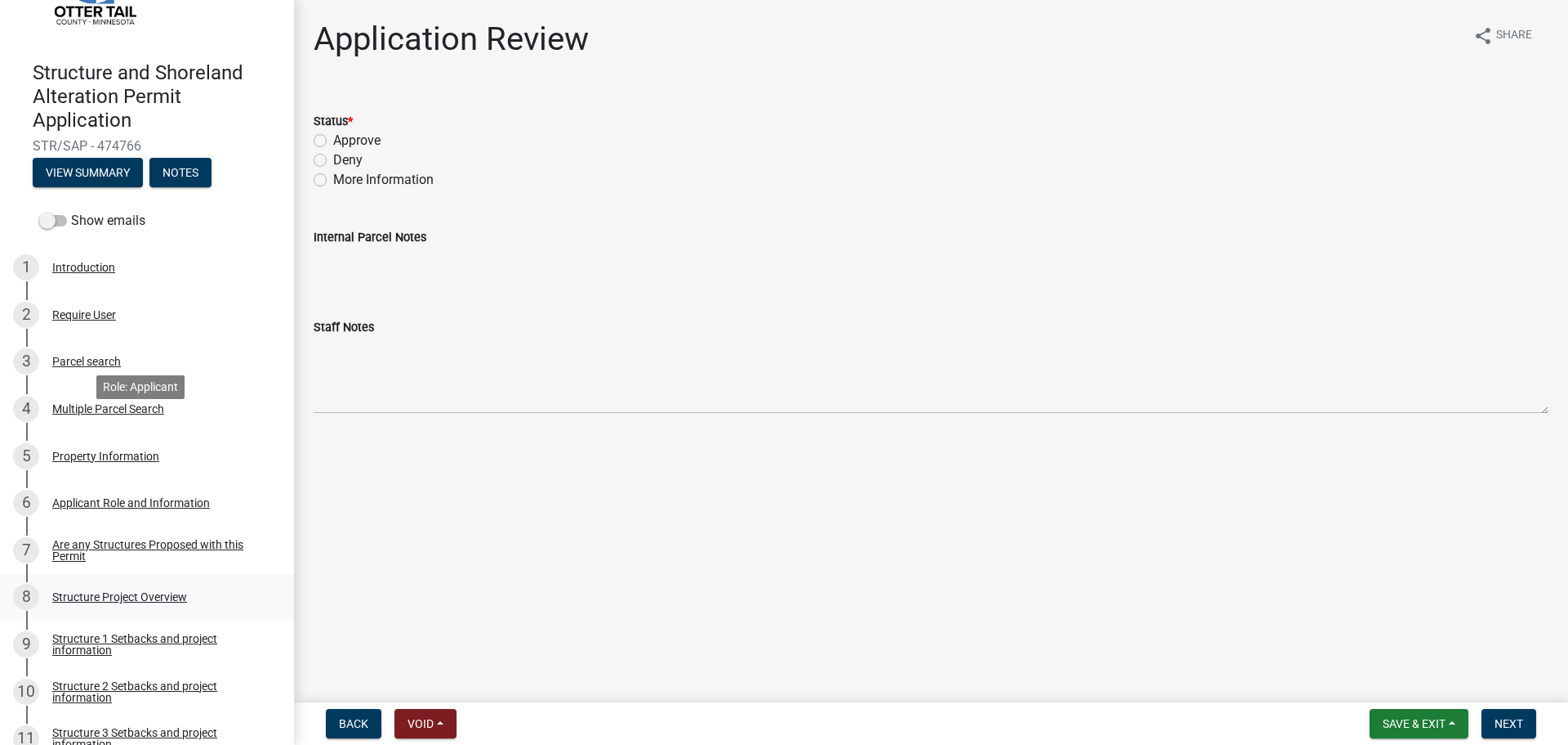
scroll to position [82, 0]
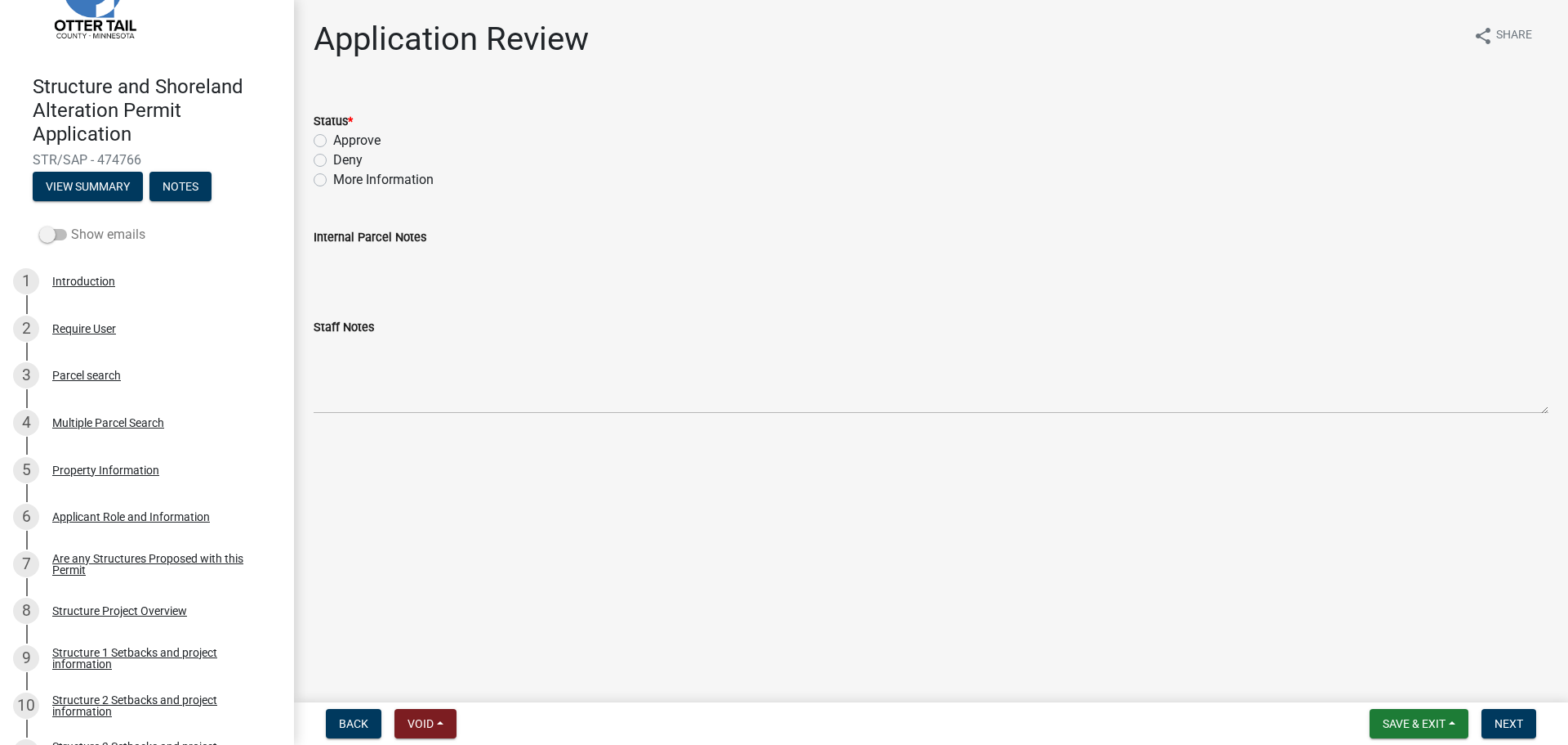
click at [49, 229] on span at bounding box center [53, 234] width 28 height 11
click at [71, 225] on input "Show emails" at bounding box center [71, 225] width 0 height 0
click at [139, 465] on div "Property Information" at bounding box center [106, 469] width 107 height 11
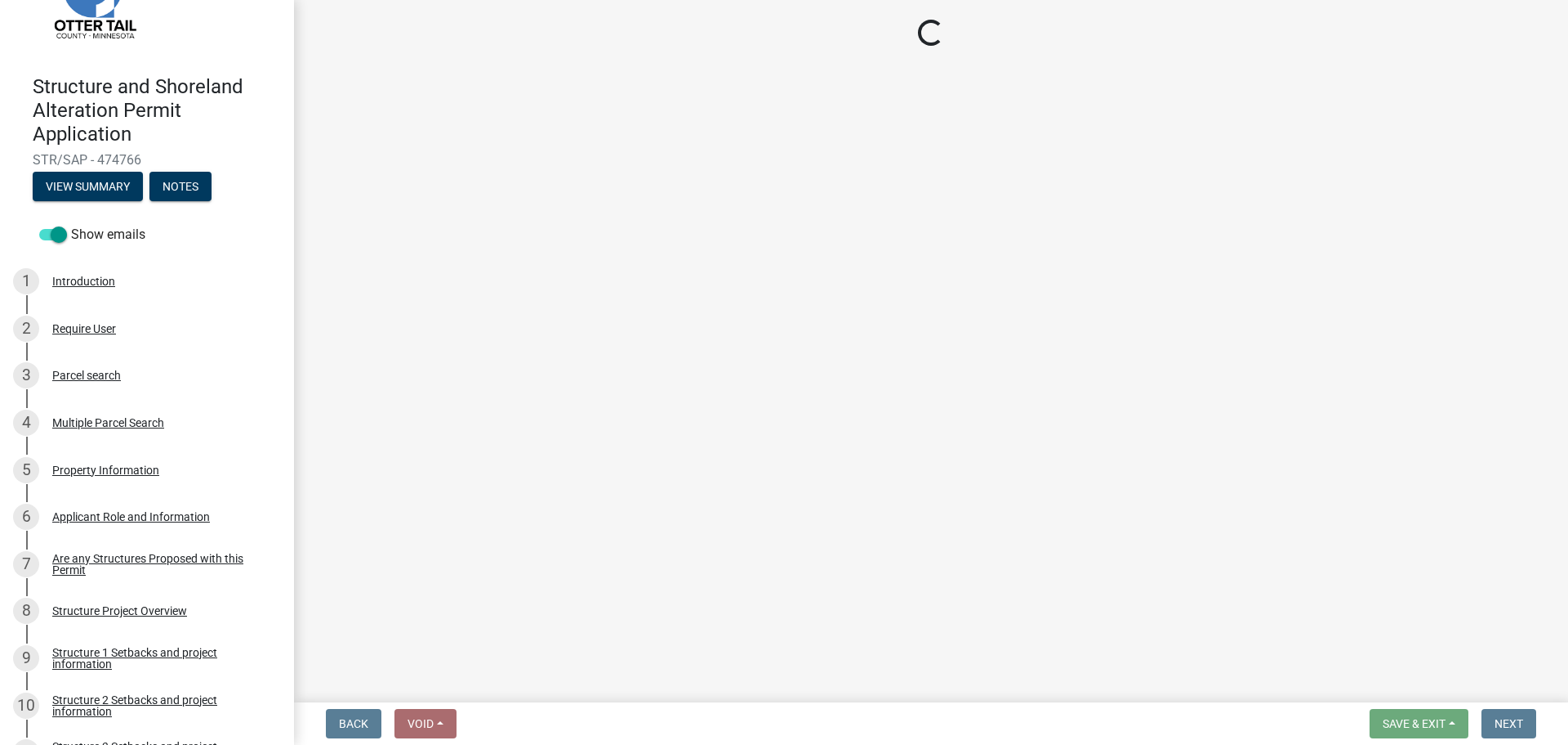
select select "e447ef52-8e04-4e20-b9c7-4bbddd9b062b"
select select "bc95ce3f-9706-43bd-97a5-80c1e912429f"
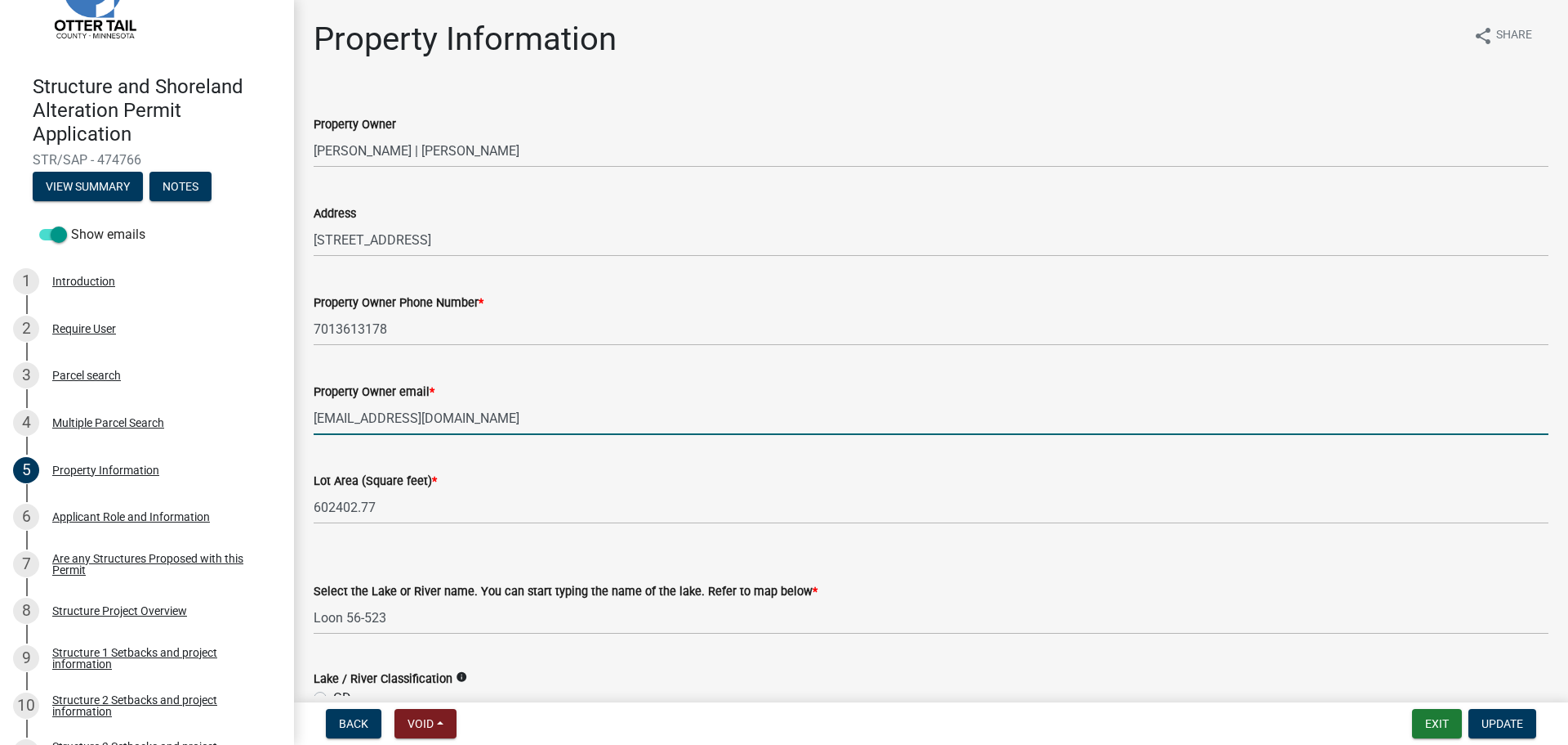
drag, startPoint x: 435, startPoint y: 413, endPoint x: 316, endPoint y: 419, distance: 119.2
click at [316, 419] on input "[EMAIL_ADDRESS][DOMAIN_NAME]" at bounding box center [931, 418] width 1235 height 33
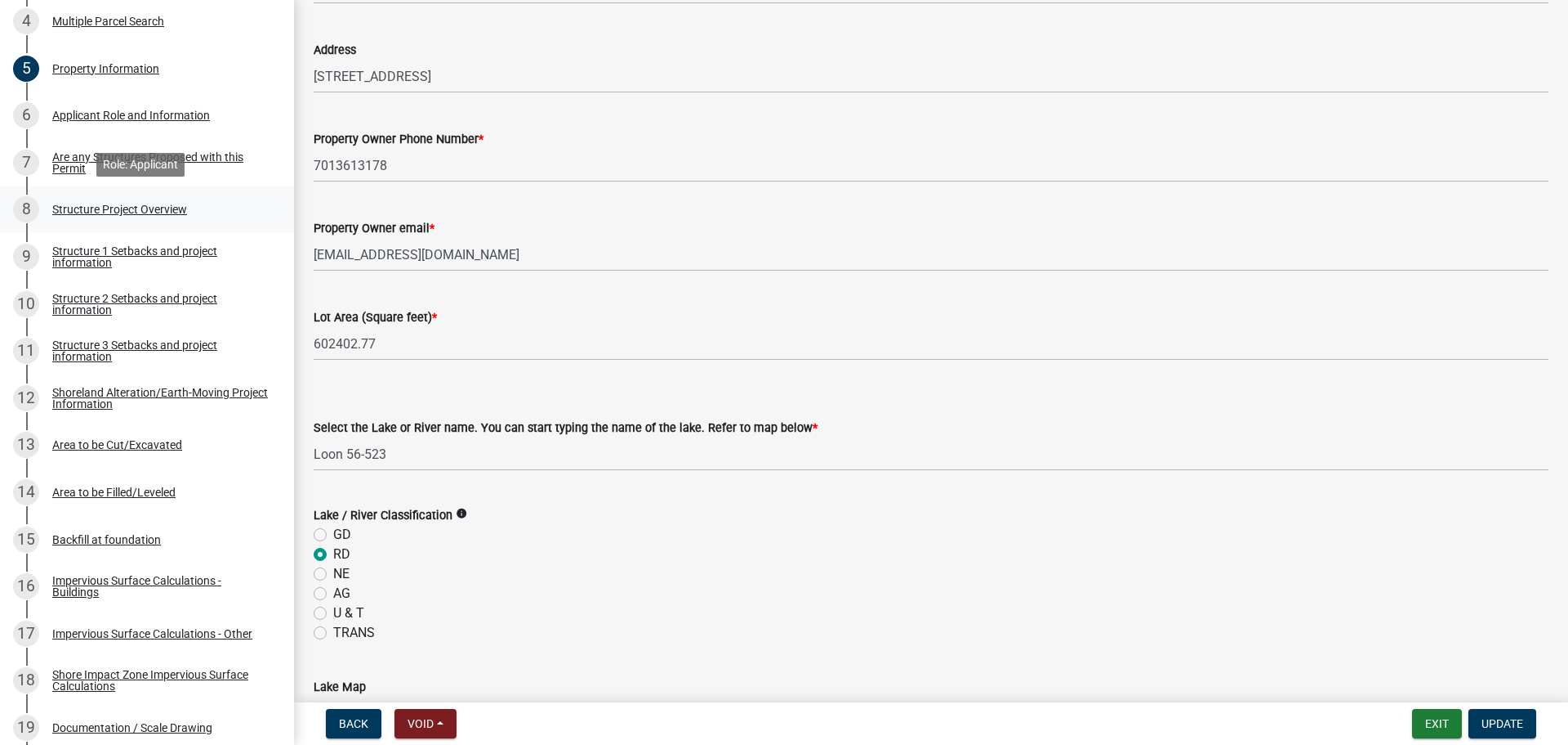
scroll to position [491, 0]
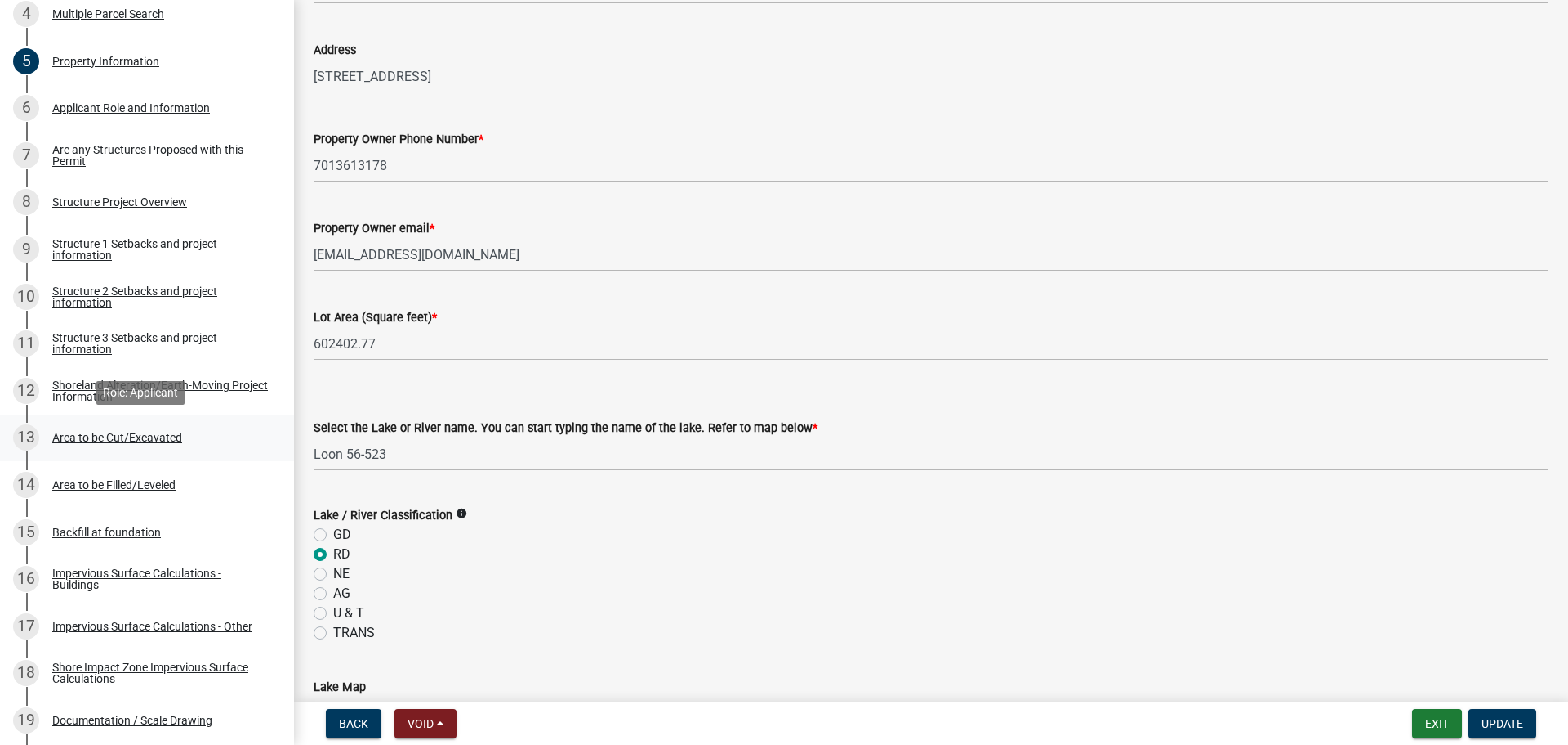
click at [138, 432] on div "Area to be Cut/Excavated" at bounding box center [118, 437] width 130 height 11
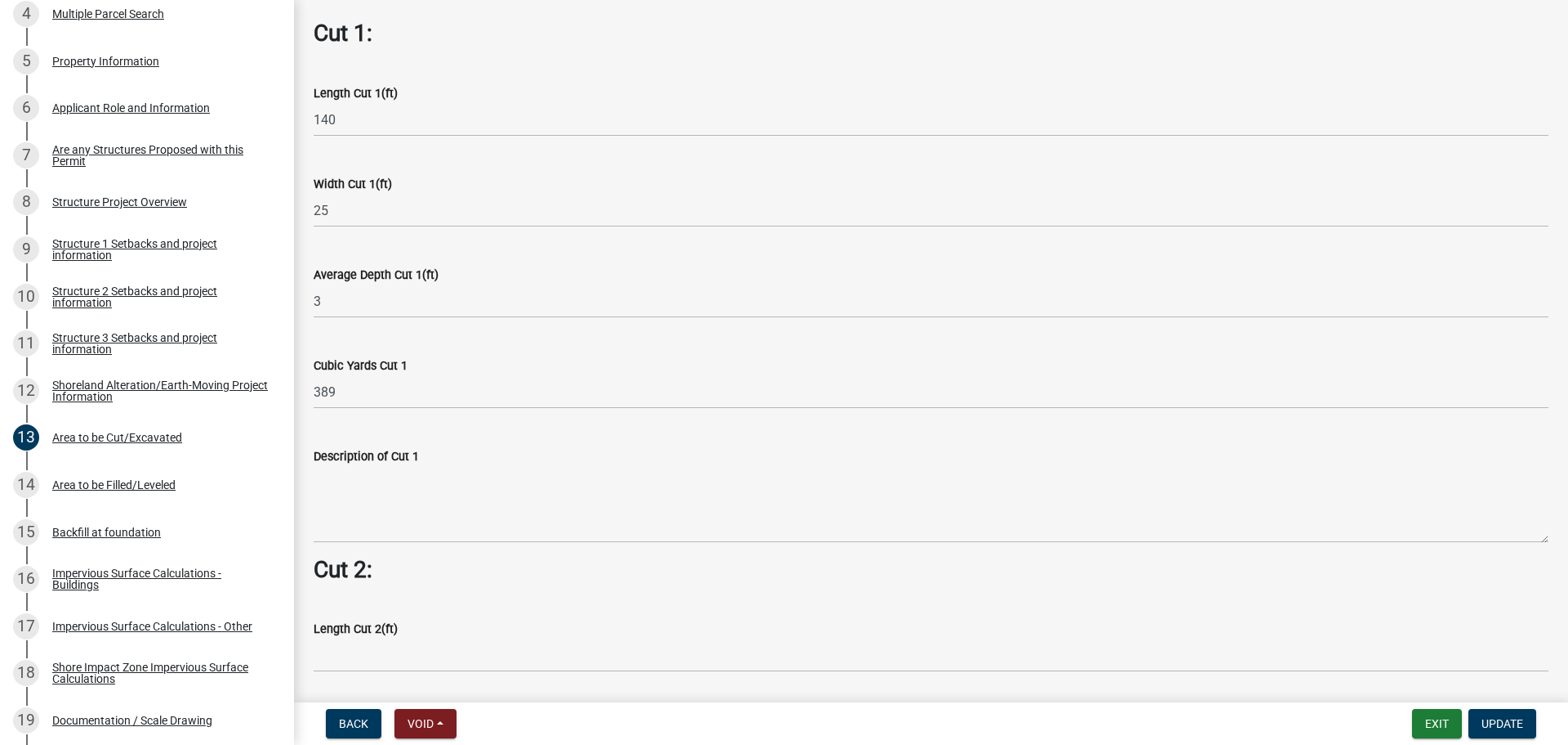
scroll to position [981, 0]
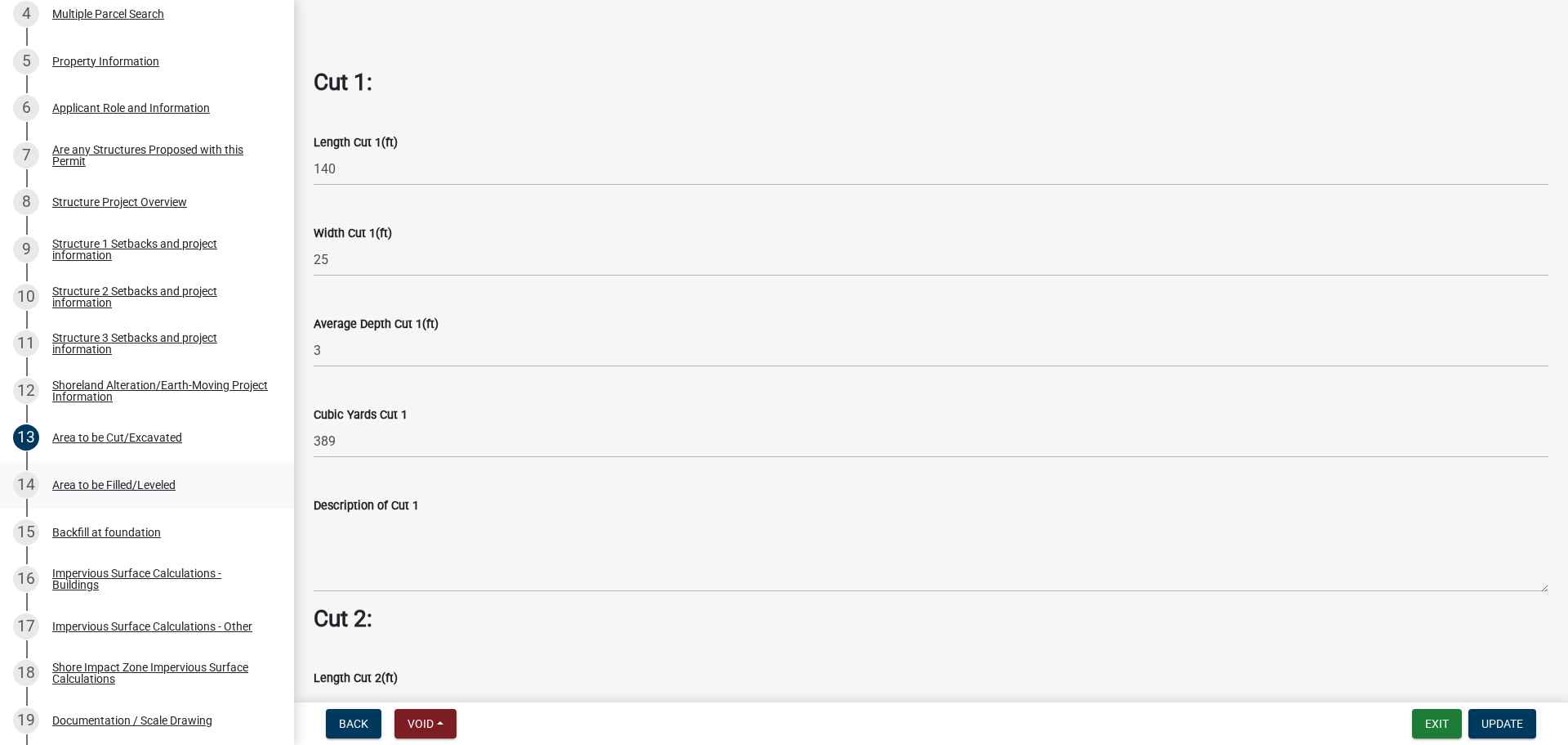
click at [119, 484] on div "Area to be Filled/Leveled" at bounding box center [114, 484] width 124 height 11
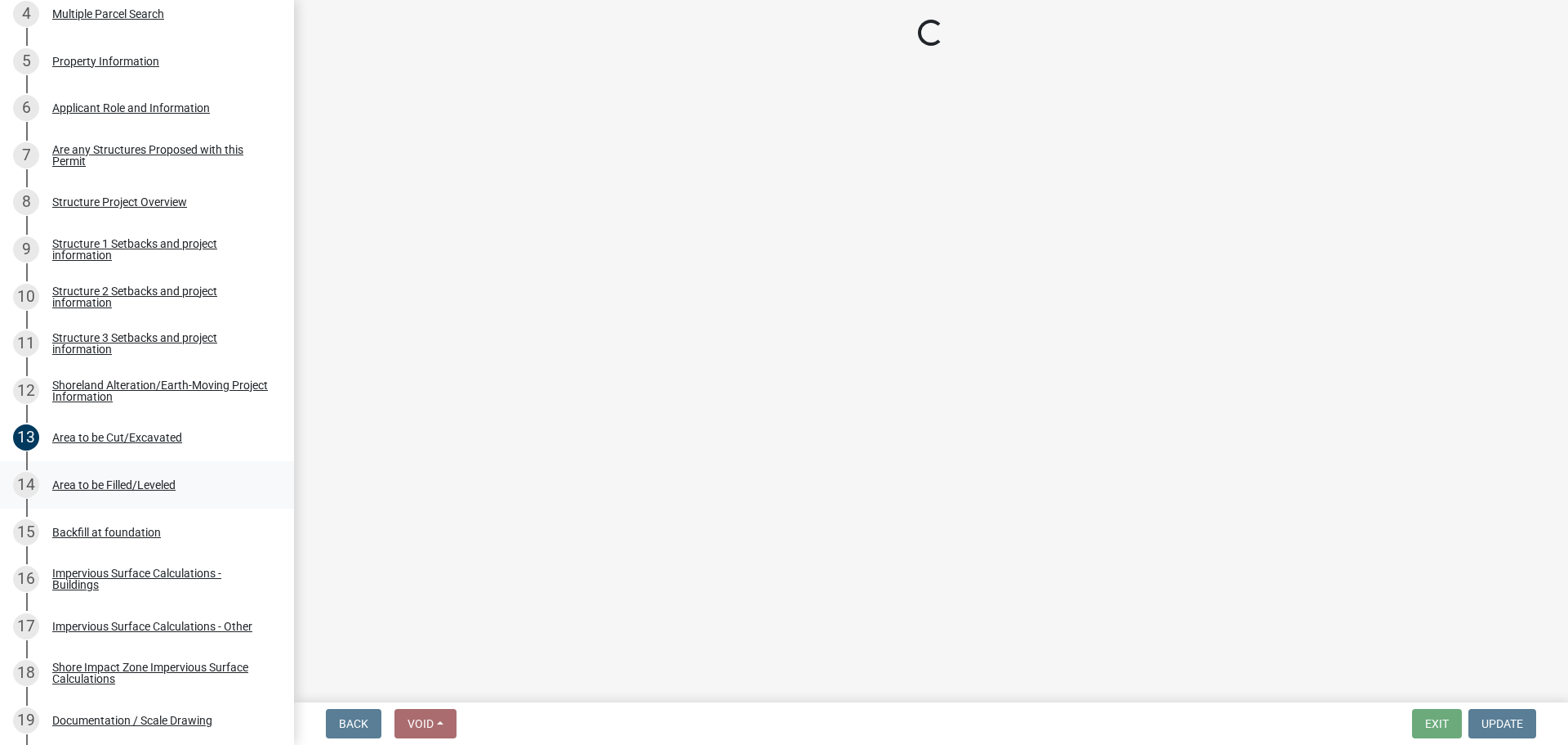
scroll to position [0, 0]
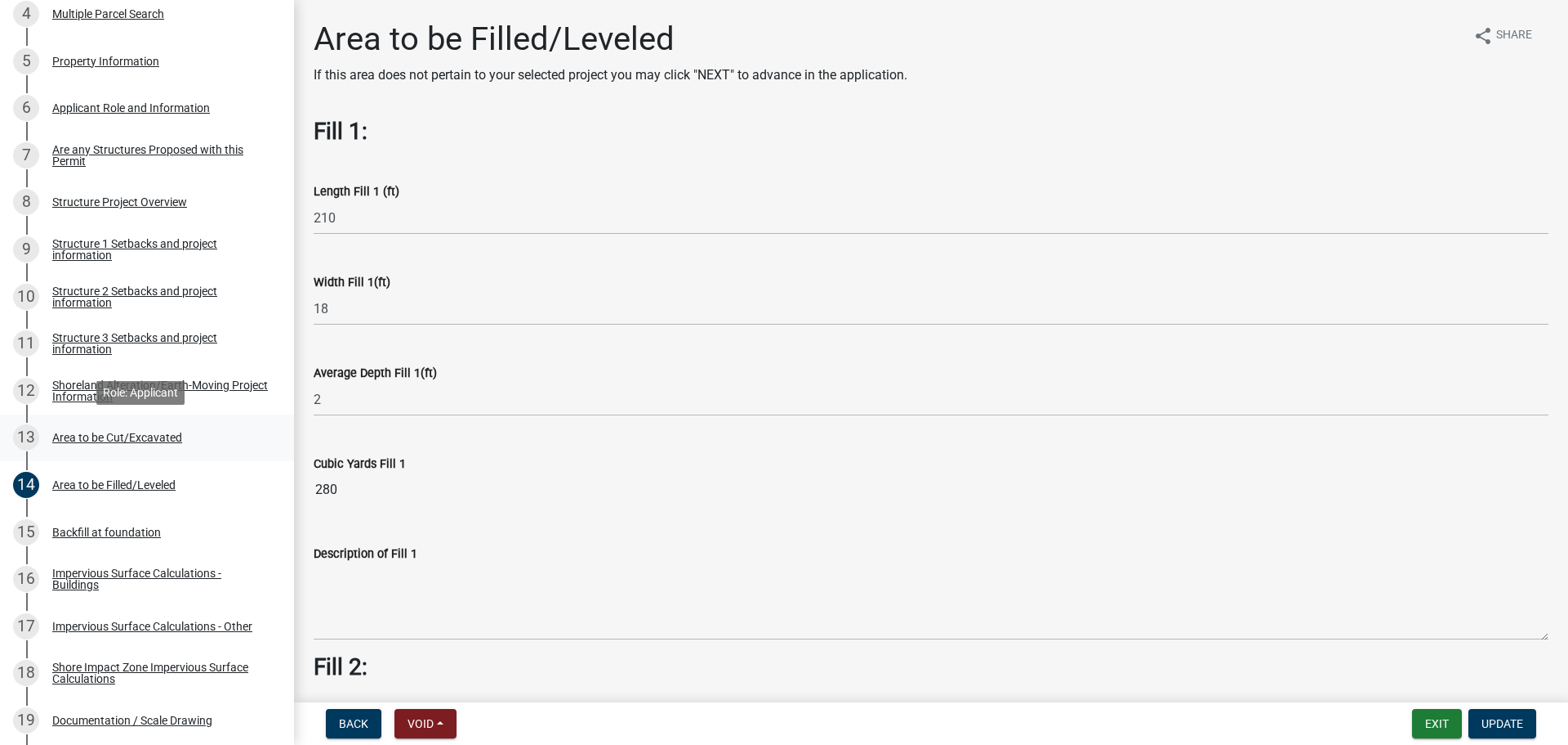
click at [155, 444] on div "13 Area to be Cut/Excavated" at bounding box center [140, 437] width 255 height 26
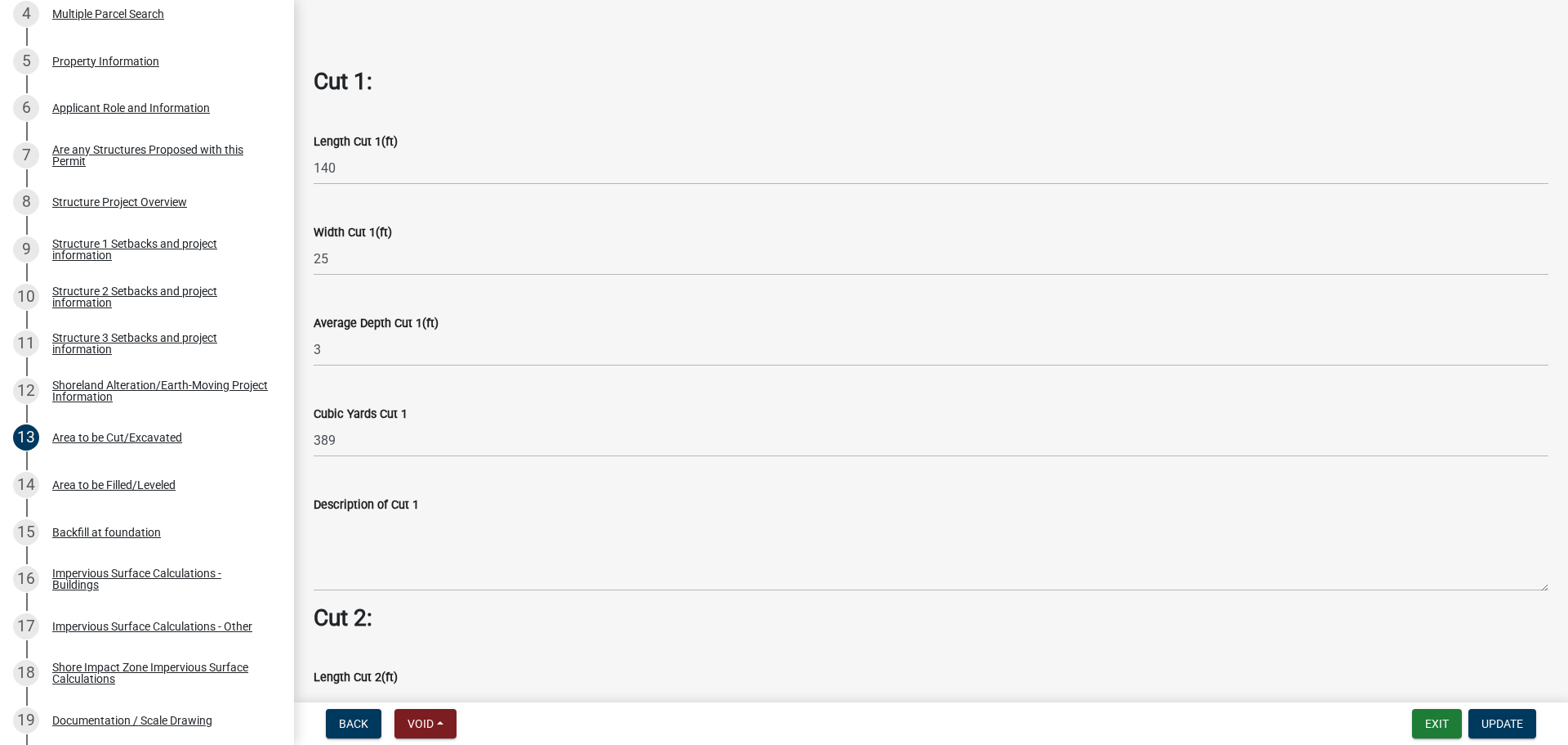
scroll to position [981, 0]
click at [147, 483] on div "Area to be Filled/Leveled" at bounding box center [114, 484] width 124 height 11
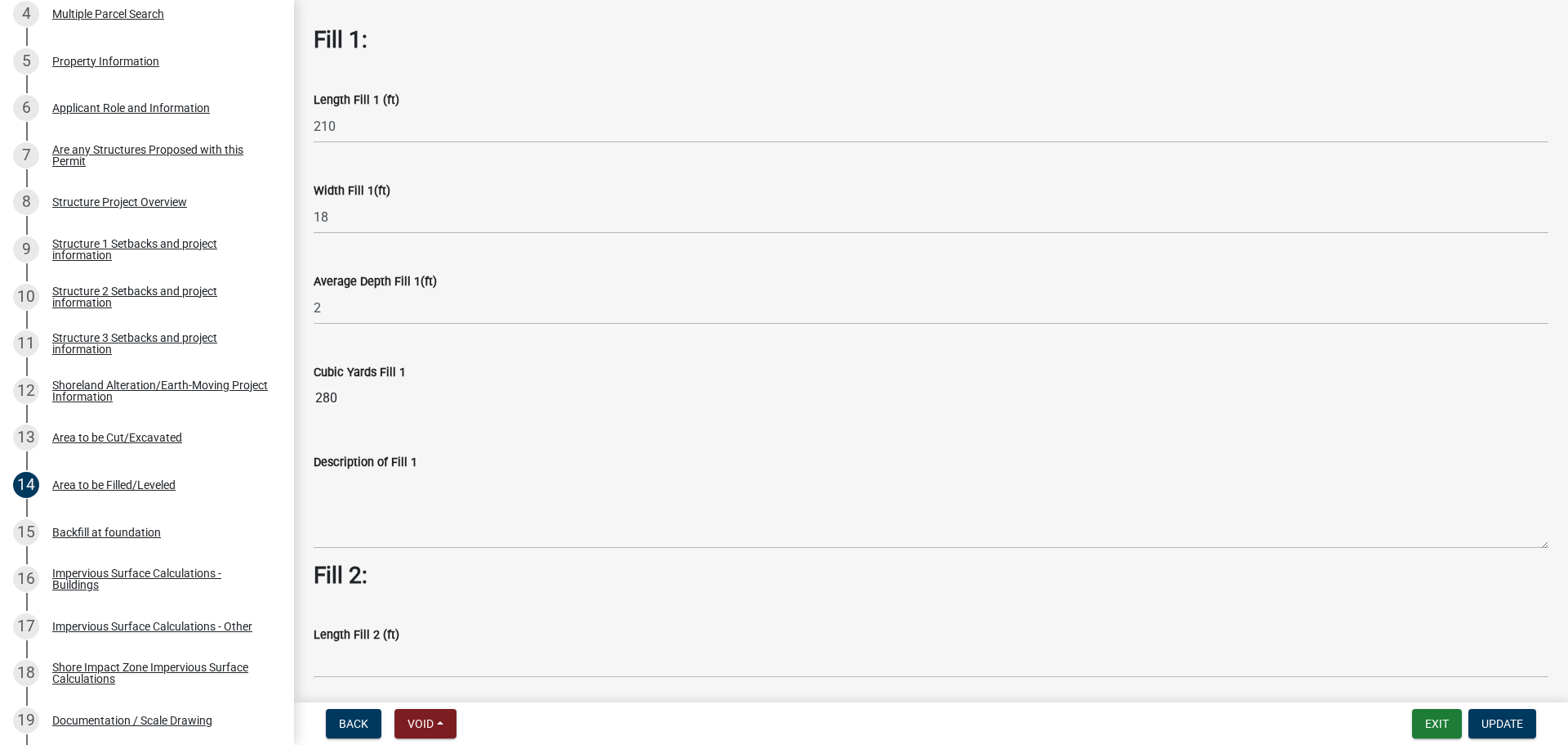
scroll to position [82, 0]
